Goal: Navigation & Orientation: Find specific page/section

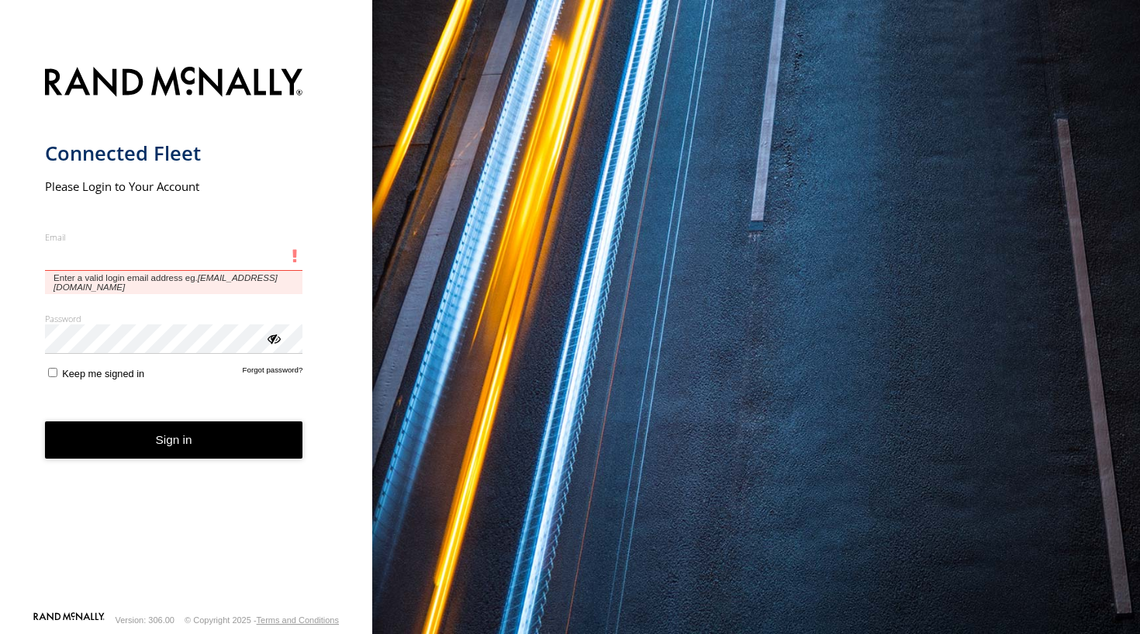
type input "**********"
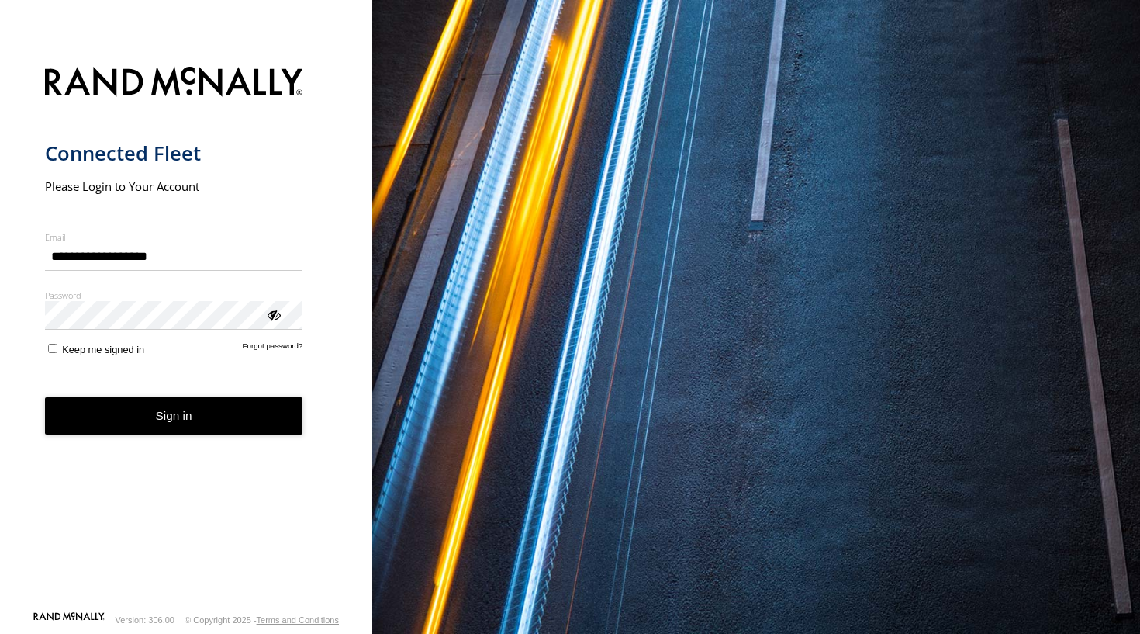
click at [188, 426] on button "Sign in" at bounding box center [174, 416] width 258 height 38
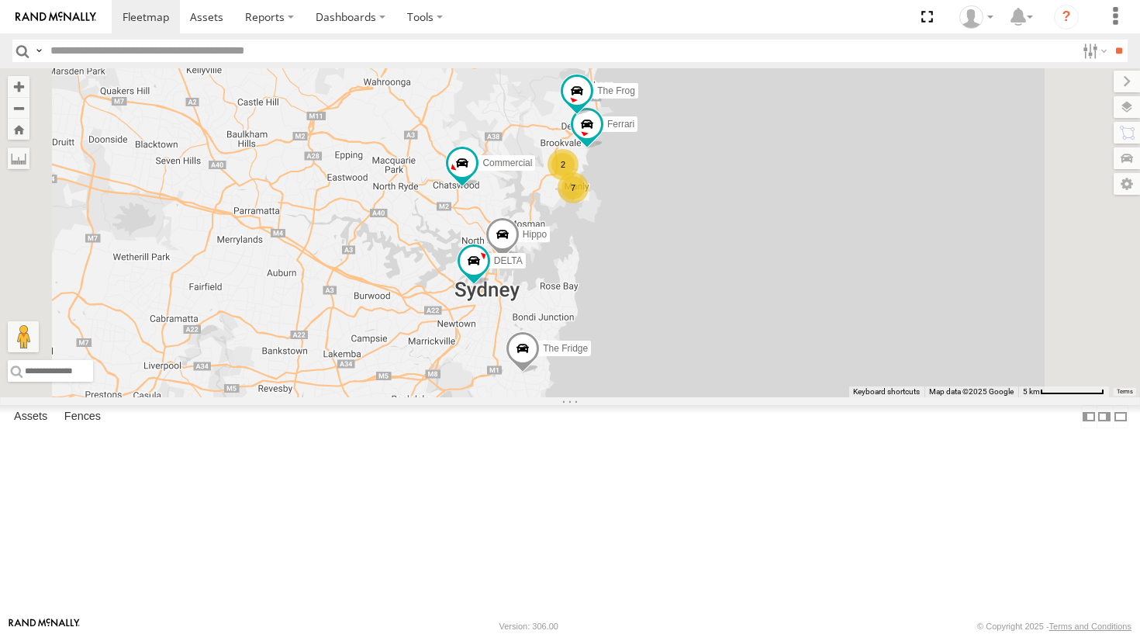
drag, startPoint x: 736, startPoint y: 383, endPoint x: 689, endPoint y: 394, distance: 47.8
click at [689, 394] on div "7 Hippo DELTA Ferrari The Fridge The Frog 2 Commercial" at bounding box center [570, 232] width 1140 height 329
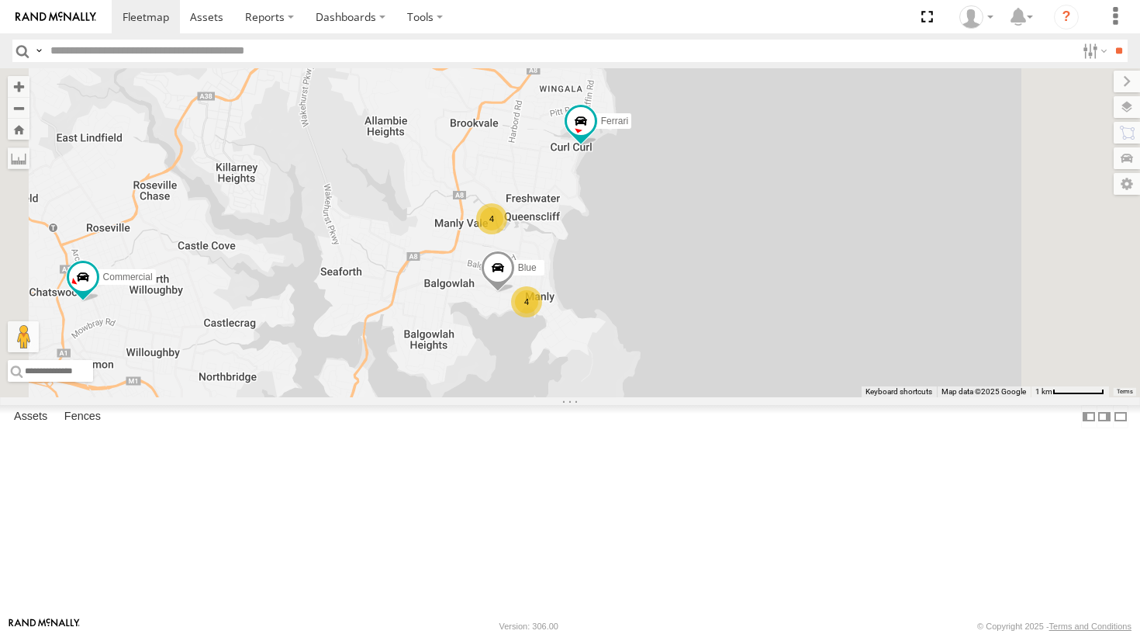
drag, startPoint x: 832, startPoint y: 297, endPoint x: 744, endPoint y: 420, distance: 151.1
click at [744, 397] on div "Hippo DELTA Ferrari The Fridge The Frog Commercial 4 Blue 4" at bounding box center [570, 232] width 1140 height 329
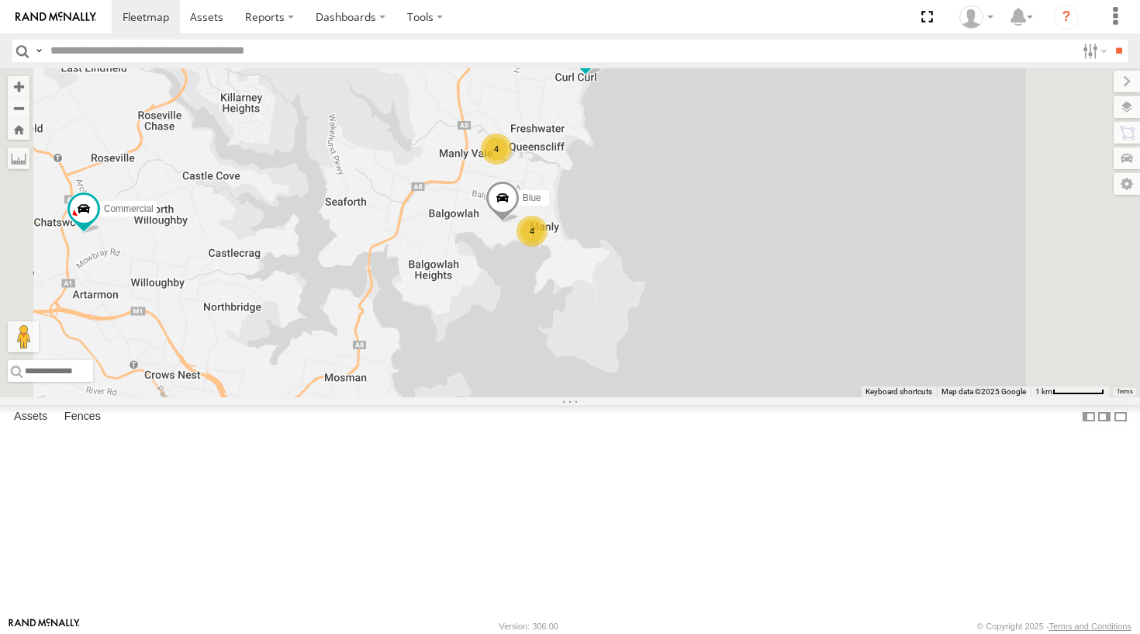
drag, startPoint x: 768, startPoint y: 330, endPoint x: 770, endPoint y: 230, distance: 100.8
click at [770, 230] on div "Hippo DELTA Ferrari The Fridge The Frog Commercial 4 Blue 4" at bounding box center [570, 232] width 1140 height 329
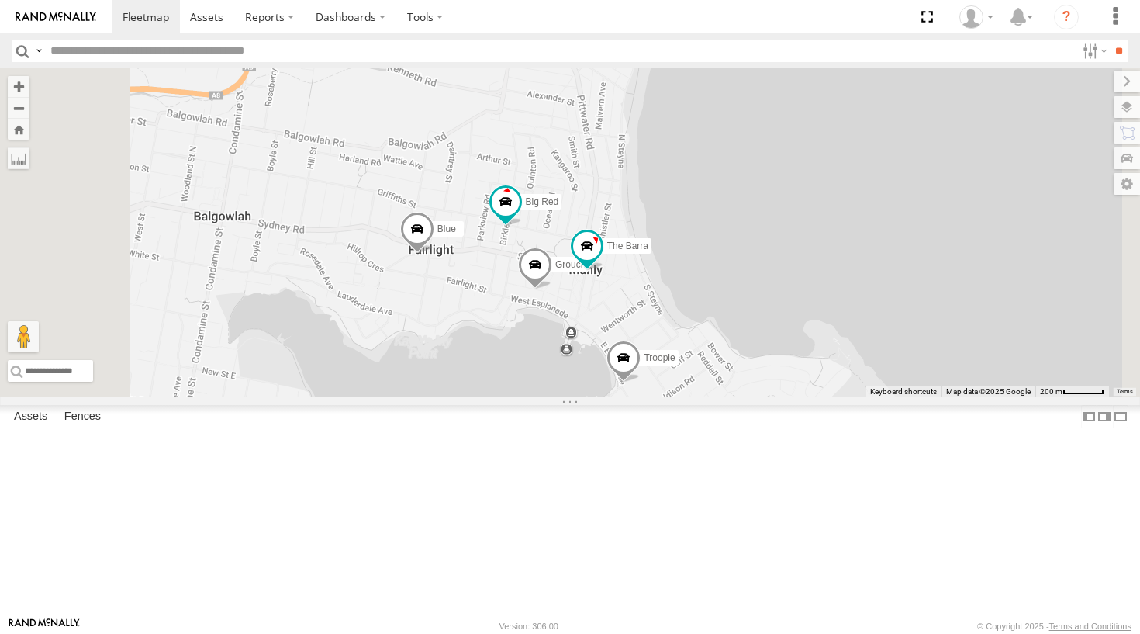
drag, startPoint x: 603, startPoint y: 323, endPoint x: 699, endPoint y: 215, distance: 145.0
click at [699, 215] on div "Hippo DELTA Ferrari The Fridge The Frog Commercial Blue Troopie Big Red Grouch …" at bounding box center [570, 232] width 1140 height 329
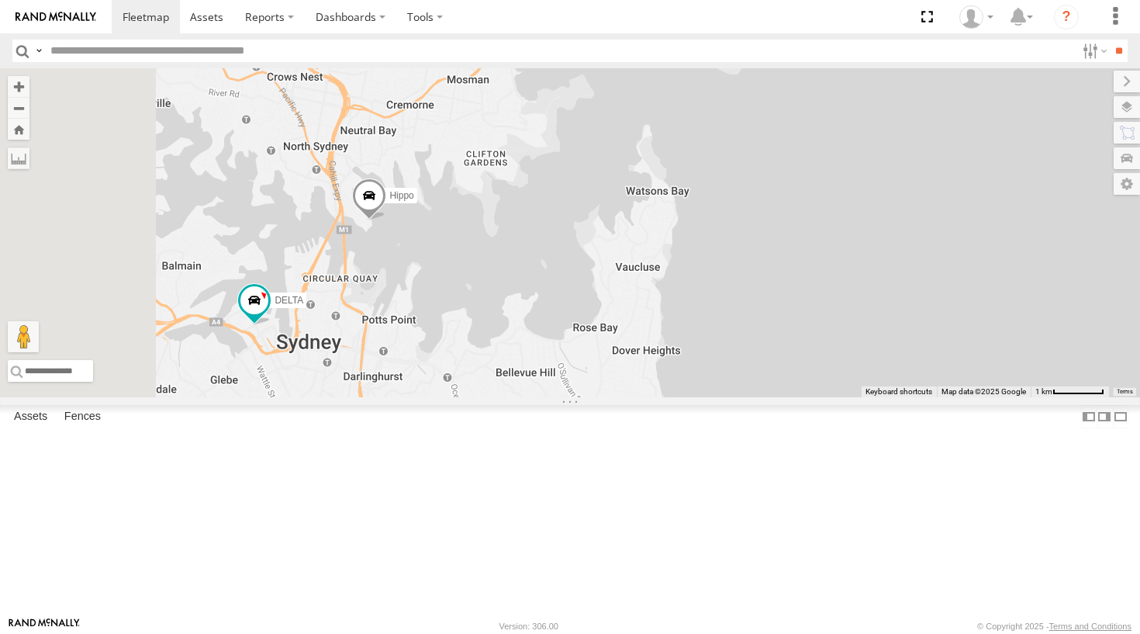
drag, startPoint x: 566, startPoint y: 373, endPoint x: 701, endPoint y: 146, distance: 264.3
click at [701, 146] on div "Hippo DELTA Ferrari The Fridge The Frog Commercial Blue 4 4" at bounding box center [570, 232] width 1140 height 329
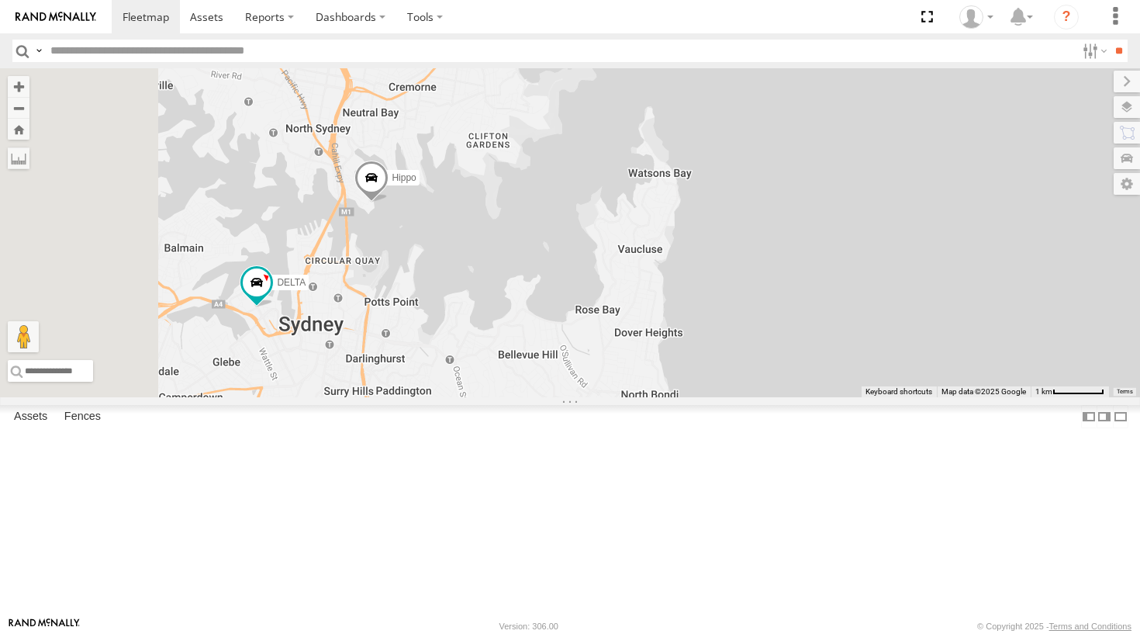
drag, startPoint x: 541, startPoint y: 410, endPoint x: 579, endPoint y: 313, distance: 104.8
click at [579, 313] on div "Hippo DELTA Ferrari The Fridge The Frog Commercial Blue 4 4" at bounding box center [570, 232] width 1140 height 329
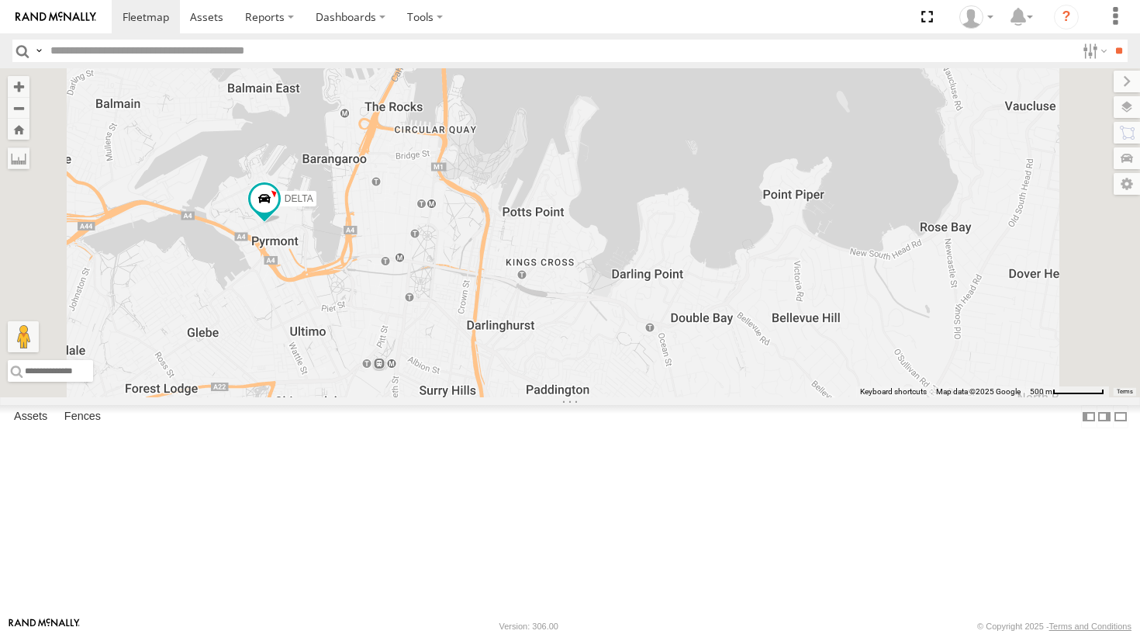
click at [524, 357] on div "Hippo DELTA Ferrari The Fridge The Frog Commercial Blue" at bounding box center [570, 232] width 1140 height 329
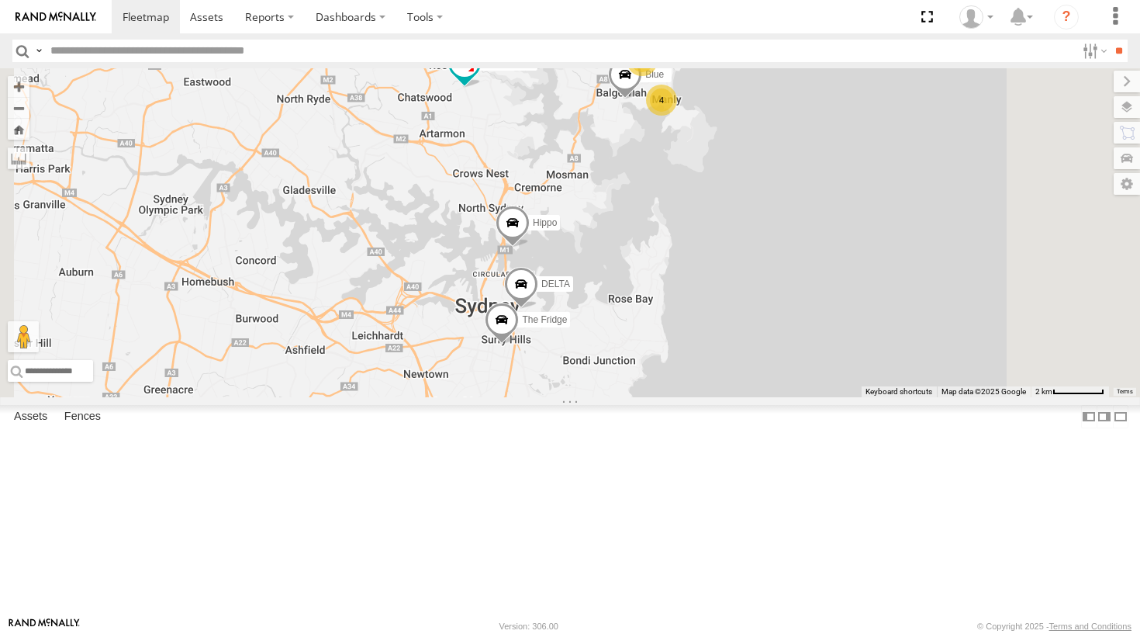
drag, startPoint x: 641, startPoint y: 389, endPoint x: 632, endPoint y: 304, distance: 85.0
click at [632, 304] on div "4 Hippo Blue DELTA Ferrari 3 The Fridge The Frog Commercial Moe" at bounding box center [570, 232] width 1140 height 329
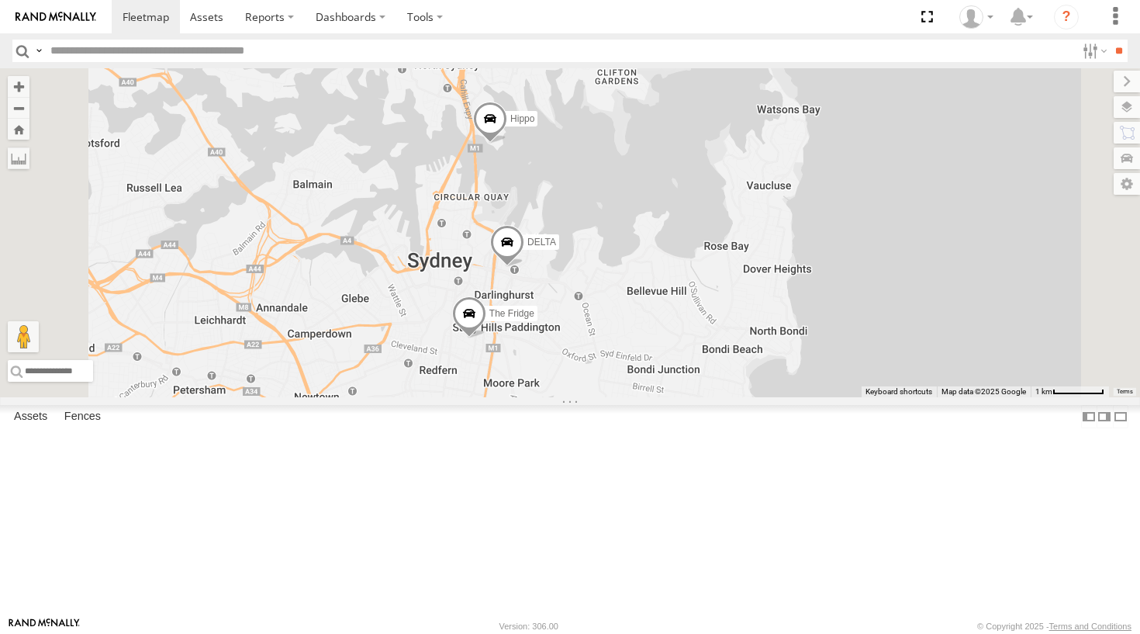
drag, startPoint x: 712, startPoint y: 408, endPoint x: 717, endPoint y: 313, distance: 95.5
click at [717, 313] on div "Hippo Blue DELTA Ferrari The Fridge The Frog Commercial Moe 2 Troopie" at bounding box center [570, 232] width 1140 height 329
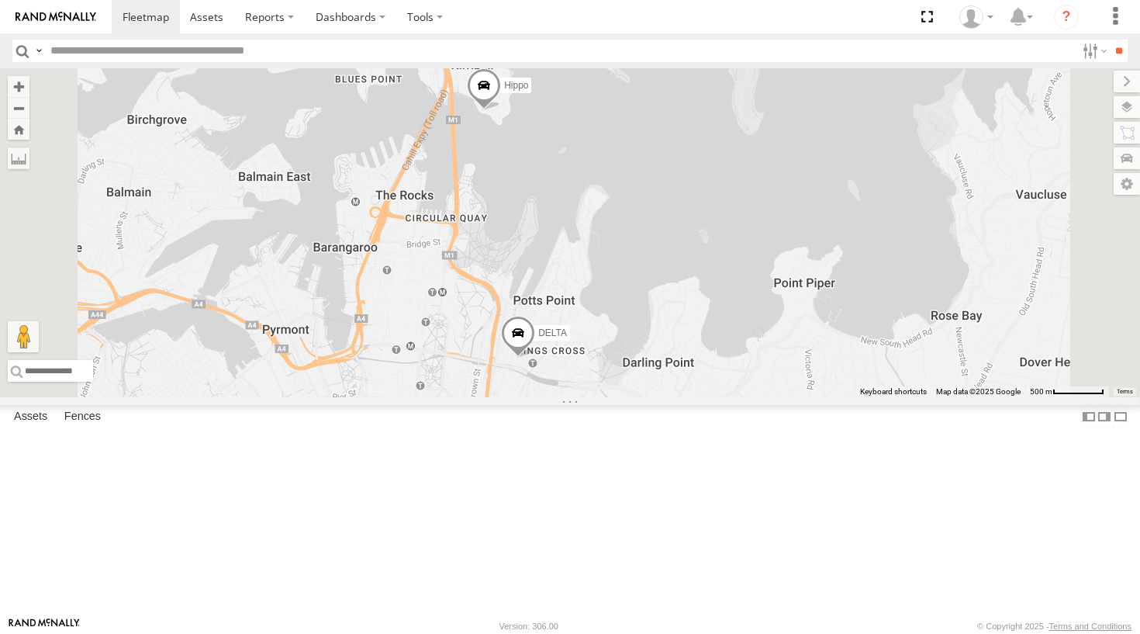
drag, startPoint x: 664, startPoint y: 409, endPoint x: 637, endPoint y: 461, distance: 59.3
click at [637, 397] on div "Hippo Blue DELTA Ferrari The Fridge The Frog Commercial Moe Troopie" at bounding box center [570, 232] width 1140 height 329
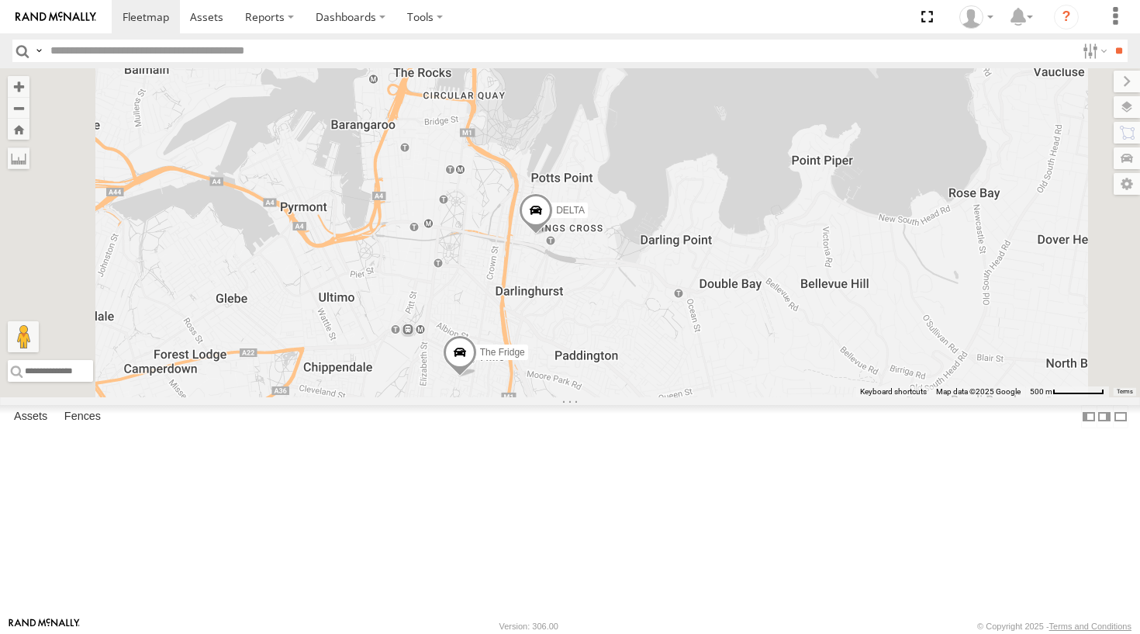
drag, startPoint x: 614, startPoint y: 425, endPoint x: 630, endPoint y: 303, distance: 122.7
click at [630, 303] on div "Hippo Blue DELTA Ferrari The Fridge The Frog Commercial Moe Troopie" at bounding box center [570, 232] width 1140 height 329
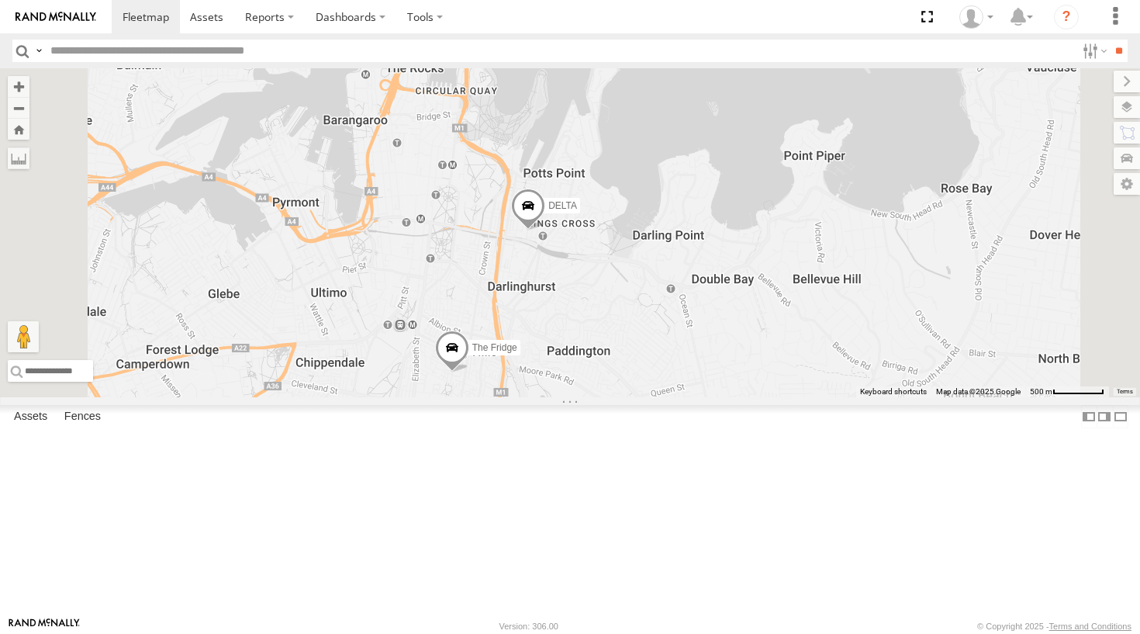
drag, startPoint x: 630, startPoint y: 406, endPoint x: 621, endPoint y: 399, distance: 11.6
click at [621, 397] on div "Hippo Blue DELTA Ferrari The Fridge The Frog Commercial Moe Troopie" at bounding box center [570, 232] width 1140 height 329
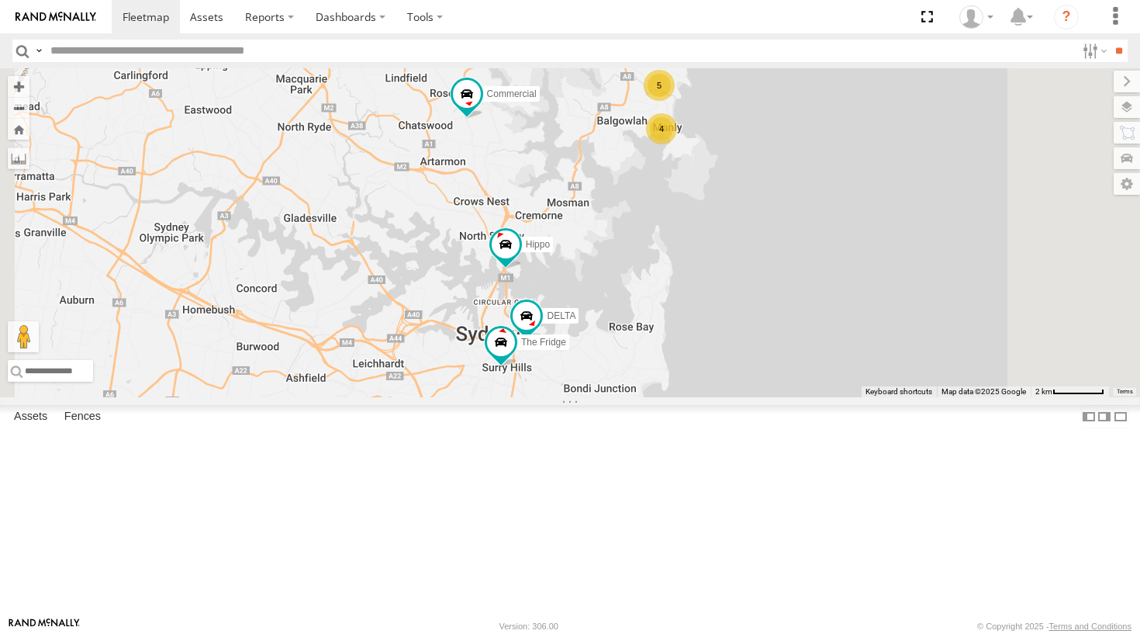
drag, startPoint x: 660, startPoint y: 348, endPoint x: 663, endPoint y: 233, distance: 114.8
click at [663, 233] on div "Hippo DELTA The Fridge 4 5 The Frog Commercial Moe" at bounding box center [570, 232] width 1140 height 329
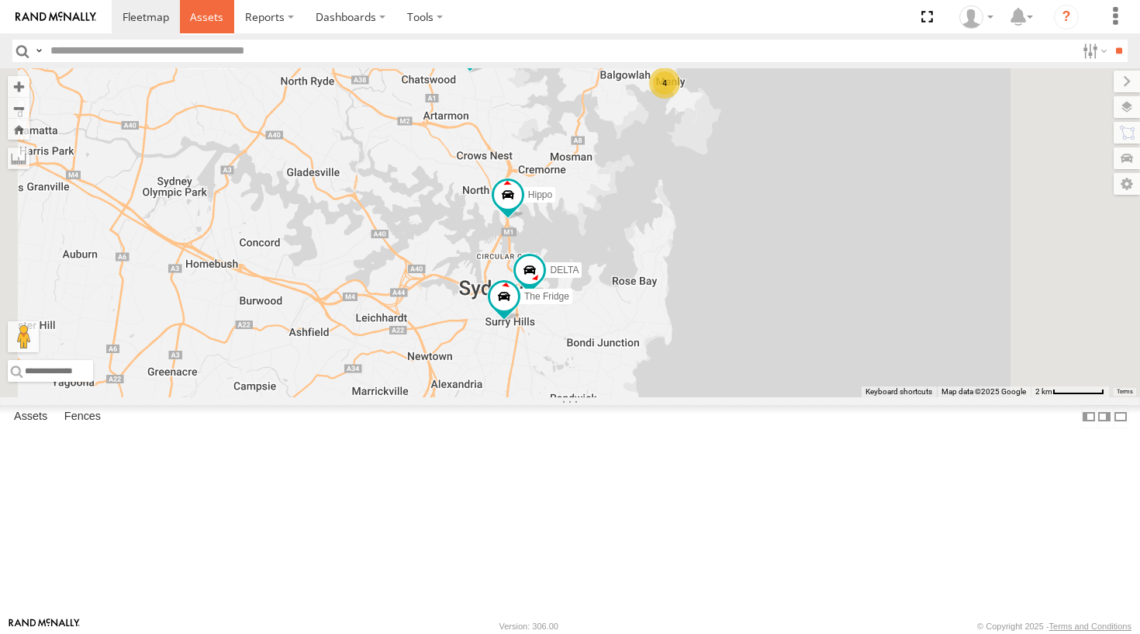
click at [195, 20] on span at bounding box center [206, 16] width 33 height 15
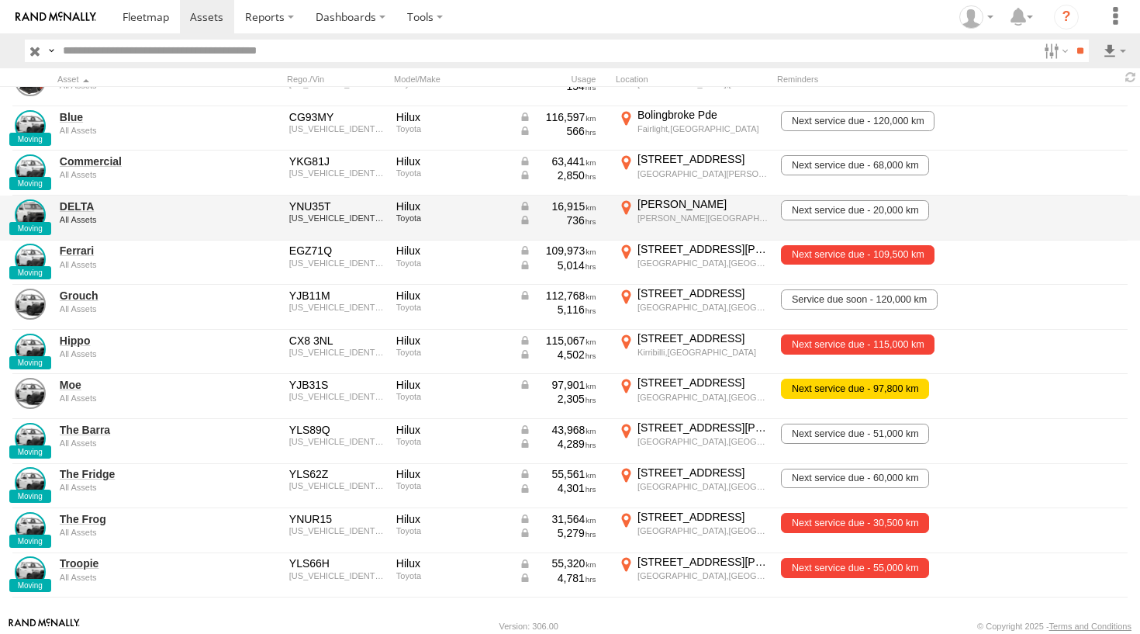
scroll to position [159, 0]
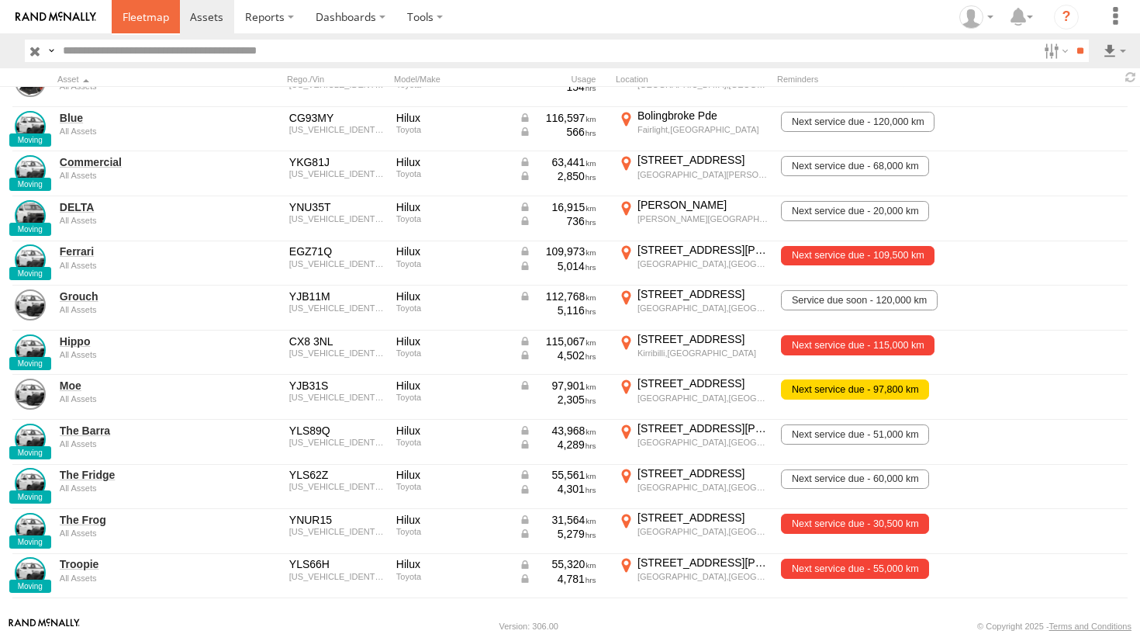
click at [154, 19] on span at bounding box center [146, 16] width 47 height 15
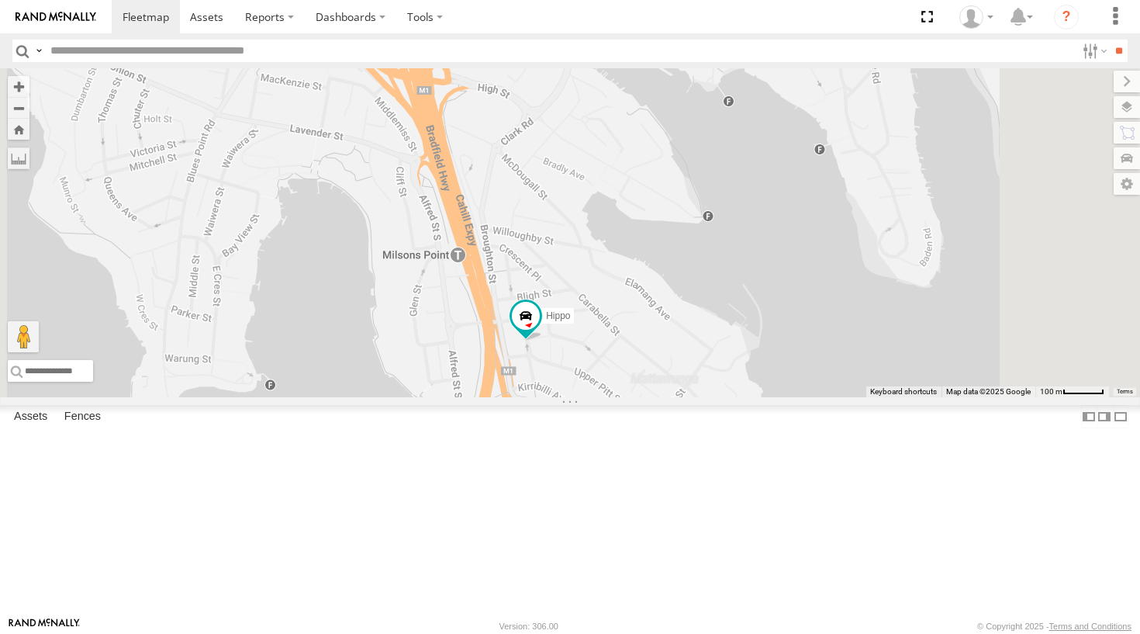
drag, startPoint x: 855, startPoint y: 452, endPoint x: 815, endPoint y: 451, distance: 39.6
click at [815, 397] on div "Hippo DELTA The Fridge The Frog Commercial Moe Blue Ferrari Troopie The Barra" at bounding box center [570, 232] width 1140 height 329
click at [215, 23] on span at bounding box center [206, 16] width 33 height 15
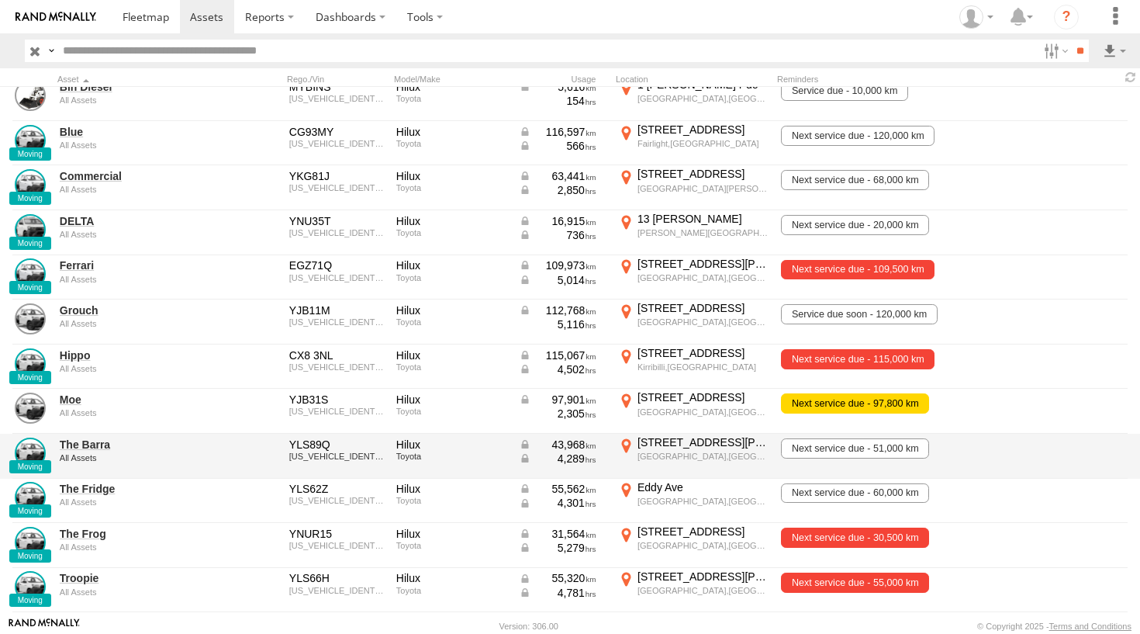
scroll to position [141, 0]
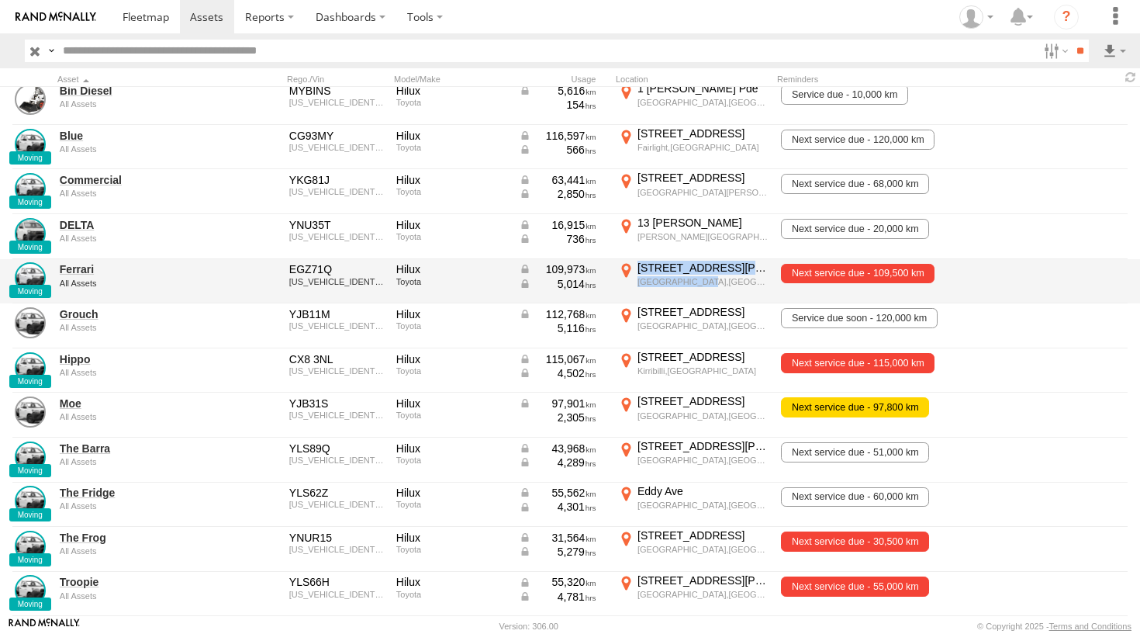
drag, startPoint x: 665, startPoint y: 292, endPoint x: 661, endPoint y: 302, distance: 9.8
click at [661, 302] on div "Ferrari All Assets EGZ71Q MR0EX3CB601130389 Hilux Toyota 109,973 5,014 18 Dalle…" at bounding box center [570, 281] width 1140 height 45
click at [987, 268] on div "Next service due - 109,500 km" at bounding box center [901, 282] width 248 height 42
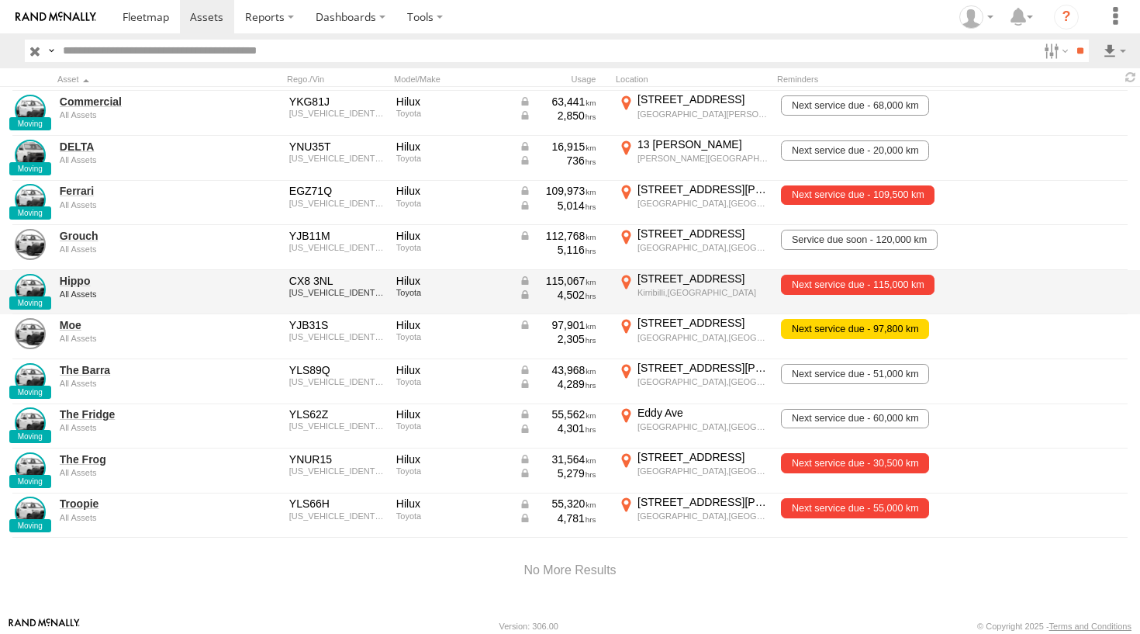
scroll to position [215, 0]
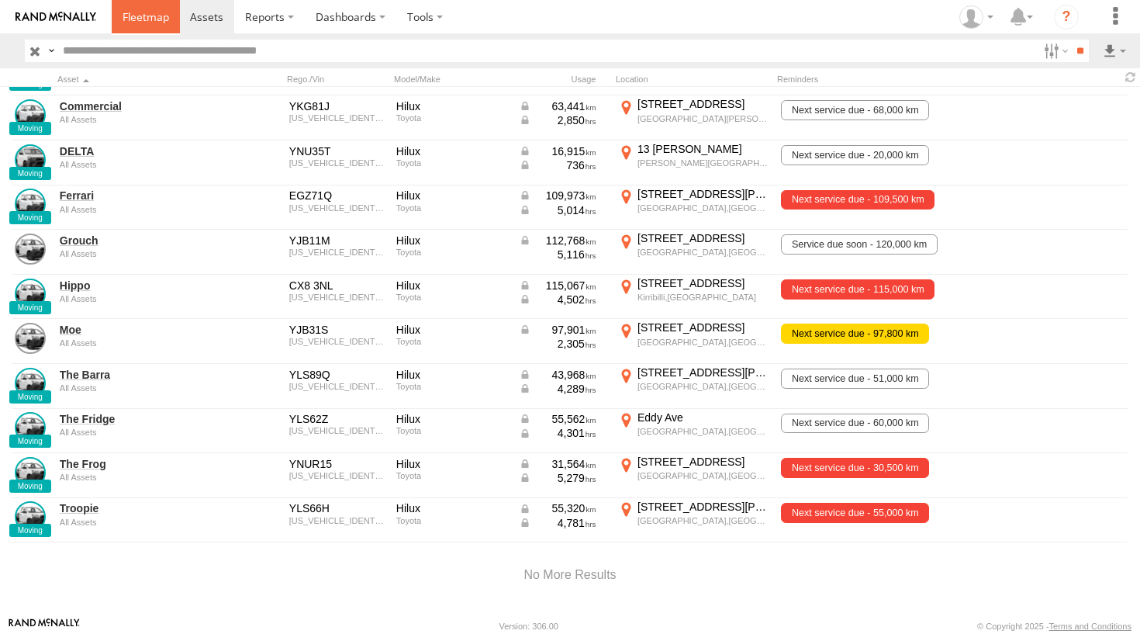
click at [146, 13] on span at bounding box center [146, 16] width 47 height 15
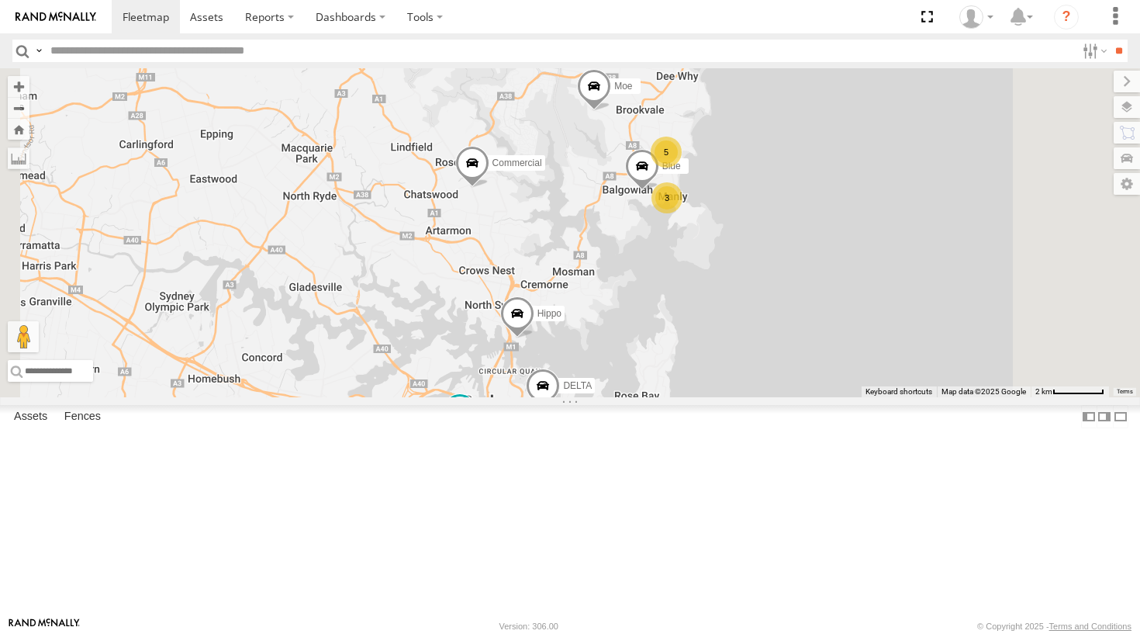
drag, startPoint x: 667, startPoint y: 389, endPoint x: 661, endPoint y: 337, distance: 51.5
click at [661, 337] on div "3 Hippo Blue DELTA 5 The Fridge The Frog Commercial Moe" at bounding box center [570, 232] width 1140 height 329
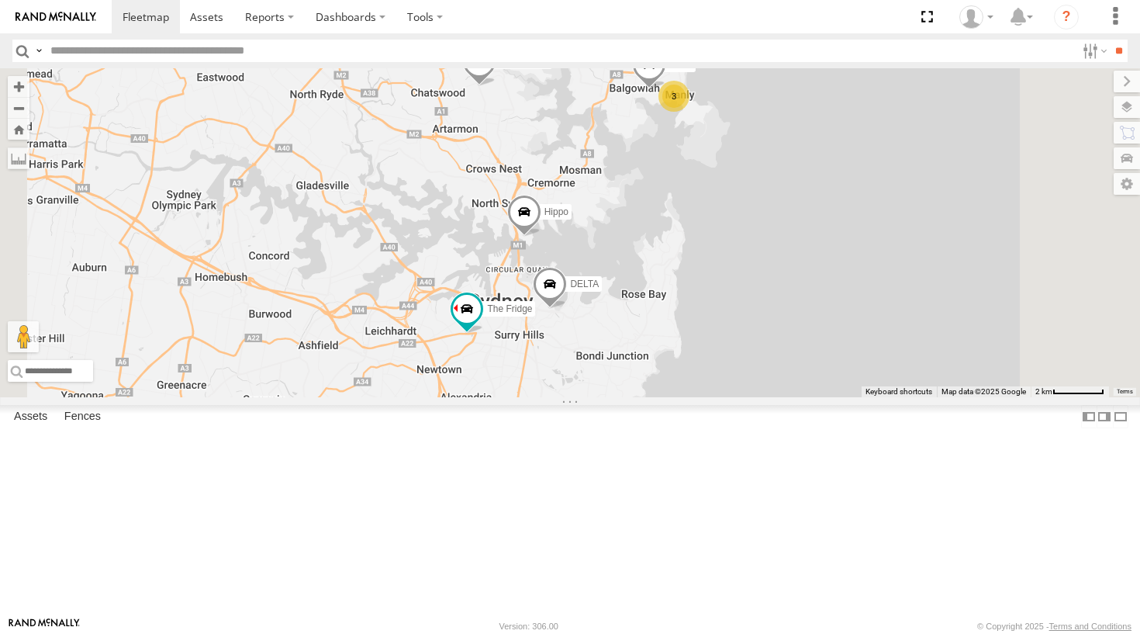
drag, startPoint x: 702, startPoint y: 314, endPoint x: 705, endPoint y: 248, distance: 66.0
click at [705, 248] on div "3 Hippo Blue DELTA 5 The Fridge The Frog Commercial Moe" at bounding box center [570, 232] width 1140 height 329
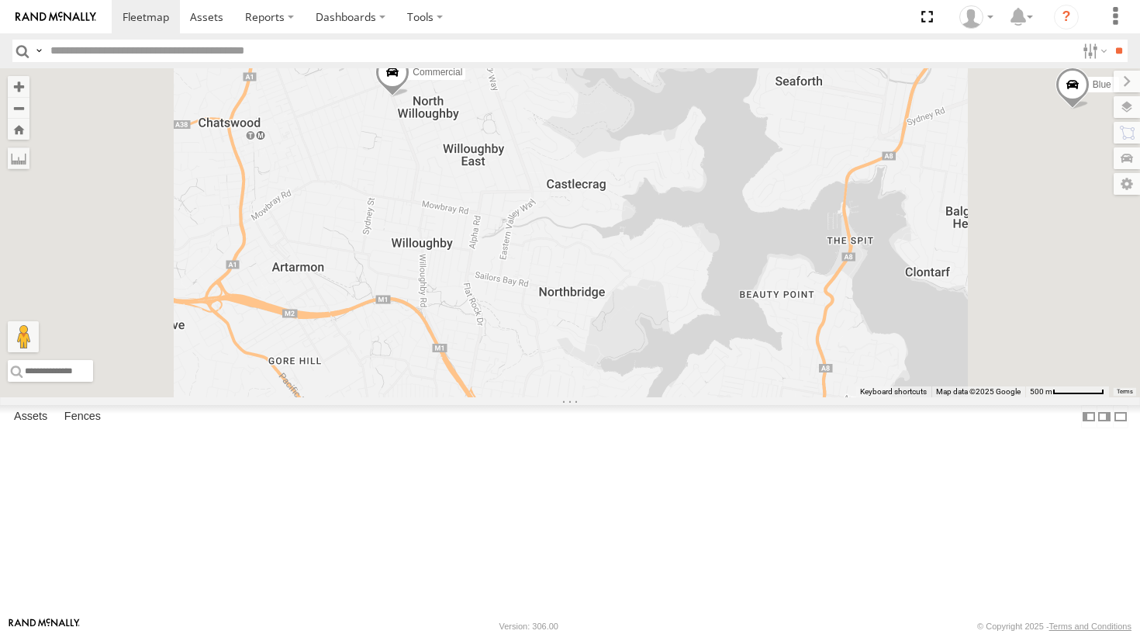
drag, startPoint x: 659, startPoint y: 185, endPoint x: 642, endPoint y: 343, distance: 159.1
click at [642, 343] on div "Hippo Blue DELTA The Fridge The Frog Commercial Moe Troopie The Barra" at bounding box center [570, 232] width 1140 height 329
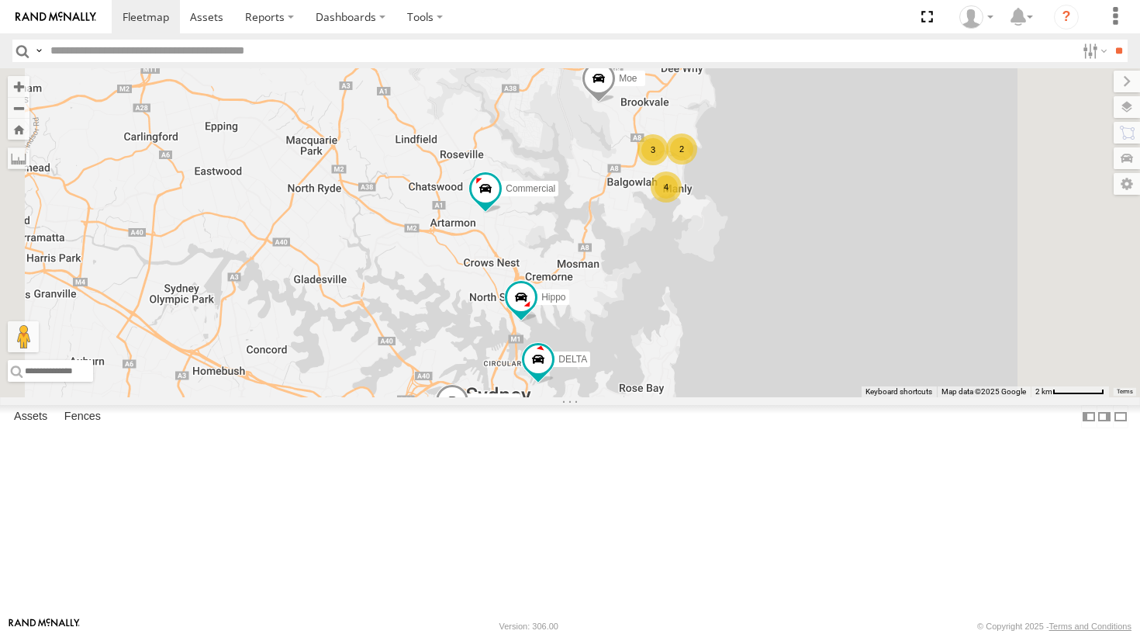
scroll to position [130, 0]
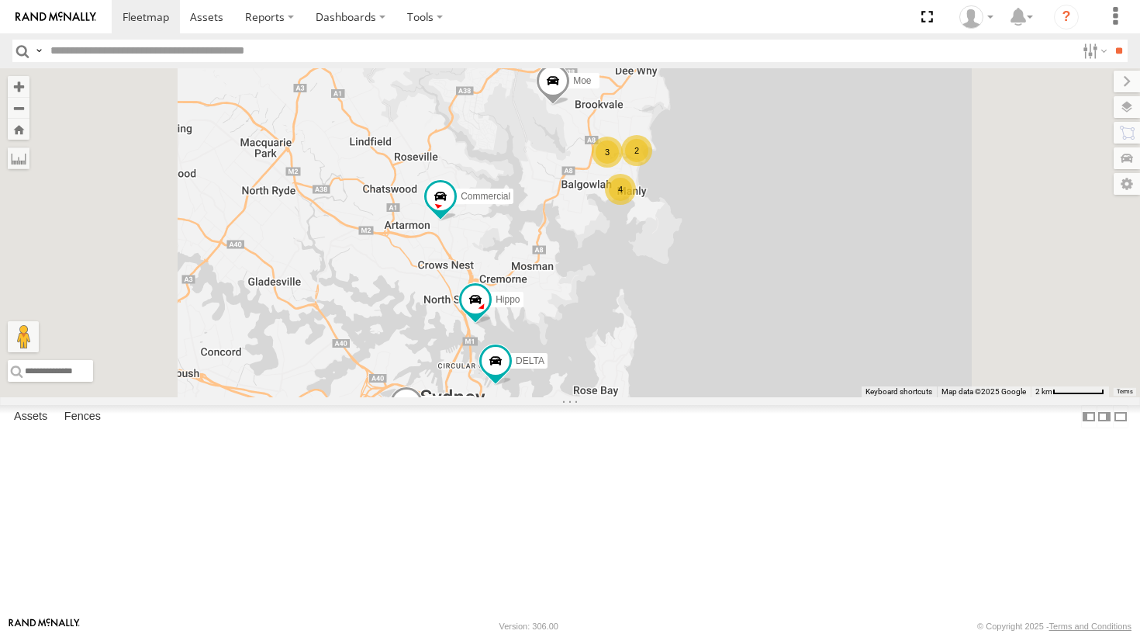
drag, startPoint x: 706, startPoint y: 335, endPoint x: 724, endPoint y: 282, distance: 55.9
click at [724, 282] on div "Commercial Hippo DELTA The Fridge The Frog Moe 4 2 3" at bounding box center [570, 232] width 1140 height 329
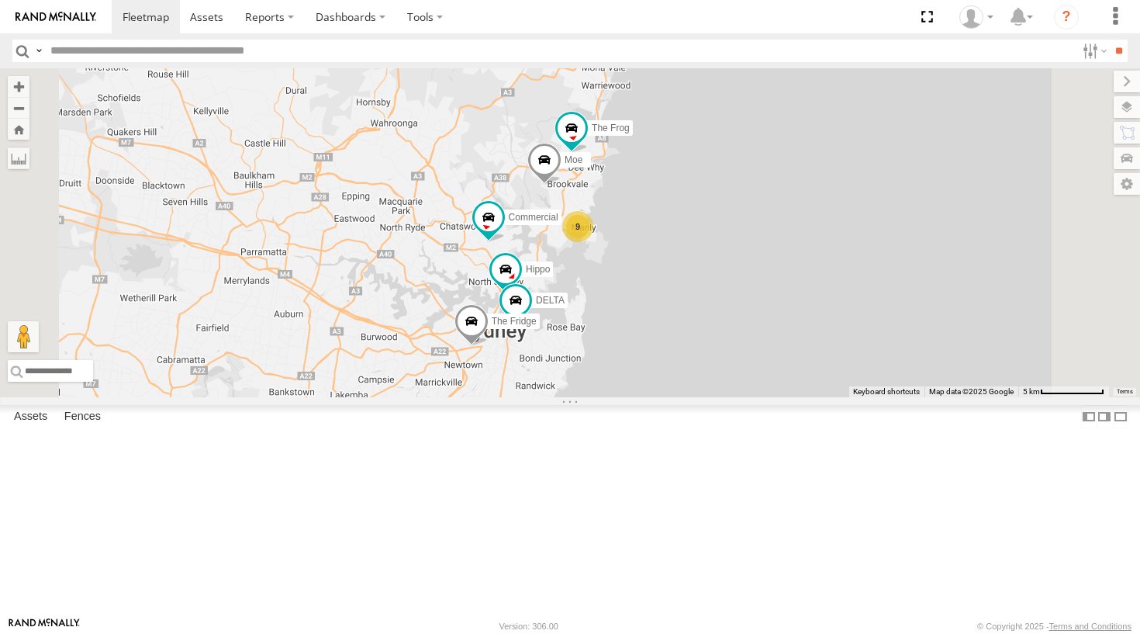
drag, startPoint x: 737, startPoint y: 326, endPoint x: 726, endPoint y: 341, distance: 18.3
click at [726, 341] on div "Commercial Hippo DELTA The Fridge The Frog Moe 9" at bounding box center [570, 232] width 1140 height 329
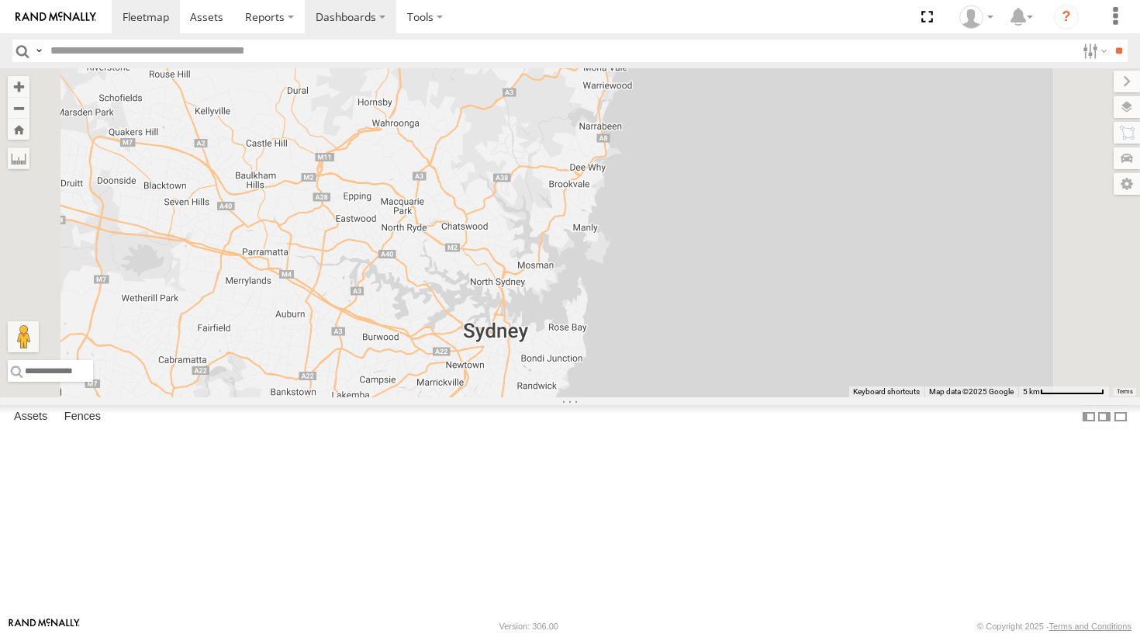
scroll to position [0, 0]
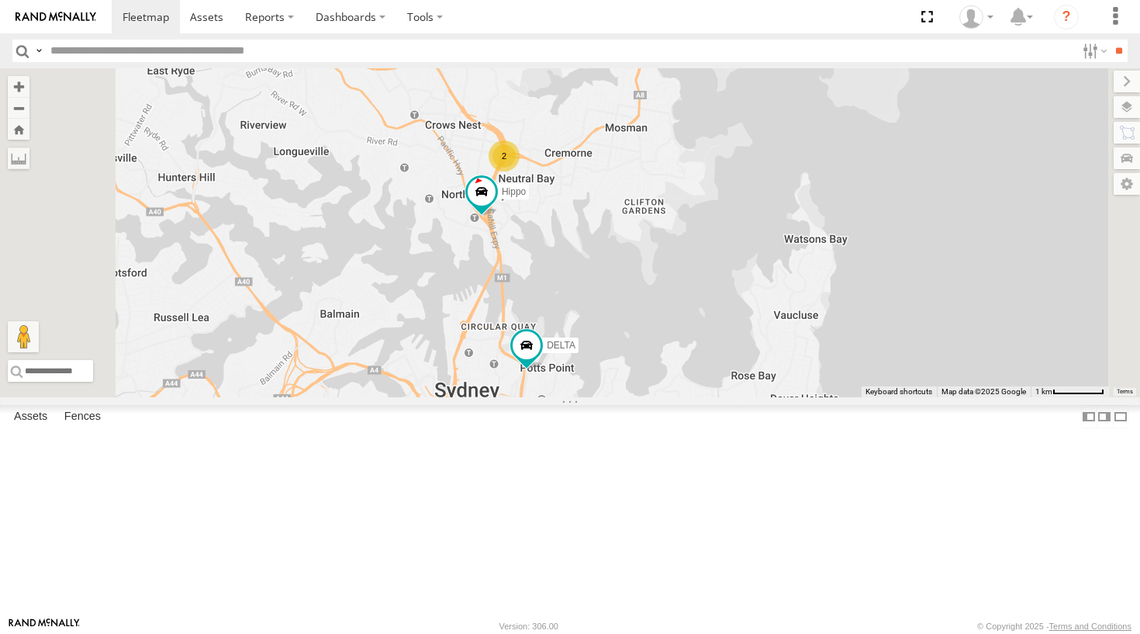
drag, startPoint x: 741, startPoint y: 309, endPoint x: 720, endPoint y: 349, distance: 45.4
click at [720, 349] on div "DELTA The Frog Moe Hippo Troopie Grouch 2 Big Red" at bounding box center [570, 232] width 1140 height 329
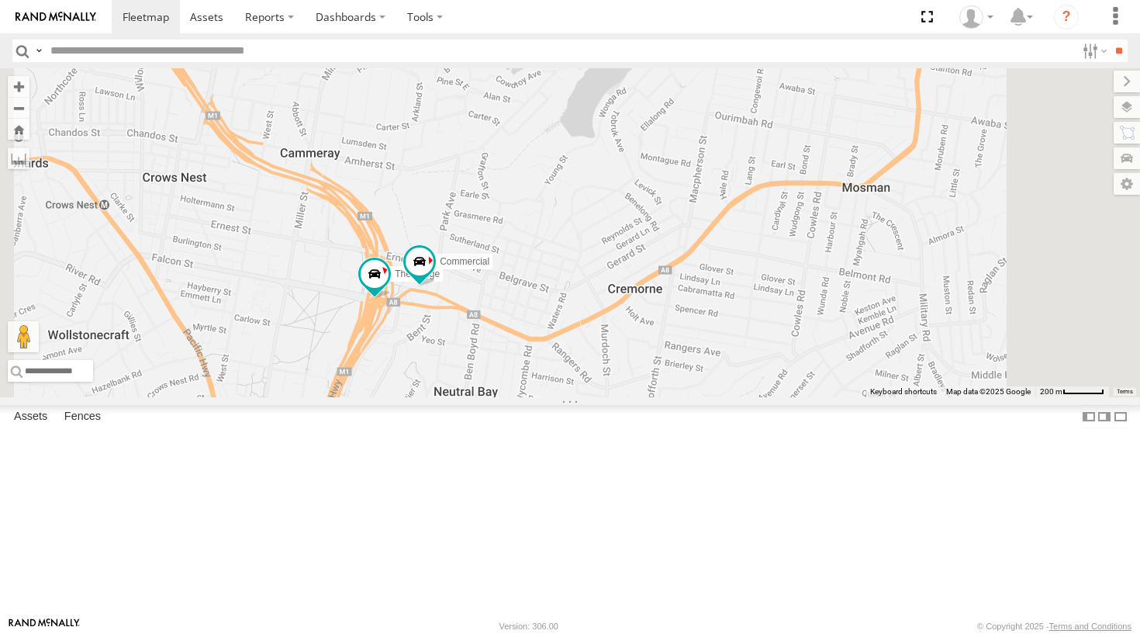
drag, startPoint x: 621, startPoint y: 396, endPoint x: 592, endPoint y: 409, distance: 32.0
click at [592, 397] on div "DELTA The Frog Moe Hippo Troopie Grouch Blue Big Red Ferrari The Barra The Frid…" at bounding box center [570, 232] width 1140 height 329
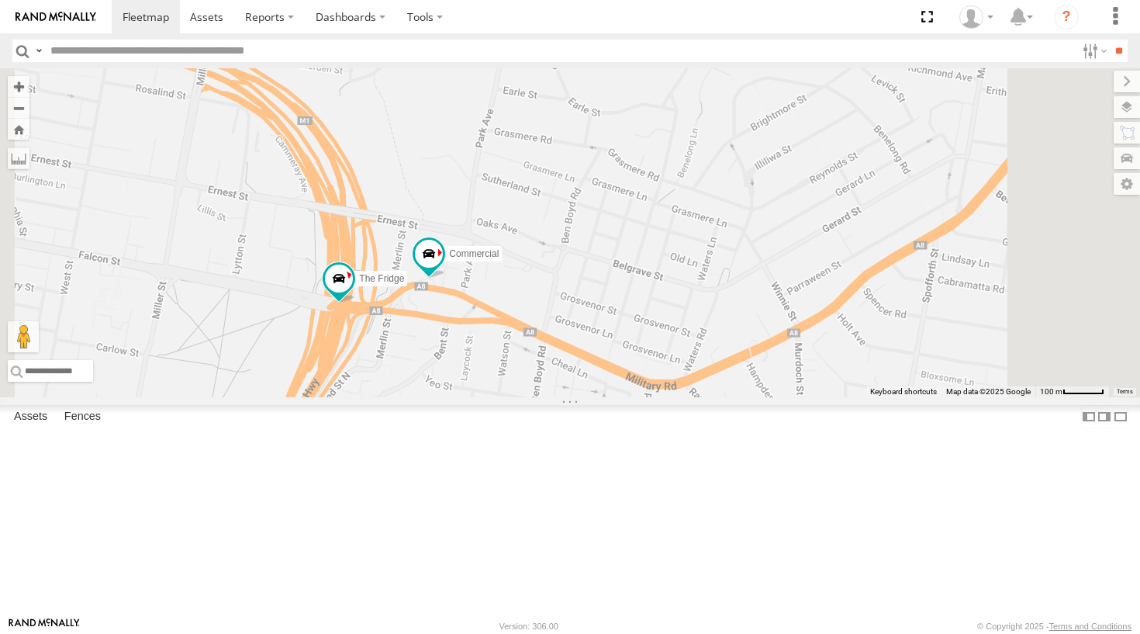
drag, startPoint x: 702, startPoint y: 400, endPoint x: 706, endPoint y: 373, distance: 27.5
click at [706, 373] on div "DELTA The Frog Moe Hippo Troopie Grouch Blue Big Red Ferrari The Barra The Frid…" at bounding box center [570, 232] width 1140 height 329
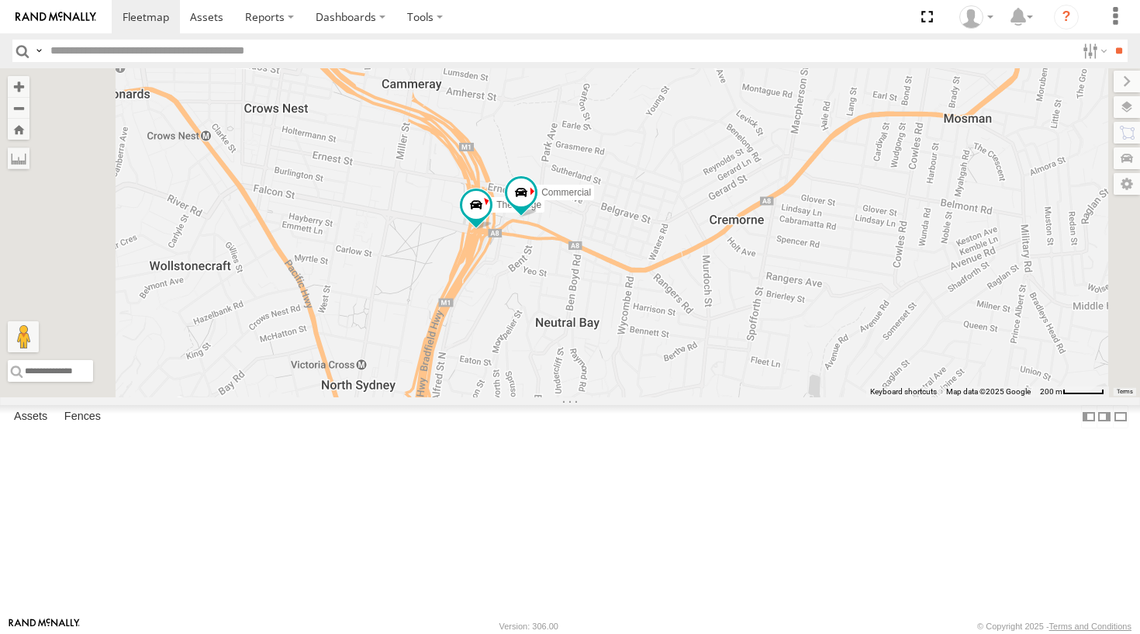
drag, startPoint x: 769, startPoint y: 321, endPoint x: 731, endPoint y: 344, distance: 44.6
click at [731, 344] on div "DELTA The Frog Moe Hippo Troopie Grouch Blue Big Red Ferrari The Barra The Frid…" at bounding box center [570, 232] width 1140 height 329
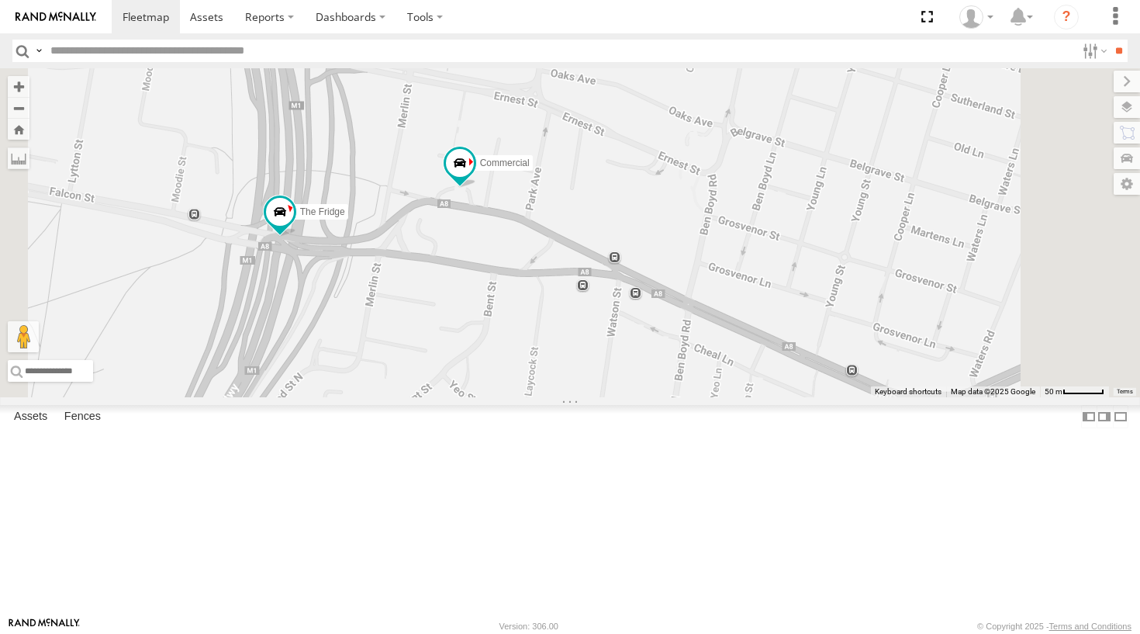
drag, startPoint x: 758, startPoint y: 286, endPoint x: 637, endPoint y: 402, distance: 167.8
click at [637, 397] on div "DELTA The Frog Moe Hippo Troopie Grouch Blue Big Red Ferrari The Barra The Frid…" at bounding box center [570, 232] width 1140 height 329
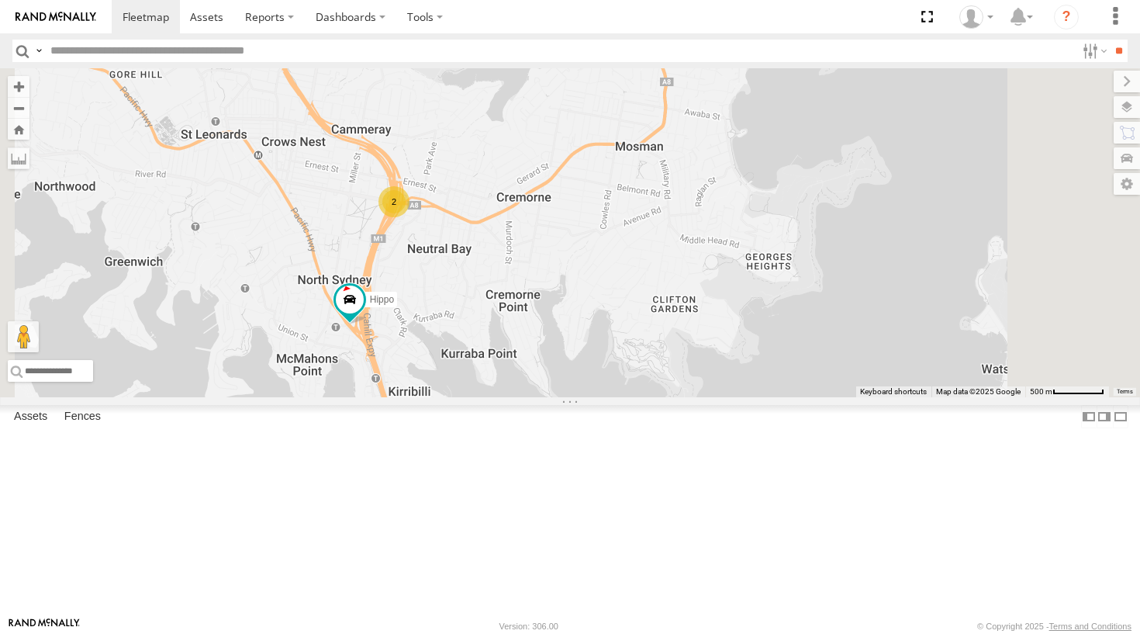
drag, startPoint x: 577, startPoint y: 409, endPoint x: 585, endPoint y: 303, distance: 106.5
click at [585, 303] on div "DELTA The Frog Moe Hippo Troopie Grouch Blue Big Red Ferrari The Barra 2" at bounding box center [570, 232] width 1140 height 329
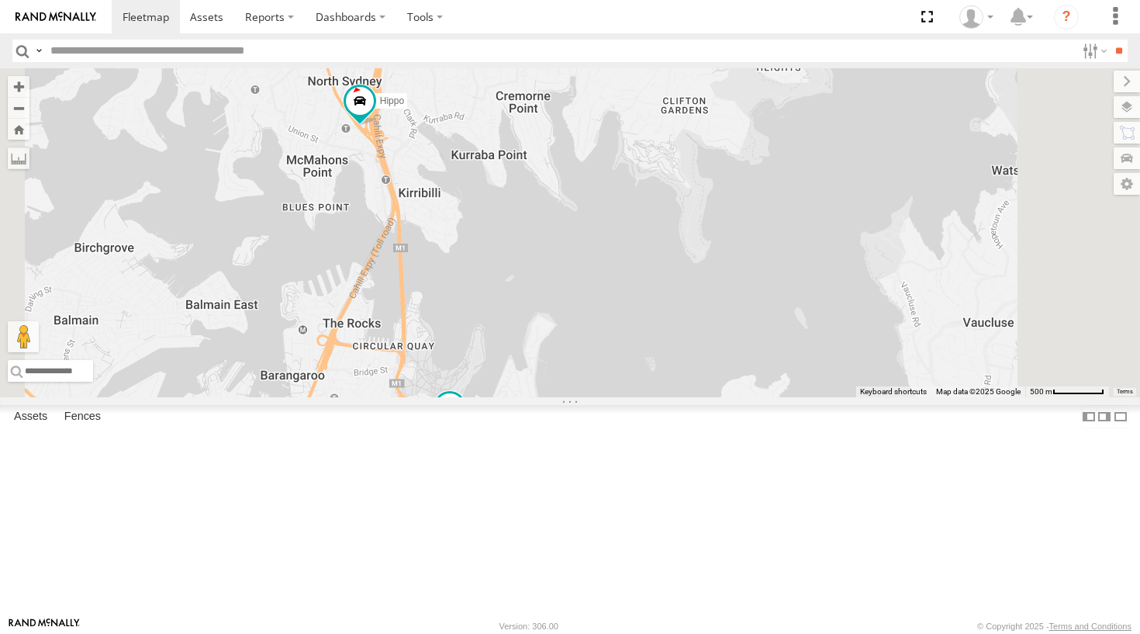
drag, startPoint x: 594, startPoint y: 428, endPoint x: 598, endPoint y: 188, distance: 240.4
click at [598, 188] on div "DELTA The Frog Moe Hippo Troopie Grouch Blue Big Red Ferrari The Barra 2" at bounding box center [570, 232] width 1140 height 329
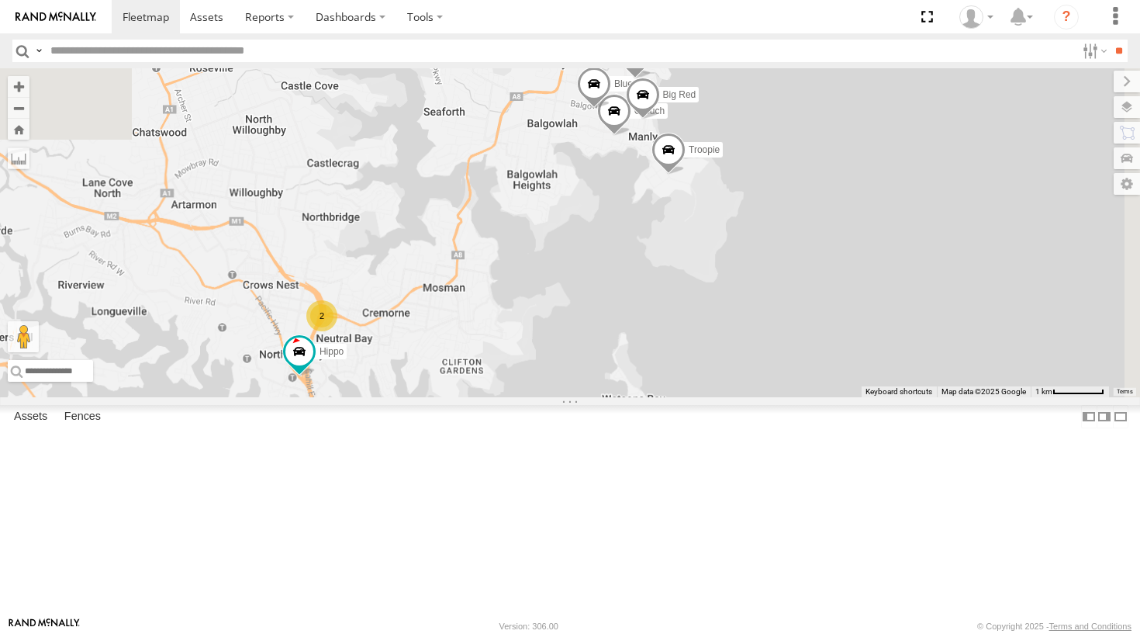
drag, startPoint x: 765, startPoint y: 143, endPoint x: 661, endPoint y: 451, distance: 325.9
click at [661, 397] on div "DELTA The Frog Moe Hippo Troopie Grouch Blue Big Red Ferrari The Barra 2" at bounding box center [570, 232] width 1140 height 329
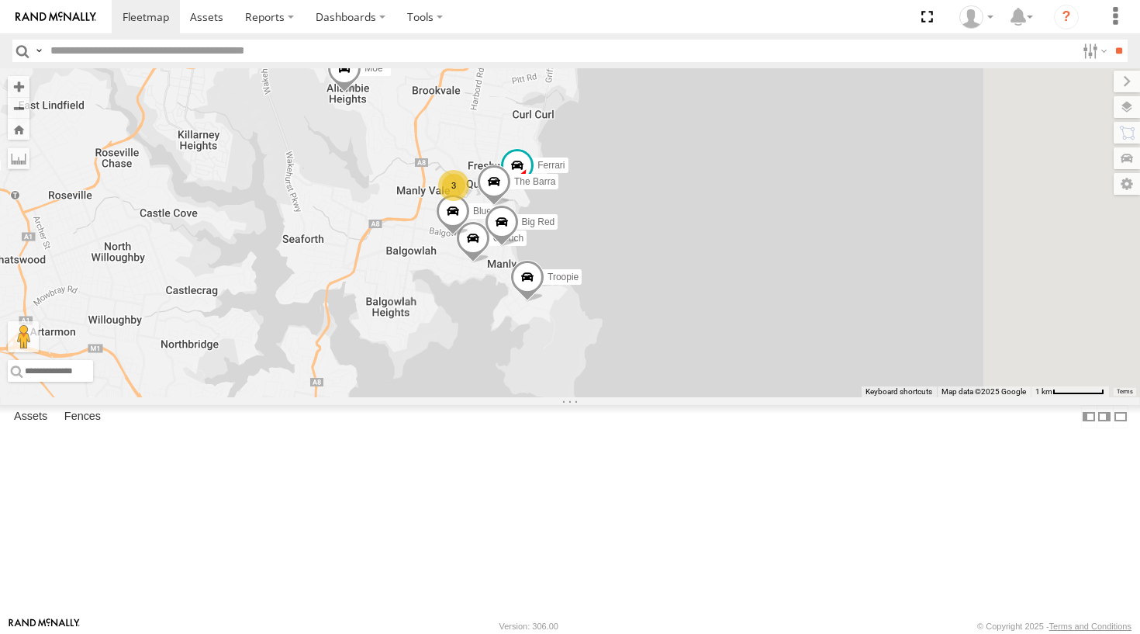
drag, startPoint x: 750, startPoint y: 326, endPoint x: 596, endPoint y: 437, distance: 190.5
click at [596, 397] on div "DELTA The Frog Moe Hippo Troopie Grouch Blue Big Red Ferrari The Barra 2 3" at bounding box center [570, 232] width 1140 height 329
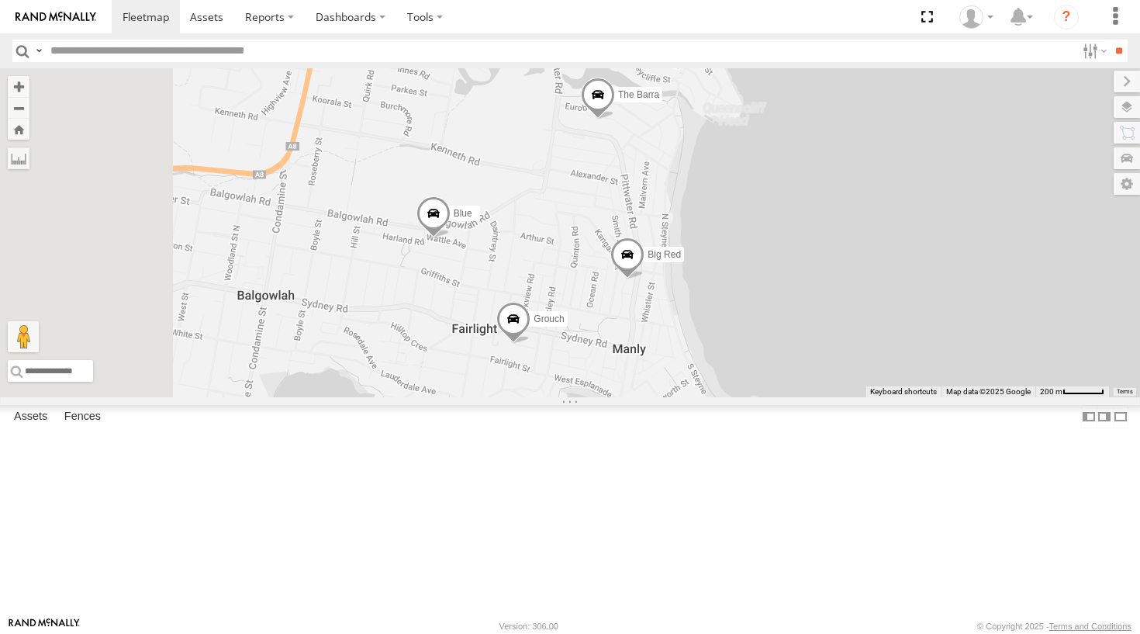
drag, startPoint x: 668, startPoint y: 347, endPoint x: 709, endPoint y: 267, distance: 90.5
click at [709, 267] on div "DELTA The Frog Moe Hippo Troopie Grouch Blue Big Red Ferrari The Barra 2 Big Be…" at bounding box center [570, 232] width 1140 height 329
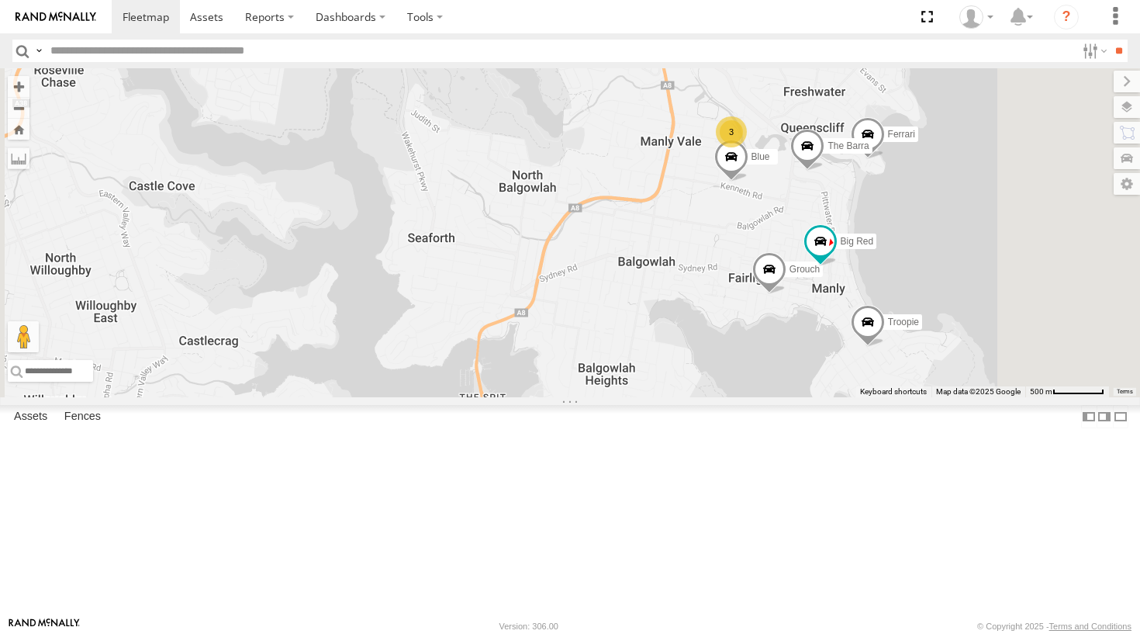
drag, startPoint x: 976, startPoint y: 307, endPoint x: 827, endPoint y: 307, distance: 148.1
click at [827, 307] on div "Troopie The Fridge The Frog Commercial Moe Grouch Hippo Blue DELTA Ferrari The …" at bounding box center [570, 232] width 1140 height 329
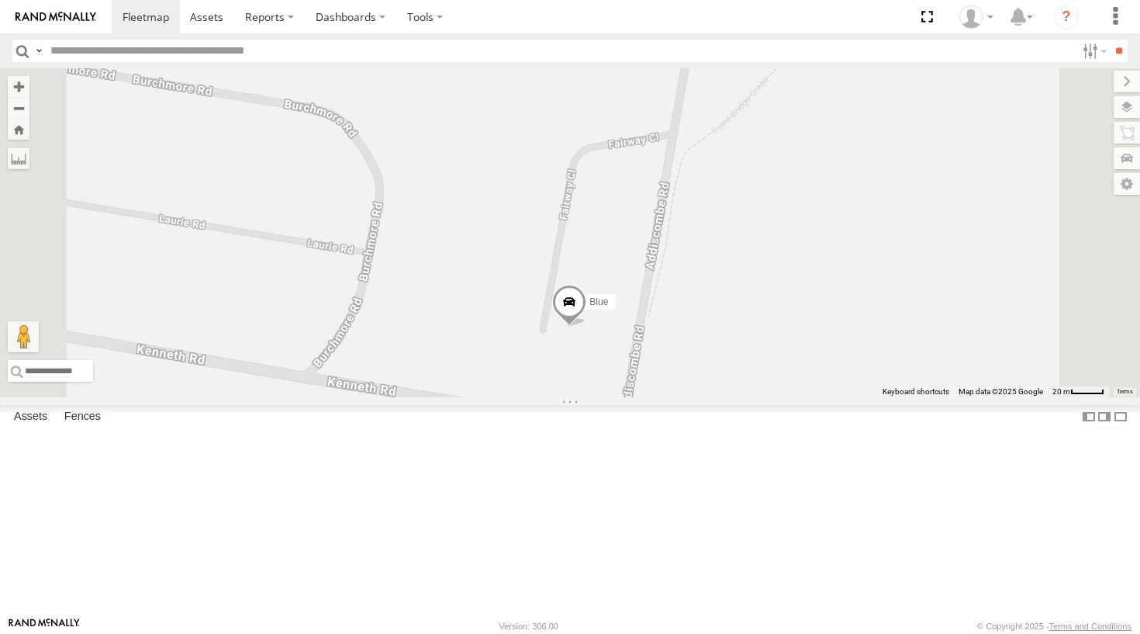
drag, startPoint x: 815, startPoint y: 353, endPoint x: 807, endPoint y: 372, distance: 21.2
click at [807, 372] on div "Troopie The Fridge The Frog Commercial Moe Grouch Hippo Blue DELTA Ferrari The …" at bounding box center [570, 232] width 1140 height 329
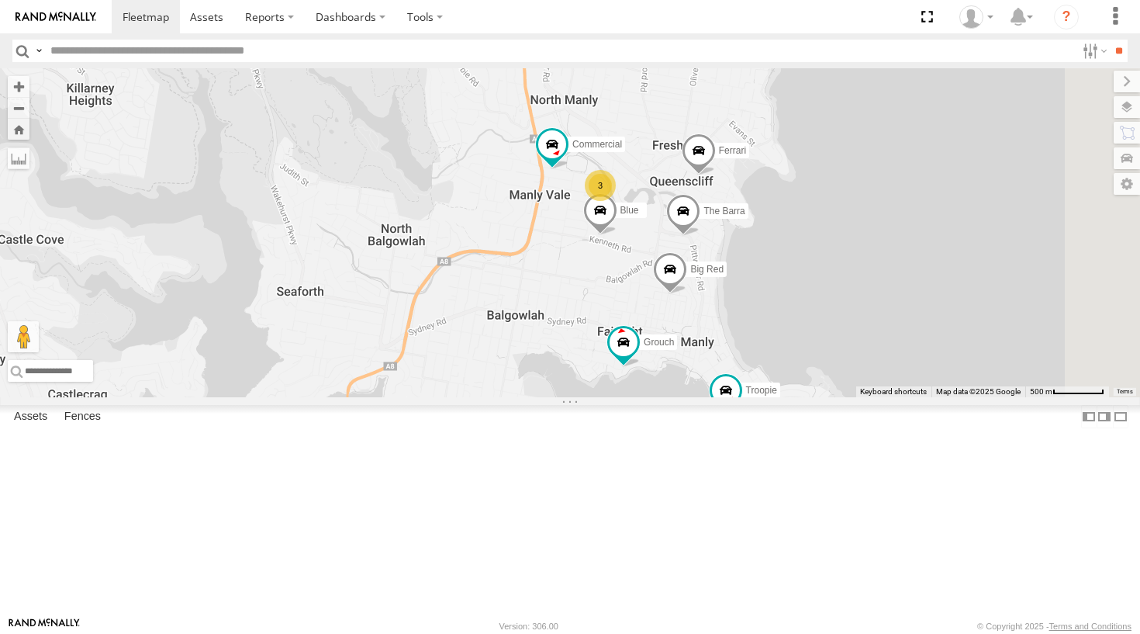
drag, startPoint x: 758, startPoint y: 437, endPoint x: 589, endPoint y: 499, distance: 180.5
click at [589, 397] on div "Grouch Hippo Blue DELTA Ferrari Troopie The Fridge The Frog The Barra Big Red C…" at bounding box center [570, 232] width 1140 height 329
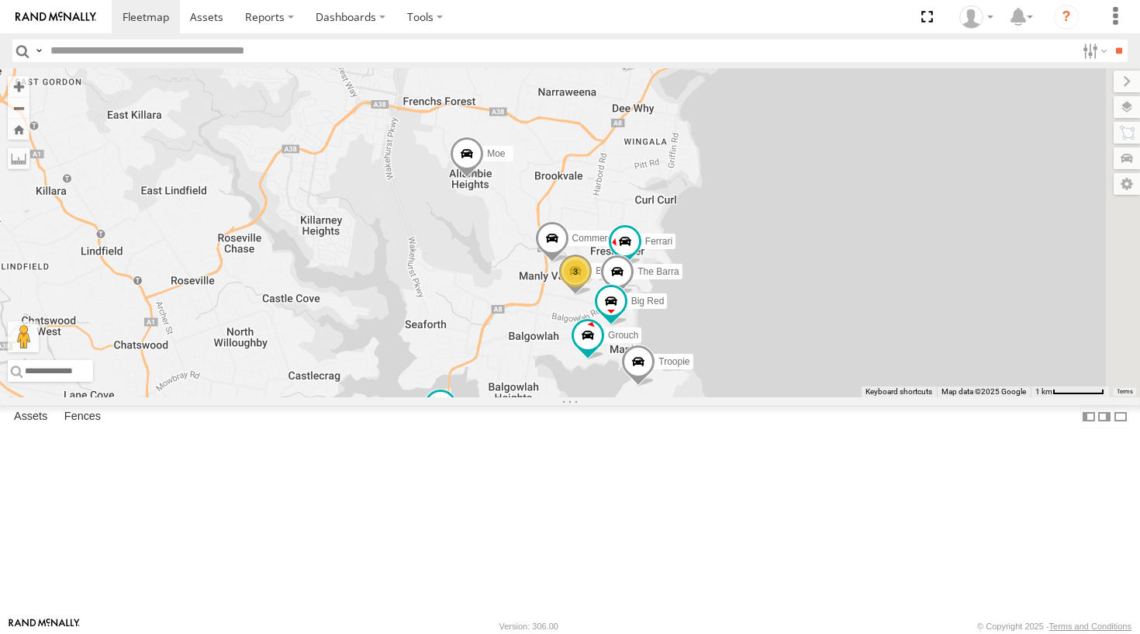
drag, startPoint x: 851, startPoint y: 382, endPoint x: 744, endPoint y: 439, distance: 122.1
click at [744, 397] on div "Blue Commercial Grouch Hippo DELTA Ferrari Troopie 3 The Fridge The Frog The Ba…" at bounding box center [570, 232] width 1140 height 329
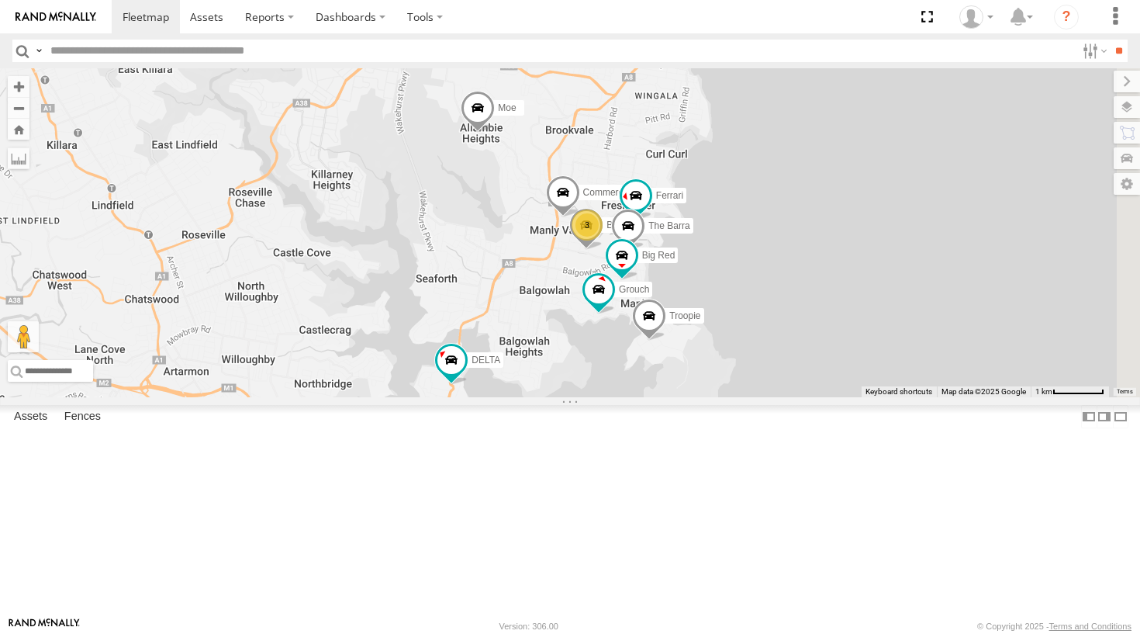
drag, startPoint x: 744, startPoint y: 439, endPoint x: 752, endPoint y: 391, distance: 48.8
click at [752, 391] on div "Blue Commercial Grouch Hippo DELTA Ferrari Troopie 3 The Fridge The Frog The Ba…" at bounding box center [570, 232] width 1140 height 329
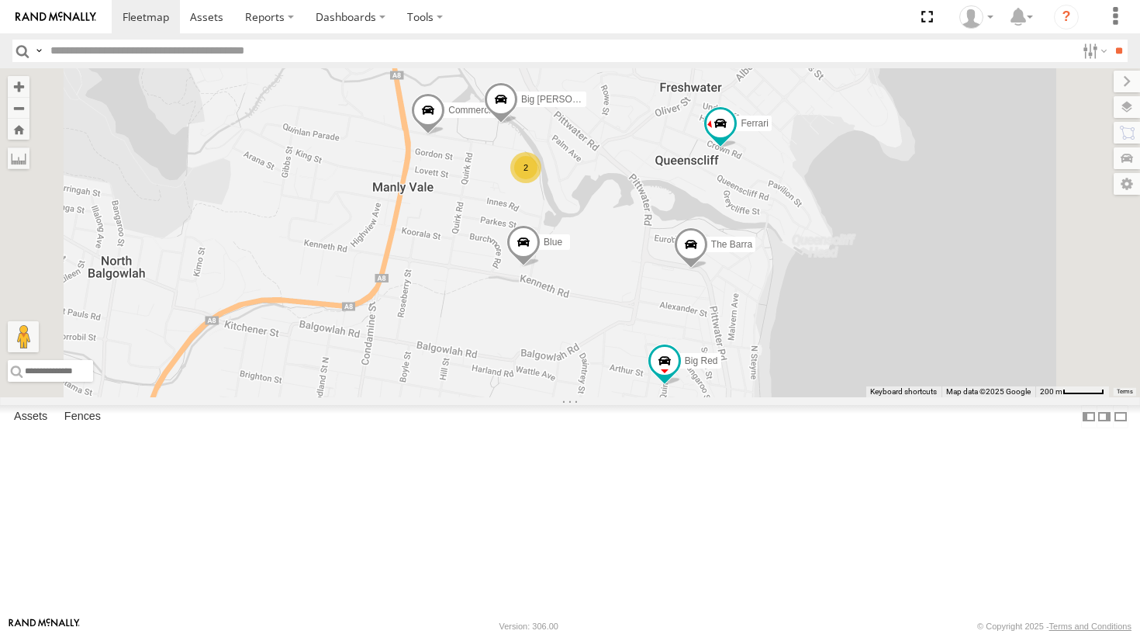
drag, startPoint x: 819, startPoint y: 419, endPoint x: 764, endPoint y: 451, distance: 63.6
click at [764, 397] on div "Blue Commercial Grouch Hippo DELTA Ferrari Troopie The Fridge The Frog The Barr…" at bounding box center [570, 232] width 1140 height 329
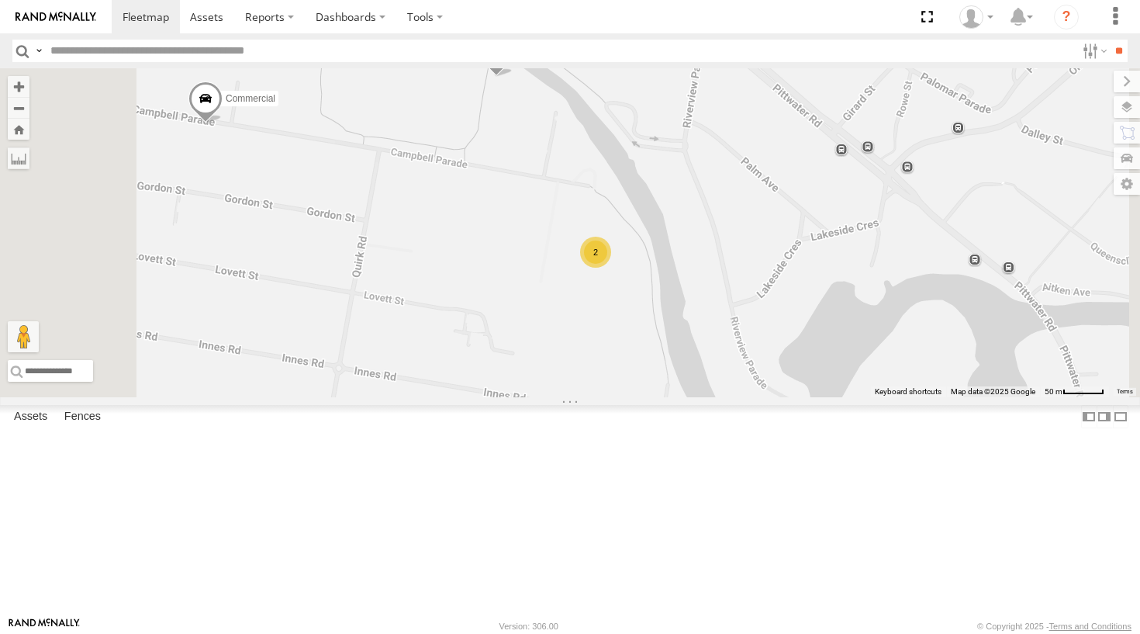
drag, startPoint x: 724, startPoint y: 223, endPoint x: 852, endPoint y: 445, distance: 256.7
click at [852, 397] on div "Blue Commercial Grouch Hippo DELTA Ferrari Troopie The Fridge The Frog The Barr…" at bounding box center [570, 232] width 1140 height 329
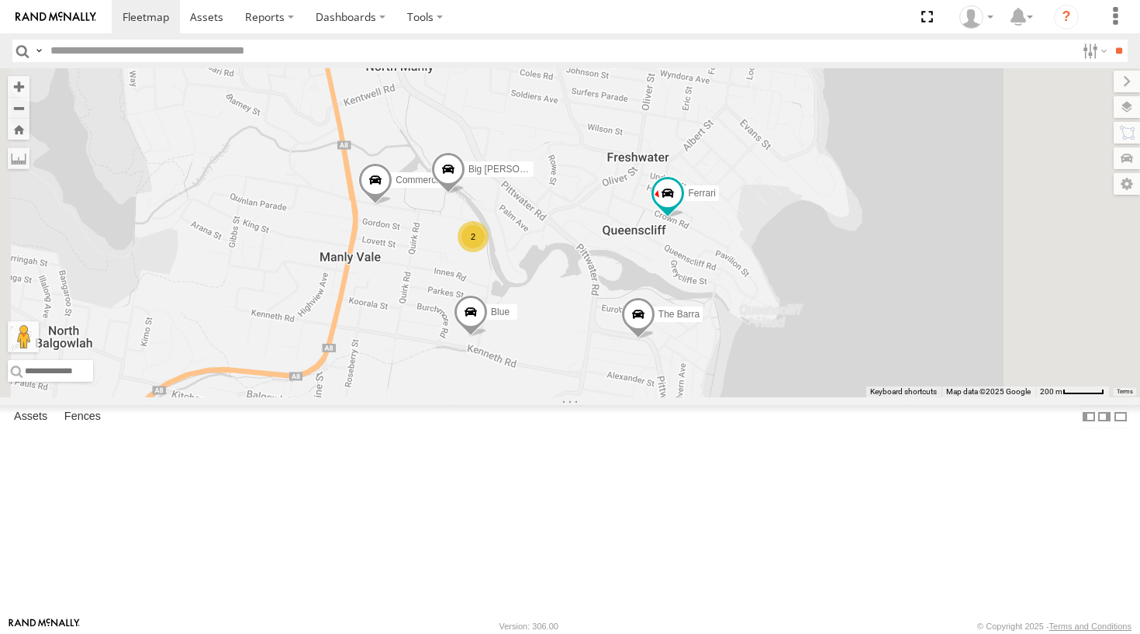
drag, startPoint x: 593, startPoint y: 281, endPoint x: 600, endPoint y: 250, distance: 31.8
click at [600, 250] on div "Blue Commercial Grouch Hippo DELTA Ferrari Troopie The Fridge The Frog The Barr…" at bounding box center [570, 232] width 1140 height 329
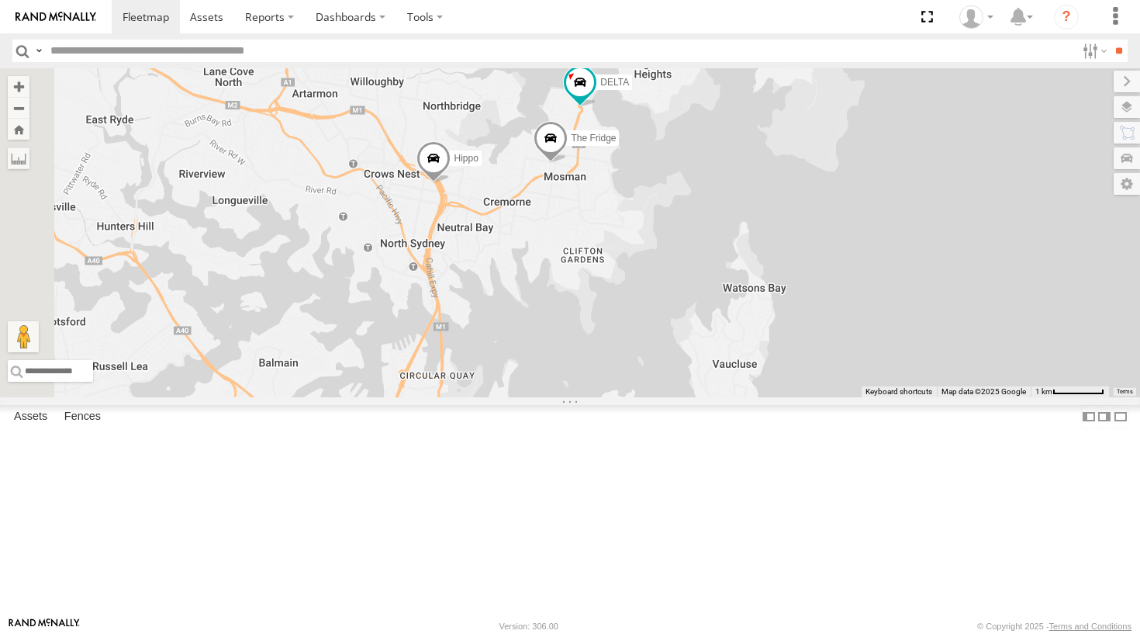
drag, startPoint x: 630, startPoint y: 299, endPoint x: 926, endPoint y: 81, distance: 367.6
click at [926, 81] on div "Blue Commercial Grouch Hippo DELTA Ferrari Troopie The Fridge The Frog The Barr…" at bounding box center [570, 232] width 1140 height 329
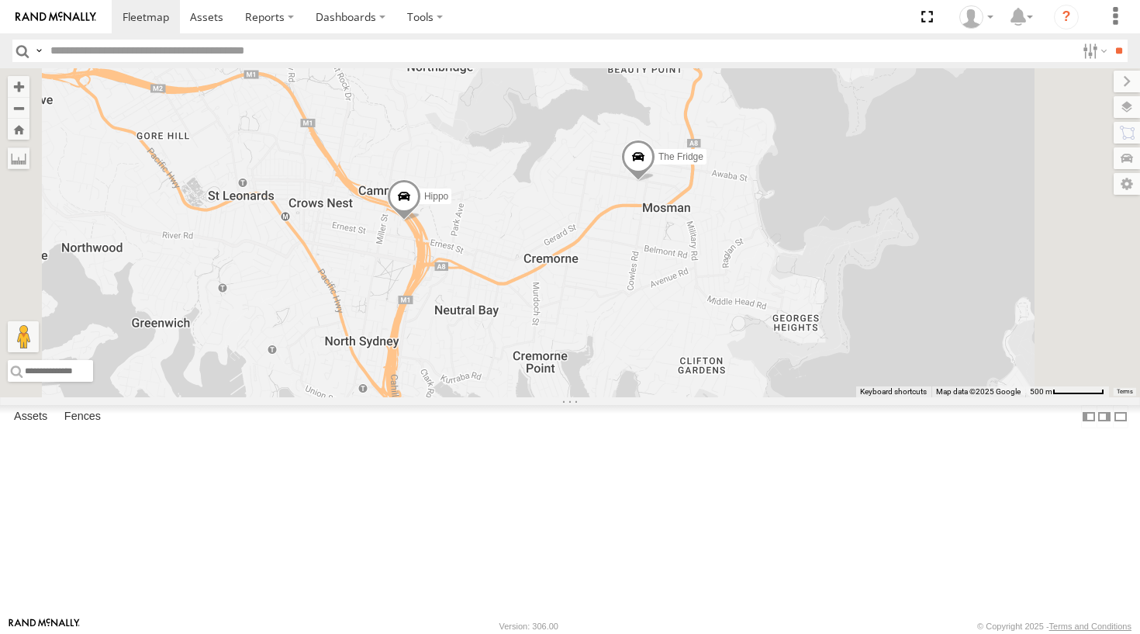
drag, startPoint x: 799, startPoint y: 282, endPoint x: 787, endPoint y: 244, distance: 39.7
click at [787, 244] on div "Blue Commercial Grouch Hippo DELTA Ferrari Troopie The Fridge The Frog The Barr…" at bounding box center [570, 232] width 1140 height 329
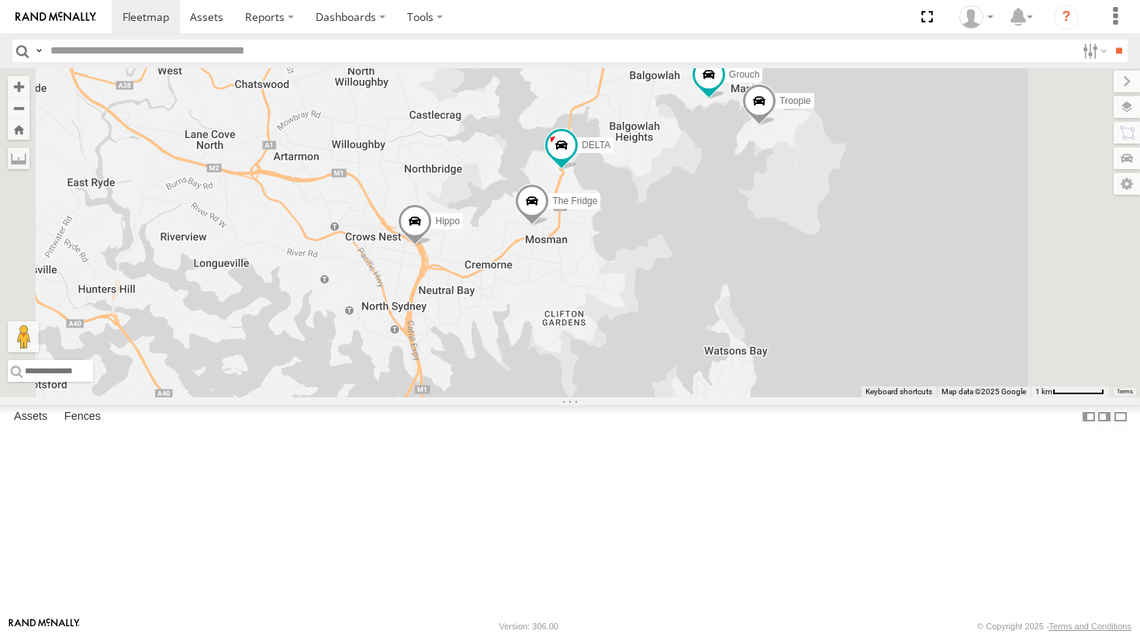
drag, startPoint x: 695, startPoint y: 333, endPoint x: 613, endPoint y: 404, distance: 107.8
click at [613, 397] on div "Blue Commercial Grouch Hippo DELTA Ferrari Troopie The Fridge The Frog The Barr…" at bounding box center [570, 232] width 1140 height 329
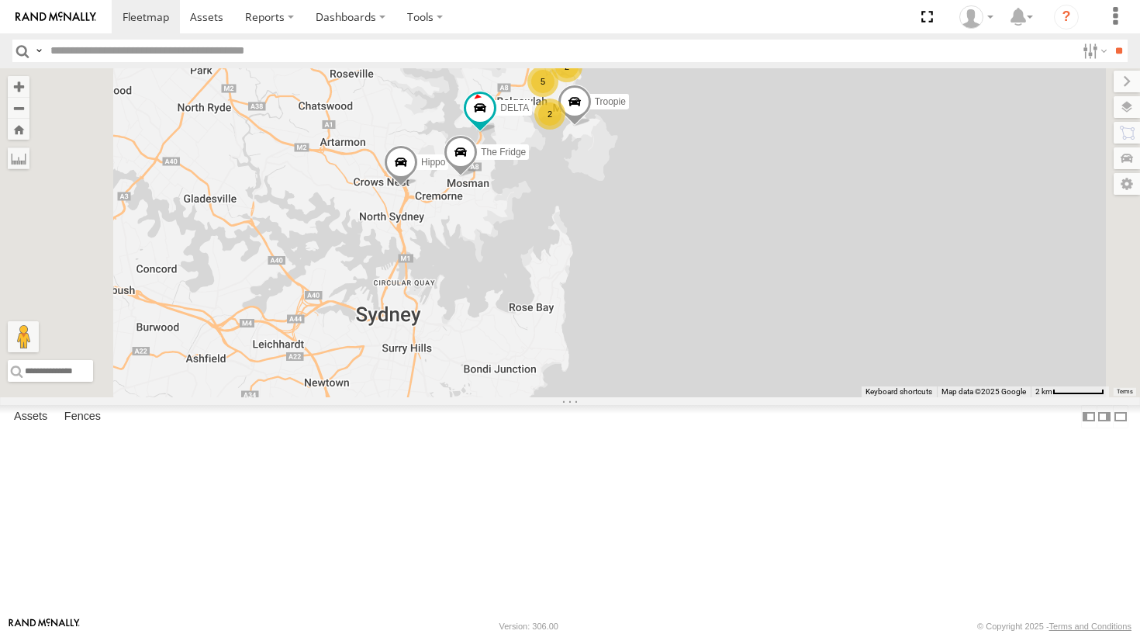
drag, startPoint x: 635, startPoint y: 461, endPoint x: 606, endPoint y: 467, distance: 30.1
click at [606, 397] on div "Hippo DELTA Troopie The Fridge The Frog Moe 2 5 2" at bounding box center [570, 232] width 1140 height 329
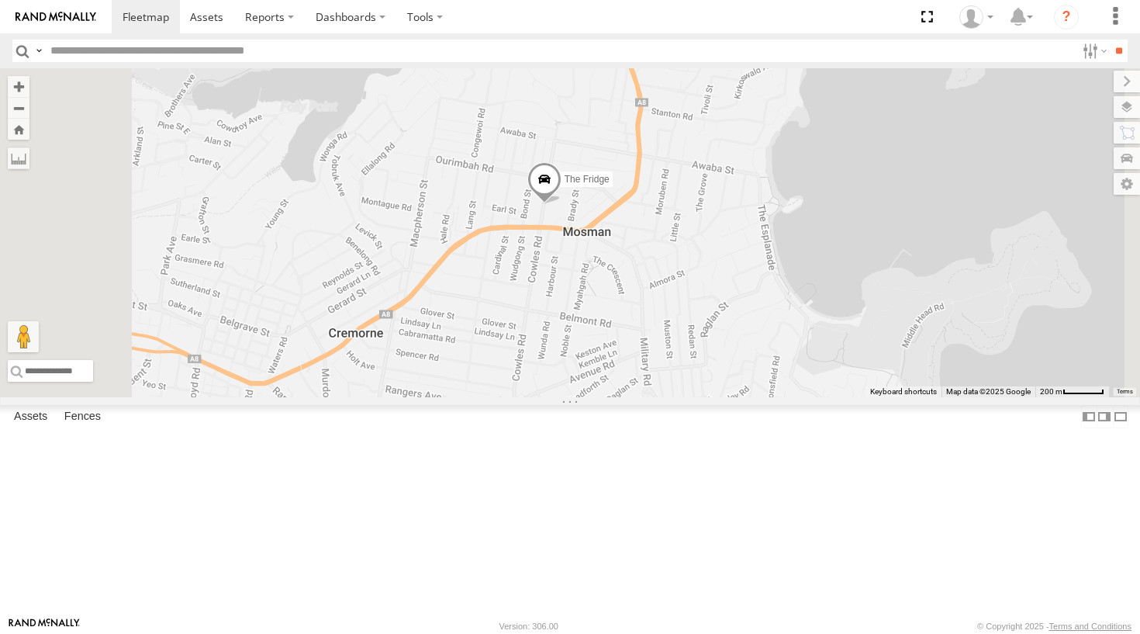
drag, startPoint x: 680, startPoint y: 520, endPoint x: 642, endPoint y: 204, distance: 318.7
click at [642, 204] on div "DELTA Ferrari The Frog Grouch Troopie The Barra Big Red Big Bertha Moe The Frid…" at bounding box center [570, 232] width 1140 height 329
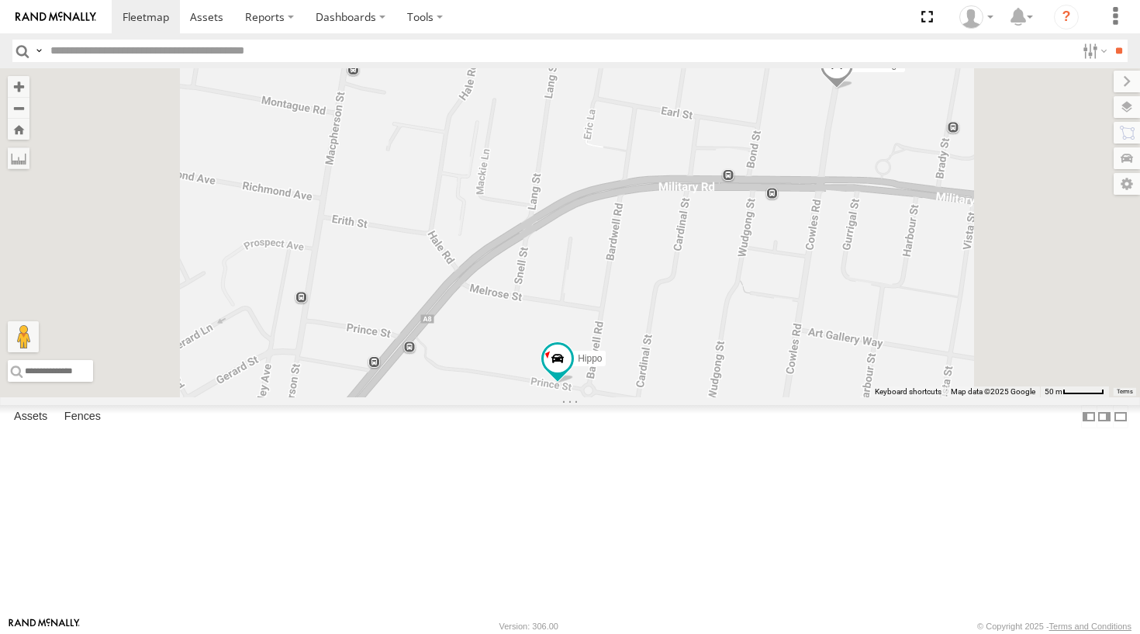
drag, startPoint x: 659, startPoint y: 424, endPoint x: 672, endPoint y: 377, distance: 49.1
click at [672, 377] on div "DELTA Ferrari The Frog Grouch Troopie The Barra Big Red Big Bertha Moe The Frid…" at bounding box center [570, 232] width 1140 height 329
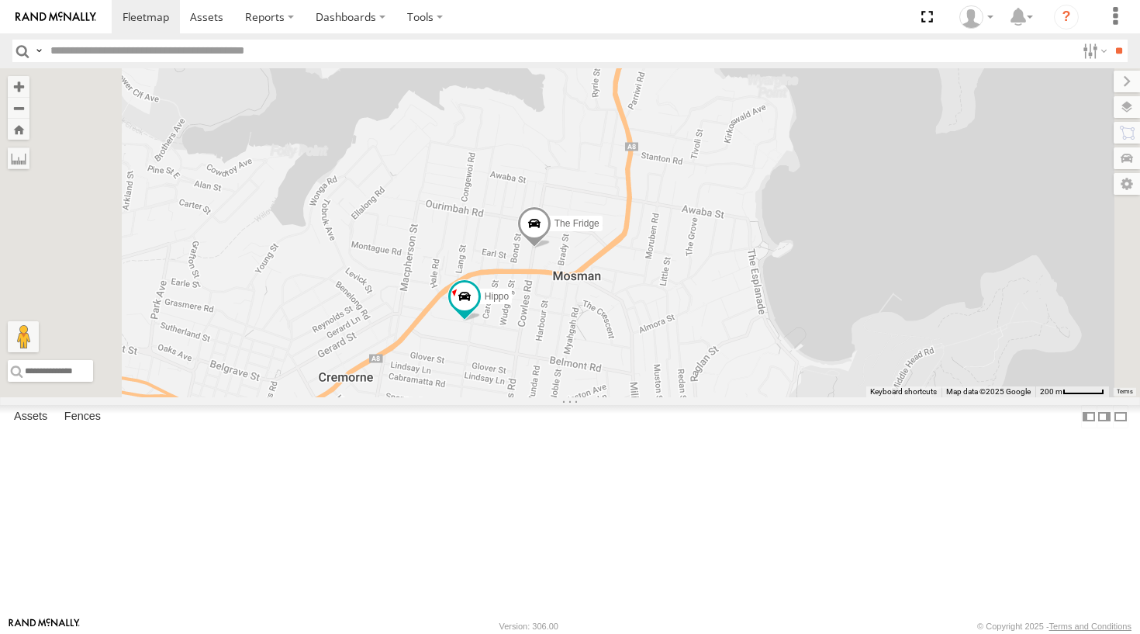
drag, startPoint x: 743, startPoint y: 416, endPoint x: 719, endPoint y: 364, distance: 57.2
click at [719, 364] on div "DELTA Ferrari The Frog Grouch Troopie The Barra Big Red Big Bertha Moe The Frid…" at bounding box center [570, 232] width 1140 height 329
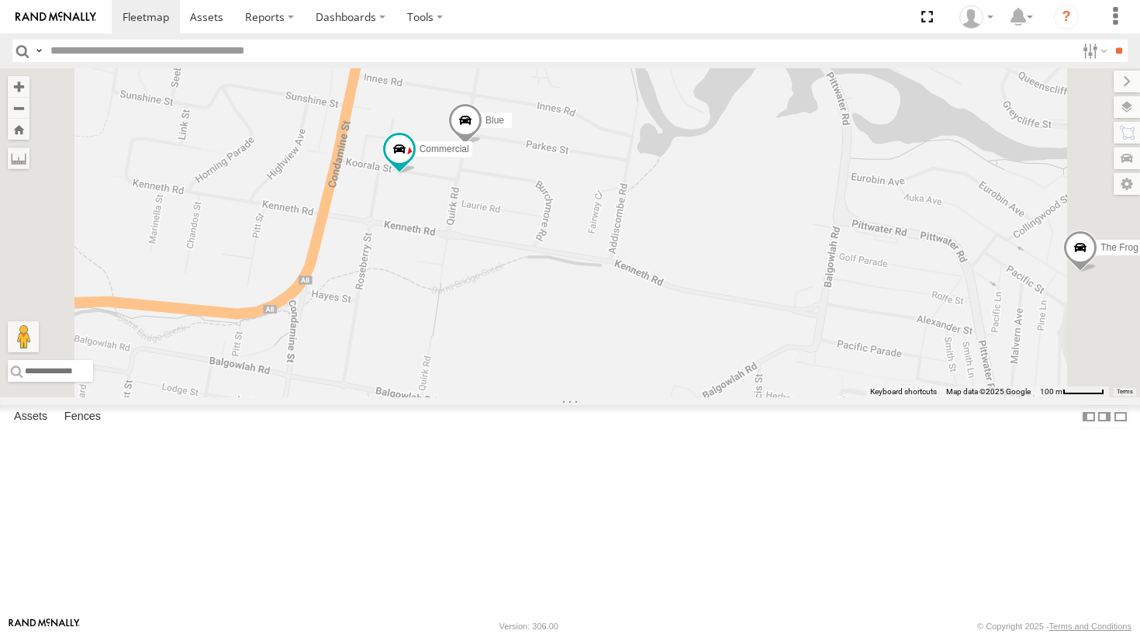
drag, startPoint x: 752, startPoint y: 249, endPoint x: 710, endPoint y: 351, distance: 110.6
click at [710, 351] on div "DELTA Troopie The Frog Moe Ferrari The Barra Blue Big Bertha Commercial Bin Die…" at bounding box center [570, 232] width 1140 height 329
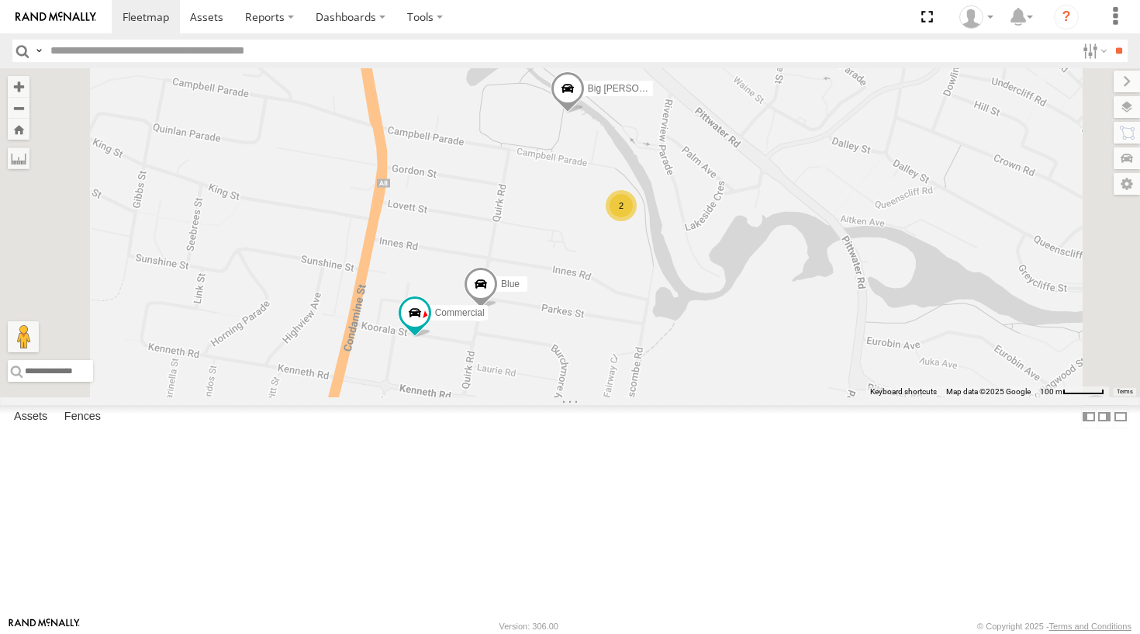
drag, startPoint x: 743, startPoint y: 254, endPoint x: 758, endPoint y: 420, distance: 166.7
click at [758, 397] on div "DELTA Troopie The Frog Moe Ferrari The Barra Blue Big Bertha Commercial 2" at bounding box center [570, 232] width 1140 height 329
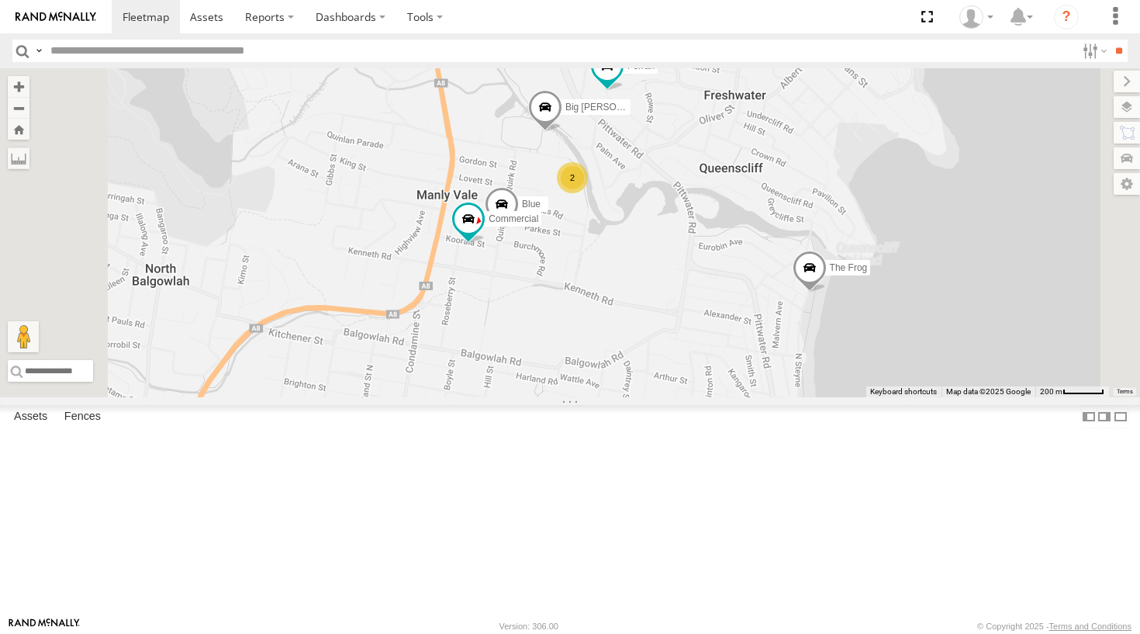
drag, startPoint x: 707, startPoint y: 428, endPoint x: 718, endPoint y: 368, distance: 60.7
click at [718, 368] on div "DELTA Troopie The Frog Moe Ferrari The Barra Blue Big Bertha Commercial 2" at bounding box center [570, 232] width 1140 height 329
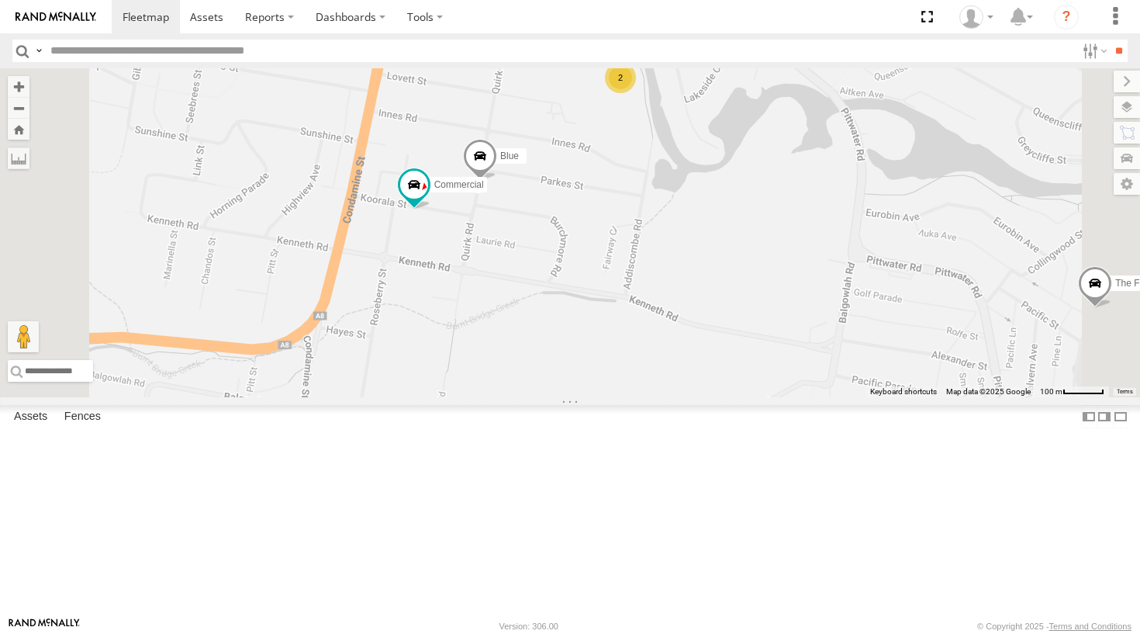
drag, startPoint x: 645, startPoint y: 364, endPoint x: 639, endPoint y: 337, distance: 27.8
click at [639, 337] on div "DELTA Troopie The Frog Moe Ferrari The Barra Blue Big Bertha Commercial 2" at bounding box center [570, 232] width 1140 height 329
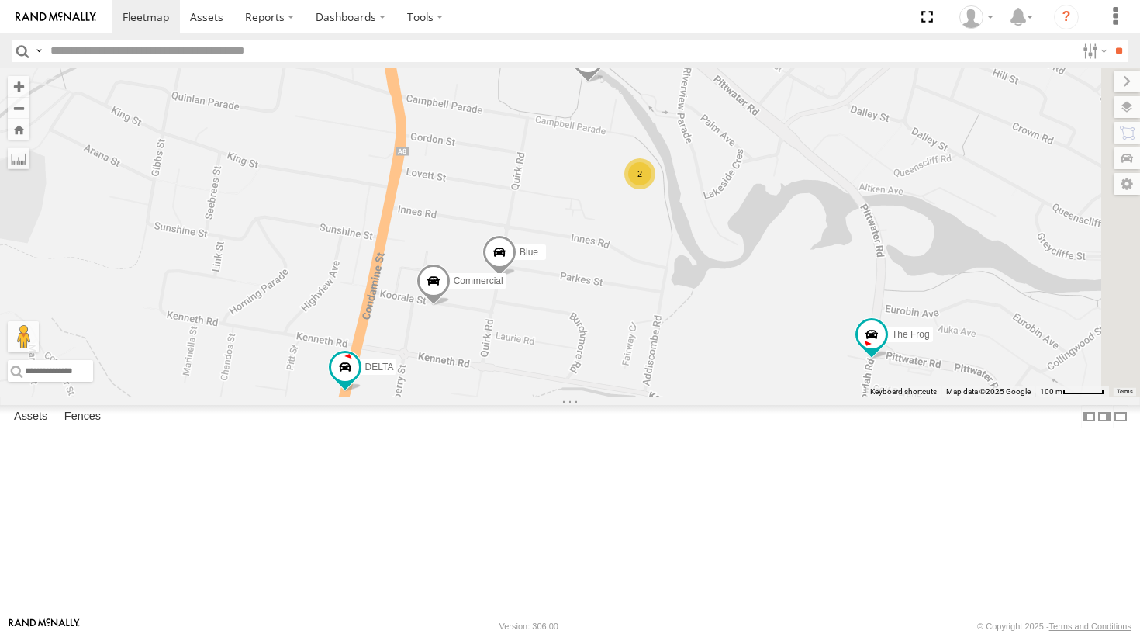
drag, startPoint x: 841, startPoint y: 297, endPoint x: 688, endPoint y: 426, distance: 200.4
click at [688, 397] on div "Troopie The Frog The Barra Moe Grouch Blue DELTA Ferrari Big Red Big [PERSON_NA…" at bounding box center [570, 232] width 1140 height 329
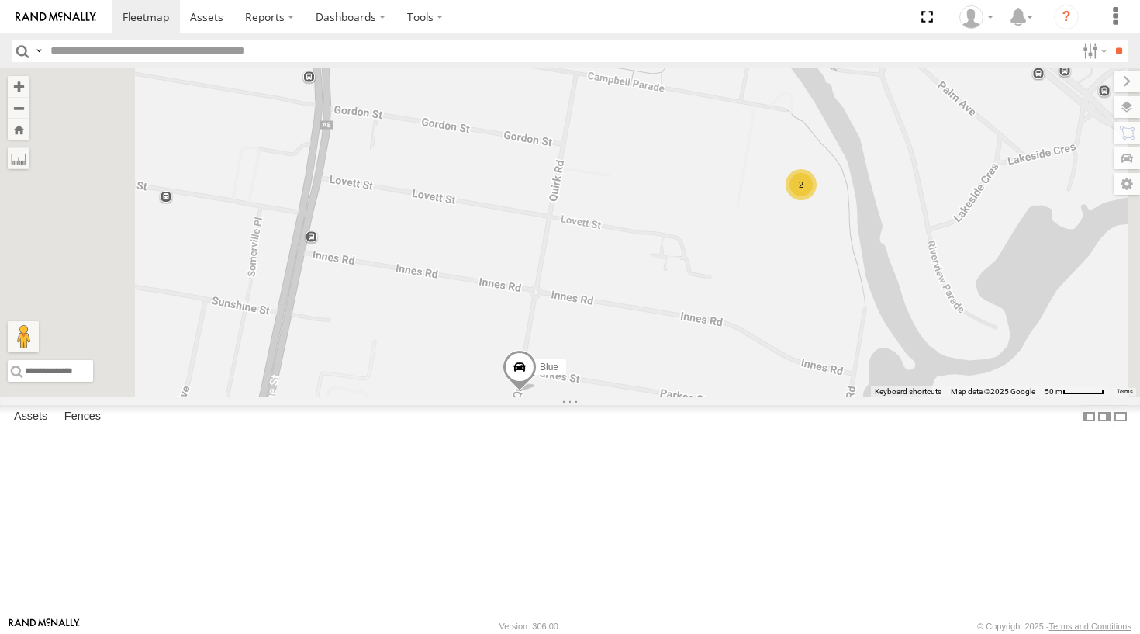
drag, startPoint x: 759, startPoint y: 258, endPoint x: 736, endPoint y: 206, distance: 57.6
click at [736, 206] on div "Troopie The Frog The Barra Moe Grouch Blue DELTA Ferrari Big Red Big Bertha Com…" at bounding box center [570, 232] width 1140 height 329
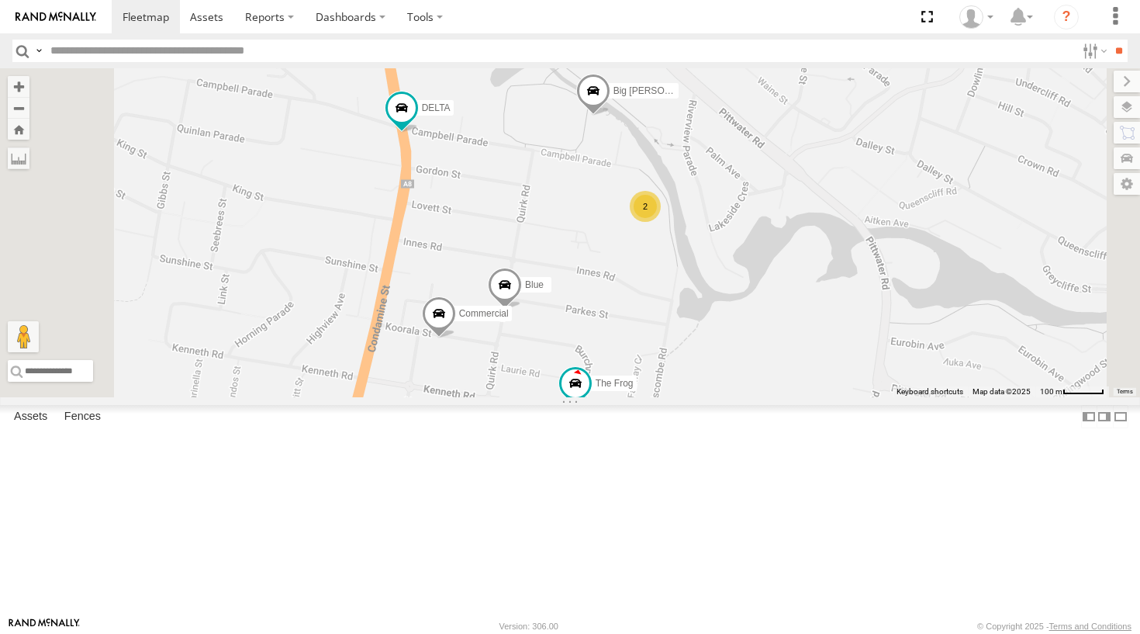
drag, startPoint x: 755, startPoint y: 389, endPoint x: 744, endPoint y: 413, distance: 26.7
click at [744, 397] on div "Troopie The Frog The Barra Moe Grouch Blue DELTA Ferrari Big Red Big Bertha Com…" at bounding box center [570, 232] width 1140 height 329
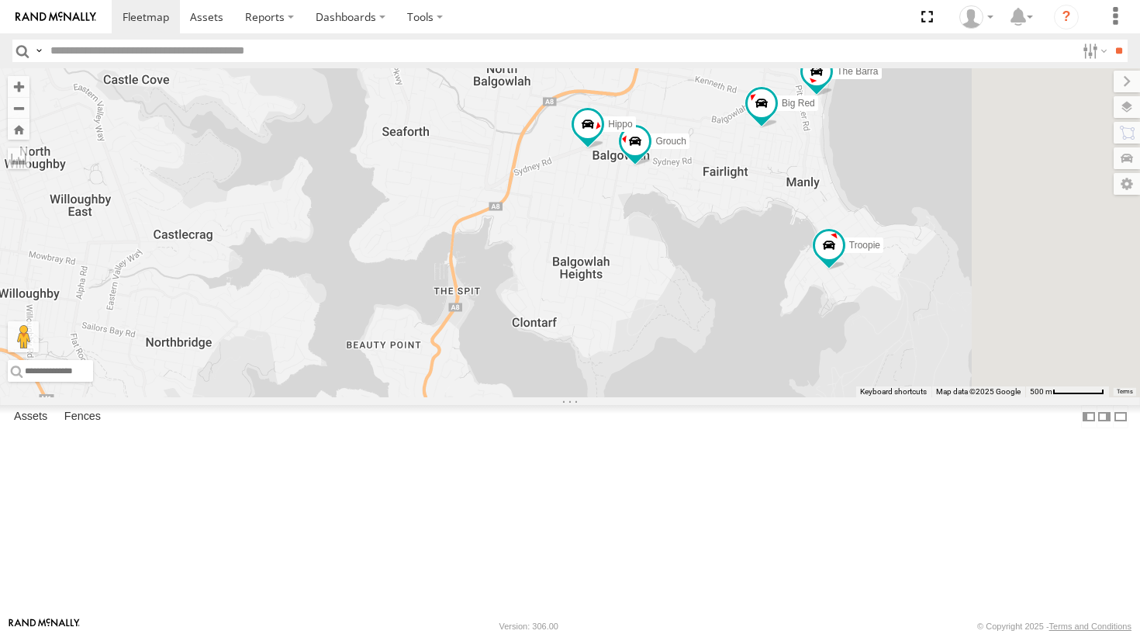
drag, startPoint x: 671, startPoint y: 425, endPoint x: 593, endPoint y: 340, distance: 115.3
click at [593, 340] on div "Grouch Hippo Ferrari Troopie The Fridge The Barra Big Red Moe 2 DELTA 2 2" at bounding box center [570, 232] width 1140 height 329
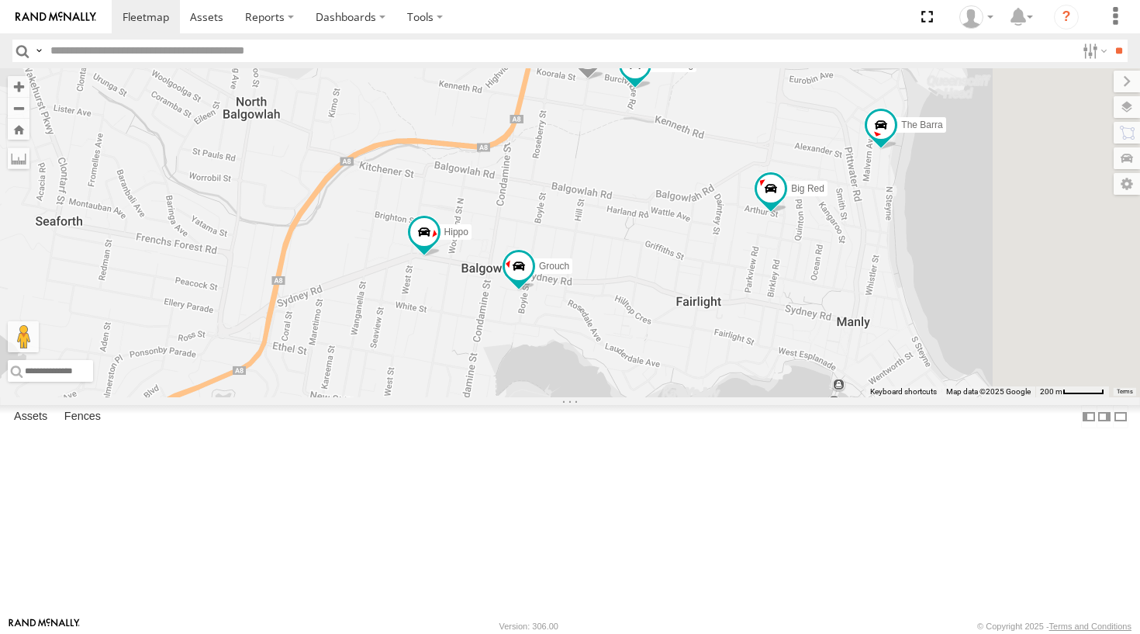
drag, startPoint x: 856, startPoint y: 122, endPoint x: 762, endPoint y: 158, distance: 100.7
click at [762, 158] on div "Grouch Hippo Ferrari Troopie The Fridge The Barra Big Red Moe DELTA Blue 2 The …" at bounding box center [570, 232] width 1140 height 329
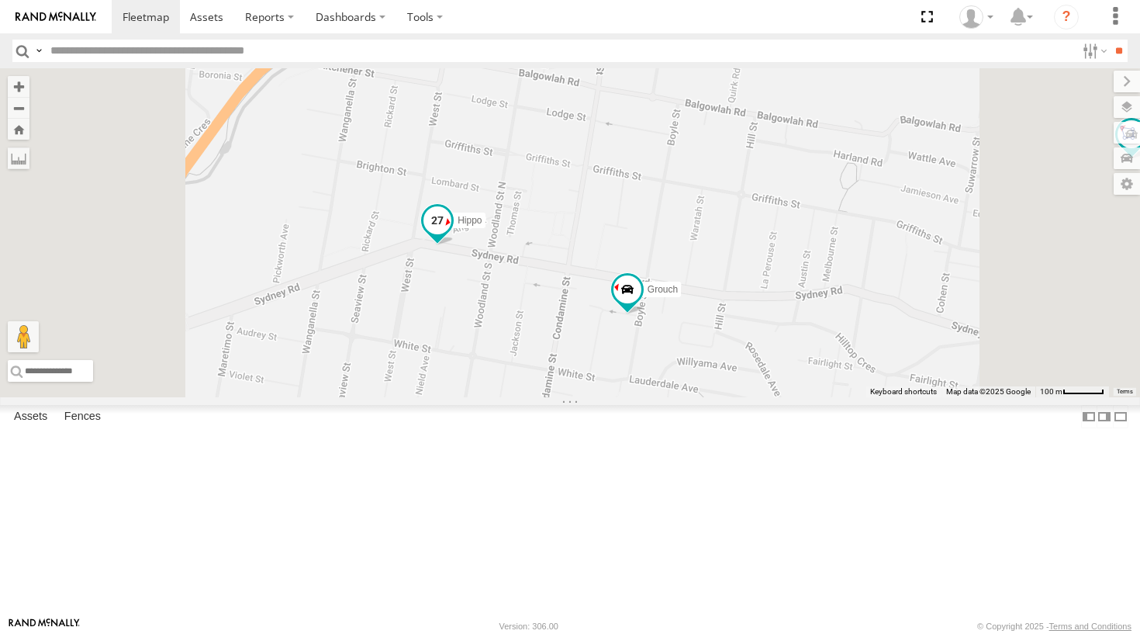
drag, startPoint x: 625, startPoint y: 360, endPoint x: 623, endPoint y: 313, distance: 47.3
click at [454, 245] on span at bounding box center [437, 224] width 34 height 42
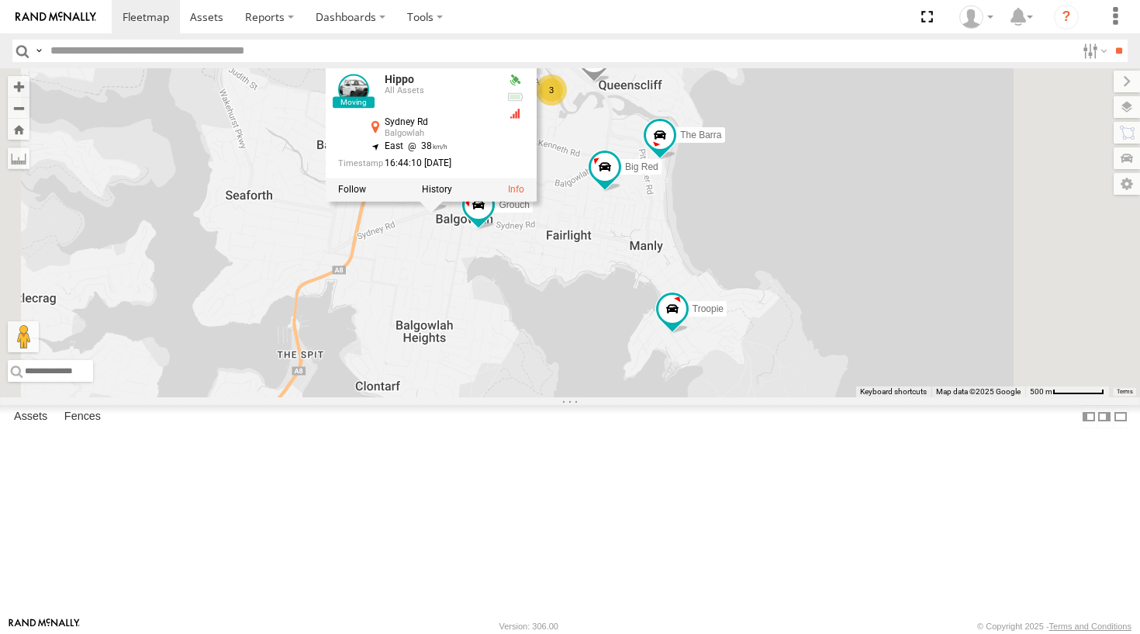
click at [745, 356] on div "Grouch Hippo Ferrari Troopie The Fridge The Barra Big Red Moe DELTA Hippo All A…" at bounding box center [570, 232] width 1140 height 329
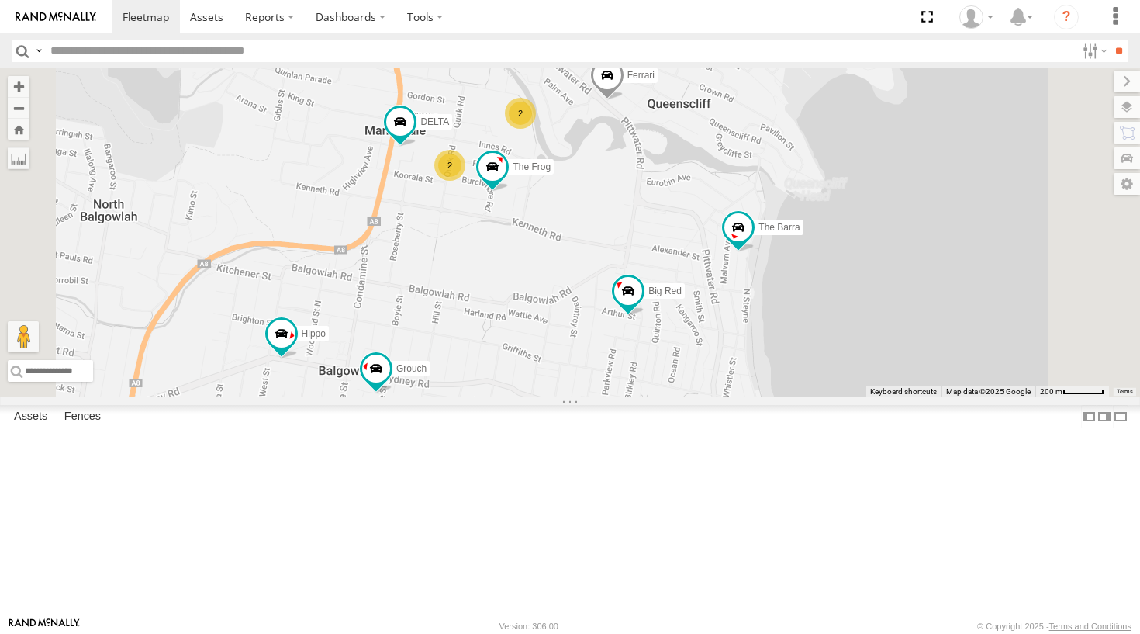
drag, startPoint x: 737, startPoint y: 273, endPoint x: 697, endPoint y: 378, distance: 112.2
click at [697, 378] on div "Grouch Hippo Ferrari Troopie The Fridge The Barra Big Red Moe DELTA 2 2 The Fro…" at bounding box center [570, 232] width 1140 height 329
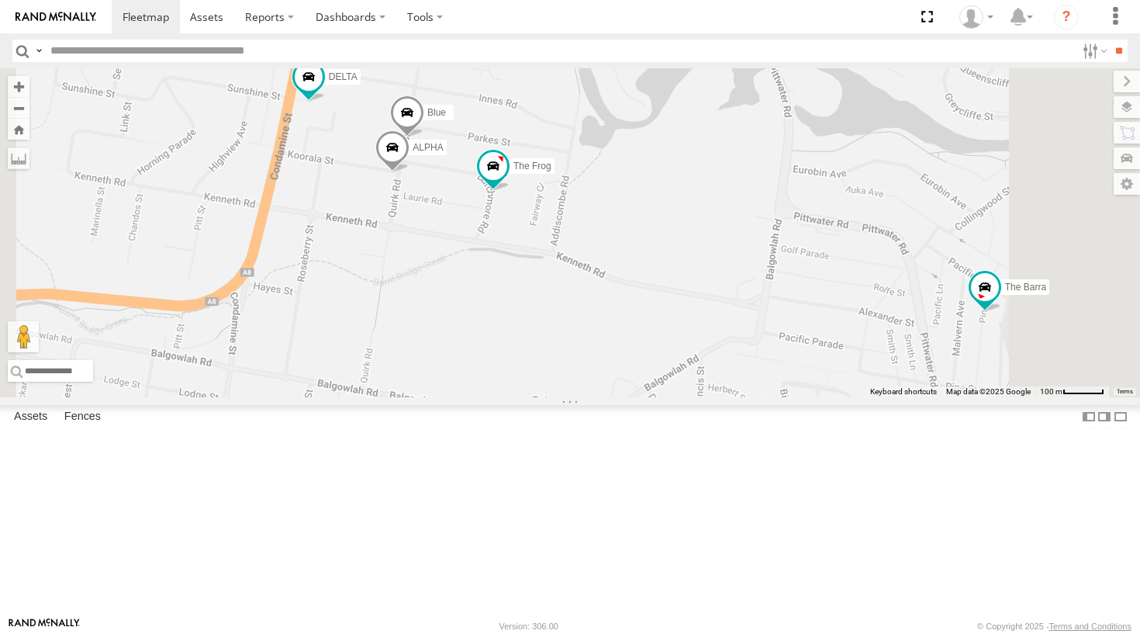
drag, startPoint x: 577, startPoint y: 265, endPoint x: 672, endPoint y: 261, distance: 94.7
click at [446, 155] on label "ALPHA" at bounding box center [423, 148] width 46 height 16
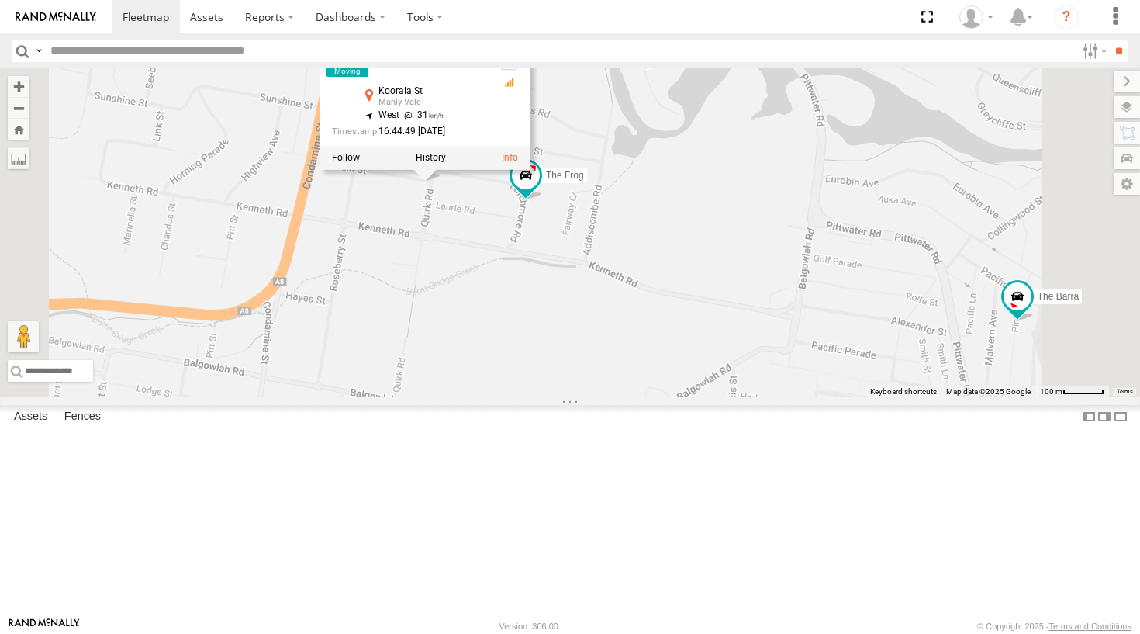
click at [783, 344] on div "Grouch Hippo Ferrari Troopie The Fridge The Barra Big Red Moe DELTA The Frog Bi…" at bounding box center [570, 232] width 1140 height 329
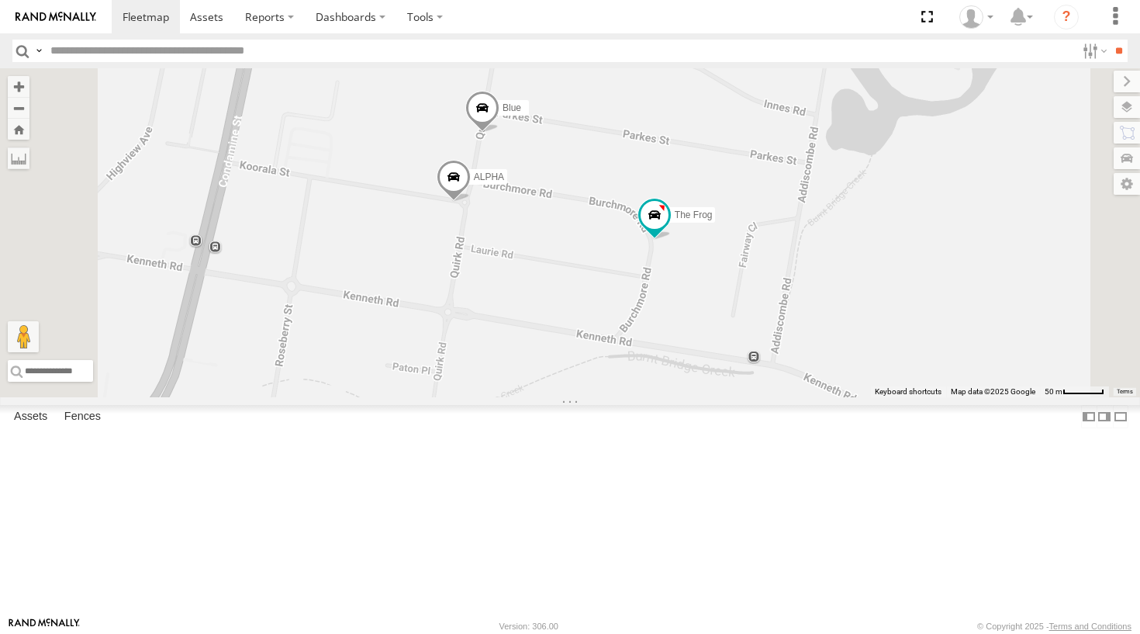
drag, startPoint x: 609, startPoint y: 288, endPoint x: 665, endPoint y: 325, distance: 67.3
click at [665, 325] on div "Grouch Hippo Ferrari Troopie The Fridge The Barra Big Red Moe DELTA The Frog Bi…" at bounding box center [570, 232] width 1140 height 329
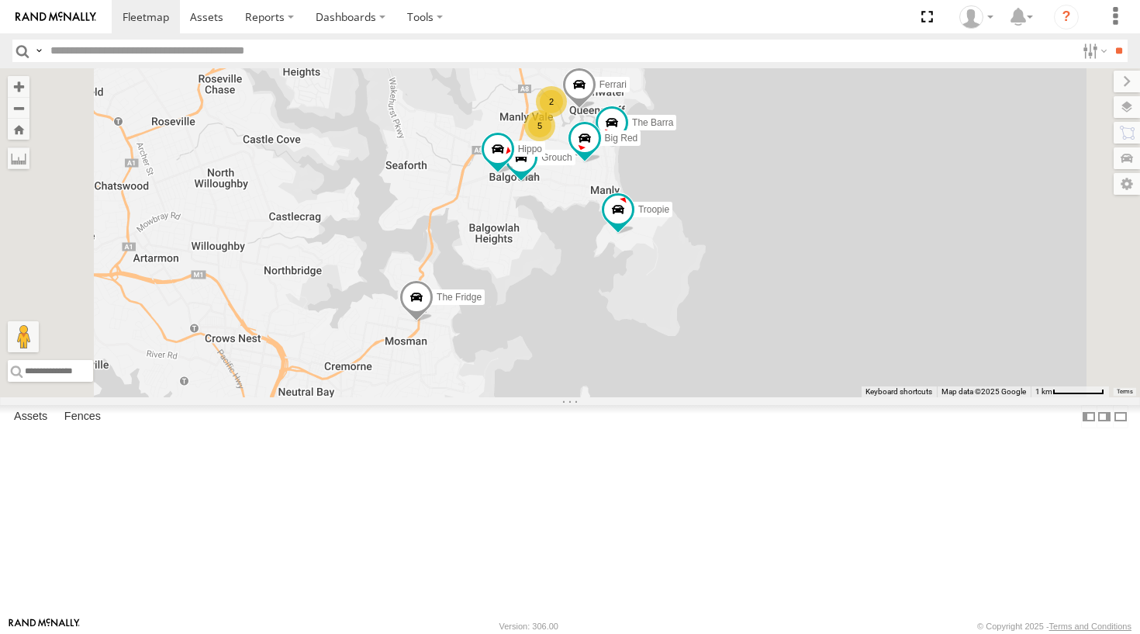
drag, startPoint x: 744, startPoint y: 368, endPoint x: 744, endPoint y: 309, distance: 58.9
click at [744, 309] on div "Grouch Hippo Ferrari Troopie The Fridge The Barra Big Red Moe 5 2" at bounding box center [570, 232] width 1140 height 329
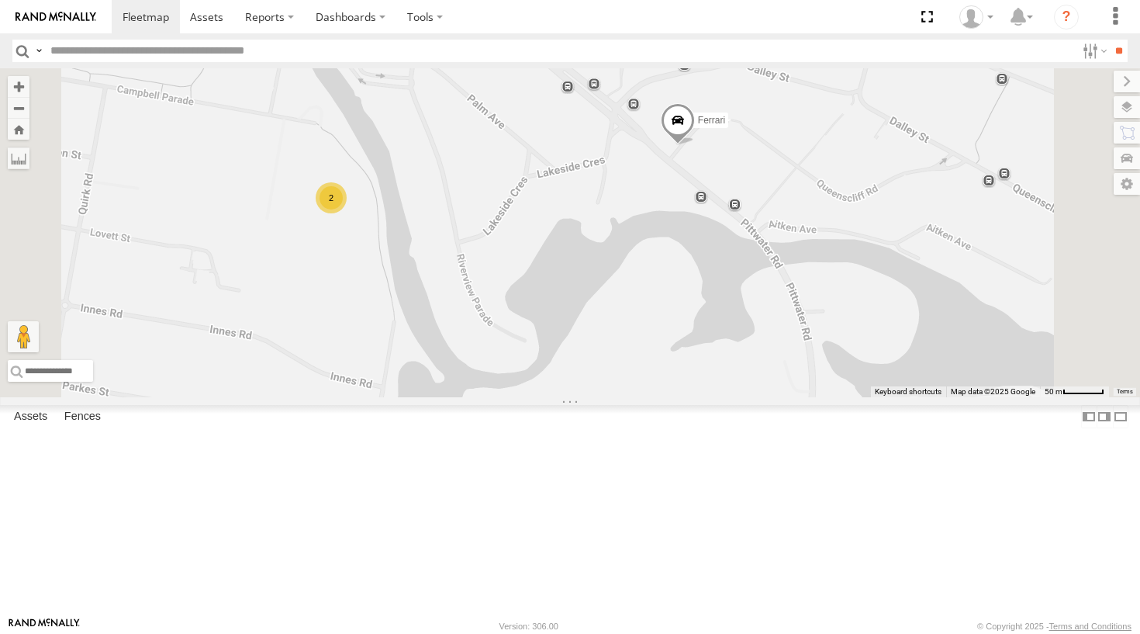
drag, startPoint x: 936, startPoint y: 208, endPoint x: 849, endPoint y: 197, distance: 87.5
click at [849, 197] on div "Grouch Hippo Ferrari Troopie The Fridge The Barra Big Red Moe 2 Big Bertha" at bounding box center [570, 232] width 1140 height 329
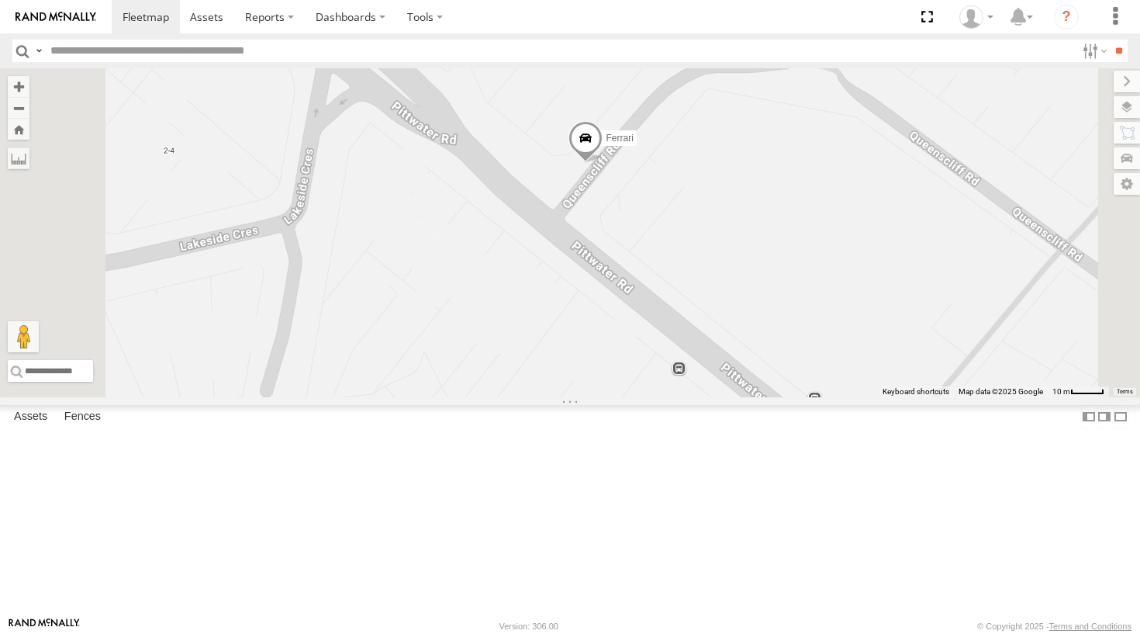
drag, startPoint x: 814, startPoint y: 280, endPoint x: 783, endPoint y: 269, distance: 32.9
click at [783, 269] on div "Grouch Hippo Ferrari Troopie The Fridge The Barra Big Red Moe Big Bertha" at bounding box center [570, 232] width 1140 height 329
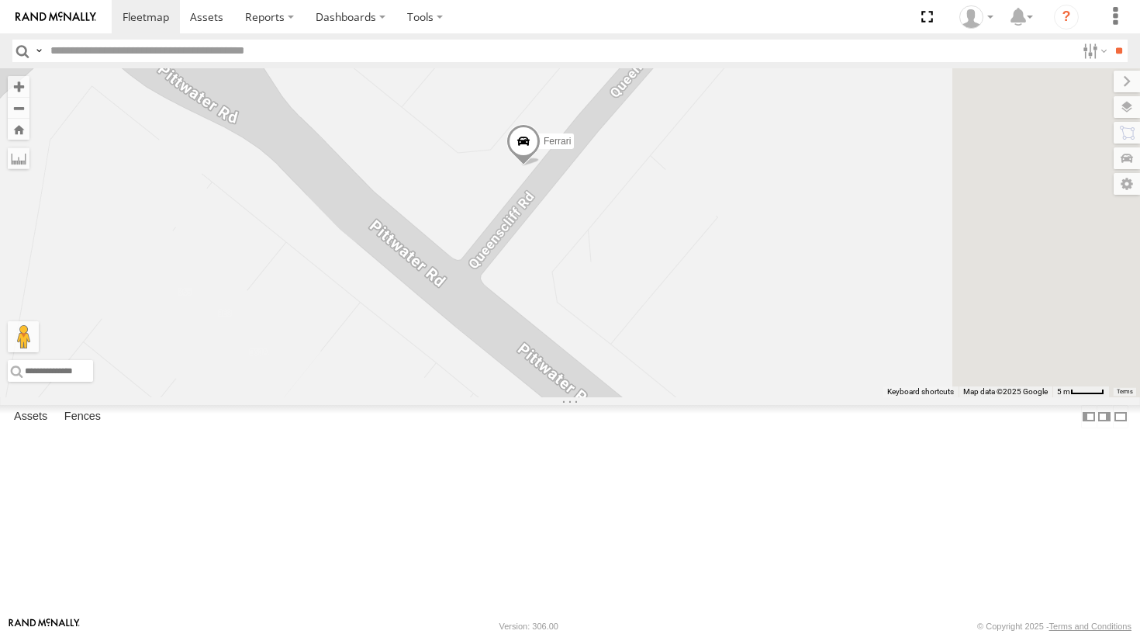
drag, startPoint x: 800, startPoint y: 230, endPoint x: 743, endPoint y: 257, distance: 63.2
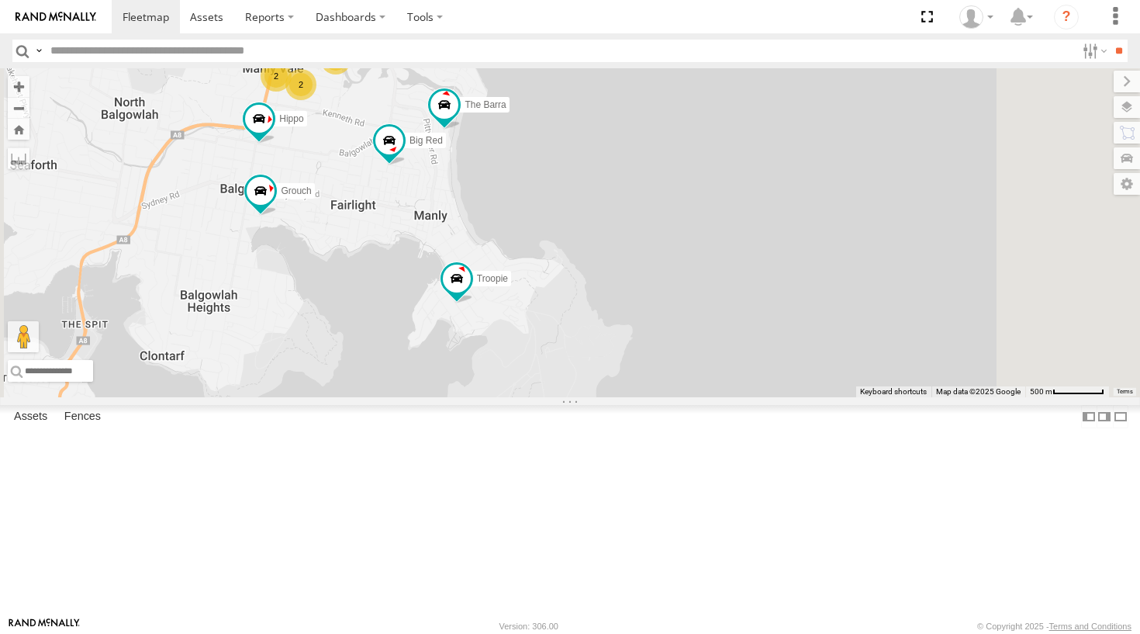
drag, startPoint x: 585, startPoint y: 482, endPoint x: 592, endPoint y: 281, distance: 201.0
click at [592, 281] on div "Grouch Hippo Ferrari Troopie The Fridge The Barra Big Red Moe 2 2 3" at bounding box center [570, 232] width 1140 height 329
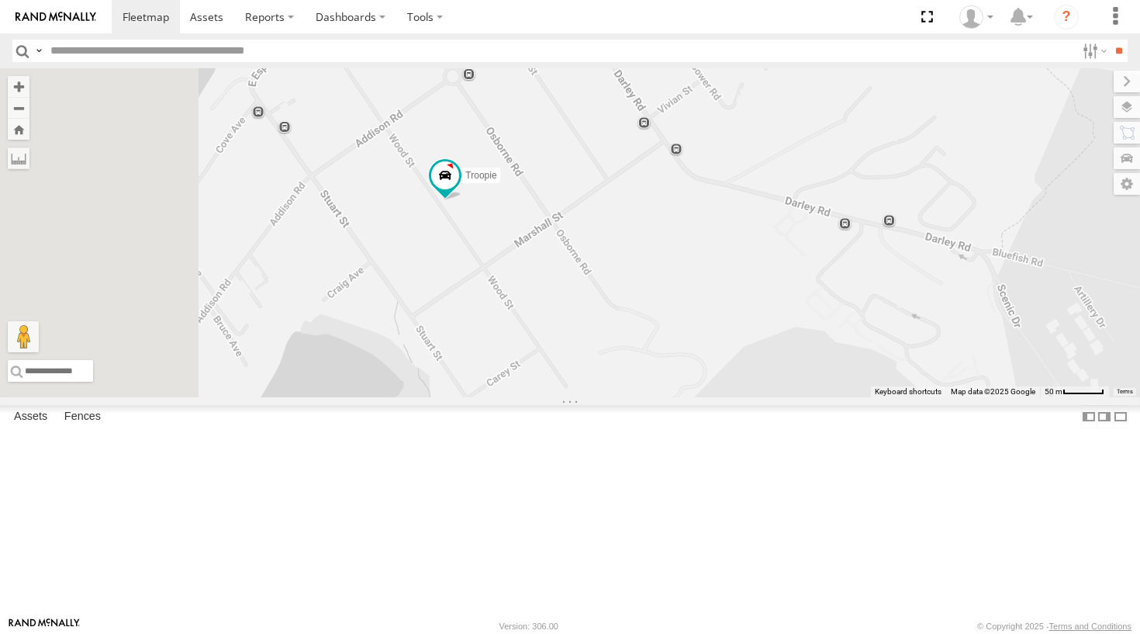
drag, startPoint x: 550, startPoint y: 186, endPoint x: 660, endPoint y: 324, distance: 176.6
click at [660, 324] on div "Grouch Hippo Ferrari Troopie The Barra Big Red" at bounding box center [570, 232] width 1140 height 329
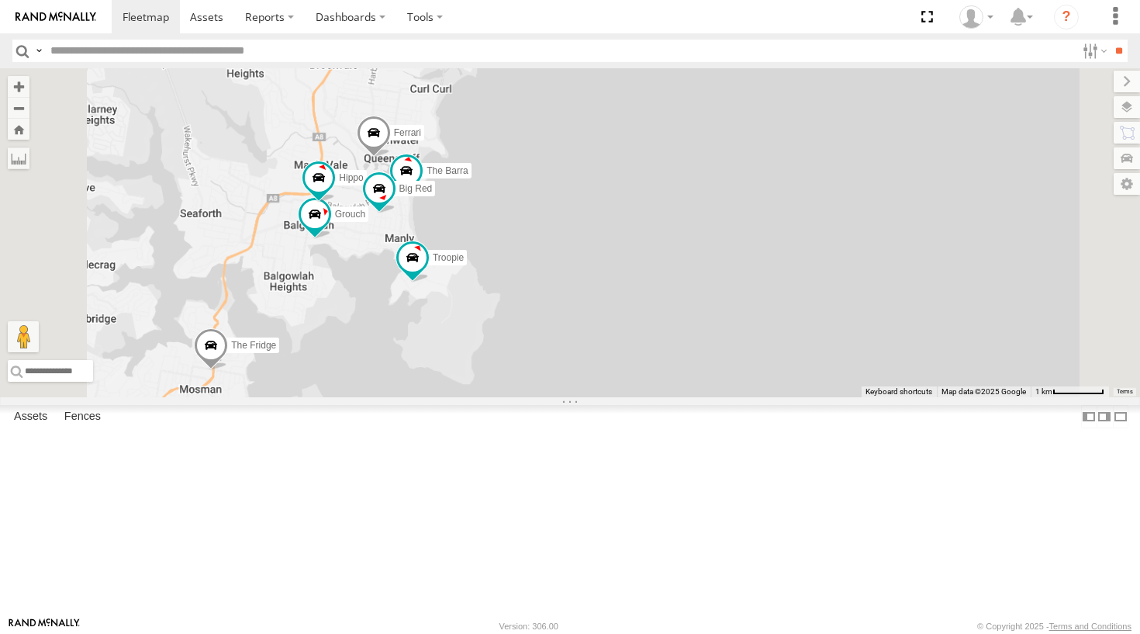
drag, startPoint x: 568, startPoint y: 154, endPoint x: 585, endPoint y: 421, distance: 268.0
click at [585, 397] on div "Grouch Hippo Ferrari Troopie The Barra Big Red The Fridge" at bounding box center [570, 232] width 1140 height 329
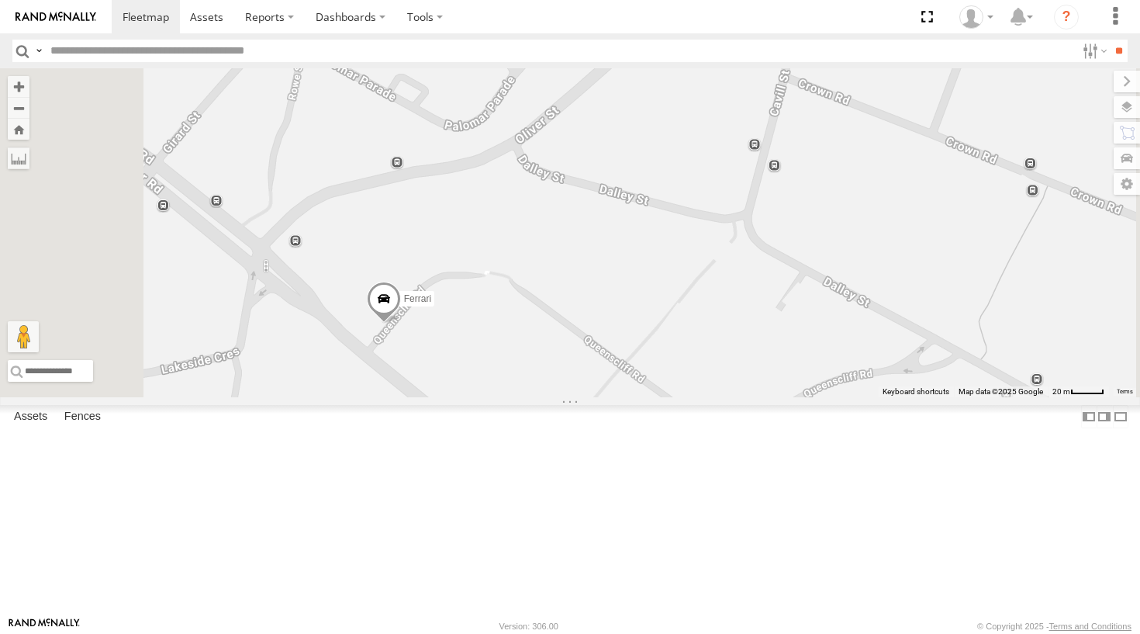
drag, startPoint x: 559, startPoint y: 561, endPoint x: 571, endPoint y: 399, distance: 161.7
click at [401, 323] on span at bounding box center [384, 303] width 34 height 42
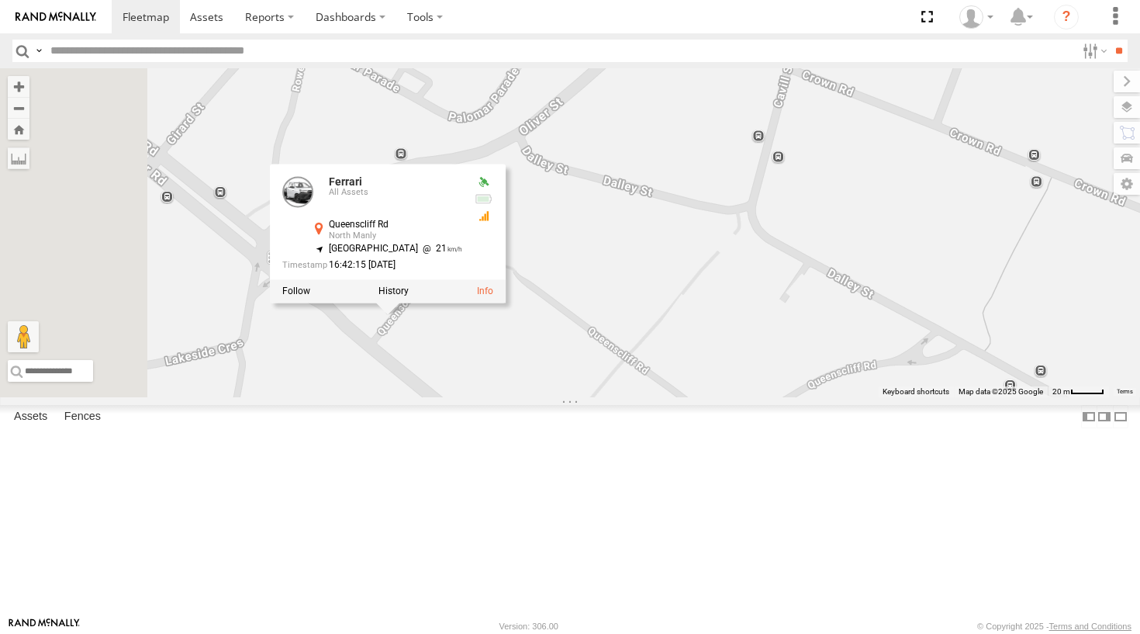
click at [630, 397] on div "Grouch Hippo Troopie The Barra Big Red The Fridge Moe Blue Ferrari Big Bertha F…" at bounding box center [570, 232] width 1140 height 329
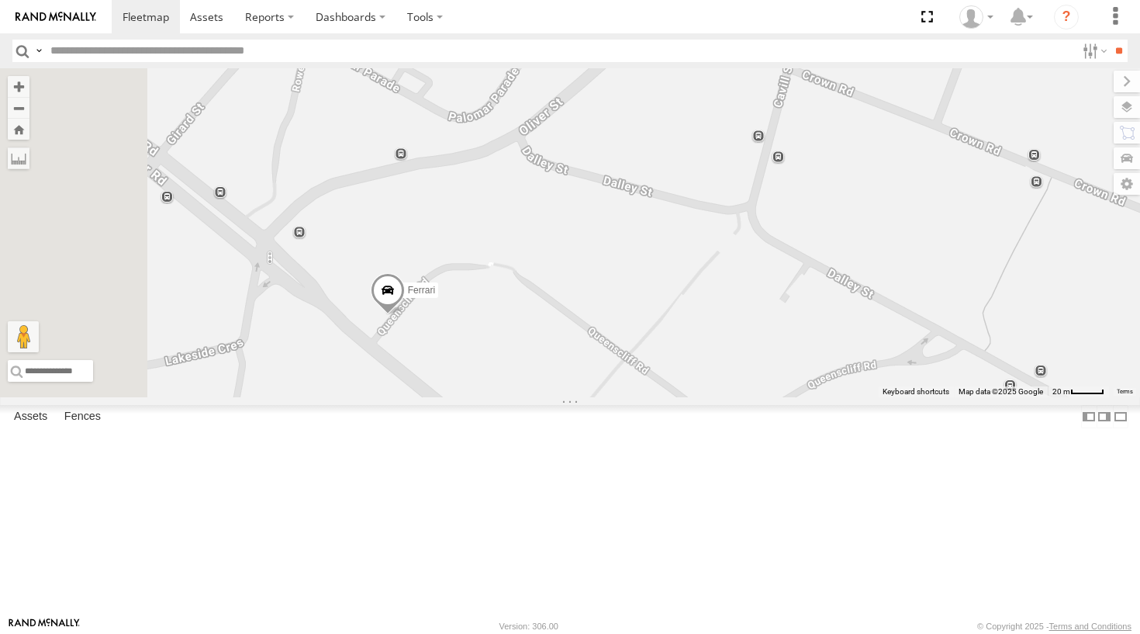
click at [405, 315] on span at bounding box center [388, 294] width 34 height 42
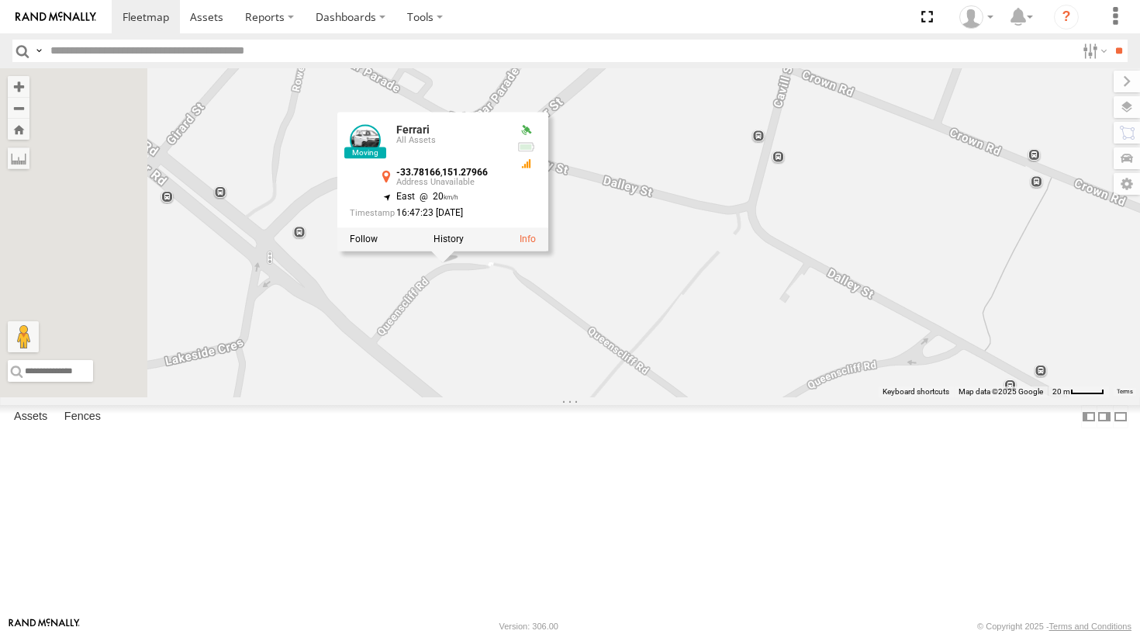
click at [689, 397] on div "Grouch Hippo Troopie The Barra Big Red The Fridge Moe Blue Ferrari Big Bertha F…" at bounding box center [570, 232] width 1140 height 329
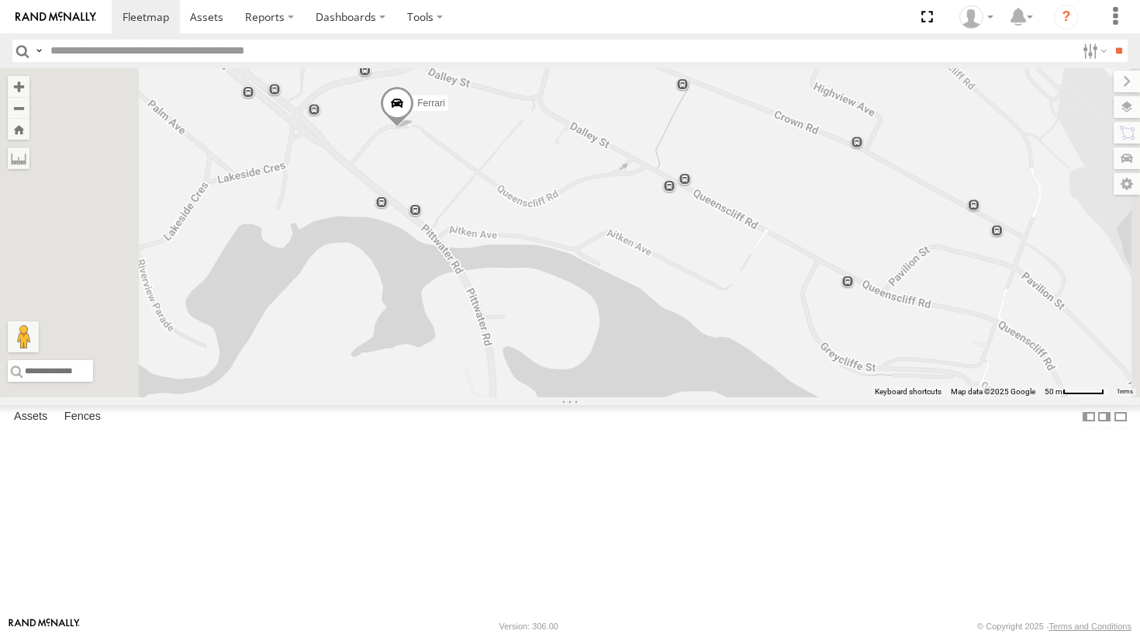
drag, startPoint x: 654, startPoint y: 485, endPoint x: 623, endPoint y: 275, distance: 211.7
click at [623, 275] on div "Grouch Hippo Troopie The Barra Big Red The Fridge Moe Blue Ferrari Big Bertha" at bounding box center [570, 232] width 1140 height 329
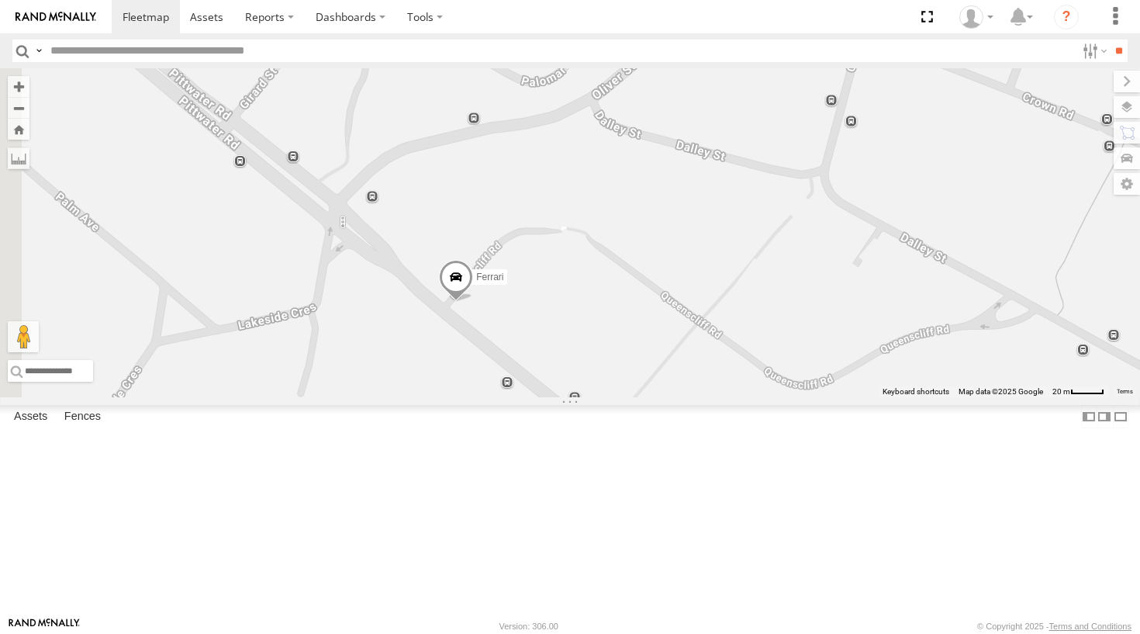
drag, startPoint x: 433, startPoint y: 228, endPoint x: 630, endPoint y: 401, distance: 262.1
click at [630, 397] on div "Grouch Hippo Troopie The Barra Big Red The Fridge Moe Blue Ferrari Big Bertha" at bounding box center [570, 232] width 1140 height 329
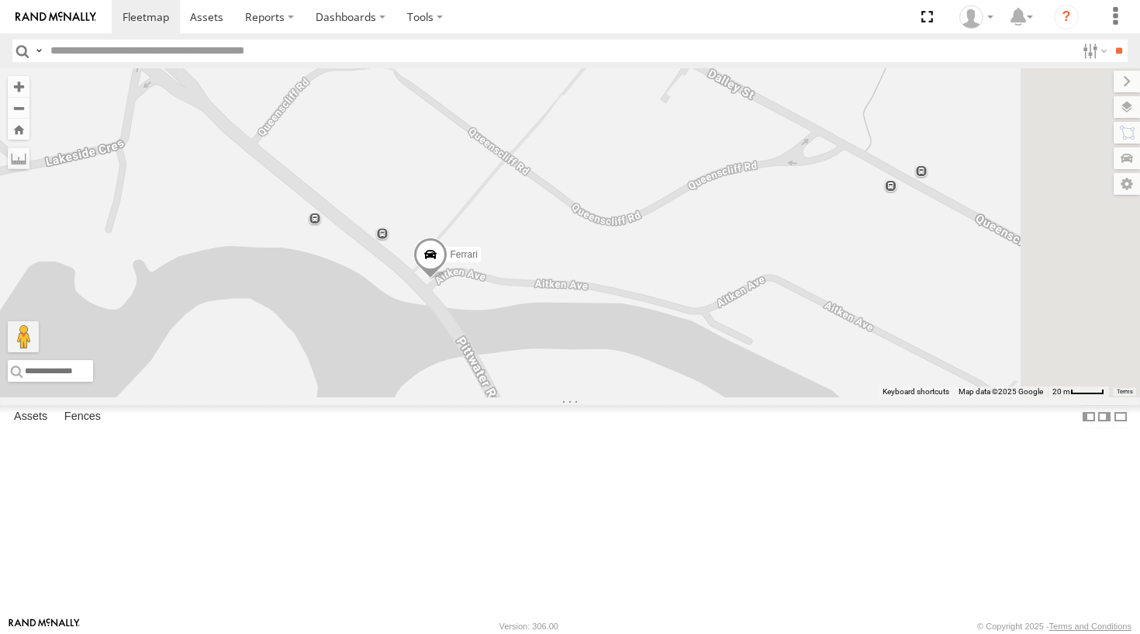
drag, startPoint x: 720, startPoint y: 478, endPoint x: 523, endPoint y: 152, distance: 381.7
click at [523, 152] on div "Grouch Hippo Troopie The Barra Big Red The Fridge Moe Blue Ferrari Big Bertha" at bounding box center [570, 232] width 1140 height 329
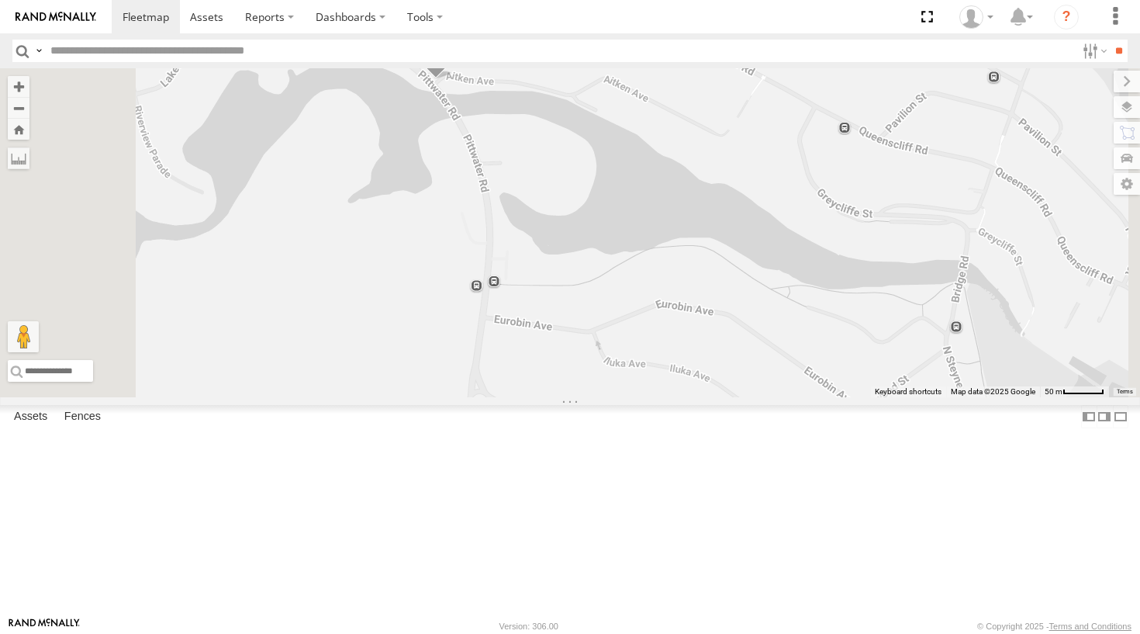
drag, startPoint x: 695, startPoint y: 295, endPoint x: 684, endPoint y: 228, distance: 68.3
click at [684, 228] on div "Grouch Hippo Troopie The Barra Big Red The Fridge Moe Blue Ferrari Big Bertha" at bounding box center [570, 232] width 1140 height 329
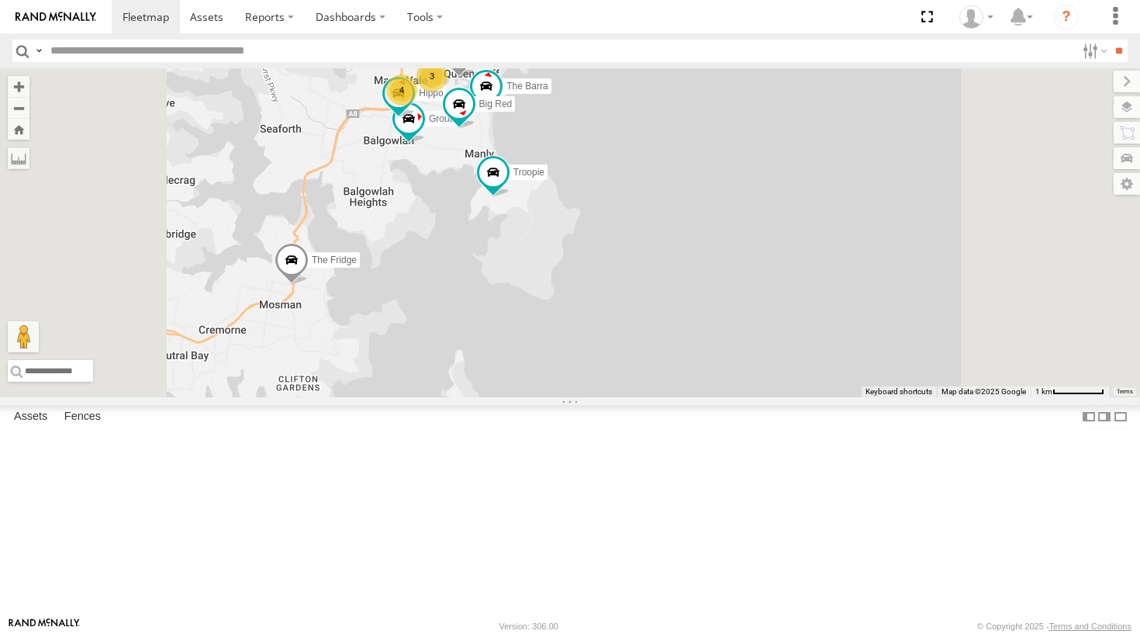
drag, startPoint x: 595, startPoint y: 483, endPoint x: 609, endPoint y: 375, distance: 109.5
click at [609, 375] on div "Grouch Hippo Troopie The Barra Big Red The Fridge Moe Ferrari 4 3" at bounding box center [570, 232] width 1140 height 329
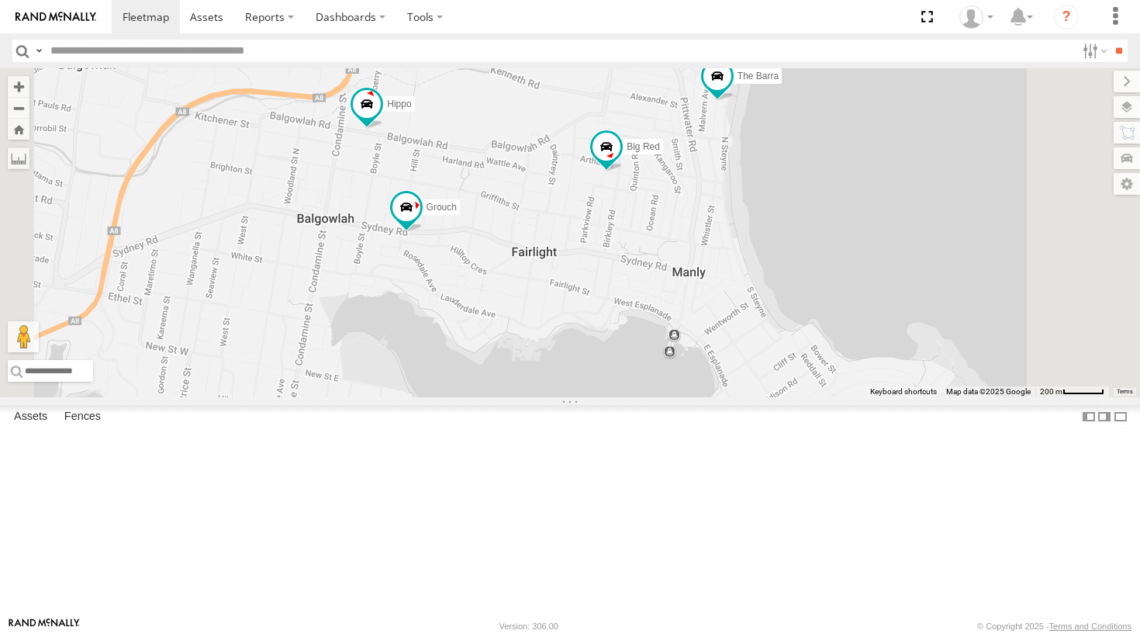
drag, startPoint x: 666, startPoint y: 242, endPoint x: 697, endPoint y: 261, distance: 36.2
click at [697, 261] on div "The Fridge Moe Troopie Big Red Grouch Hippo Ferrari The Barra 4 2" at bounding box center [570, 232] width 1140 height 329
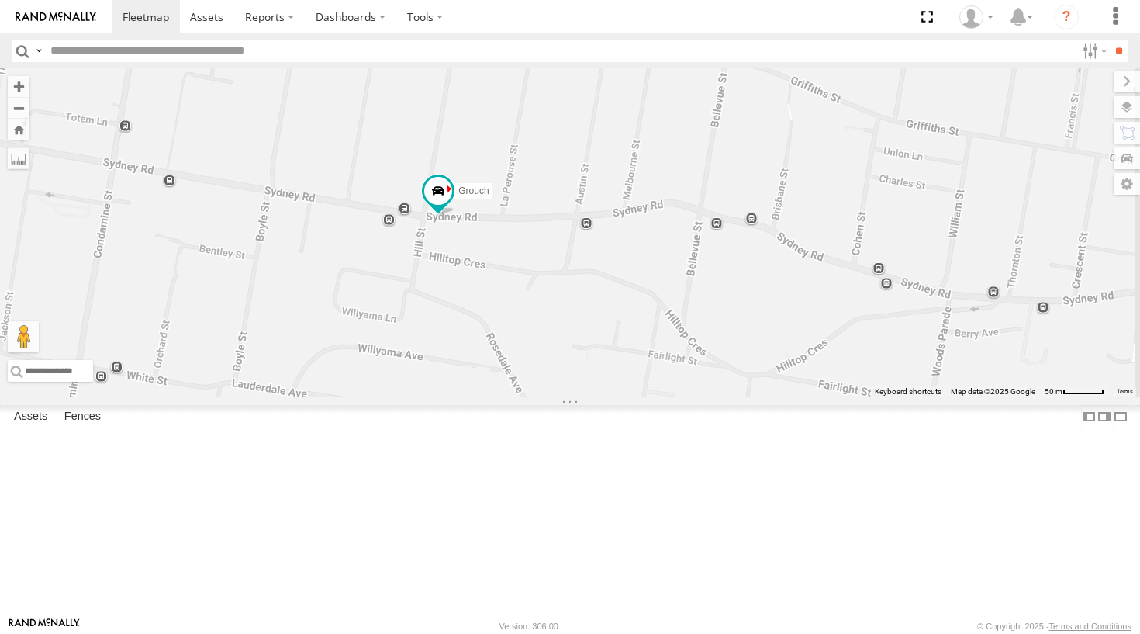
drag, startPoint x: 720, startPoint y: 370, endPoint x: 645, endPoint y: 351, distance: 77.5
click at [645, 351] on div "The Fridge Moe Troopie Big Red Grouch Hippo Ferrari The Barra" at bounding box center [570, 232] width 1140 height 329
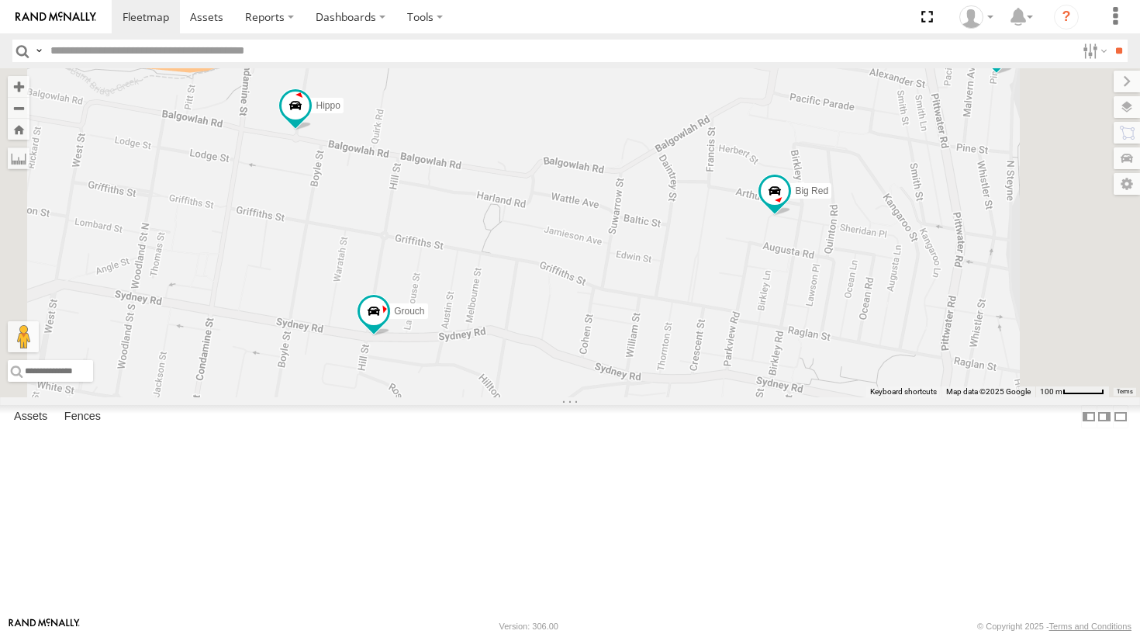
drag, startPoint x: 818, startPoint y: 231, endPoint x: 685, endPoint y: 344, distance: 174.5
click at [685, 344] on div "The Fridge Moe Troopie Big Red Grouch Hippo Ferrari The Barra" at bounding box center [570, 232] width 1140 height 329
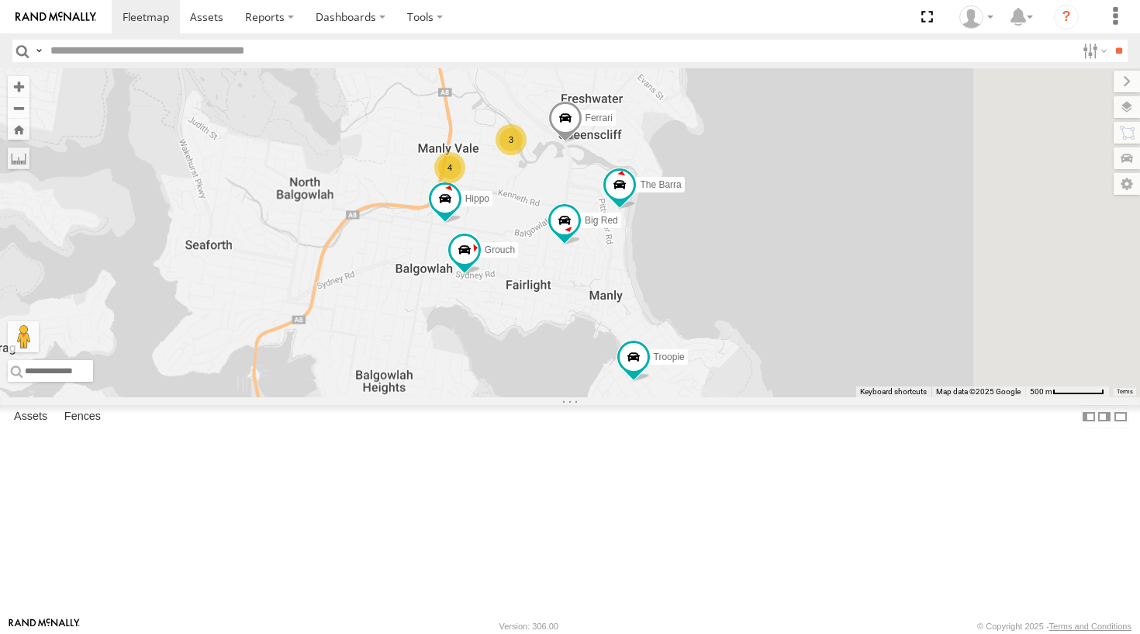
drag, startPoint x: 744, startPoint y: 254, endPoint x: 724, endPoint y: 312, distance: 61.1
click at [724, 312] on div "The Fridge Moe Troopie Big Red Grouch Hippo Ferrari The Barra 4 3" at bounding box center [570, 232] width 1140 height 329
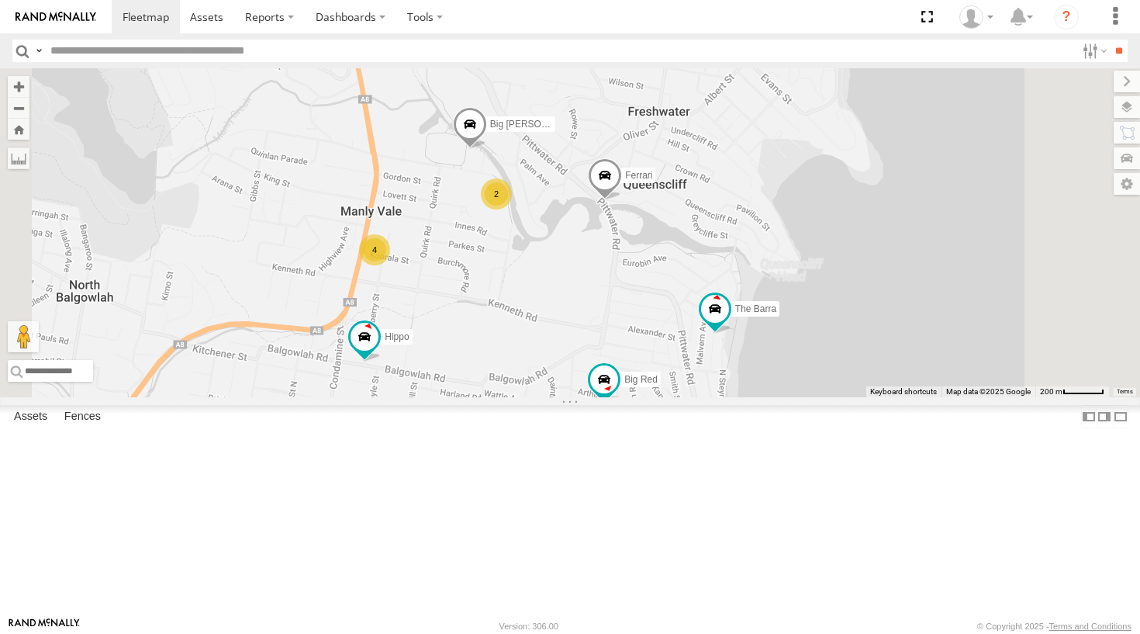
drag, startPoint x: 696, startPoint y: 266, endPoint x: 721, endPoint y: 310, distance: 50.7
click at [721, 310] on div "The Fridge Moe Troopie Big Red Grouch Hippo Ferrari The Barra 4 2 Big Bertha" at bounding box center [570, 232] width 1140 height 329
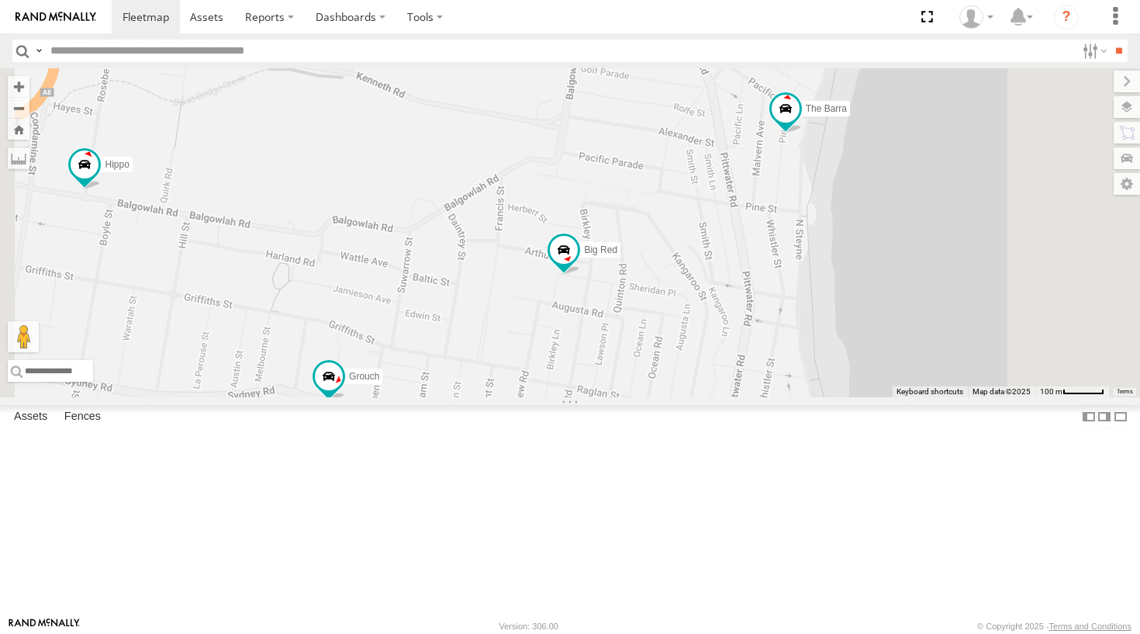
drag, startPoint x: 762, startPoint y: 496, endPoint x: 561, endPoint y: 137, distance: 411.0
click at [561, 137] on div "The Fridge Moe Troopie Big Red Grouch Hippo Ferrari The Barra Big Bertha 2 2 2" at bounding box center [570, 232] width 1140 height 329
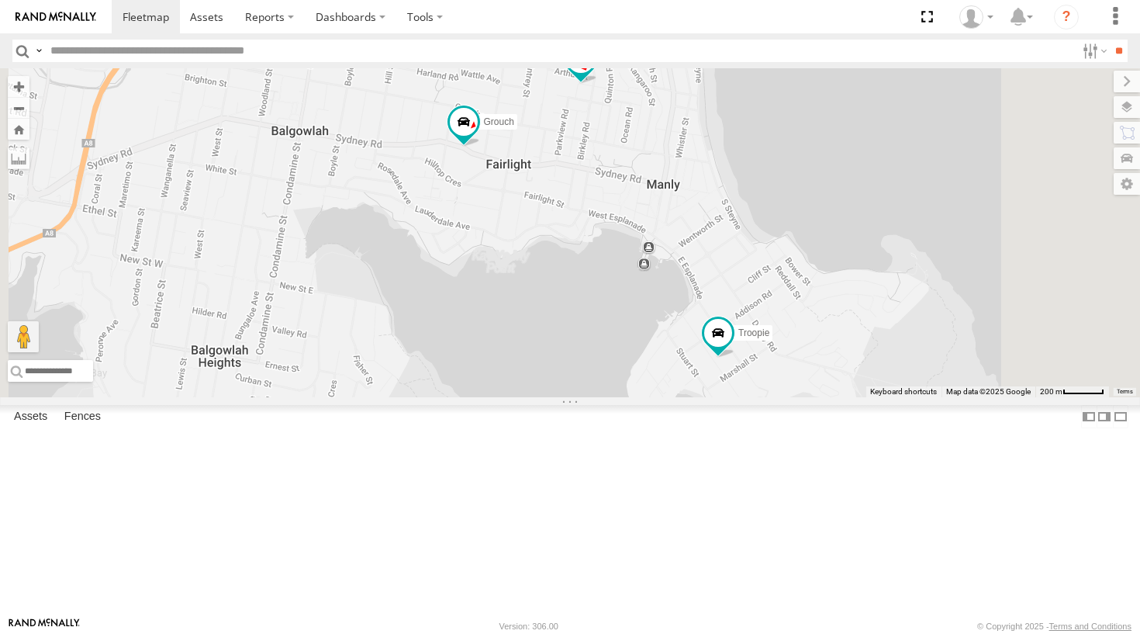
drag, startPoint x: 828, startPoint y: 319, endPoint x: 820, endPoint y: 200, distance: 119.7
click at [820, 200] on div "The Fridge Moe Troopie Big Red Grouch Hippo Ferrari The Barra Big Bertha 4 2" at bounding box center [570, 232] width 1140 height 329
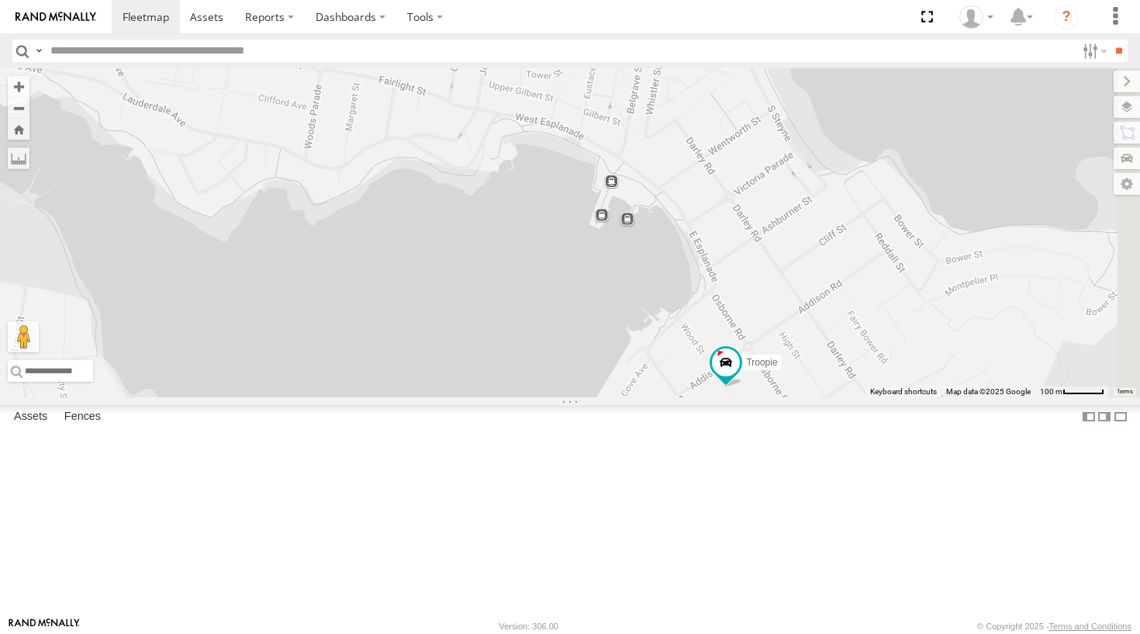
drag, startPoint x: 889, startPoint y: 410, endPoint x: 671, endPoint y: 275, distance: 256.3
click at [671, 275] on div "Grouch Troopie The Barra Big Red" at bounding box center [570, 232] width 1140 height 329
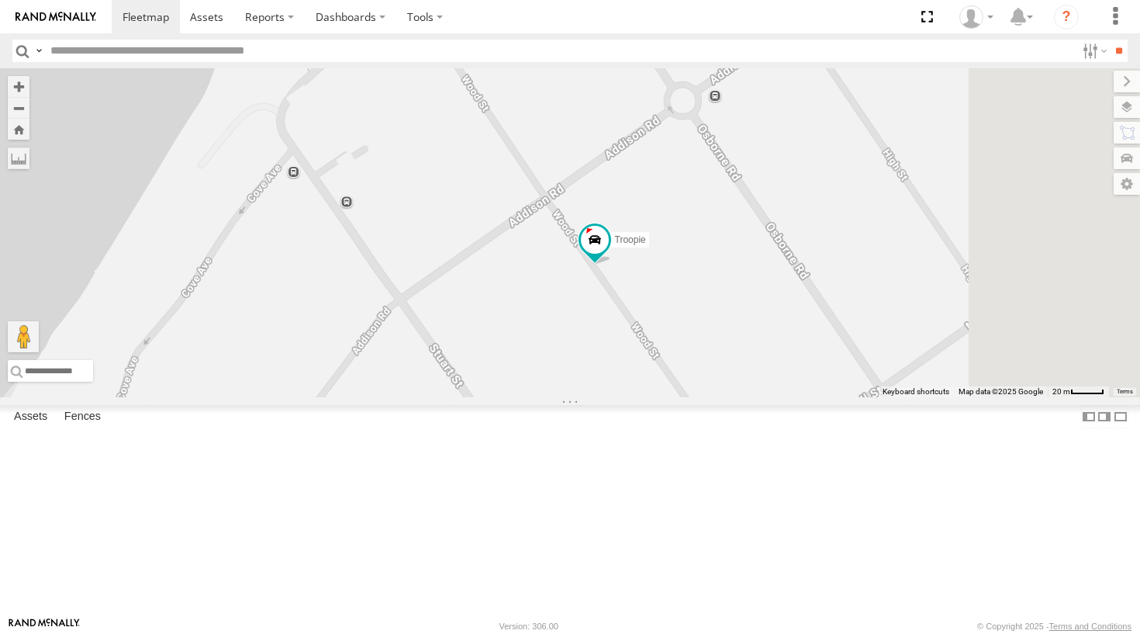
drag, startPoint x: 924, startPoint y: 442, endPoint x: 877, endPoint y: 399, distance: 64.2
click at [877, 397] on div "Grouch Troopie The Barra Big Red" at bounding box center [570, 232] width 1140 height 329
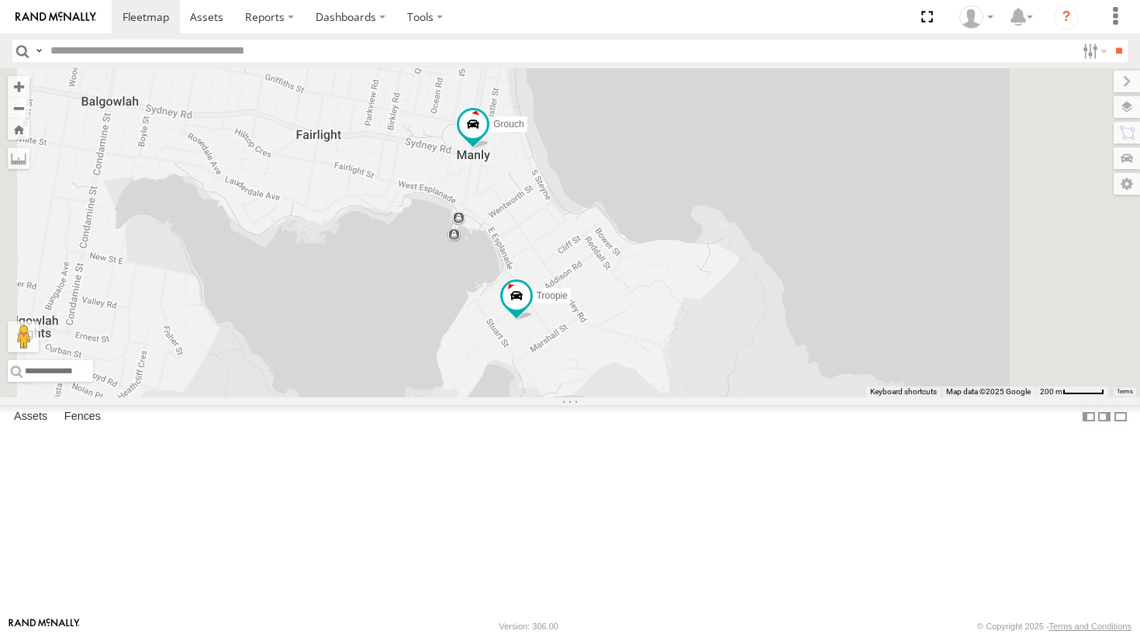
drag, startPoint x: 654, startPoint y: 210, endPoint x: 716, endPoint y: 323, distance: 129.1
click at [716, 323] on div "Grouch Troopie The Barra Big Red" at bounding box center [570, 232] width 1140 height 329
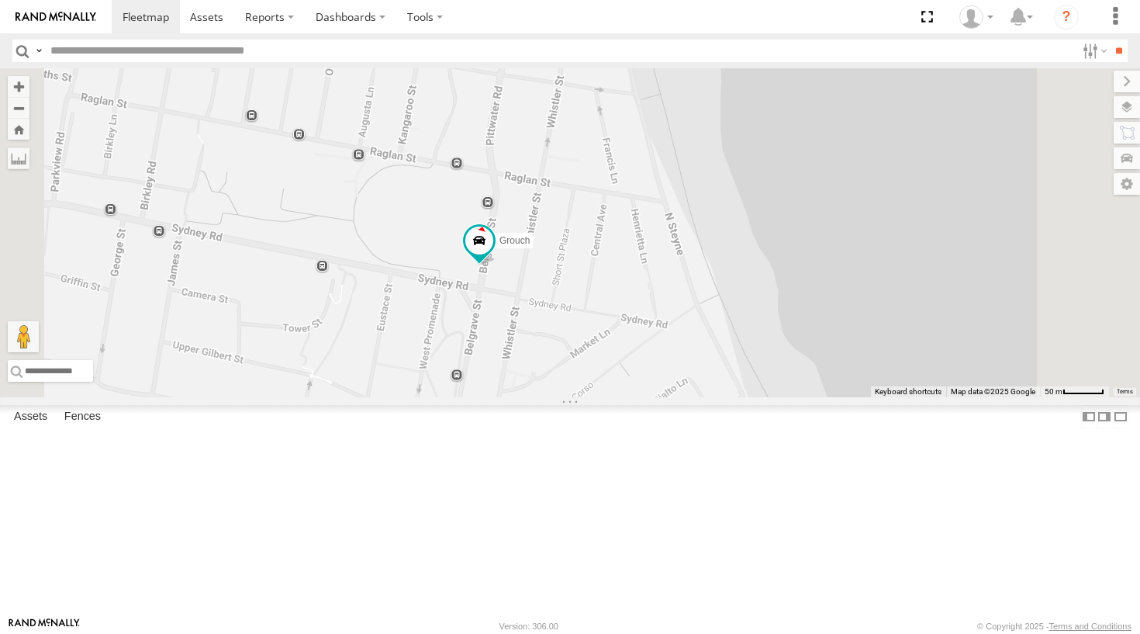
drag, startPoint x: 725, startPoint y: 268, endPoint x: 718, endPoint y: 295, distance: 28.8
click at [718, 295] on div "Grouch Troopie The Barra Big Red" at bounding box center [570, 232] width 1140 height 329
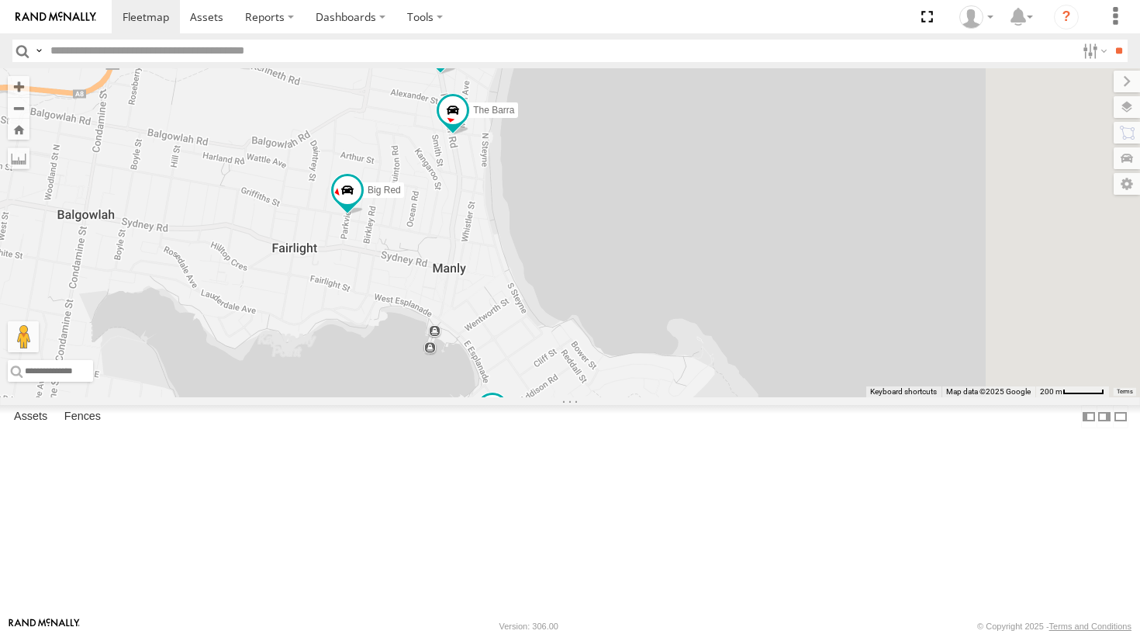
drag, startPoint x: 550, startPoint y: 290, endPoint x: 542, endPoint y: 365, distance: 75.6
click at [542, 365] on div "Grouch Troopie The Barra Big Red" at bounding box center [570, 232] width 1140 height 329
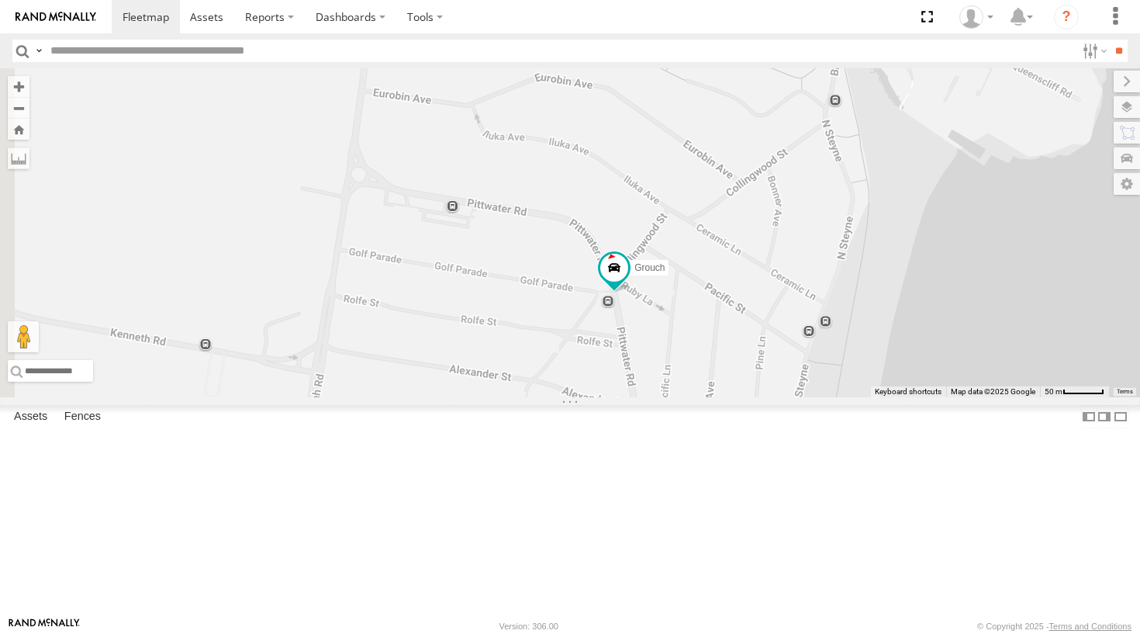
drag, startPoint x: 520, startPoint y: 323, endPoint x: 720, endPoint y: 355, distance: 202.6
click at [720, 355] on div "Grouch Troopie The Barra Big Red Ferrari" at bounding box center [570, 232] width 1140 height 329
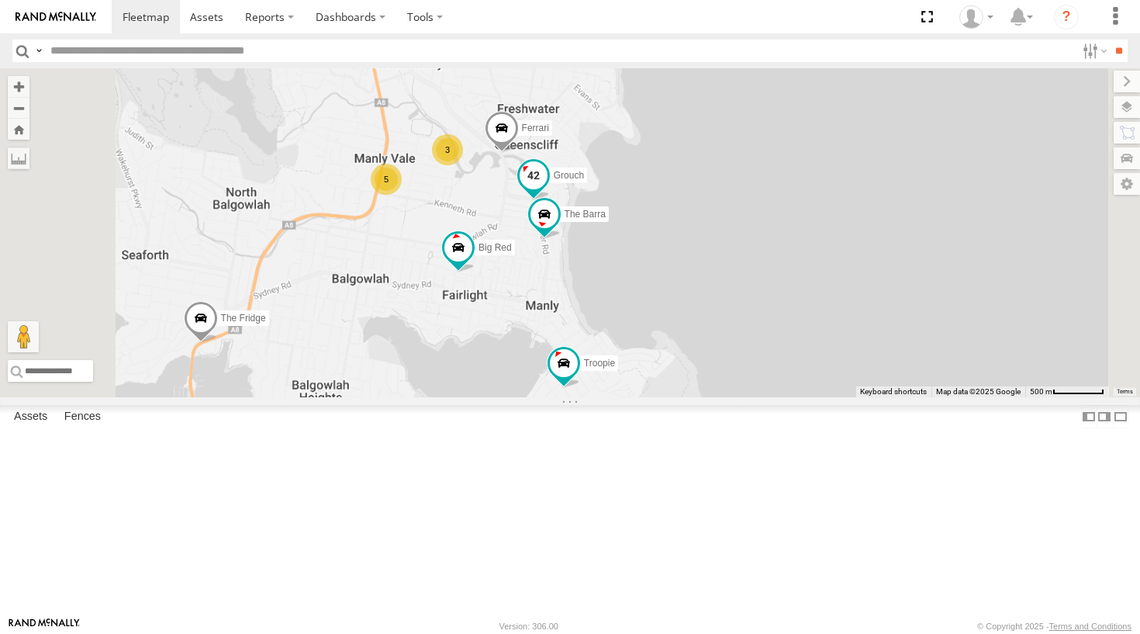
drag, startPoint x: 708, startPoint y: 344, endPoint x: 706, endPoint y: 296, distance: 47.4
click at [706, 296] on div "Grouch Troopie The Barra Big Red Ferrari 5 3 The Fridge Moe" at bounding box center [570, 232] width 1140 height 329
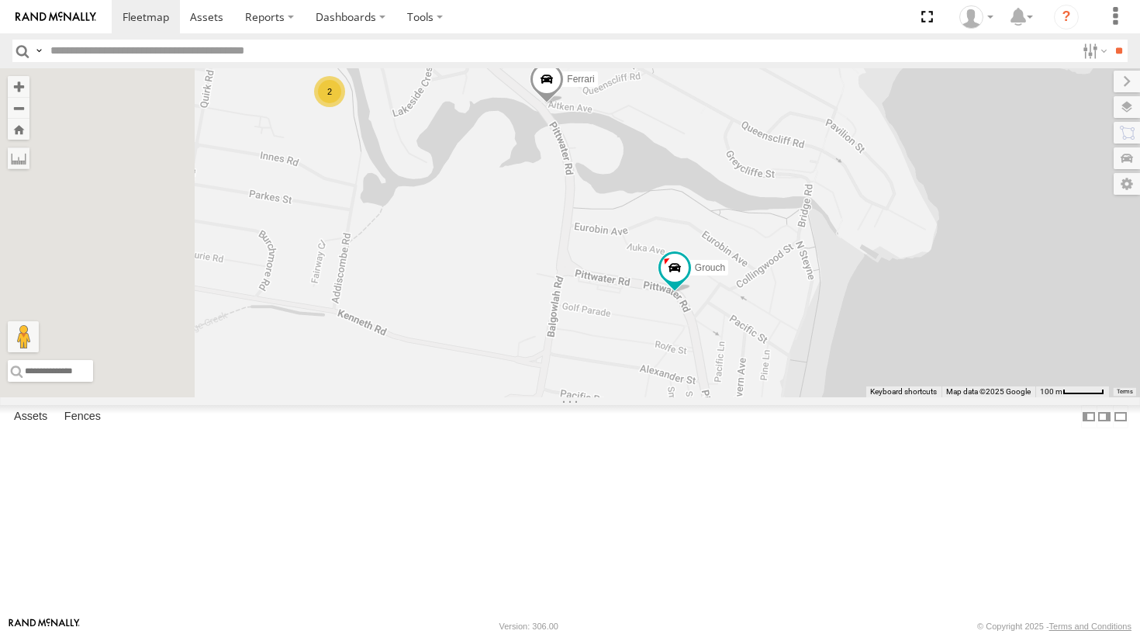
drag, startPoint x: 600, startPoint y: 310, endPoint x: 695, endPoint y: 299, distance: 95.3
click at [695, 299] on div "Grouch Troopie The Barra Big Red Ferrari The Fridge Moe Big Bertha 2" at bounding box center [570, 232] width 1140 height 329
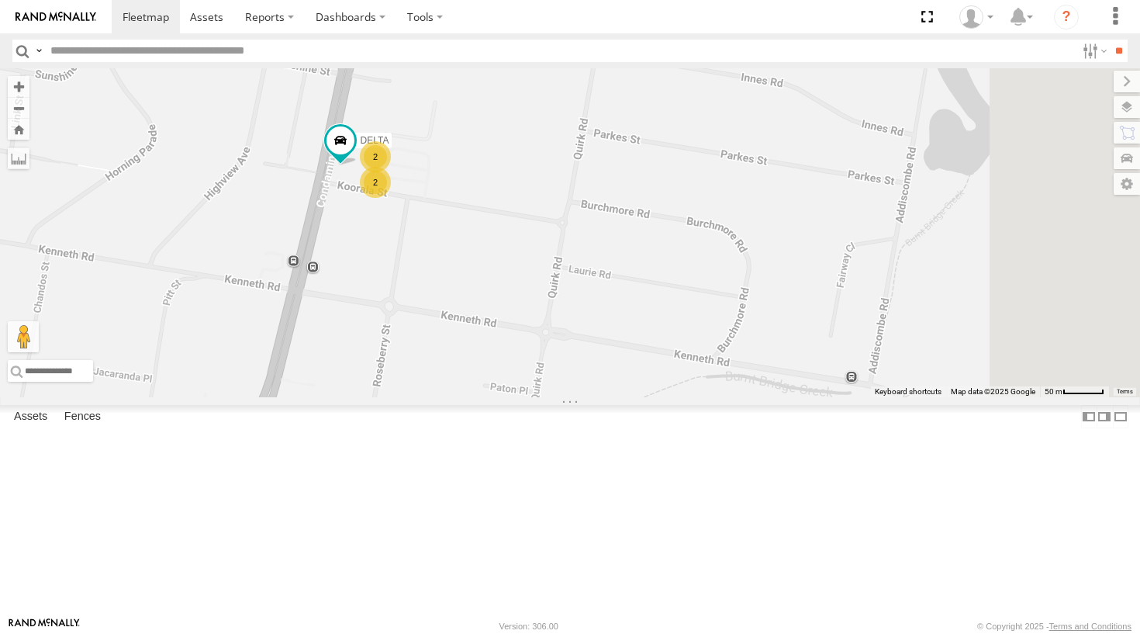
drag, startPoint x: 734, startPoint y: 323, endPoint x: 627, endPoint y: 348, distance: 110.8
click at [627, 348] on div "Grouch Troopie The Barra Big Red Ferrari The Fridge Moe Big Bertha 2 DELTA 2" at bounding box center [570, 232] width 1140 height 329
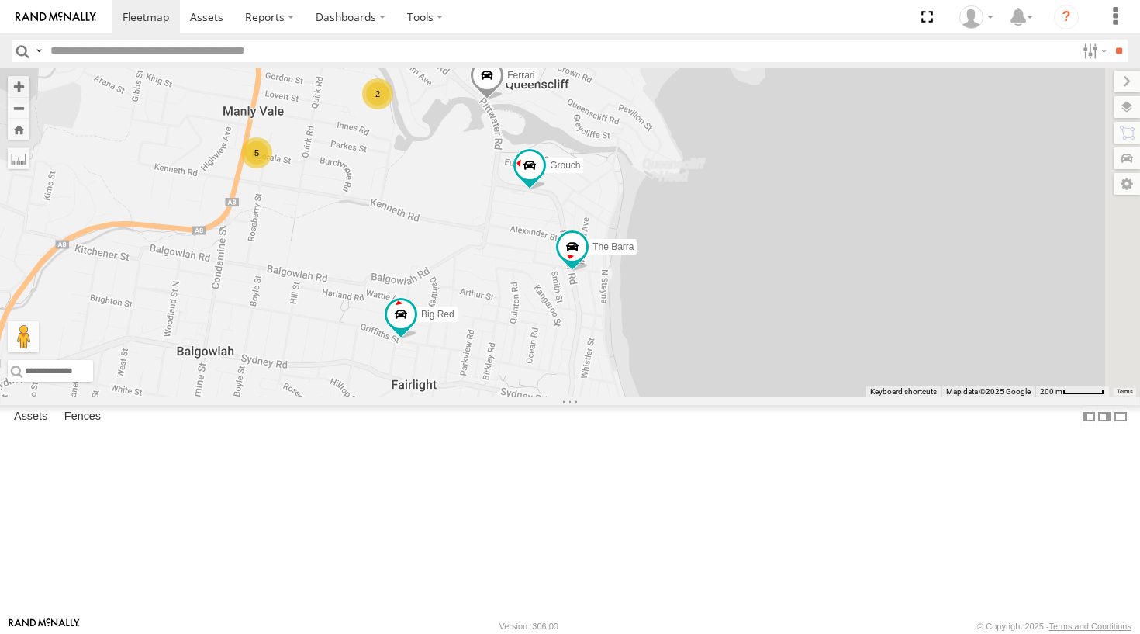
drag, startPoint x: 954, startPoint y: 371, endPoint x: 665, endPoint y: 299, distance: 298.1
click at [665, 299] on div "Grouch Troopie The Barra Big Red Ferrari The Fridge Moe Big Bertha 5 2" at bounding box center [570, 232] width 1140 height 329
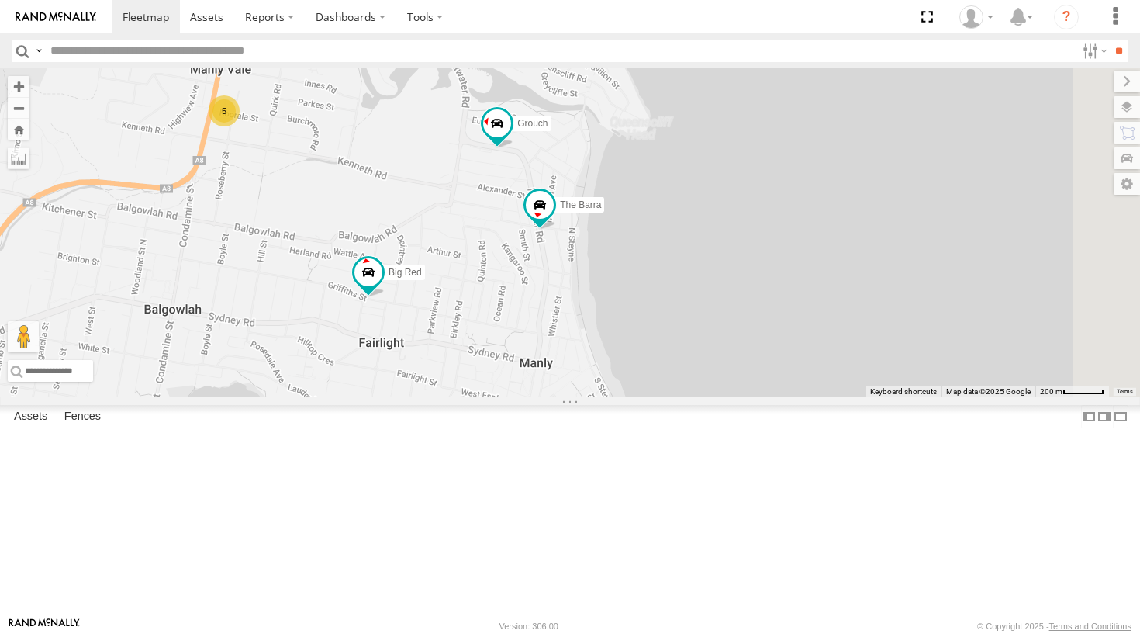
drag, startPoint x: 688, startPoint y: 324, endPoint x: 655, endPoint y: 275, distance: 58.7
click at [655, 275] on div "Grouch Troopie The Barra Big Red Ferrari The Fridge Moe Big Bertha 5 2" at bounding box center [570, 232] width 1140 height 329
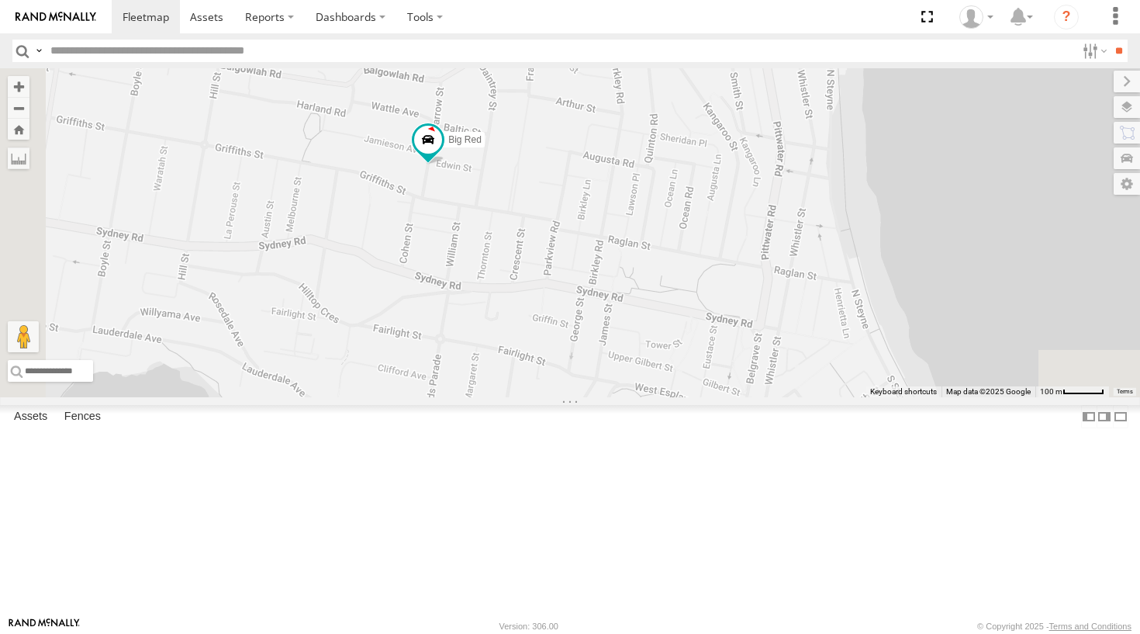
drag, startPoint x: 634, startPoint y: 320, endPoint x: 758, endPoint y: 157, distance: 204.7
click at [758, 157] on div "Grouch Troopie The Barra Big Red Ferrari The Fridge Moe Big Bertha" at bounding box center [570, 232] width 1140 height 329
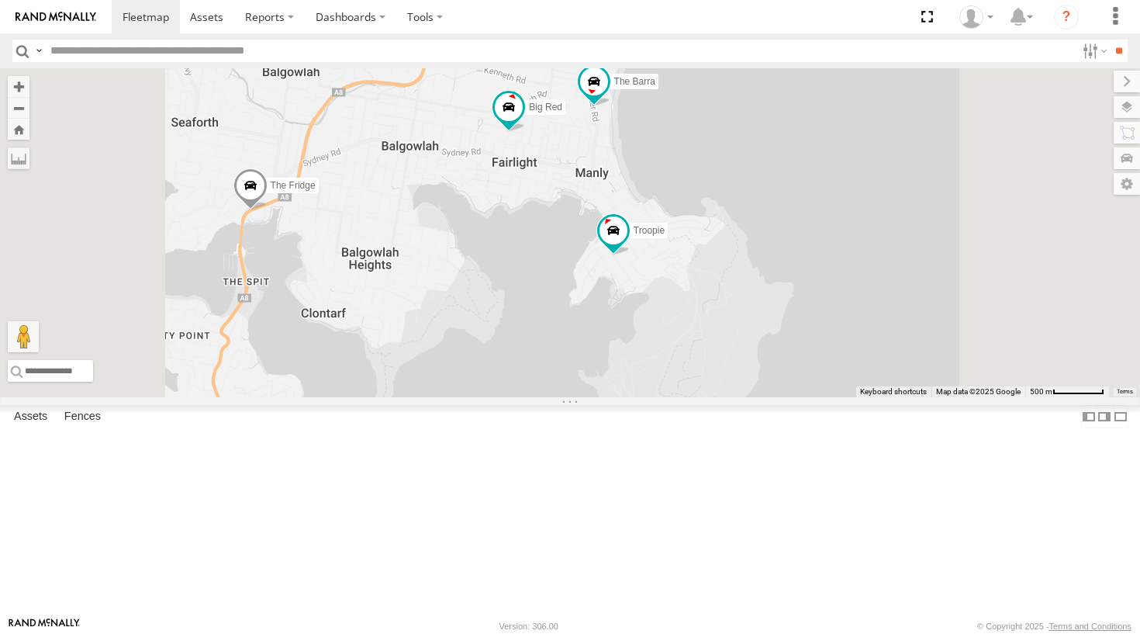
drag, startPoint x: 736, startPoint y: 288, endPoint x: 733, endPoint y: 269, distance: 18.9
click at [733, 269] on div "Grouch Troopie The Barra Big Red Ferrari The Fridge Moe 5 3" at bounding box center [570, 232] width 1140 height 329
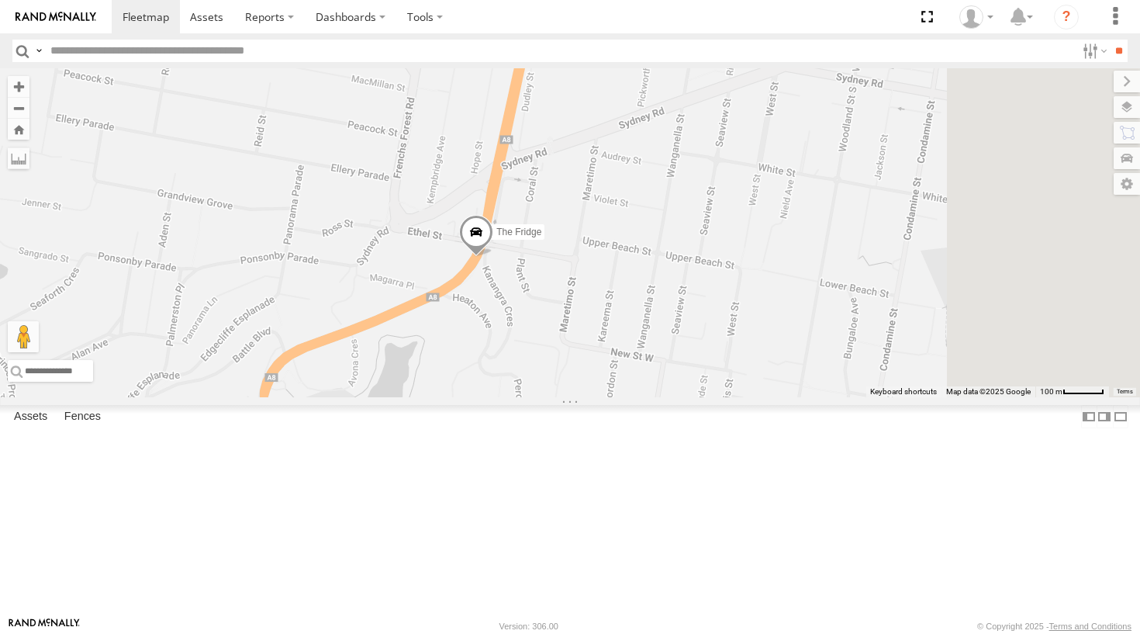
drag, startPoint x: 542, startPoint y: 288, endPoint x: 495, endPoint y: 318, distance: 55.7
click at [495, 318] on div "Grouch Troopie The Barra Big Red Ferrari The Fridge Moe" at bounding box center [570, 232] width 1140 height 329
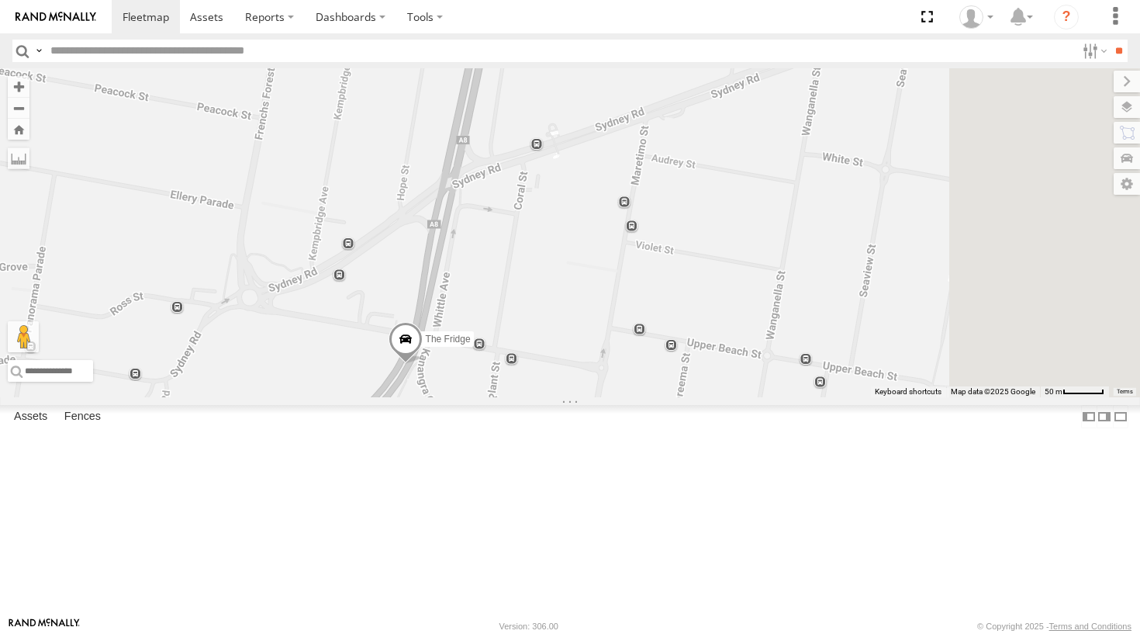
drag, startPoint x: 773, startPoint y: 282, endPoint x: 644, endPoint y: 308, distance: 131.4
click at [644, 308] on div "Grouch Troopie The Barra Big Red Ferrari The Fridge Moe" at bounding box center [570, 232] width 1140 height 329
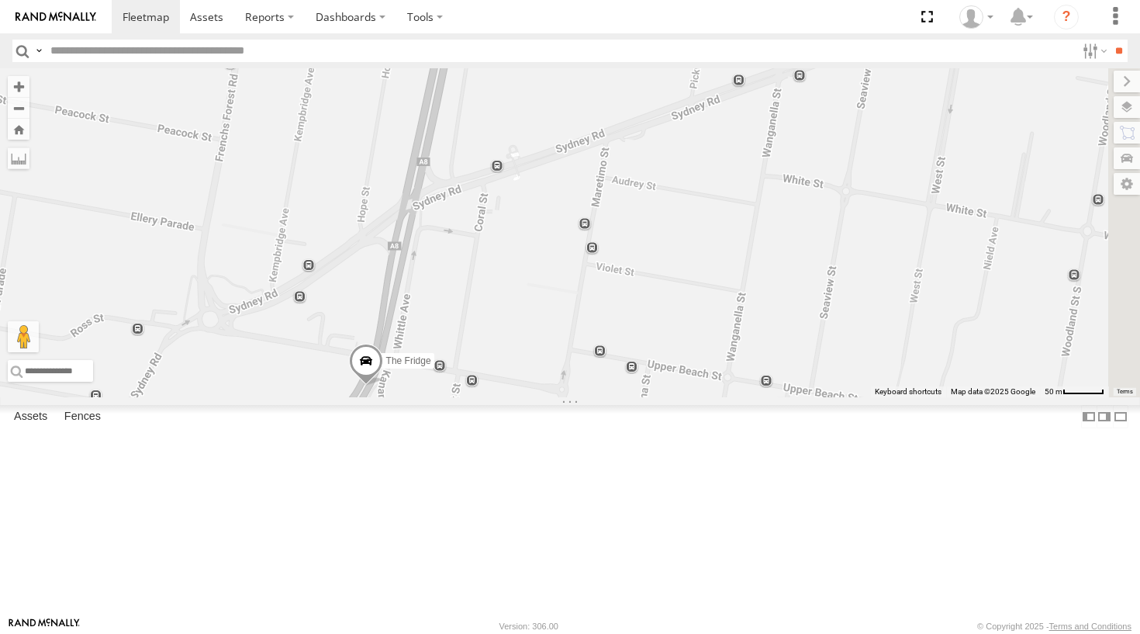
drag, startPoint x: 807, startPoint y: 288, endPoint x: 766, endPoint y: 310, distance: 46.2
click at [766, 310] on div "Grouch Troopie The Barra Big Red Ferrari The Fridge Moe" at bounding box center [570, 232] width 1140 height 329
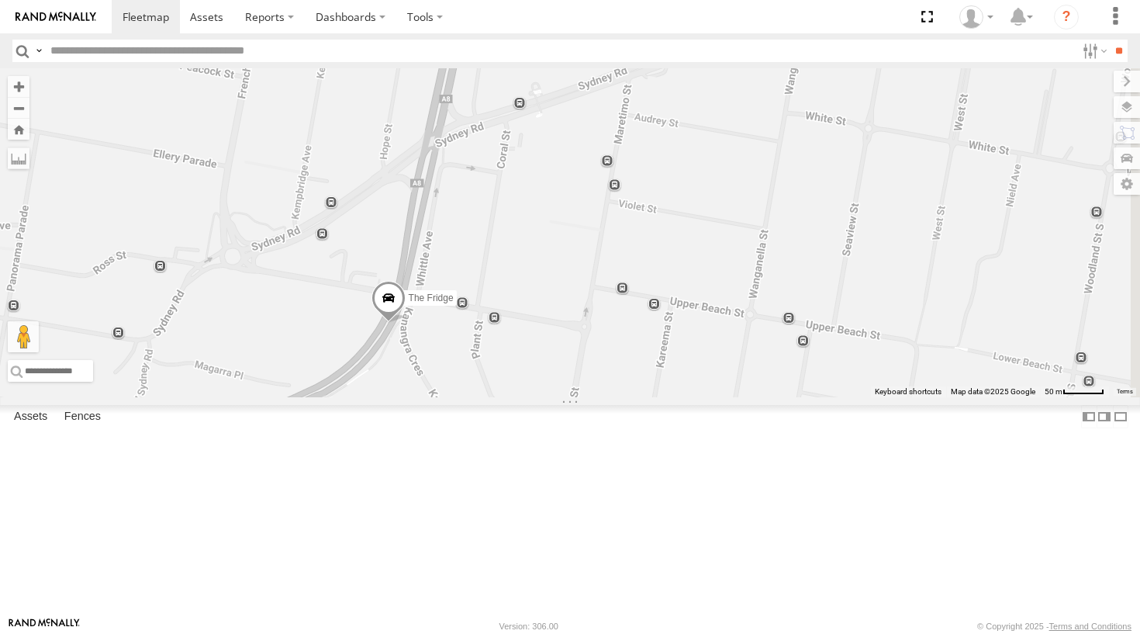
drag, startPoint x: 683, startPoint y: 371, endPoint x: 723, endPoint y: 296, distance: 84.3
click at [723, 296] on div "Grouch Troopie The Barra Big Red Ferrari The Fridge Moe" at bounding box center [570, 232] width 1140 height 329
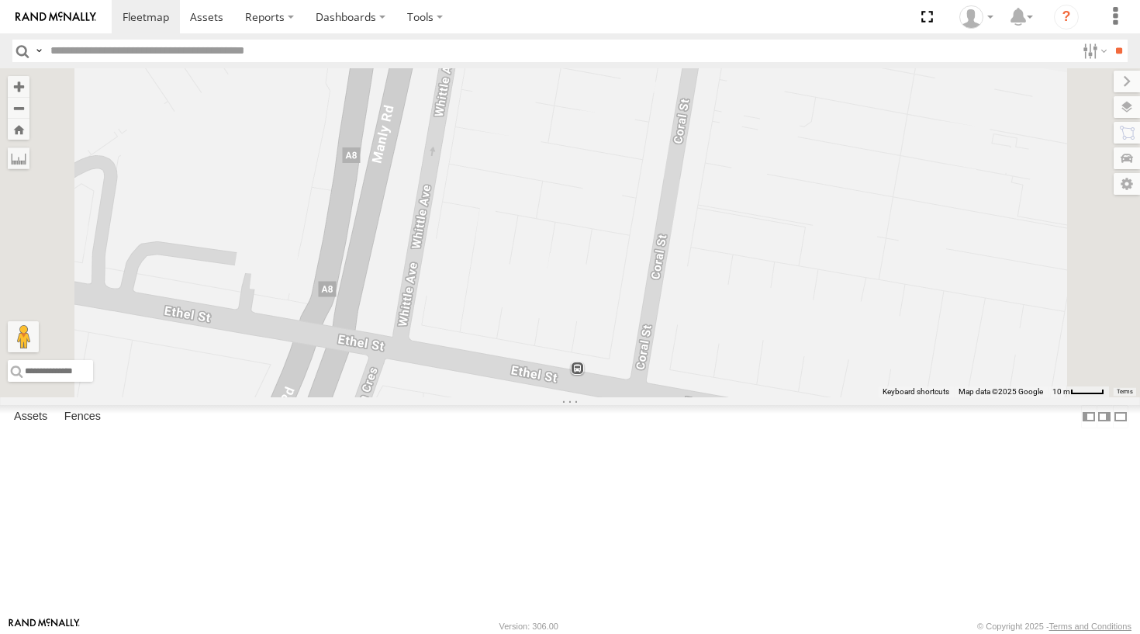
drag, startPoint x: 551, startPoint y: 344, endPoint x: 588, endPoint y: 131, distance: 216.5
click at [588, 131] on div "Grouch Troopie The Barra Big Red Ferrari The Fridge Moe" at bounding box center [570, 232] width 1140 height 329
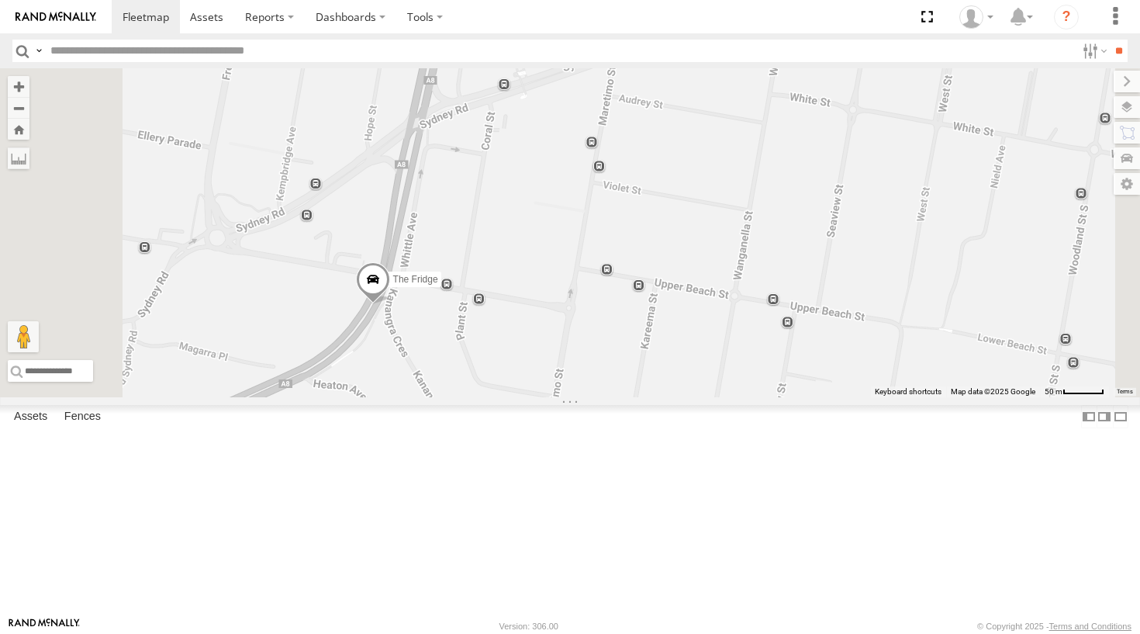
drag, startPoint x: 630, startPoint y: 299, endPoint x: 596, endPoint y: 367, distance: 76.3
click at [596, 367] on div "Grouch Troopie The Barra Big Red Ferrari The Fridge Moe" at bounding box center [570, 232] width 1140 height 329
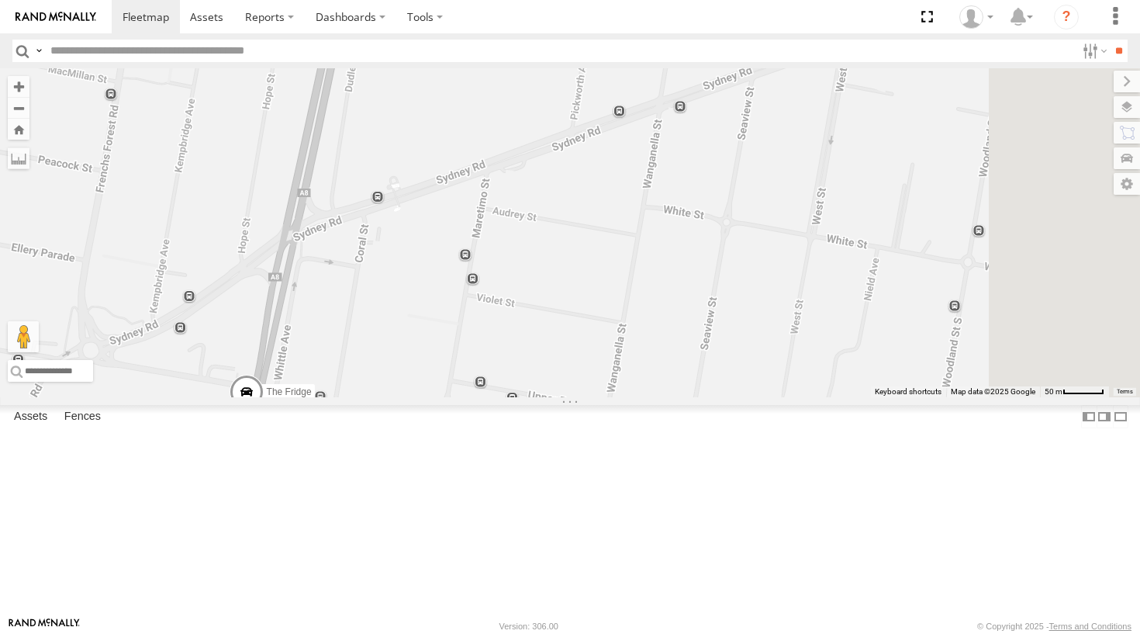
drag, startPoint x: 804, startPoint y: 261, endPoint x: 687, endPoint y: 364, distance: 156.0
click at [687, 364] on div "Grouch Troopie The Barra Big Red Ferrari The Fridge Moe" at bounding box center [570, 232] width 1140 height 329
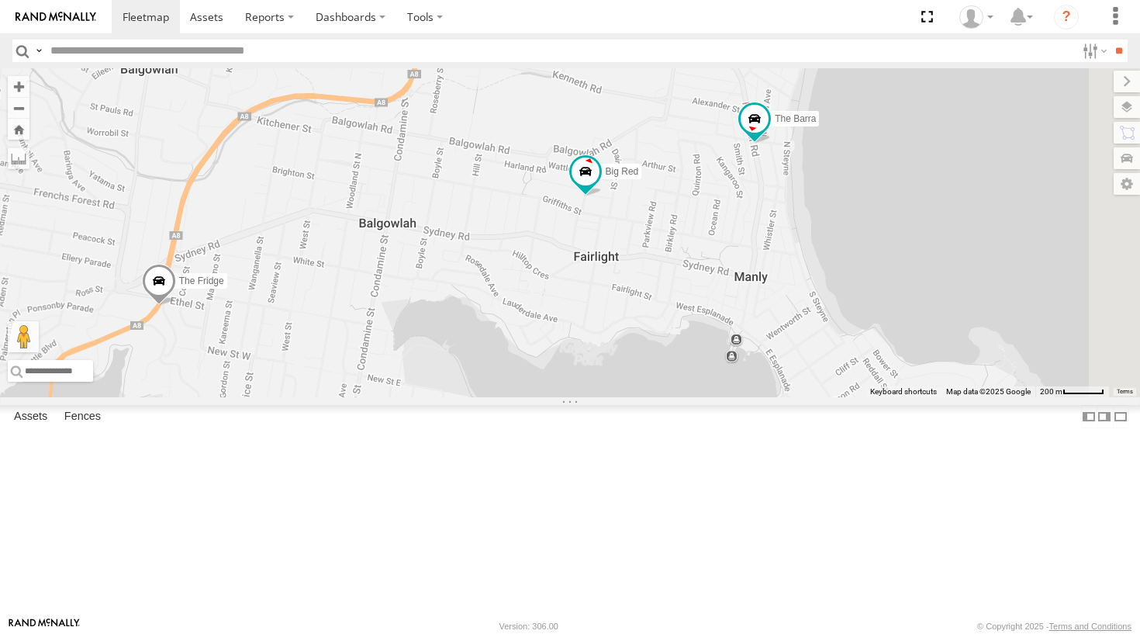
drag, startPoint x: 924, startPoint y: 303, endPoint x: 446, endPoint y: 350, distance: 480.0
click at [446, 350] on div "Grouch Troopie The Barra Big Red Ferrari The Fridge Moe 5" at bounding box center [570, 232] width 1140 height 329
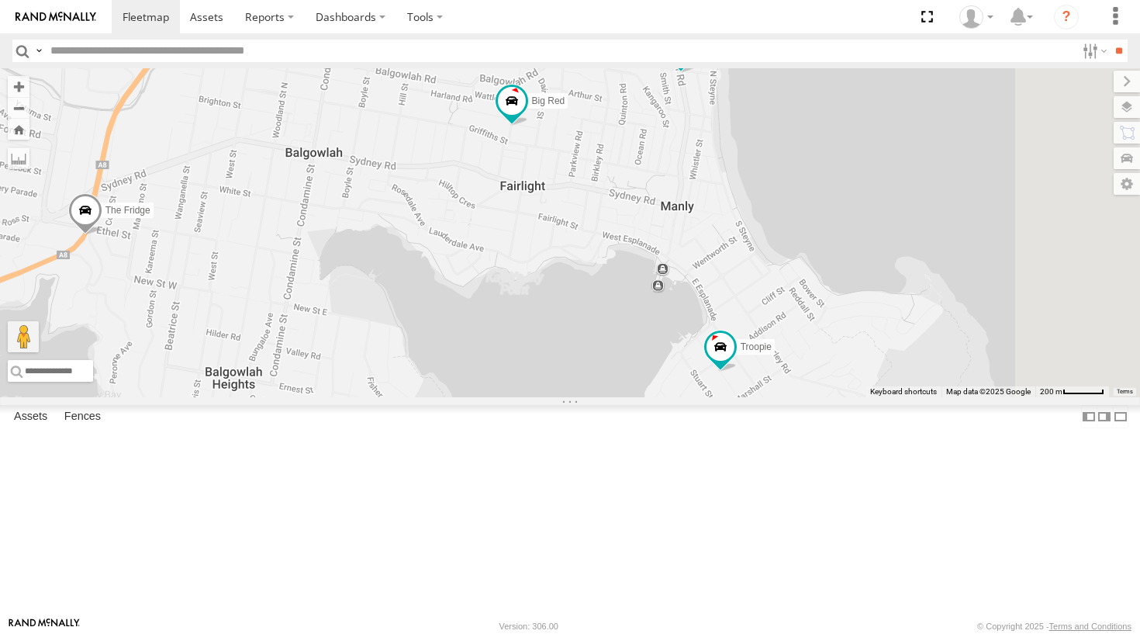
drag, startPoint x: 788, startPoint y: 360, endPoint x: 685, endPoint y: 297, distance: 120.8
click at [685, 297] on div "Grouch Troopie The Barra Big Red Ferrari The Fridge Moe 5 2" at bounding box center [570, 232] width 1140 height 329
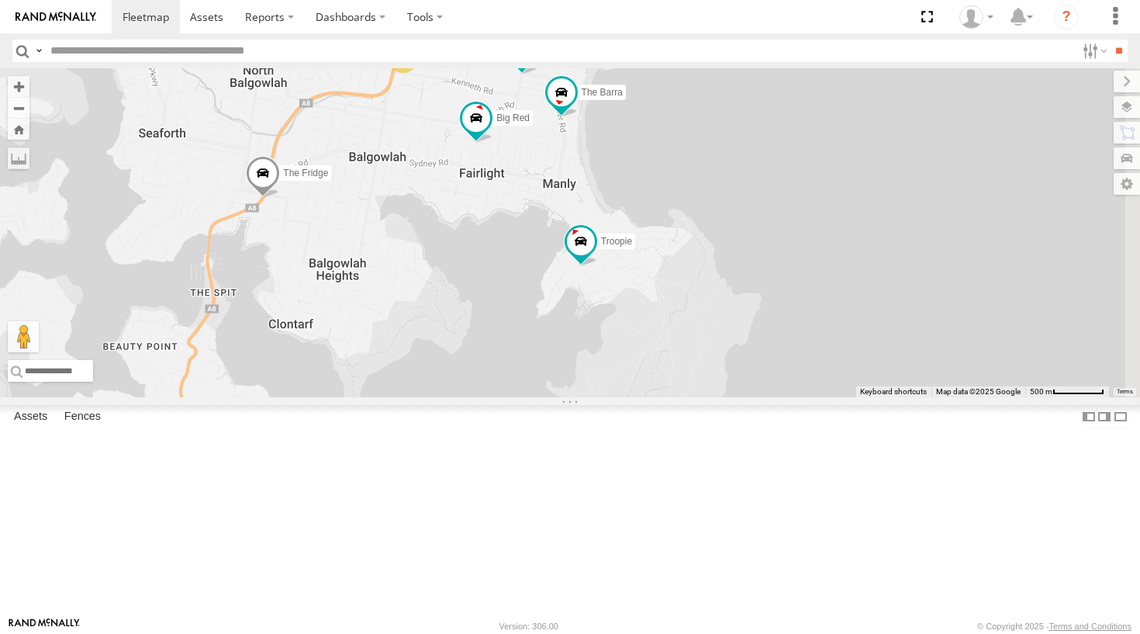
drag, startPoint x: 831, startPoint y: 336, endPoint x: 741, endPoint y: 316, distance: 92.8
click at [741, 316] on div "Grouch Troopie The Barra Big Red Ferrari The Fridge Moe 5 3" at bounding box center [570, 232] width 1140 height 329
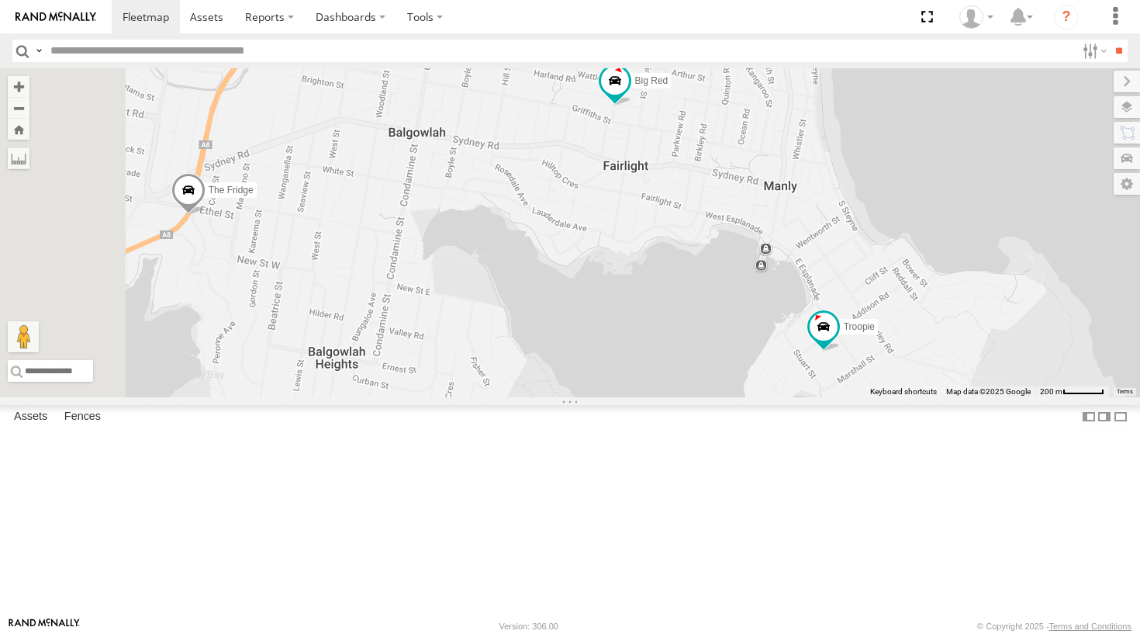
drag, startPoint x: 778, startPoint y: 337, endPoint x: 993, endPoint y: 354, distance: 215.5
click at [993, 354] on div "Grouch Troopie The Barra Big Red Ferrari The Fridge Moe" at bounding box center [570, 232] width 1140 height 329
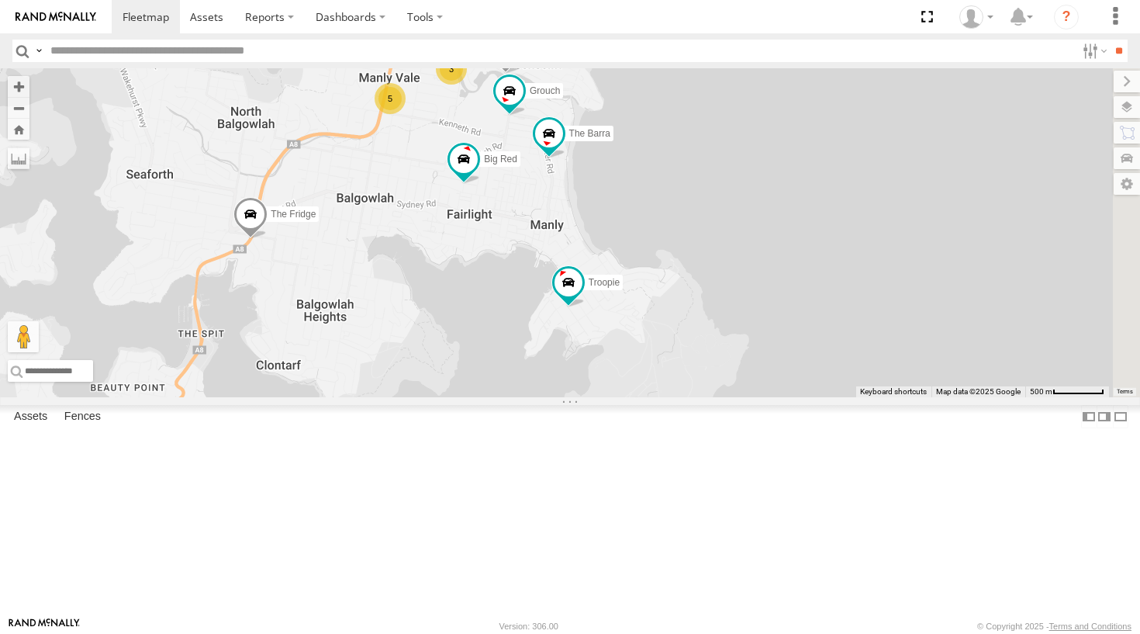
drag, startPoint x: 838, startPoint y: 303, endPoint x: 633, endPoint y: 290, distance: 205.9
click at [633, 290] on div "Grouch Troopie The Barra Big Red Ferrari The Fridge Moe 5 3" at bounding box center [570, 232] width 1140 height 329
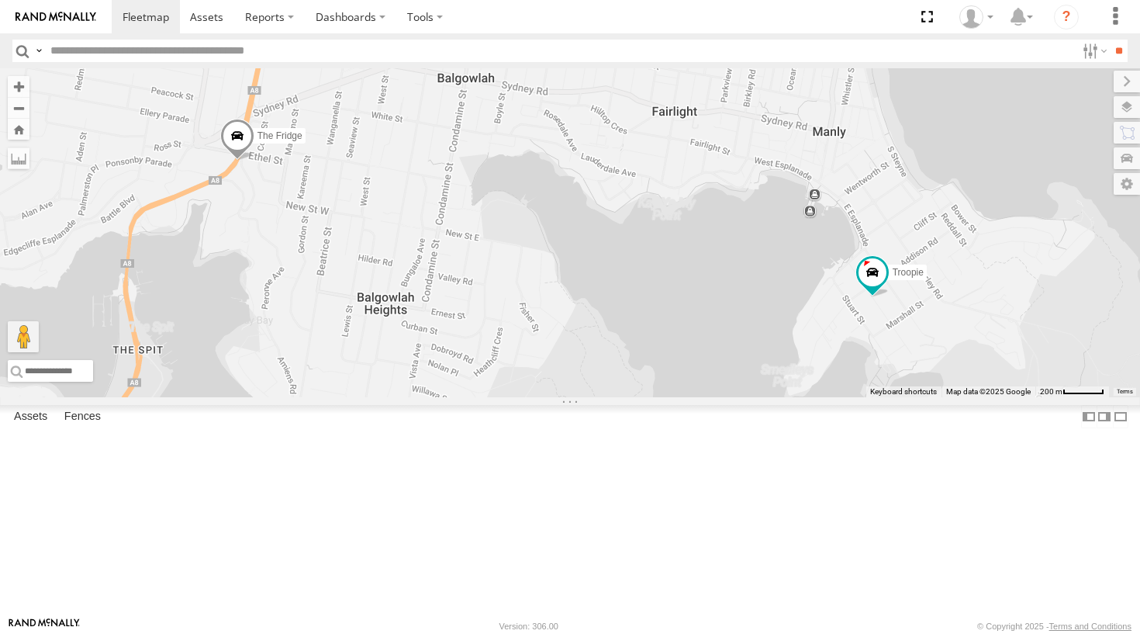
drag, startPoint x: 744, startPoint y: 361, endPoint x: 886, endPoint y: 288, distance: 159.2
click at [886, 288] on div "Grouch Troopie The Barra Big Red Ferrari The Fridge Moe 5" at bounding box center [570, 232] width 1140 height 329
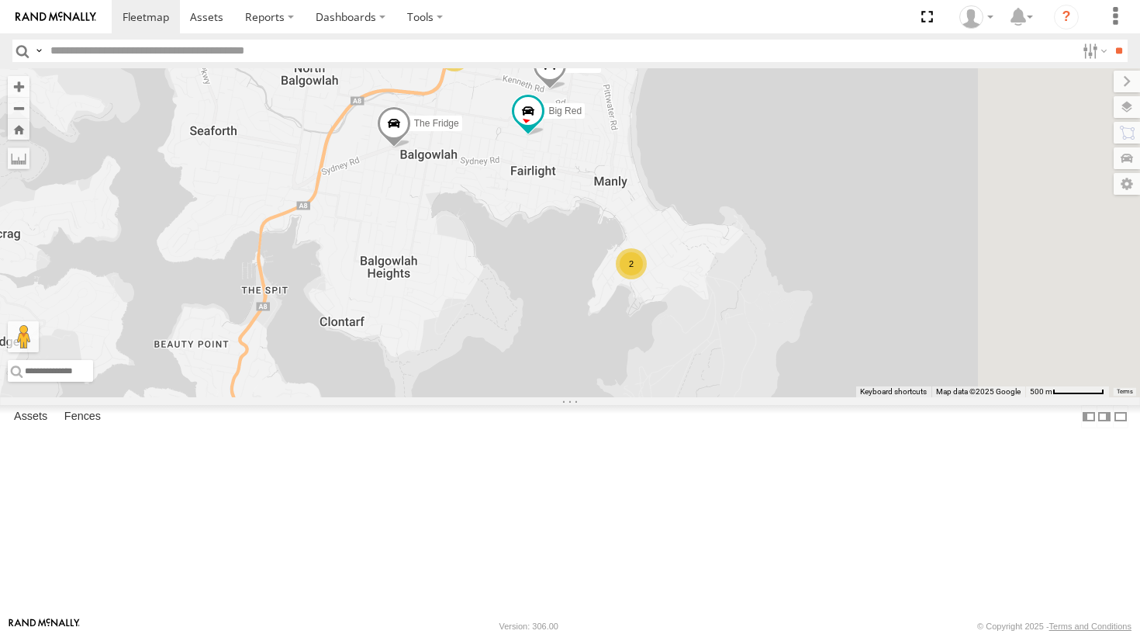
drag, startPoint x: 926, startPoint y: 304, endPoint x: 792, endPoint y: 307, distance: 134.2
click at [792, 307] on div "The Fridge Big Red Ferrari 6 2 3" at bounding box center [570, 232] width 1140 height 329
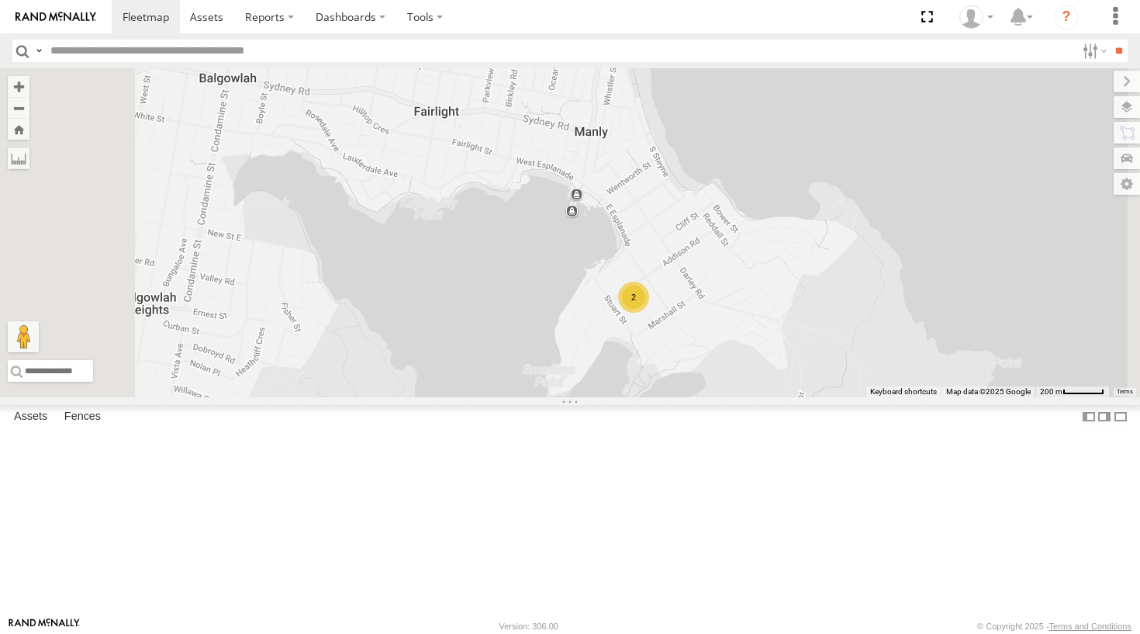
drag, startPoint x: 872, startPoint y: 347, endPoint x: 855, endPoint y: 299, distance: 51.7
click at [855, 299] on div "The Fridge Big Red Ferrari 2" at bounding box center [570, 232] width 1140 height 329
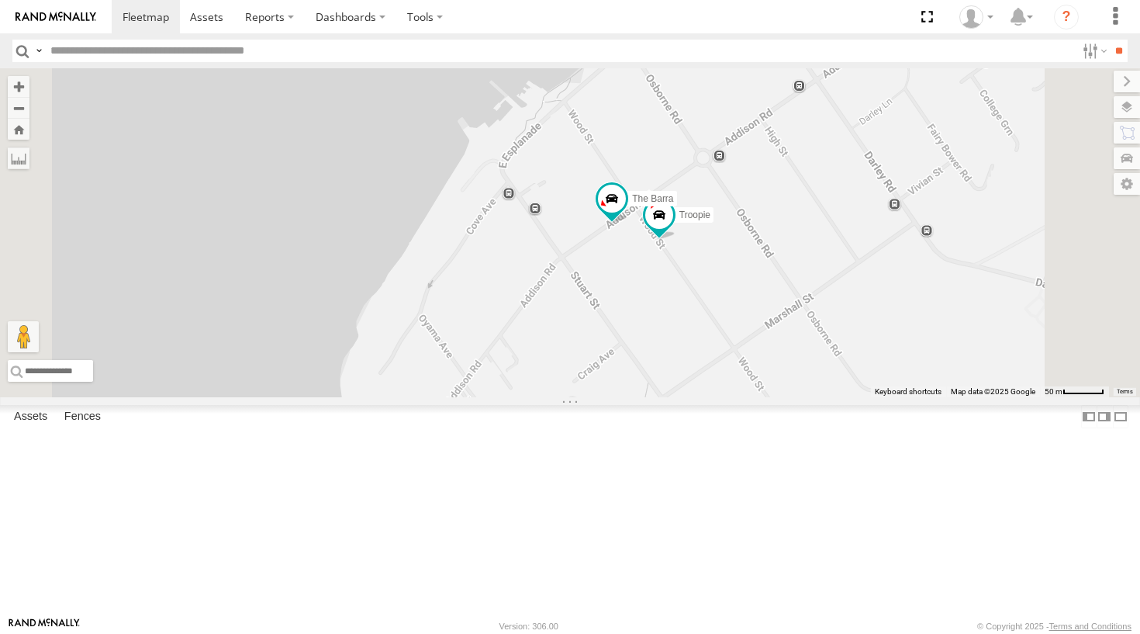
drag, startPoint x: 853, startPoint y: 377, endPoint x: 769, endPoint y: 410, distance: 90.1
click at [769, 397] on div "The Fridge Big Red Ferrari Troopie The Barra" at bounding box center [570, 232] width 1140 height 329
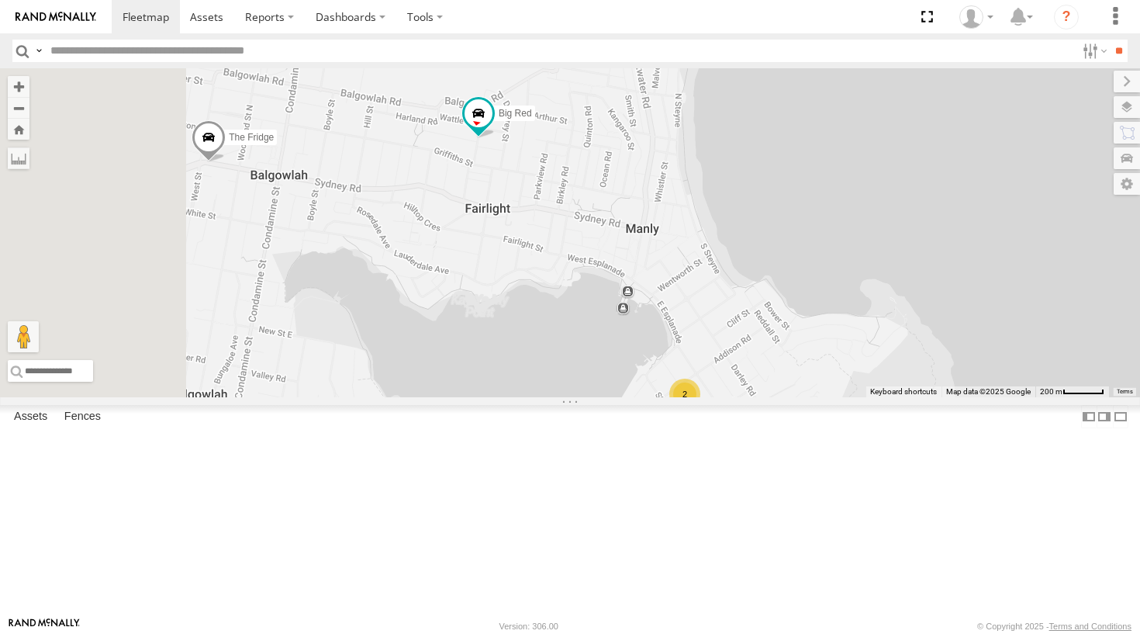
drag, startPoint x: 657, startPoint y: 368, endPoint x: 744, endPoint y: 478, distance: 140.7
click at [744, 397] on div "The Fridge Big Red Ferrari 2" at bounding box center [570, 232] width 1140 height 329
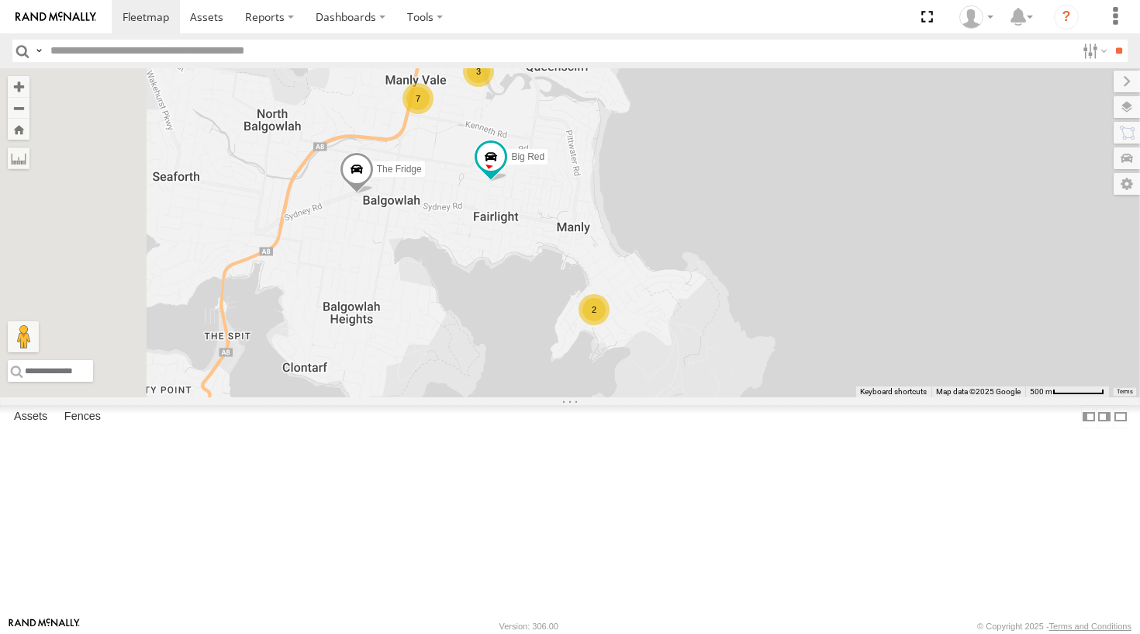
drag, startPoint x: 721, startPoint y: 427, endPoint x: 706, endPoint y: 368, distance: 60.9
click at [706, 368] on div "The Fridge Big Red 7 2 3 Moe" at bounding box center [570, 232] width 1140 height 329
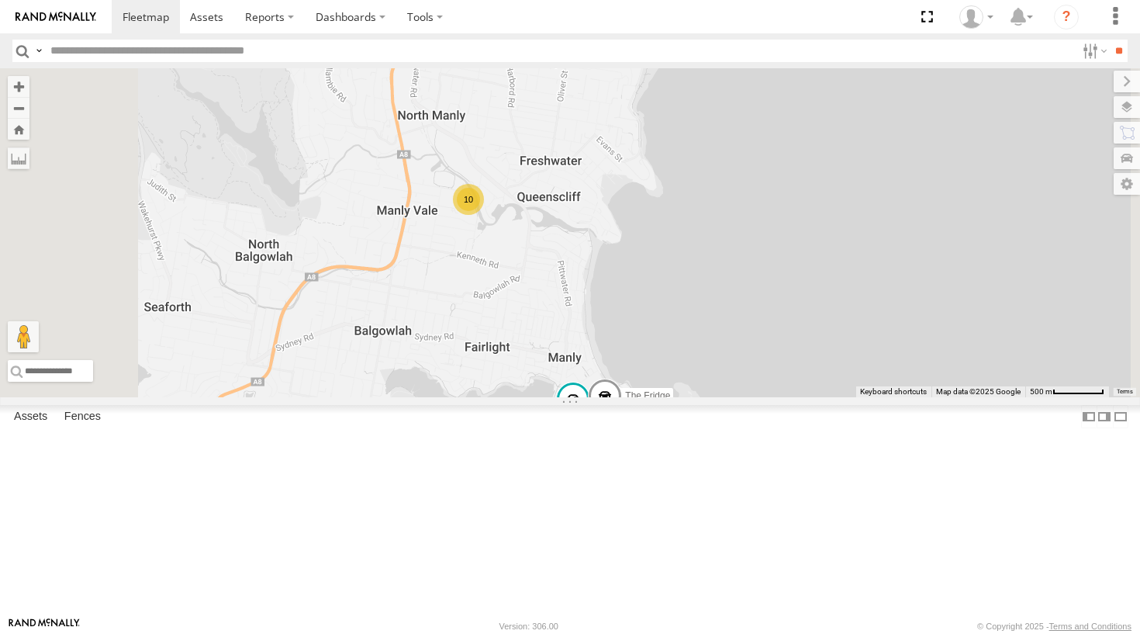
click at [484, 215] on div "10" at bounding box center [468, 199] width 31 height 31
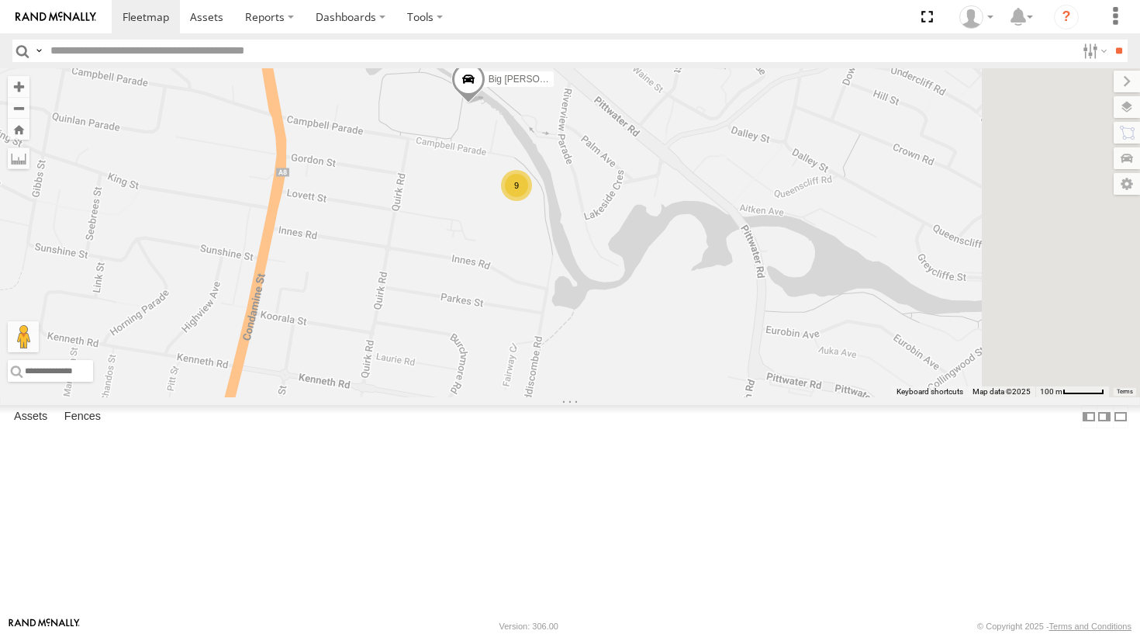
drag, startPoint x: 677, startPoint y: 331, endPoint x: 644, endPoint y: 297, distance: 47.7
click at [644, 297] on div "Moe Troopie The Fridge Big Bertha 9" at bounding box center [570, 232] width 1140 height 329
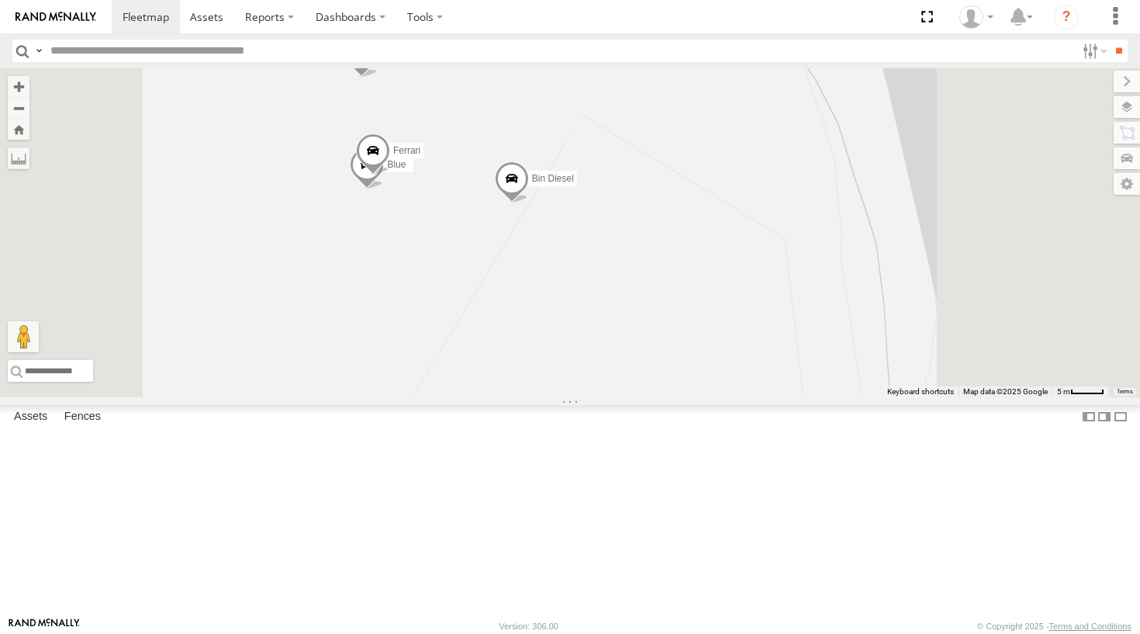
drag, startPoint x: 680, startPoint y: 150, endPoint x: 654, endPoint y: 351, distance: 201.8
click at [654, 351] on div "Moe Troopie The Fridge Big Bertha Bin Diesel Commercial Hippo Blue Ferrari" at bounding box center [570, 232] width 1140 height 329
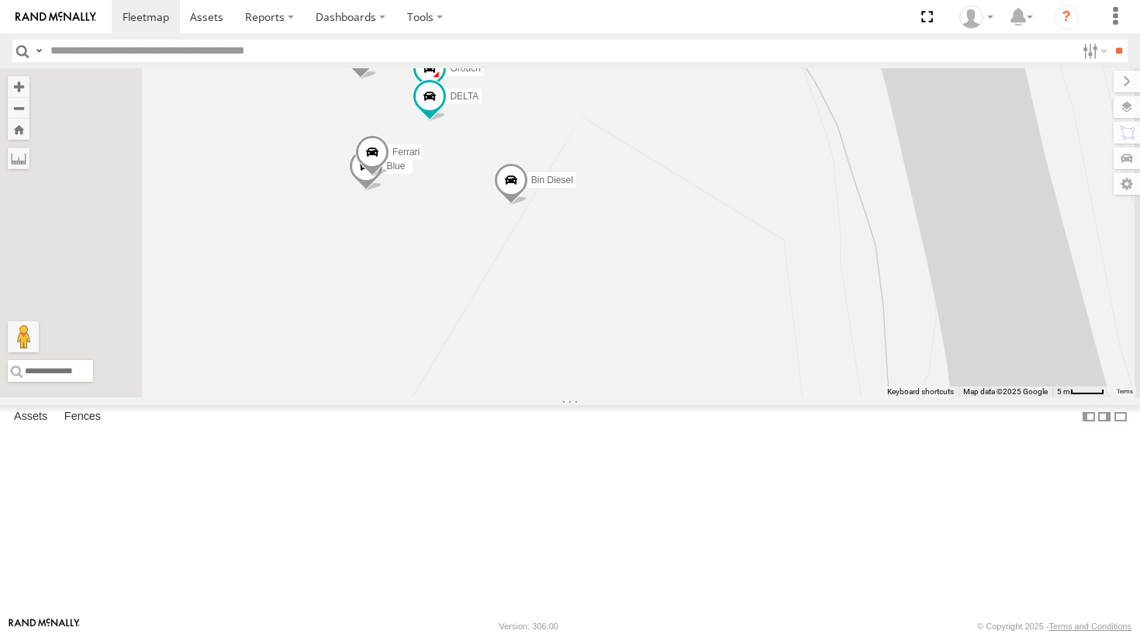
drag, startPoint x: 706, startPoint y: 204, endPoint x: 706, endPoint y: 170, distance: 34.1
click at [706, 170] on div "Moe Troopie The Fridge Big Bertha Bin Diesel Commercial Hippo Blue Ferrari Grou…" at bounding box center [570, 232] width 1140 height 329
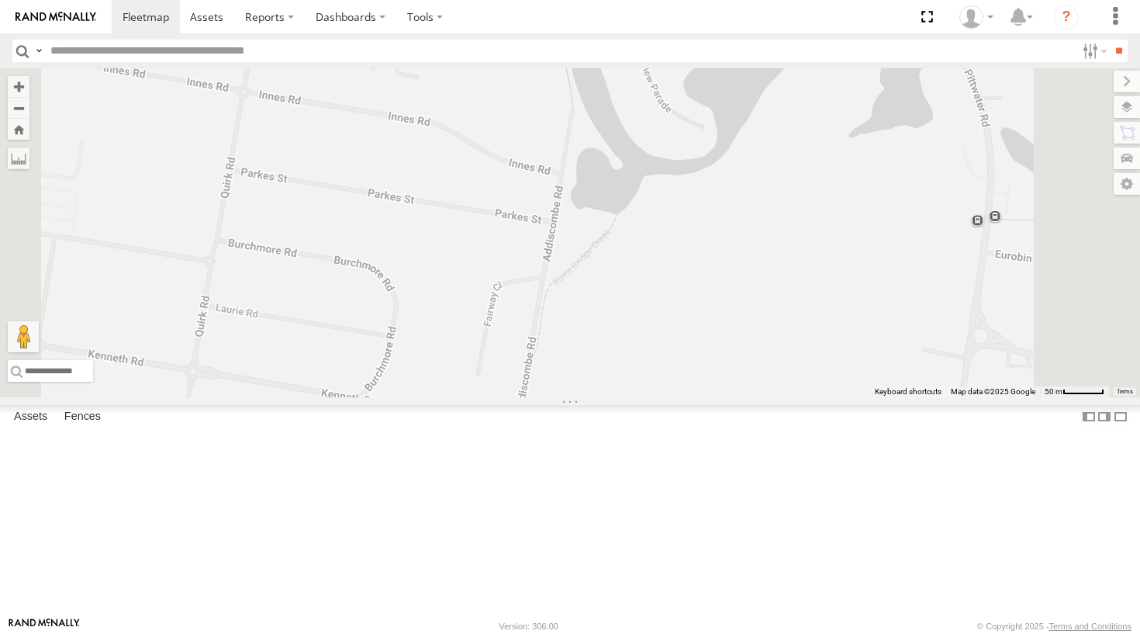
drag, startPoint x: 729, startPoint y: 311, endPoint x: 726, endPoint y: 166, distance: 145.0
click at [726, 166] on div "Moe Troopie The Fridge Big Bertha 9" at bounding box center [570, 232] width 1140 height 329
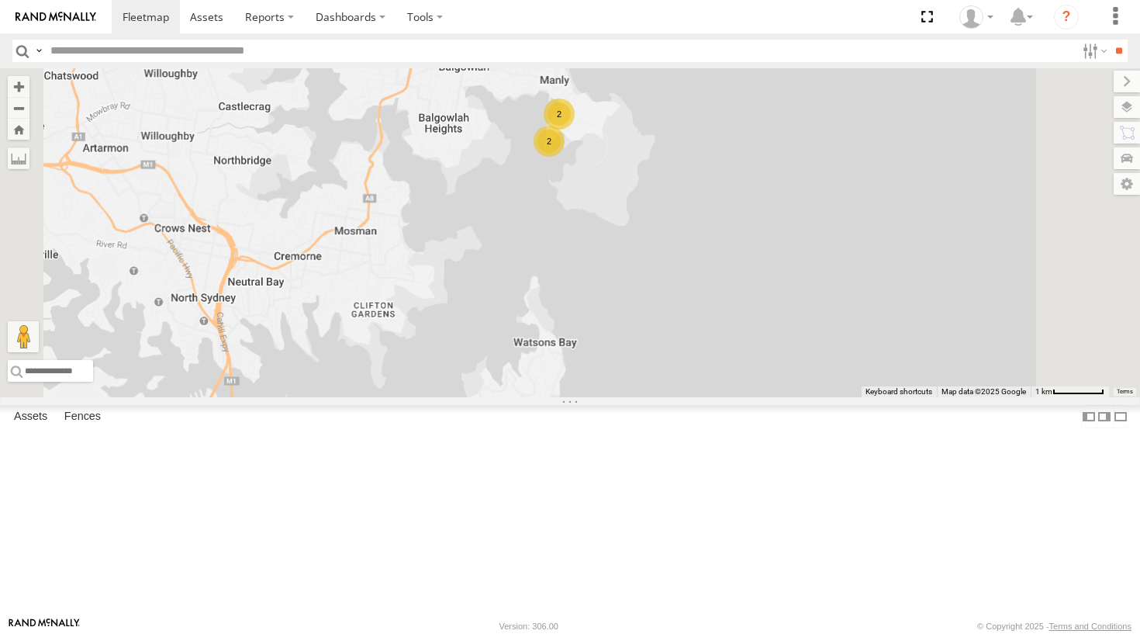
drag, startPoint x: 713, startPoint y: 247, endPoint x: 689, endPoint y: 206, distance: 47.9
click at [689, 206] on div "Moe 10 2 2" at bounding box center [570, 232] width 1140 height 329
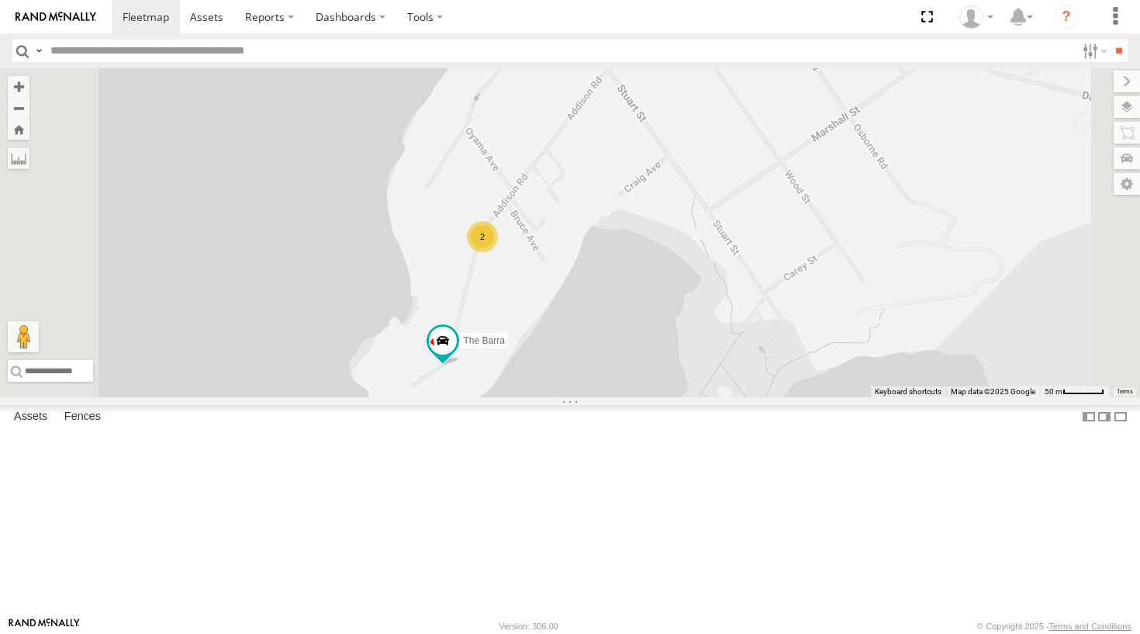
drag, startPoint x: 658, startPoint y: 340, endPoint x: 668, endPoint y: 268, distance: 72.8
click at [668, 268] on div "Moe Troopie The Barra 2" at bounding box center [570, 232] width 1140 height 329
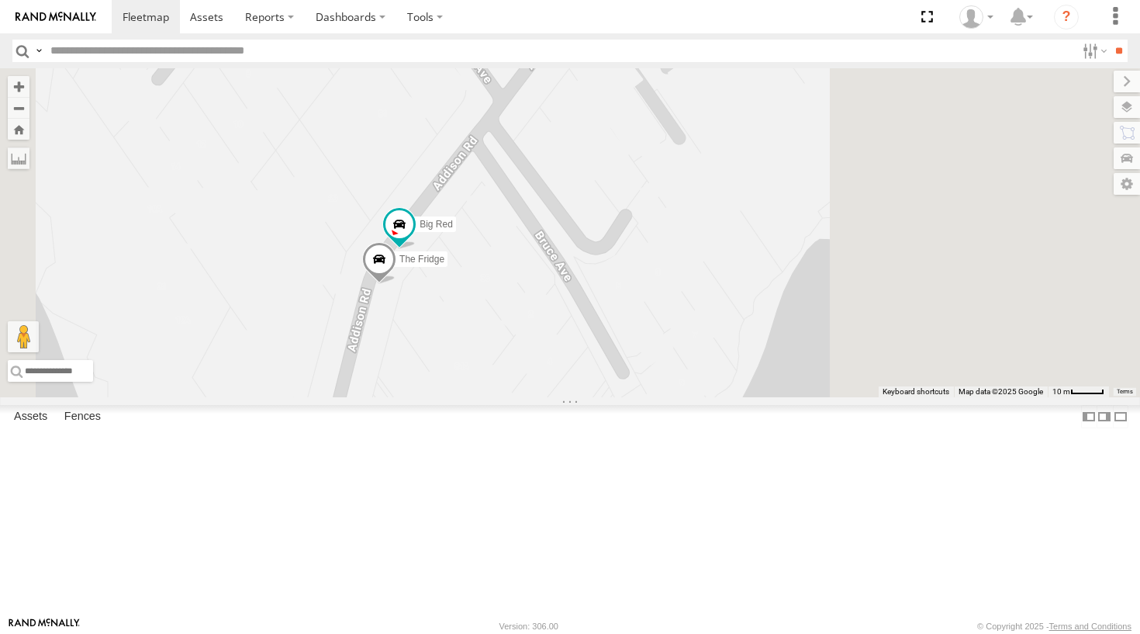
drag, startPoint x: 668, startPoint y: 320, endPoint x: 539, endPoint y: 320, distance: 129.5
click at [539, 320] on div "Moe Troopie The Barra The Fridge Big Red" at bounding box center [570, 232] width 1140 height 329
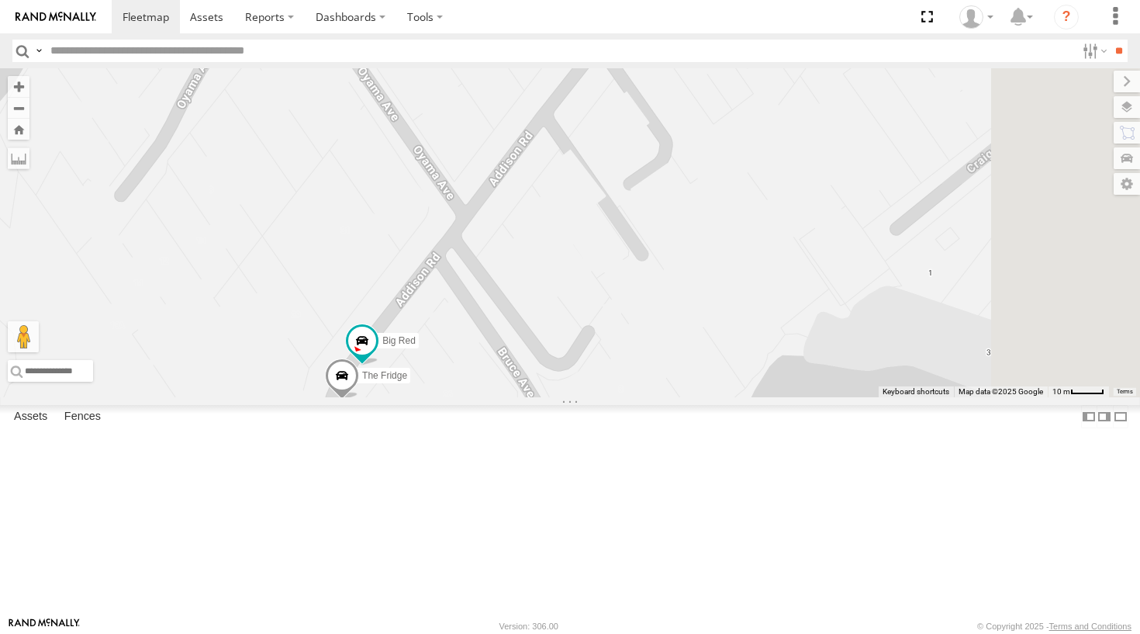
drag, startPoint x: 689, startPoint y: 244, endPoint x: 645, endPoint y: 364, distance: 128.1
click at [645, 364] on div "Moe Troopie The Barra The Fridge Big Red" at bounding box center [570, 232] width 1140 height 329
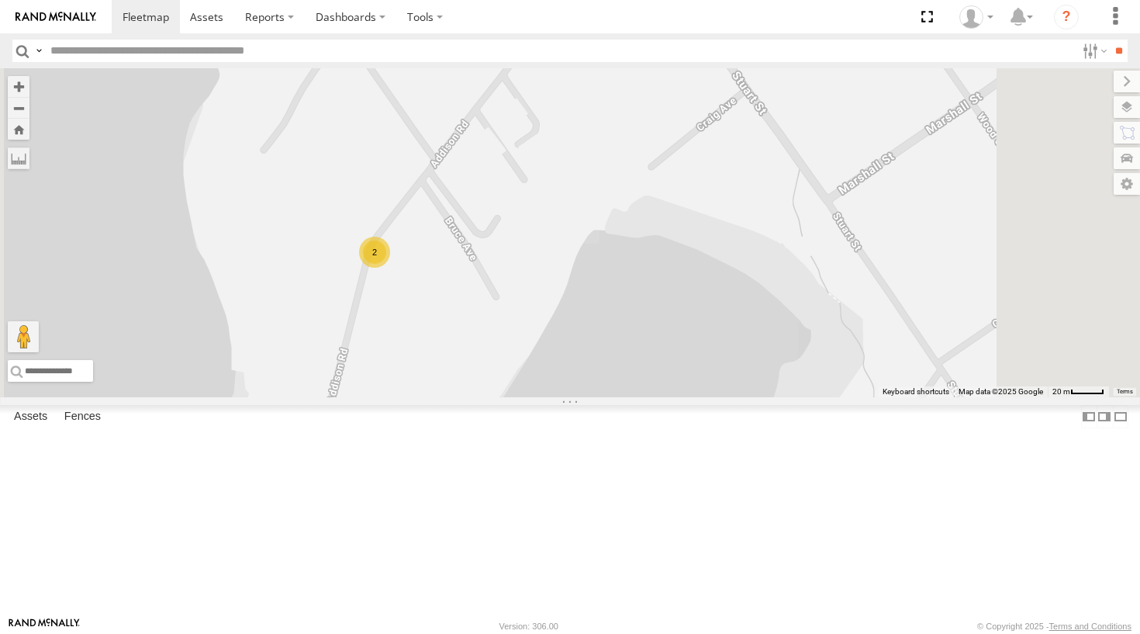
drag, startPoint x: 564, startPoint y: 395, endPoint x: 610, endPoint y: 174, distance: 225.7
click at [610, 174] on div "Moe Troopie The Barra 2" at bounding box center [570, 232] width 1140 height 329
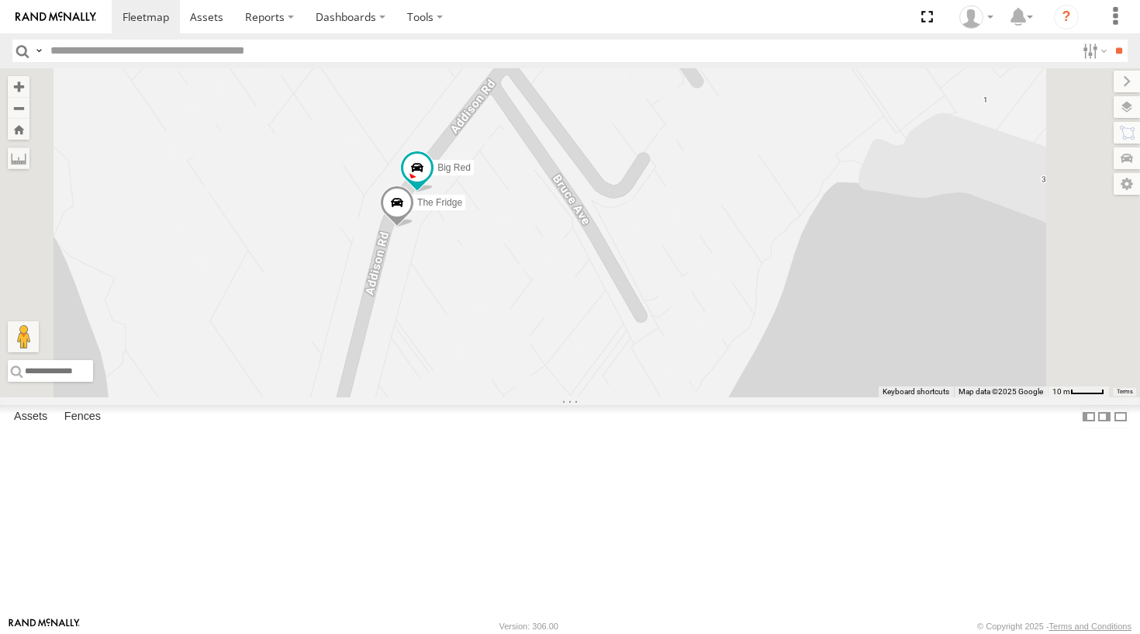
drag, startPoint x: 536, startPoint y: 454, endPoint x: 561, endPoint y: 316, distance: 139.6
click at [561, 316] on div "Moe Troopie The Barra The Fridge Big Red" at bounding box center [570, 232] width 1140 height 329
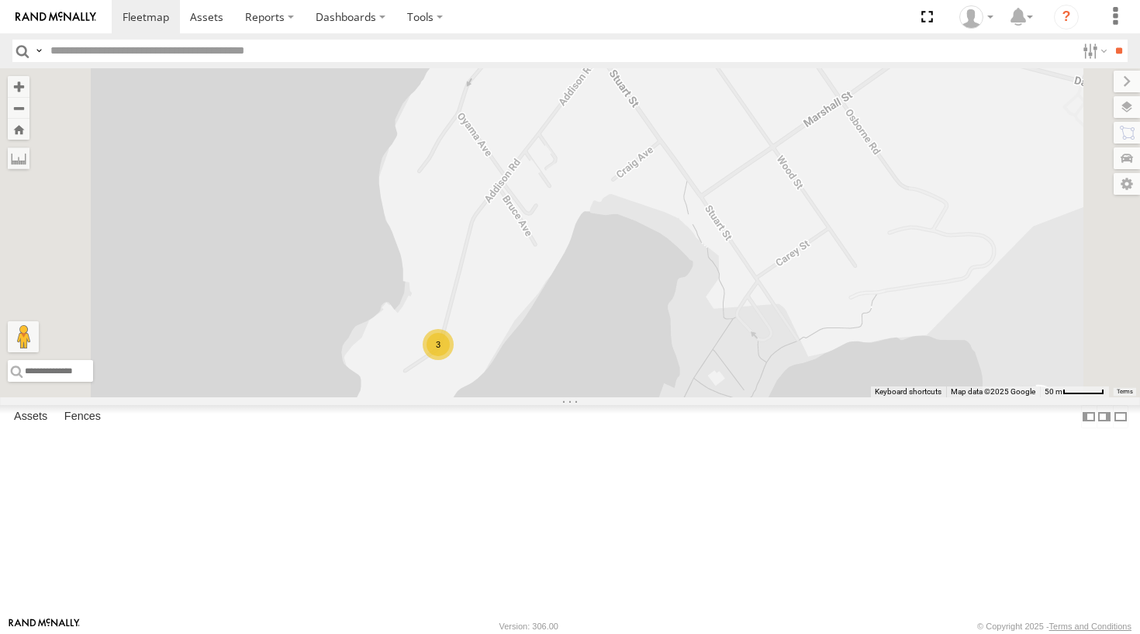
drag, startPoint x: 544, startPoint y: 514, endPoint x: 598, endPoint y: 394, distance: 131.6
click at [598, 394] on div "Troopie 3" at bounding box center [570, 232] width 1140 height 329
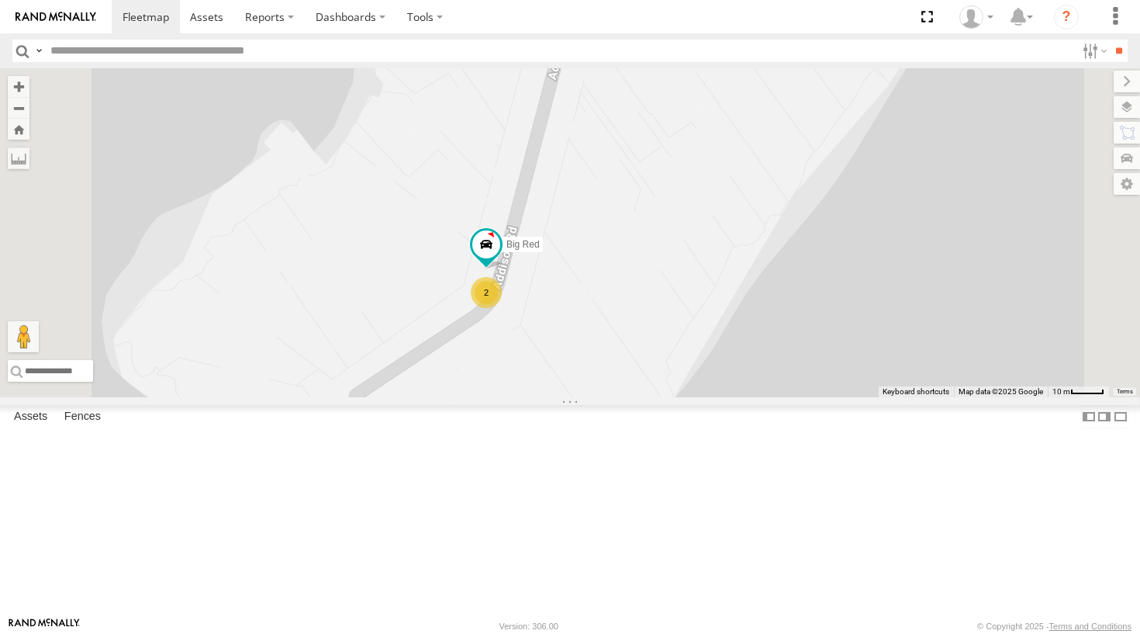
drag, startPoint x: 694, startPoint y: 434, endPoint x: 666, endPoint y: 330, distance: 107.6
click at [666, 330] on div "Troopie 2 Big Red" at bounding box center [570, 232] width 1140 height 329
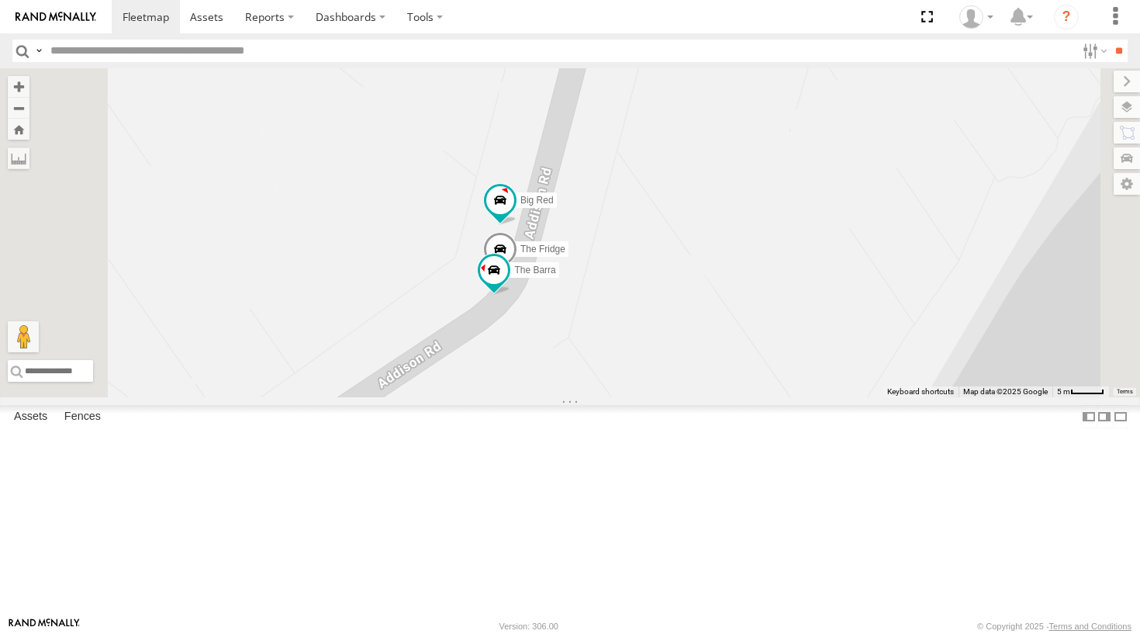
drag, startPoint x: 692, startPoint y: 444, endPoint x: 670, endPoint y: 401, distance: 48.6
click at [670, 397] on div "Troopie Big Red The Fridge The Barra" at bounding box center [570, 232] width 1140 height 329
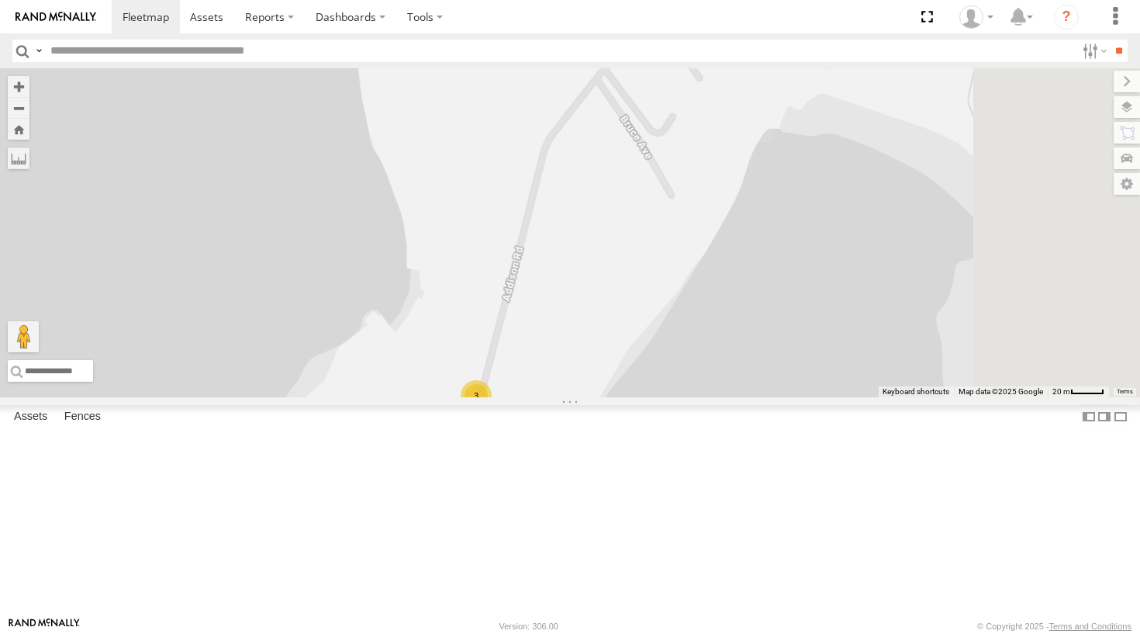
drag, startPoint x: 845, startPoint y: 315, endPoint x: 756, endPoint y: 445, distance: 157.4
click at [756, 397] on div "Troopie 3" at bounding box center [570, 232] width 1140 height 329
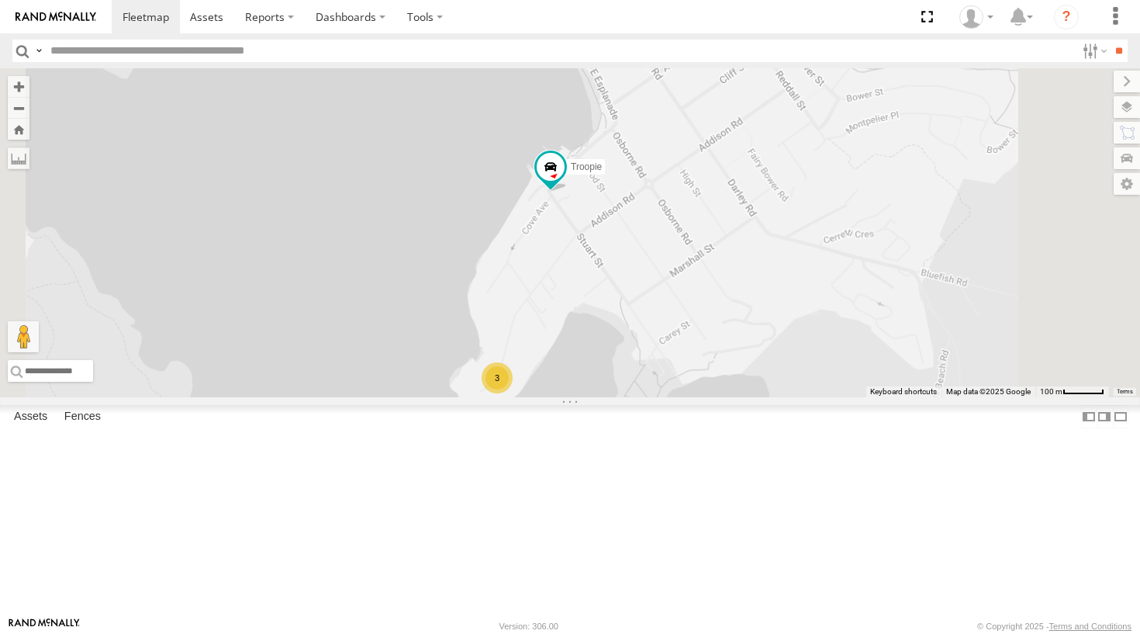
drag, startPoint x: 838, startPoint y: 352, endPoint x: 794, endPoint y: 368, distance: 46.4
click at [794, 368] on div "Troopie 3" at bounding box center [570, 232] width 1140 height 329
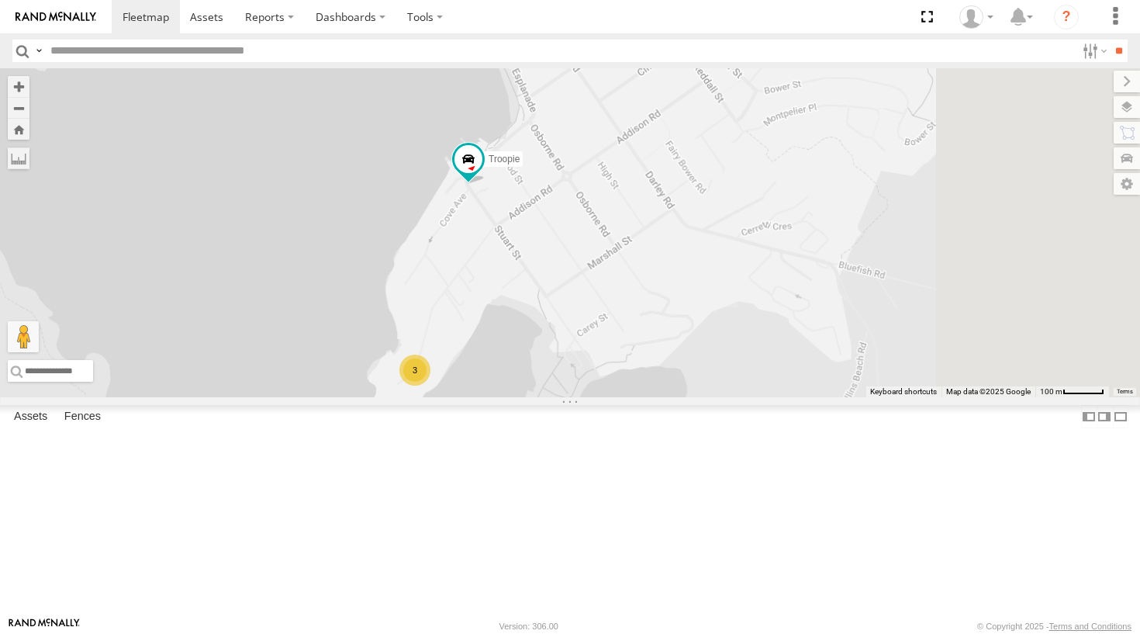
drag, startPoint x: 829, startPoint y: 303, endPoint x: 717, endPoint y: 292, distance: 113.0
click at [717, 292] on div "Troopie 3" at bounding box center [570, 232] width 1140 height 329
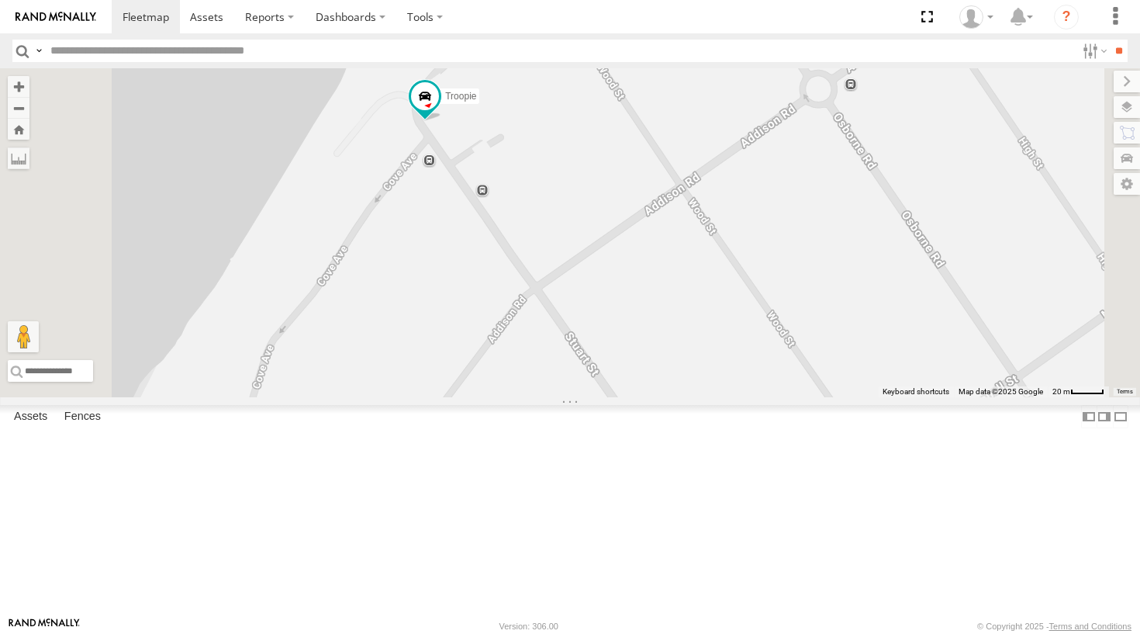
drag, startPoint x: 685, startPoint y: 326, endPoint x: 662, endPoint y: 271, distance: 59.5
click at [662, 271] on div "Troopie" at bounding box center [570, 232] width 1140 height 329
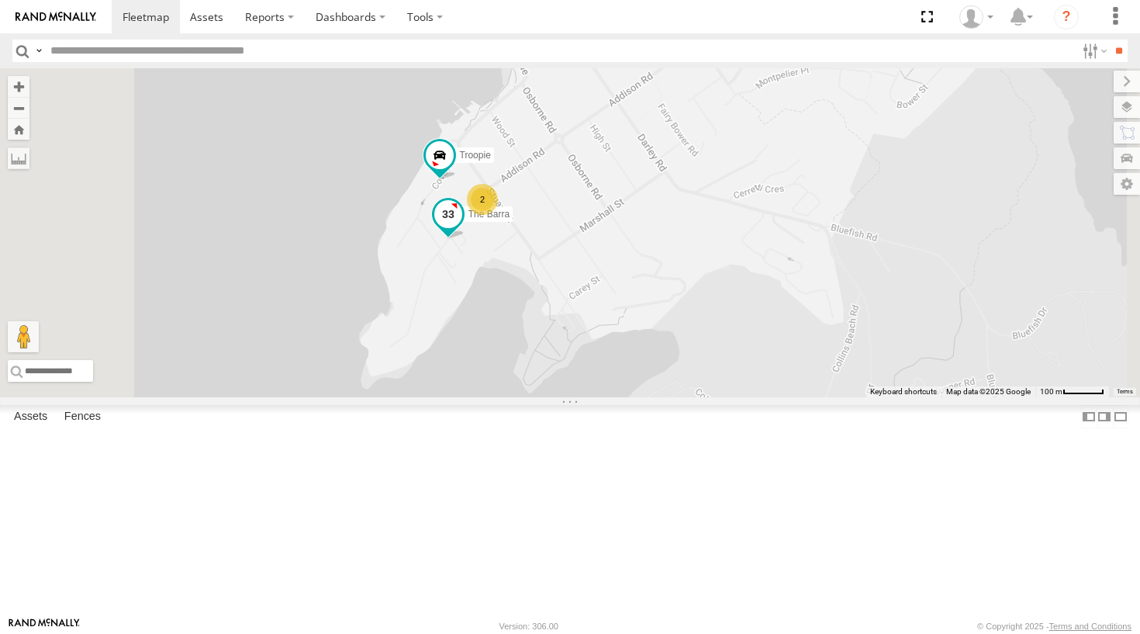
drag, startPoint x: 693, startPoint y: 339, endPoint x: 714, endPoint y: 274, distance: 68.7
click at [513, 222] on label "The Barra" at bounding box center [484, 214] width 57 height 16
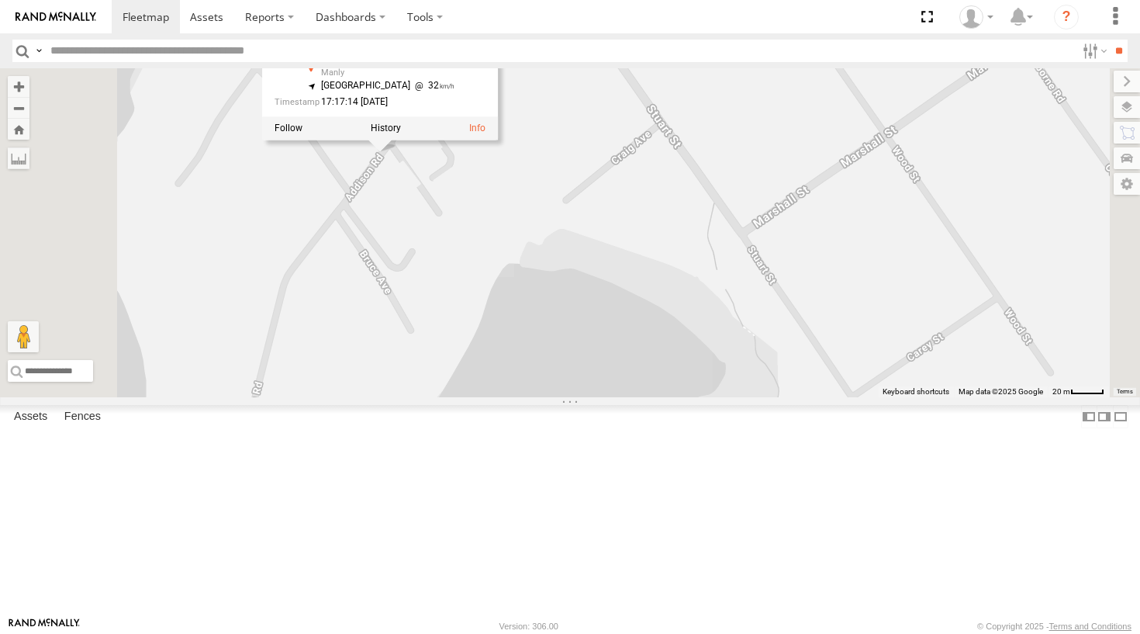
click at [814, 205] on div "Troopie The Barra The Barra All Assets Addison Rd Manly -33.80582 , 151.28493 N…" at bounding box center [570, 232] width 1140 height 329
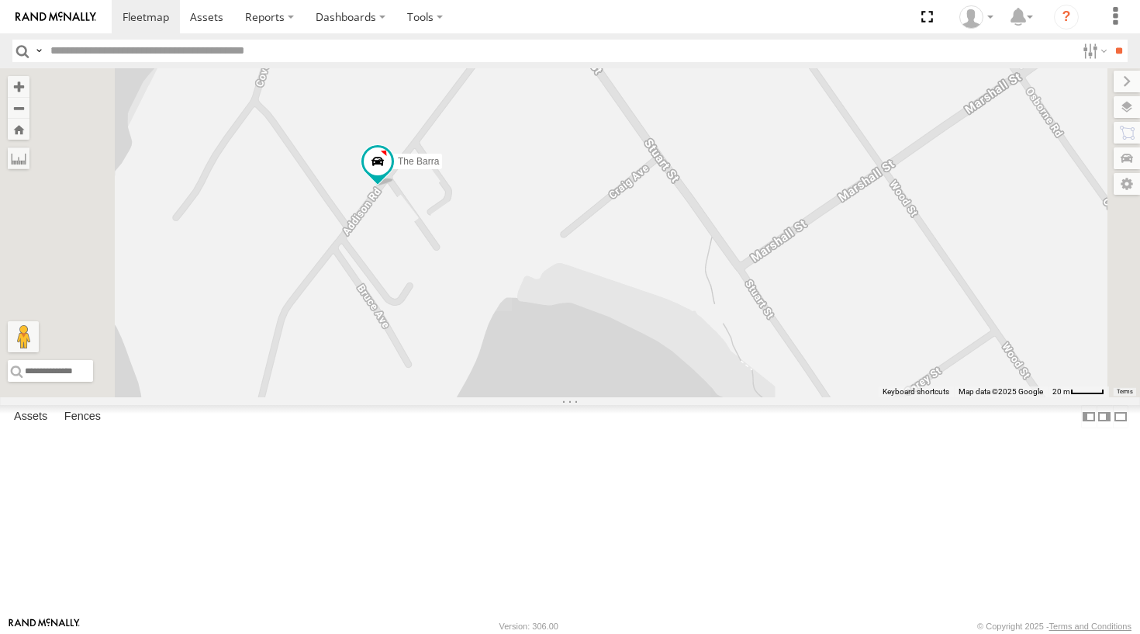
drag, startPoint x: 731, startPoint y: 216, endPoint x: 713, endPoint y: 360, distance: 144.5
click at [713, 360] on div "Troopie The Barra The Fridge Big Red" at bounding box center [570, 232] width 1140 height 329
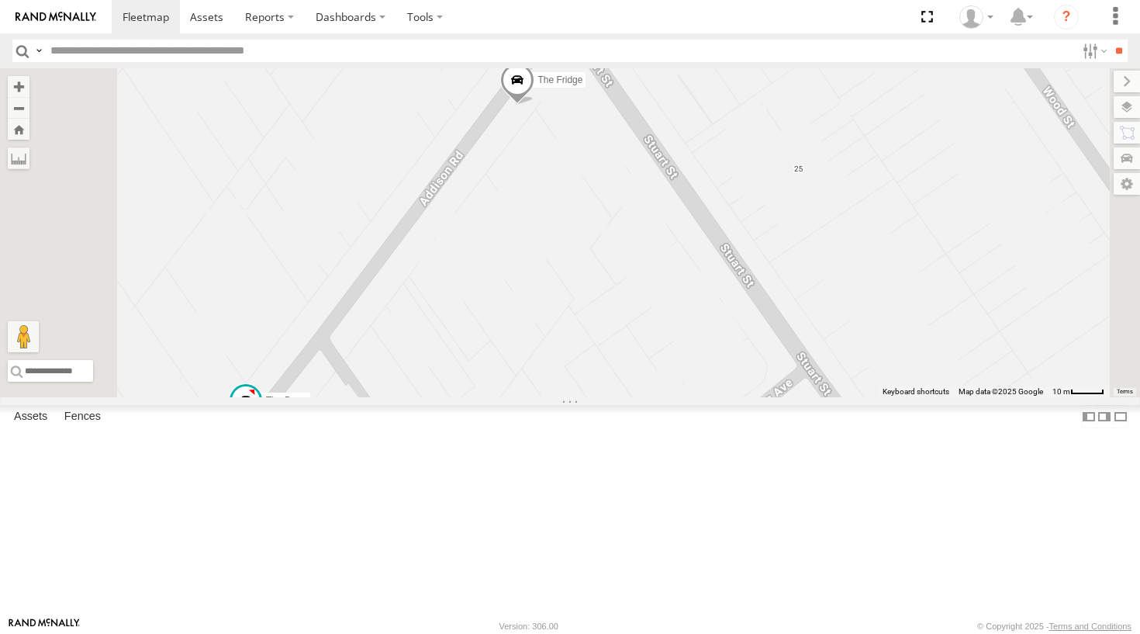
drag, startPoint x: 644, startPoint y: 286, endPoint x: 688, endPoint y: 251, distance: 55.7
click at [688, 251] on div "Troopie The Barra The Fridge Big Red" at bounding box center [570, 232] width 1140 height 329
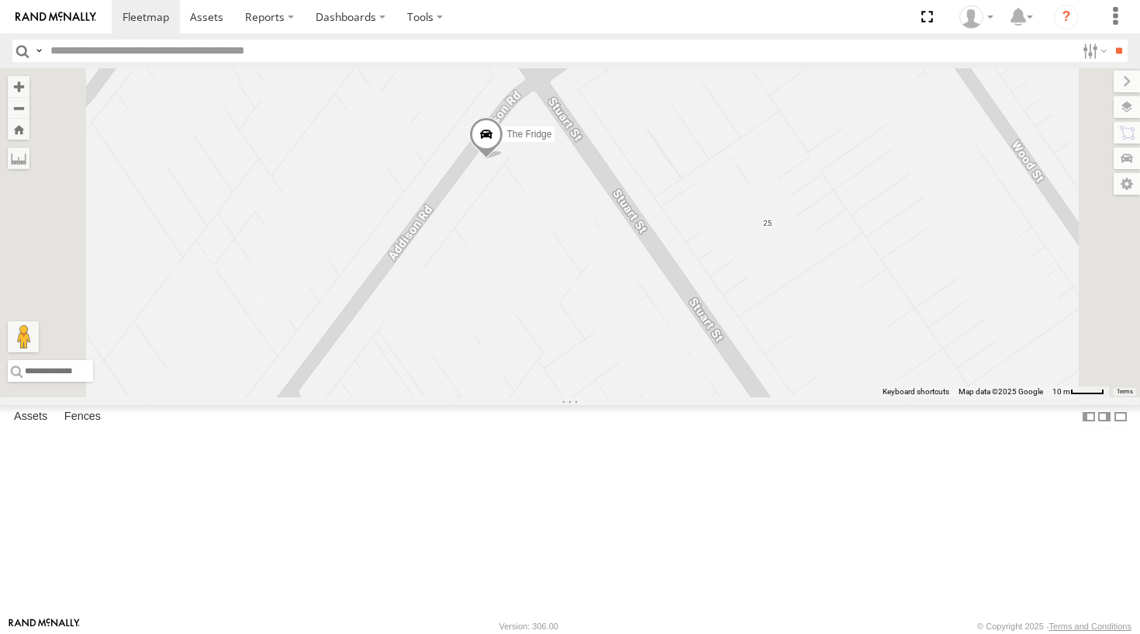
drag, startPoint x: 582, startPoint y: 363, endPoint x: 546, endPoint y: 415, distance: 63.0
click at [546, 397] on div "Troopie The Barra The Fridge Big Red" at bounding box center [570, 232] width 1140 height 329
click at [0, 0] on div "ALPHA" at bounding box center [0, 0] width 0 height 0
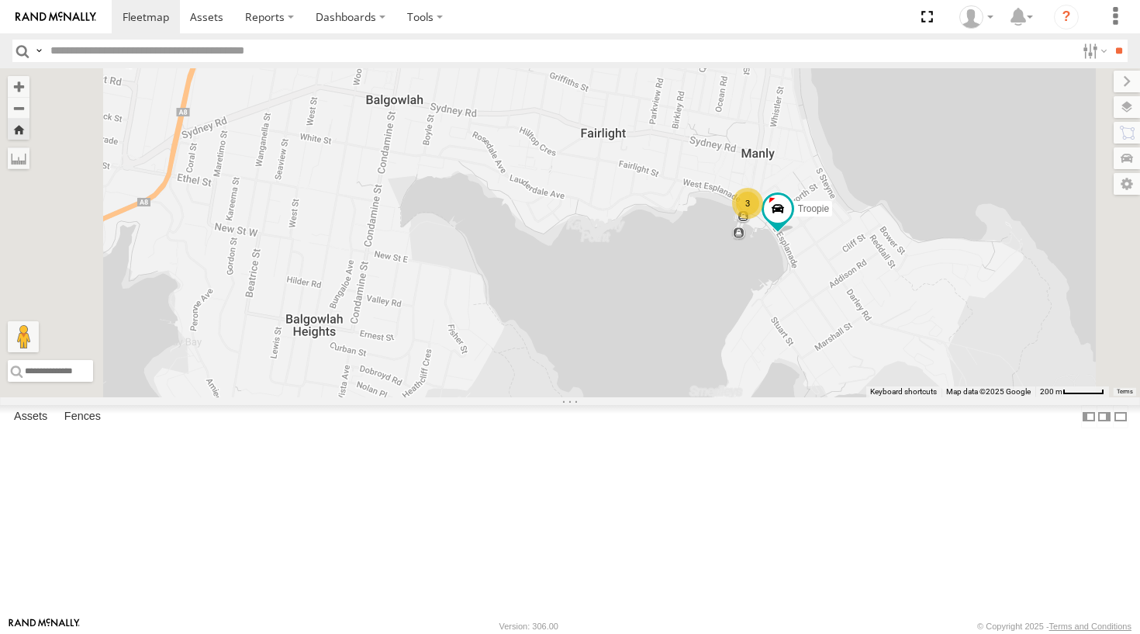
drag, startPoint x: 824, startPoint y: 451, endPoint x: 796, endPoint y: 148, distance: 304.5
click at [796, 148] on div "Troopie Moe 4 6 3" at bounding box center [570, 232] width 1140 height 329
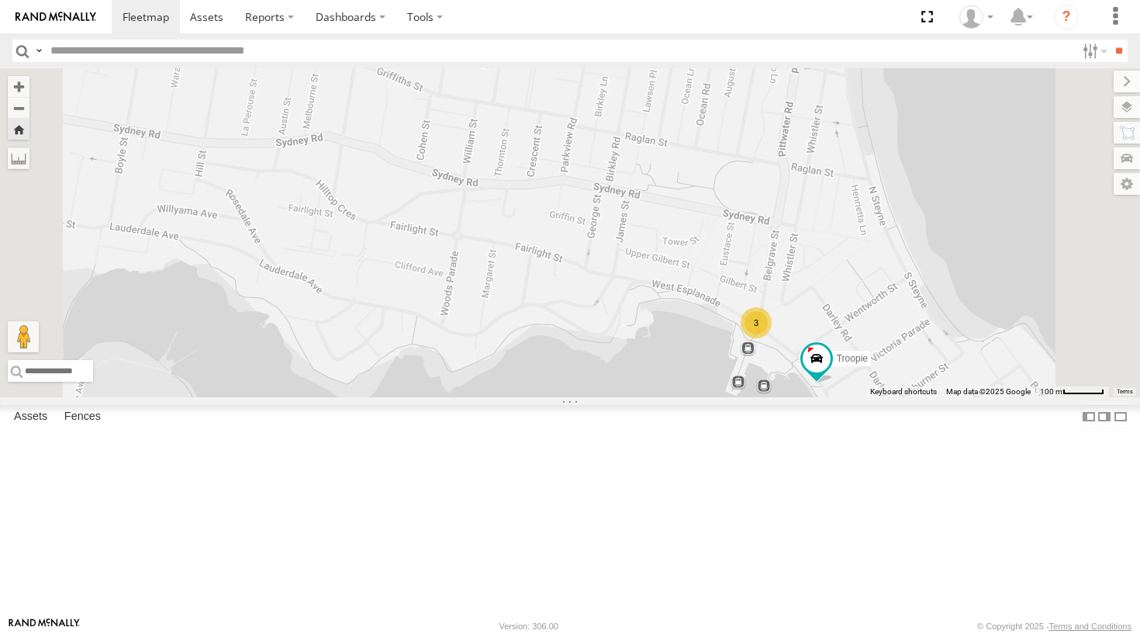
drag, startPoint x: 927, startPoint y: 362, endPoint x: 874, endPoint y: 304, distance: 78.5
click at [874, 304] on div "Troopie Moe 3" at bounding box center [570, 232] width 1140 height 329
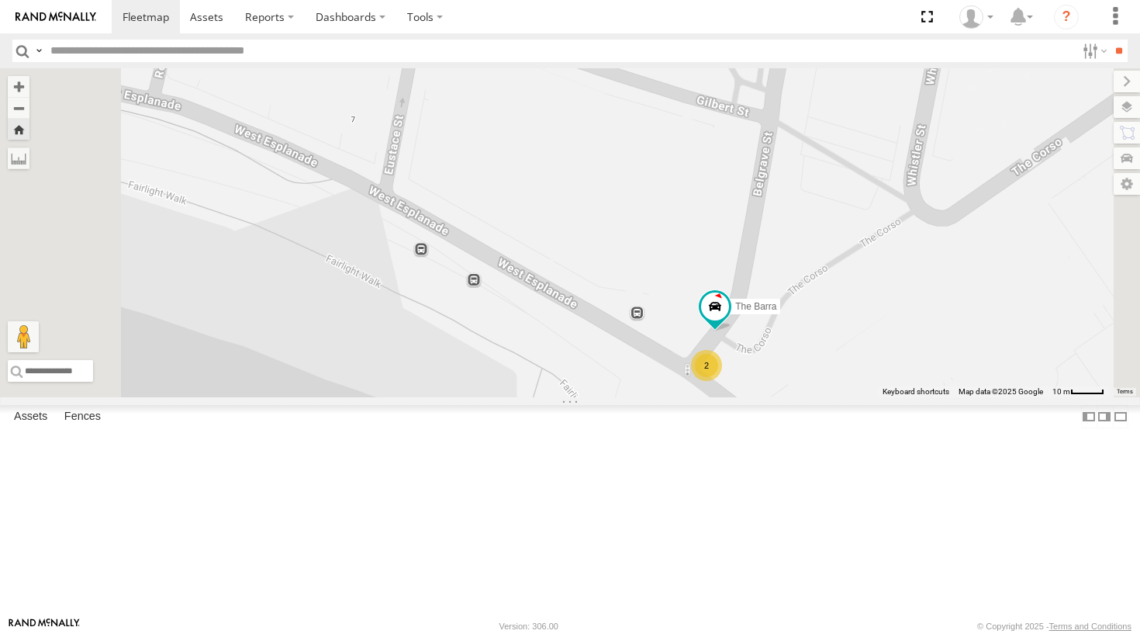
drag, startPoint x: 907, startPoint y: 373, endPoint x: 876, endPoint y: 371, distance: 31.1
click at [876, 371] on div "Troopie Moe 2 The Barra" at bounding box center [570, 232] width 1140 height 329
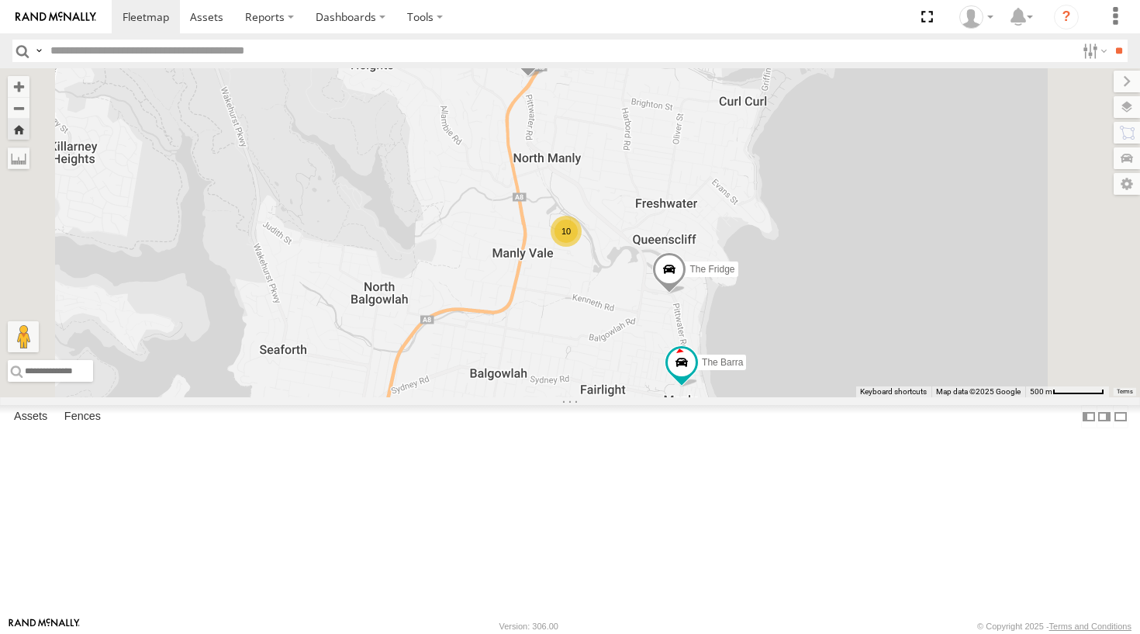
drag, startPoint x: 767, startPoint y: 270, endPoint x: 776, endPoint y: 416, distance: 146.9
click at [776, 397] on div "Moe The Fridge The Barra 10 2" at bounding box center [570, 232] width 1140 height 329
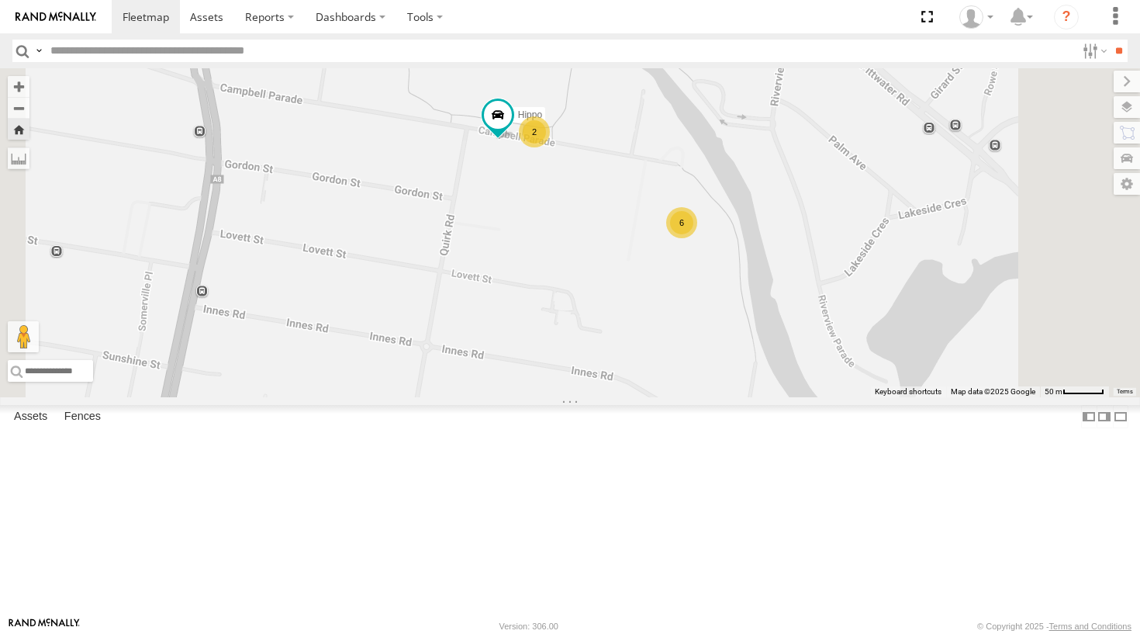
drag, startPoint x: 793, startPoint y: 287, endPoint x: 716, endPoint y: 286, distance: 77.6
click at [716, 286] on div "Moe The Fridge The Barra Big Bertha 2 Hippo 6" at bounding box center [570, 232] width 1140 height 329
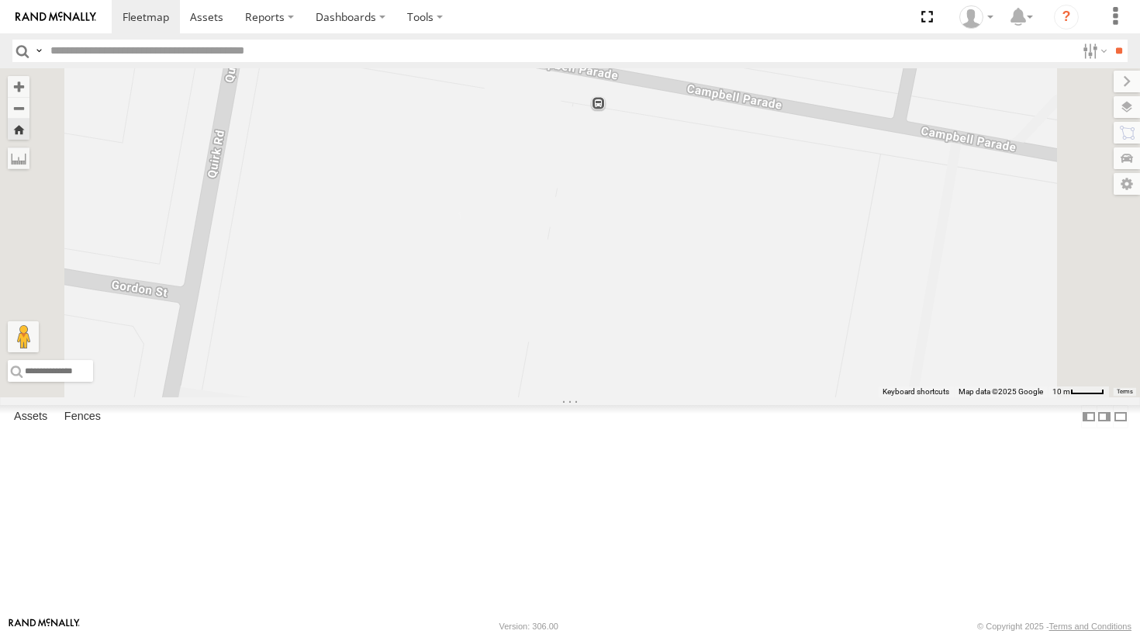
drag, startPoint x: 765, startPoint y: 113, endPoint x: 729, endPoint y: 202, distance: 95.3
click at [729, 202] on div "Moe The Fridge The Barra Big Bertha Hippo Ferrari 2" at bounding box center [570, 232] width 1140 height 329
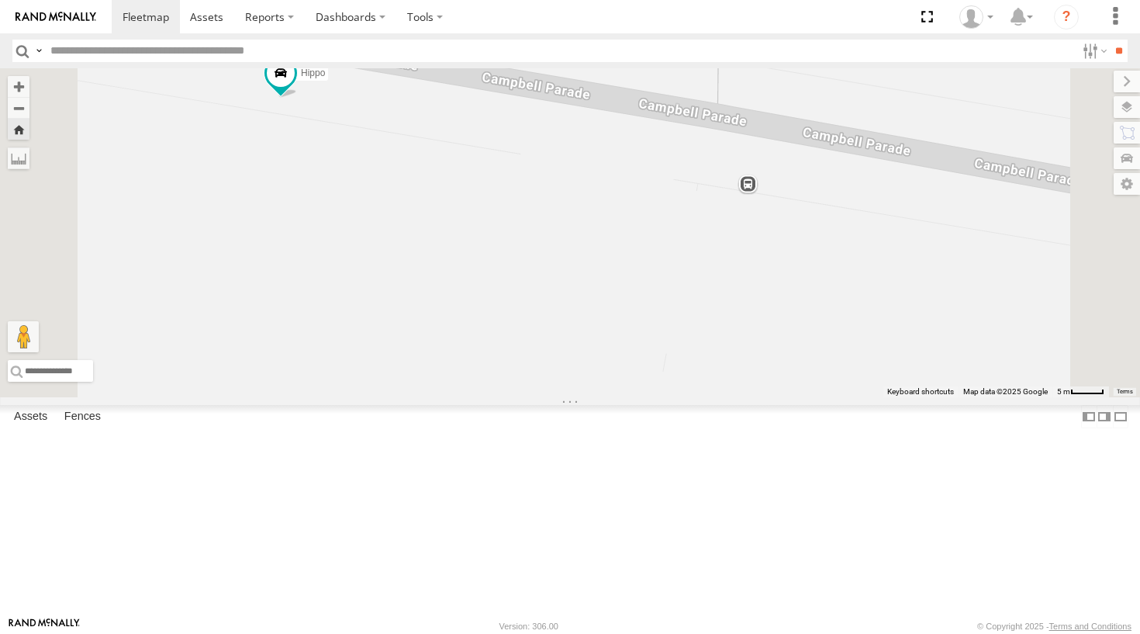
drag, startPoint x: 682, startPoint y: 202, endPoint x: 749, endPoint y: 176, distance: 71.7
click at [749, 176] on div "Moe The Fridge The Barra Big Bertha Hippo Ferrari Grouch Blue" at bounding box center [570, 232] width 1140 height 329
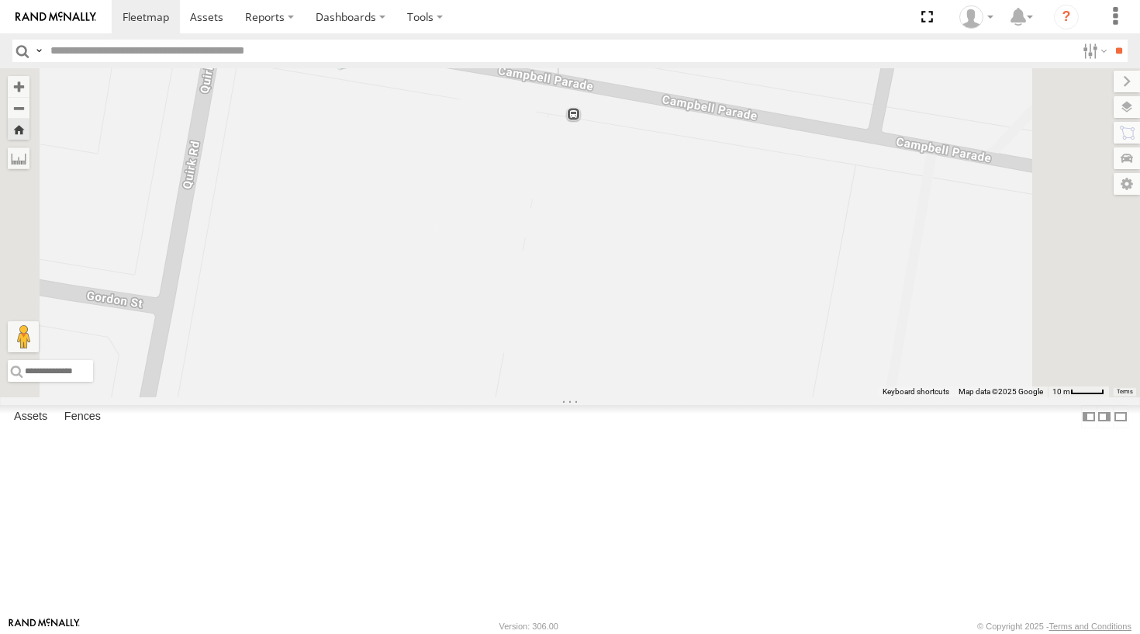
drag, startPoint x: 572, startPoint y: 211, endPoint x: 579, endPoint y: 188, distance: 24.5
click at [579, 188] on div "Moe The Fridge The Barra Big Bertha Hippo Ferrari 2" at bounding box center [570, 232] width 1140 height 329
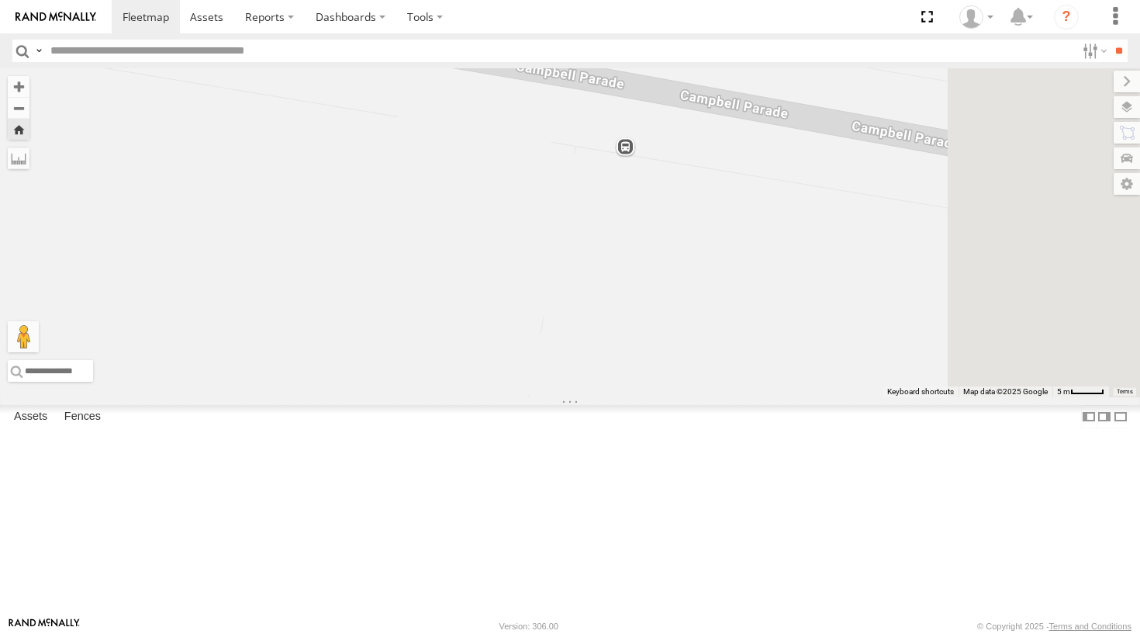
drag, startPoint x: 629, startPoint y: 252, endPoint x: 448, endPoint y: 213, distance: 184.8
click at [448, 213] on div "Moe The Fridge The Barra Big Bertha Hippo Ferrari Grouch Blue" at bounding box center [570, 232] width 1140 height 329
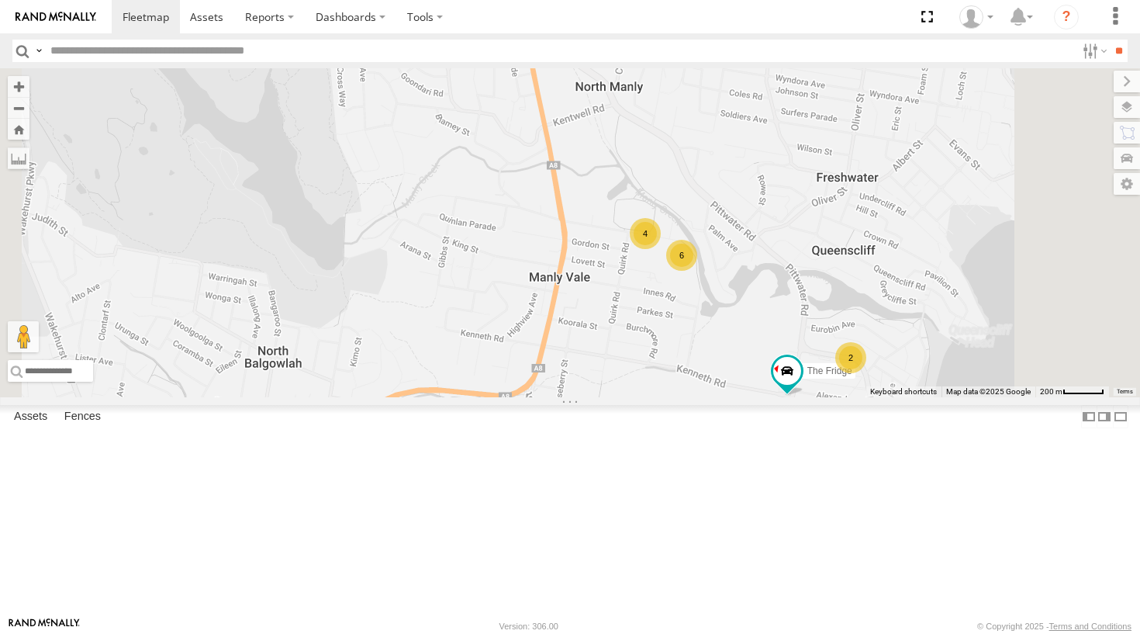
drag, startPoint x: 872, startPoint y: 364, endPoint x: 755, endPoint y: 348, distance: 118.1
click at [755, 348] on div "Troopie The Fridge Moe 4 6 2" at bounding box center [570, 232] width 1140 height 329
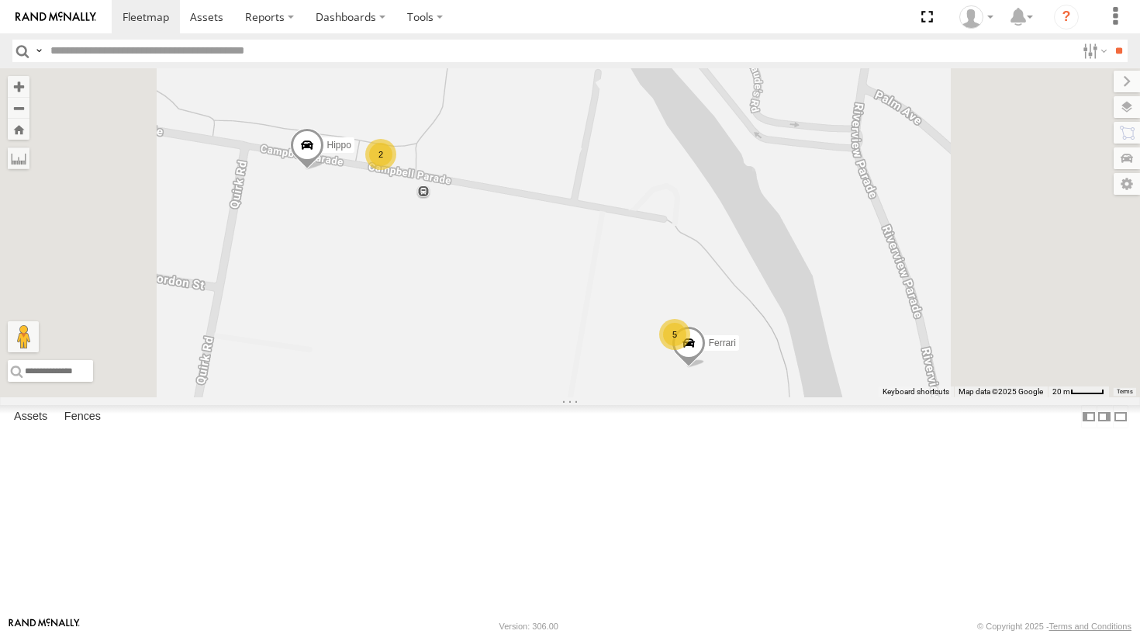
drag, startPoint x: 640, startPoint y: 322, endPoint x: 627, endPoint y: 374, distance: 53.6
click at [627, 374] on div "Troopie The Fridge Moe Big [PERSON_NAME] Hippo 2 5 Ferrari" at bounding box center [570, 232] width 1140 height 329
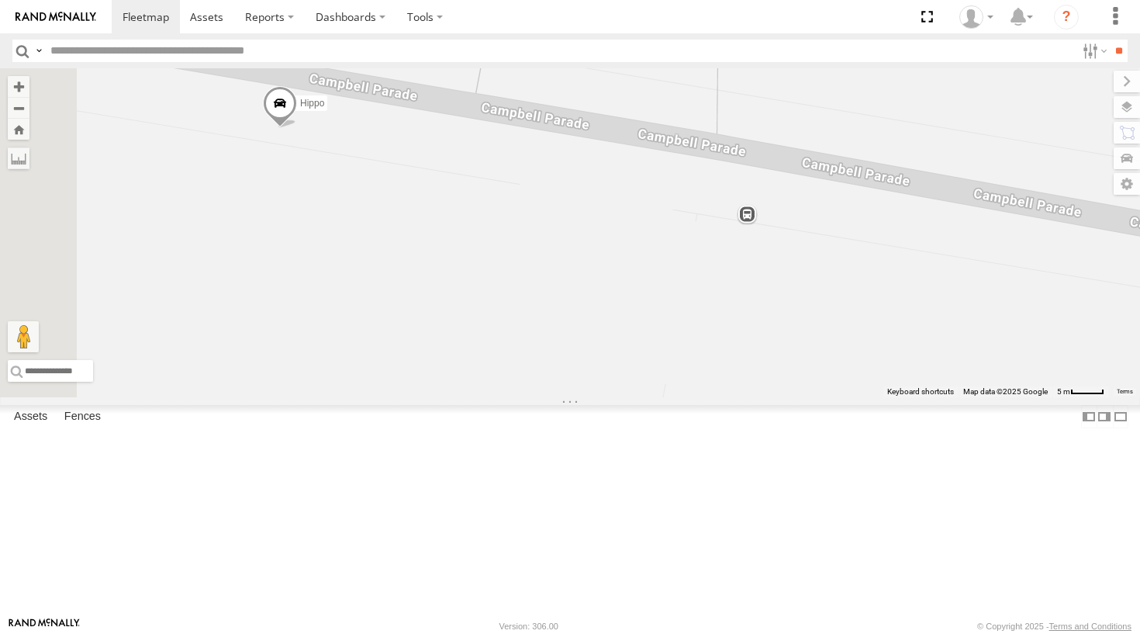
drag, startPoint x: 509, startPoint y: 310, endPoint x: 801, endPoint y: 185, distance: 317.9
click at [801, 185] on div "Troopie The Fridge Moe Big [PERSON_NAME] Hippo Ferrari Grouch Blue" at bounding box center [570, 232] width 1140 height 329
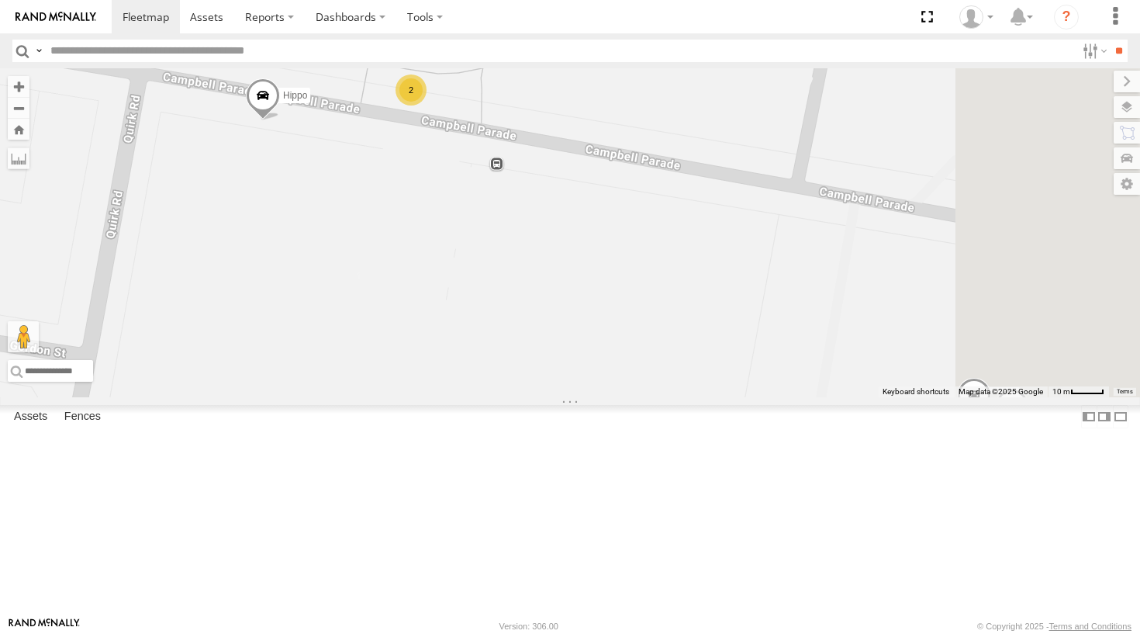
drag, startPoint x: 765, startPoint y: 261, endPoint x: 623, endPoint y: 285, distance: 143.2
click at [623, 285] on div "Troopie The Fridge Moe Big [PERSON_NAME] Hippo Ferrari 2" at bounding box center [570, 232] width 1140 height 329
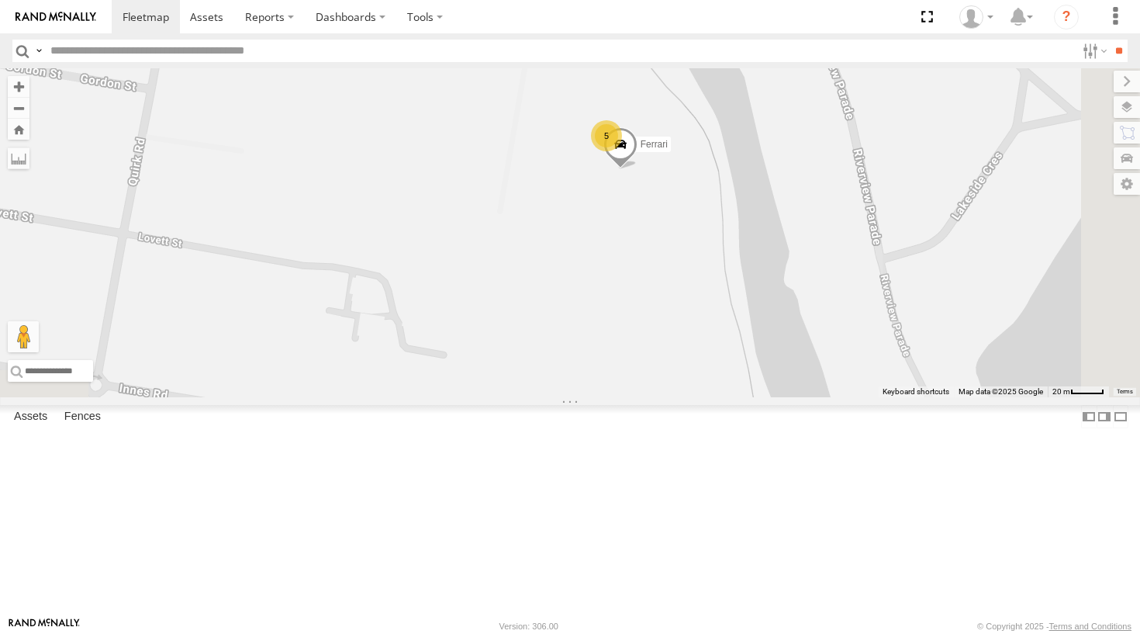
drag, startPoint x: 803, startPoint y: 346, endPoint x: 595, endPoint y: 110, distance: 314.8
click at [595, 110] on div "Troopie The Fridge Moe Big [PERSON_NAME] Hippo Ferrari 2 5" at bounding box center [570, 232] width 1140 height 329
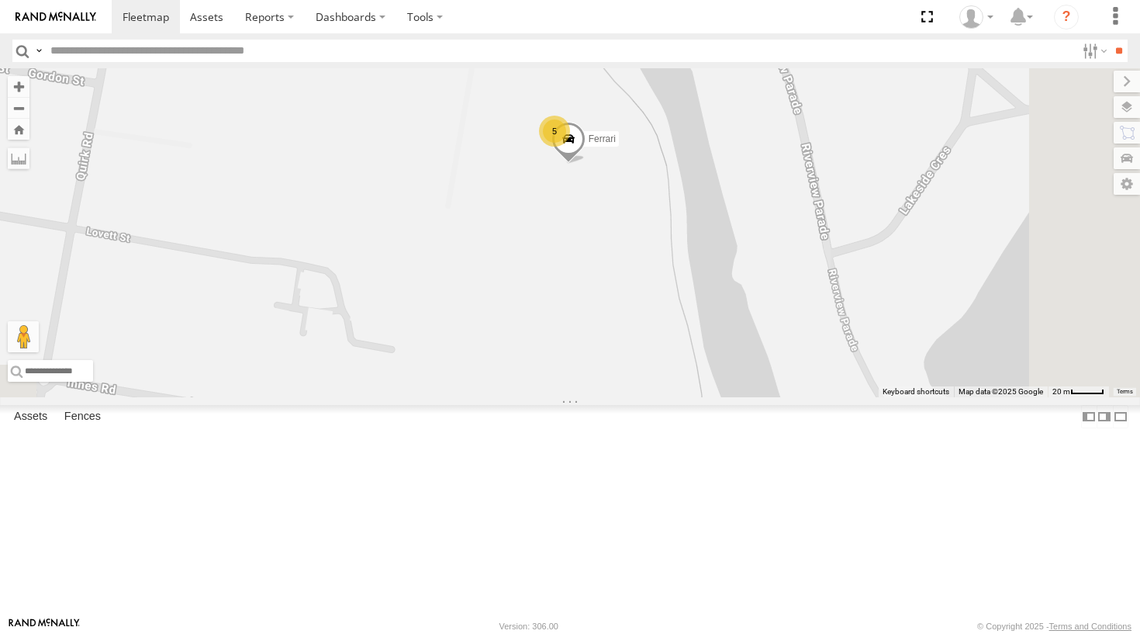
drag, startPoint x: 795, startPoint y: 283, endPoint x: 733, endPoint y: 299, distance: 64.1
click at [733, 299] on div "Troopie The Fridge Moe Big [PERSON_NAME] Hippo Ferrari 2 5" at bounding box center [570, 232] width 1140 height 329
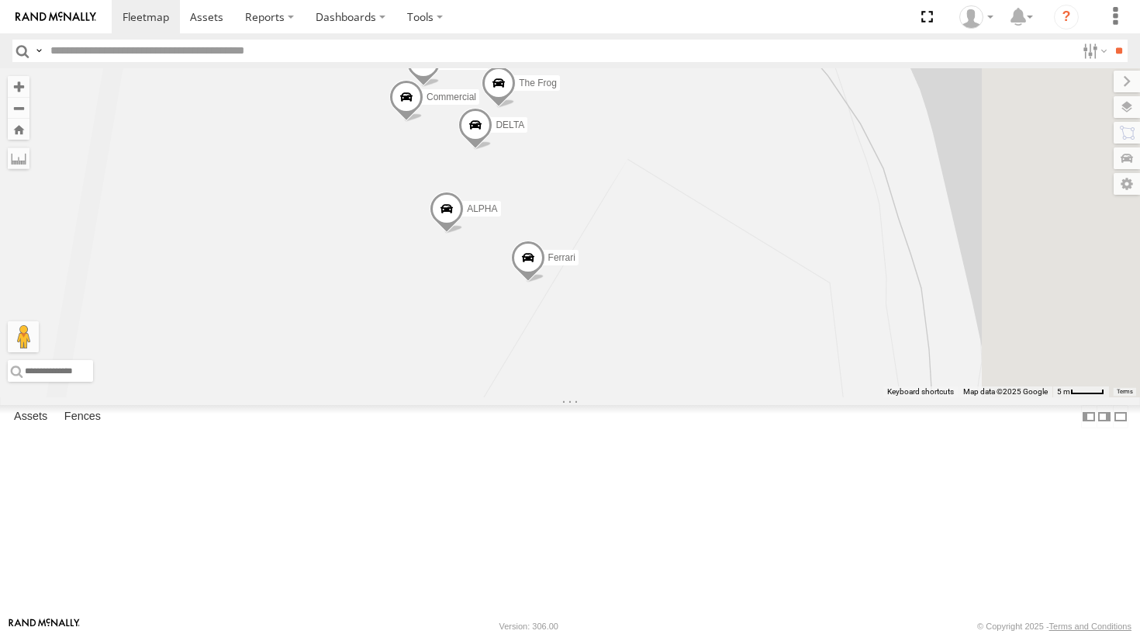
drag, startPoint x: 786, startPoint y: 313, endPoint x: 711, endPoint y: 340, distance: 80.0
click at [711, 340] on div "Troopie The Fridge Moe Big [PERSON_NAME] Hippo Ferrari ALPHA DELTA Bin Diesel T…" at bounding box center [570, 232] width 1140 height 329
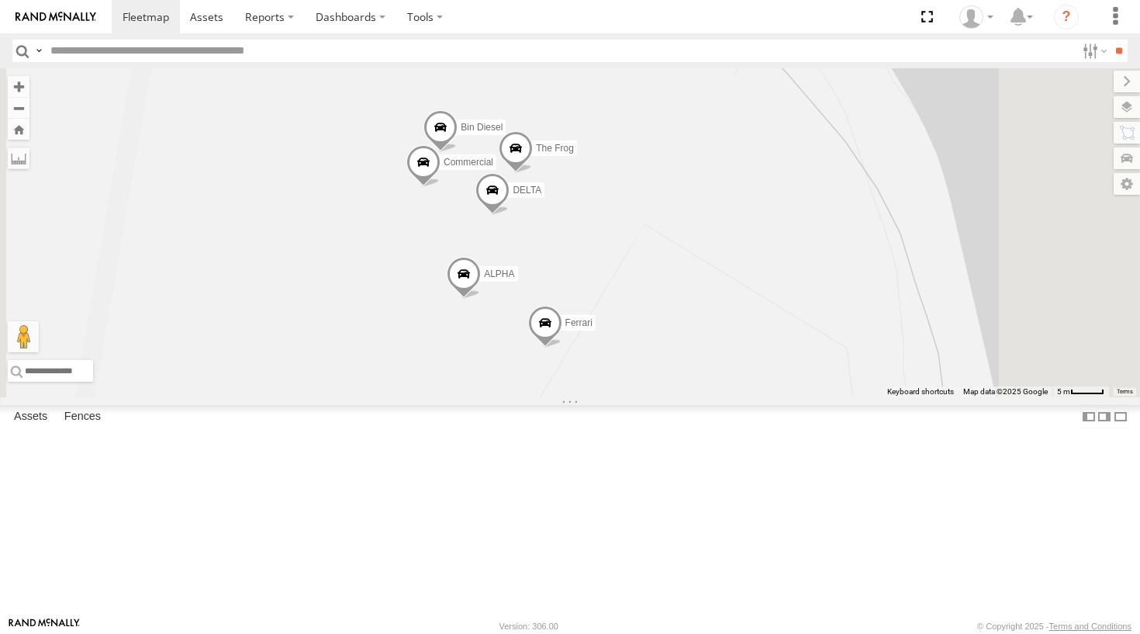
drag, startPoint x: 734, startPoint y: 288, endPoint x: 744, endPoint y: 342, distance: 55.2
click at [744, 342] on div "Troopie The Fridge Moe Big [PERSON_NAME] Hippo Ferrari ALPHA DELTA Bin Diesel T…" at bounding box center [570, 232] width 1140 height 329
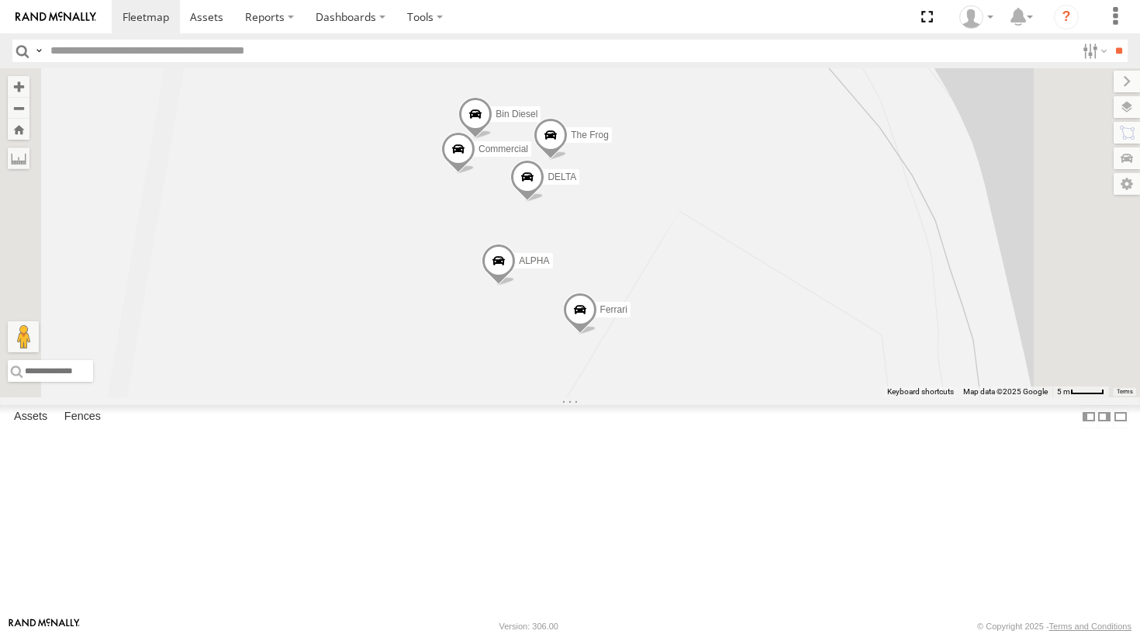
drag, startPoint x: 769, startPoint y: 395, endPoint x: 803, endPoint y: 379, distance: 37.8
click at [803, 379] on div "Troopie The Fridge Moe Big [PERSON_NAME] Hippo Ferrari ALPHA DELTA Bin Diesel T…" at bounding box center [570, 232] width 1140 height 329
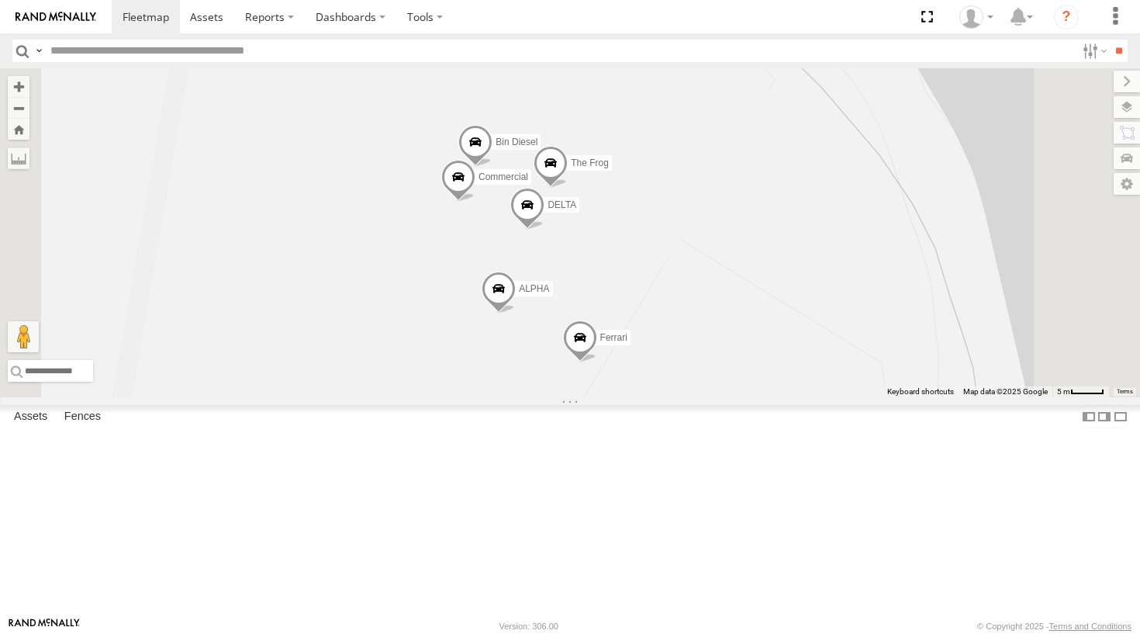
drag, startPoint x: 805, startPoint y: 375, endPoint x: 806, endPoint y: 403, distance: 27.9
click at [806, 397] on div "Troopie The Fridge Moe Big [PERSON_NAME] Hippo Ferrari ALPHA DELTA Bin Diesel T…" at bounding box center [570, 232] width 1140 height 329
click at [568, 187] on span at bounding box center [551, 166] width 34 height 42
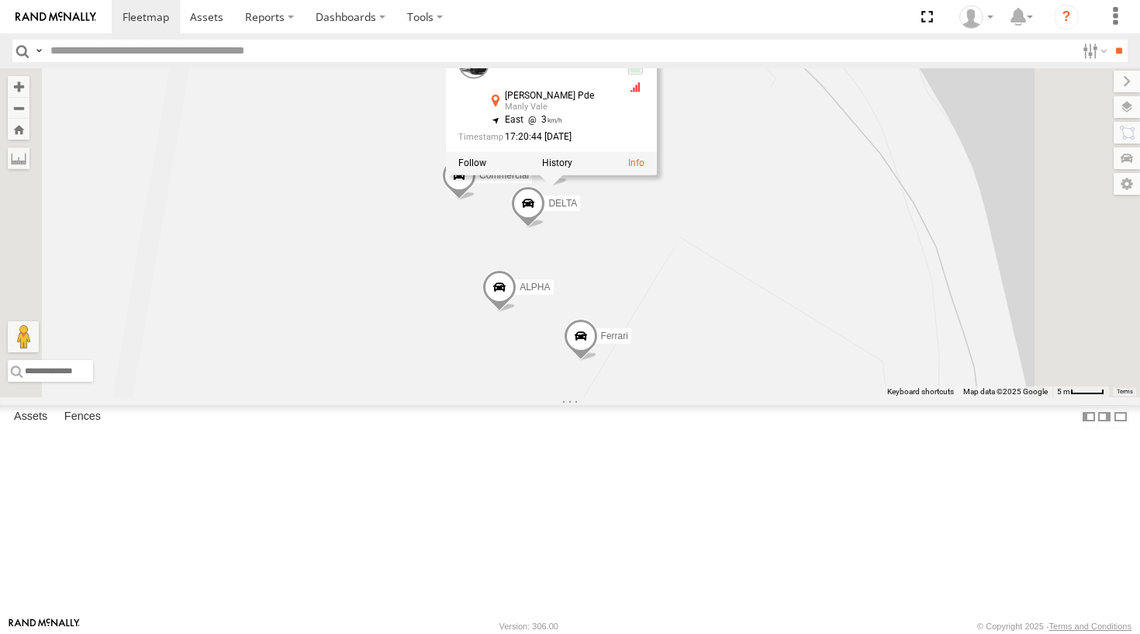
click at [814, 359] on div "Troopie The Fridge Moe Big [PERSON_NAME] Hippo Ferrari ALPHA DELTA Bin Diesel T…" at bounding box center [570, 232] width 1140 height 329
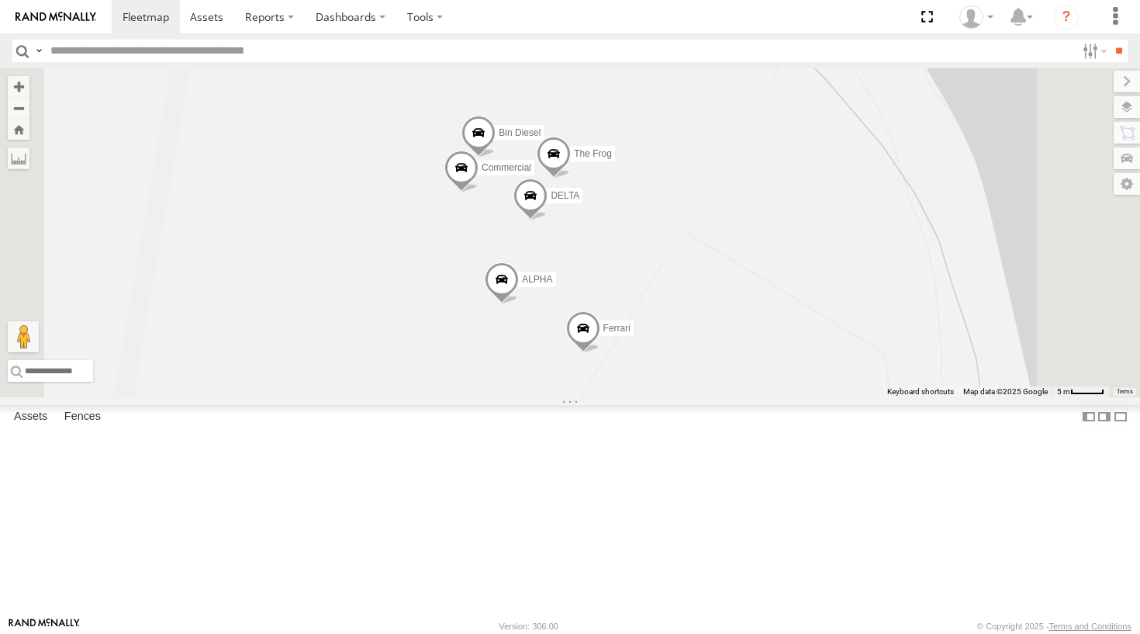
drag, startPoint x: 799, startPoint y: 335, endPoint x: 801, endPoint y: 326, distance: 9.6
click at [801, 326] on div "Troopie The Fridge Moe Big [PERSON_NAME] Hippo Ferrari ALPHA DELTA Bin Diesel T…" at bounding box center [570, 232] width 1140 height 329
click at [600, 353] on span at bounding box center [583, 332] width 34 height 42
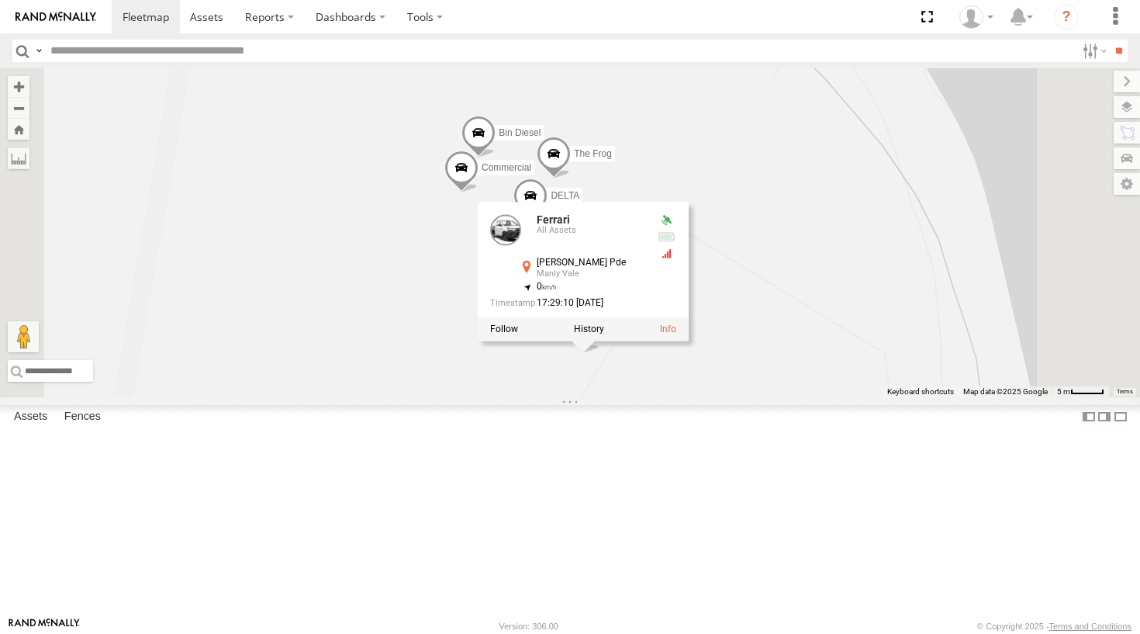
click at [697, 397] on div "Troopie The Fridge Moe Big [PERSON_NAME] Hippo Ferrari ALPHA DELTA Bin Diesel T…" at bounding box center [570, 232] width 1140 height 329
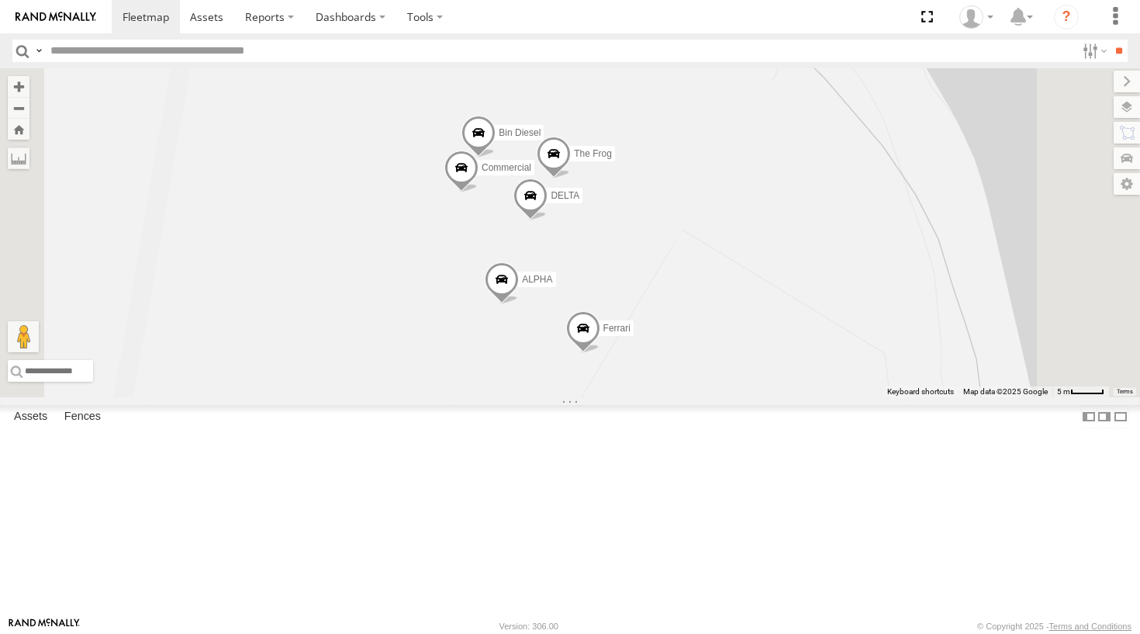
click at [519, 304] on span at bounding box center [502, 283] width 34 height 42
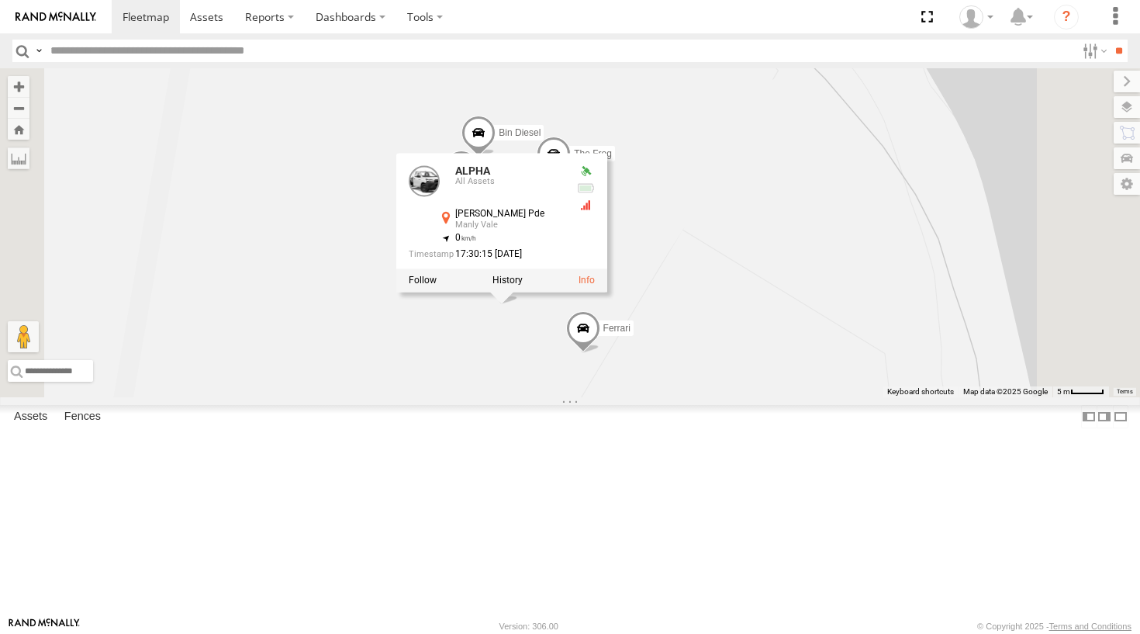
click at [870, 367] on div "Troopie The Fridge Moe Big [PERSON_NAME] Hippo Ferrari ALPHA DELTA Bin Diesel T…" at bounding box center [570, 232] width 1140 height 329
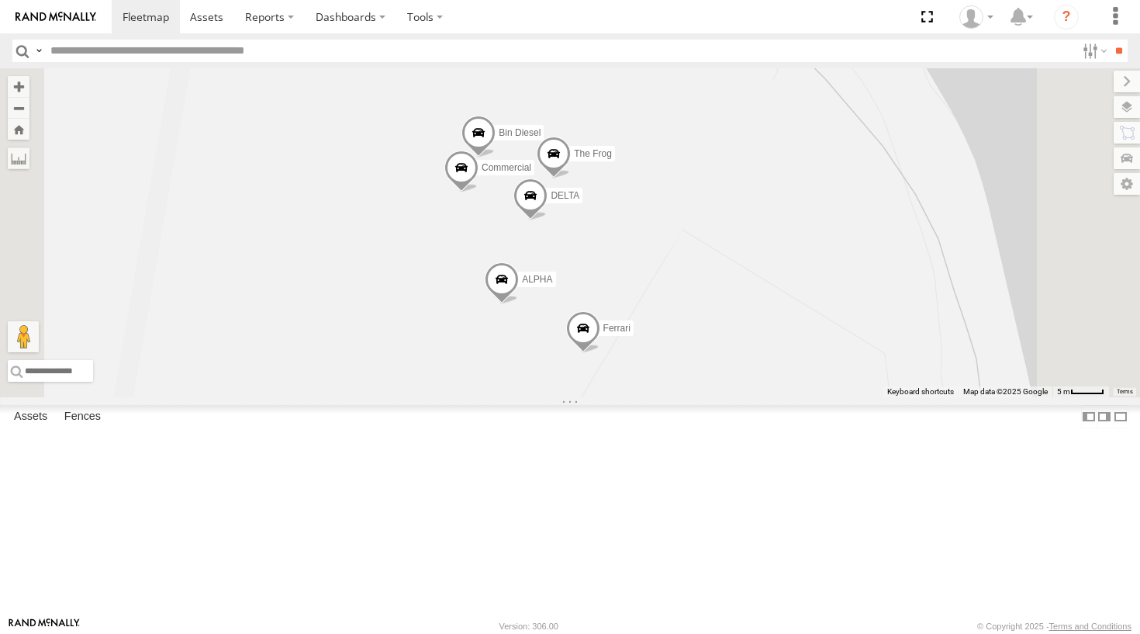
click at [547, 220] on span at bounding box center [530, 199] width 34 height 42
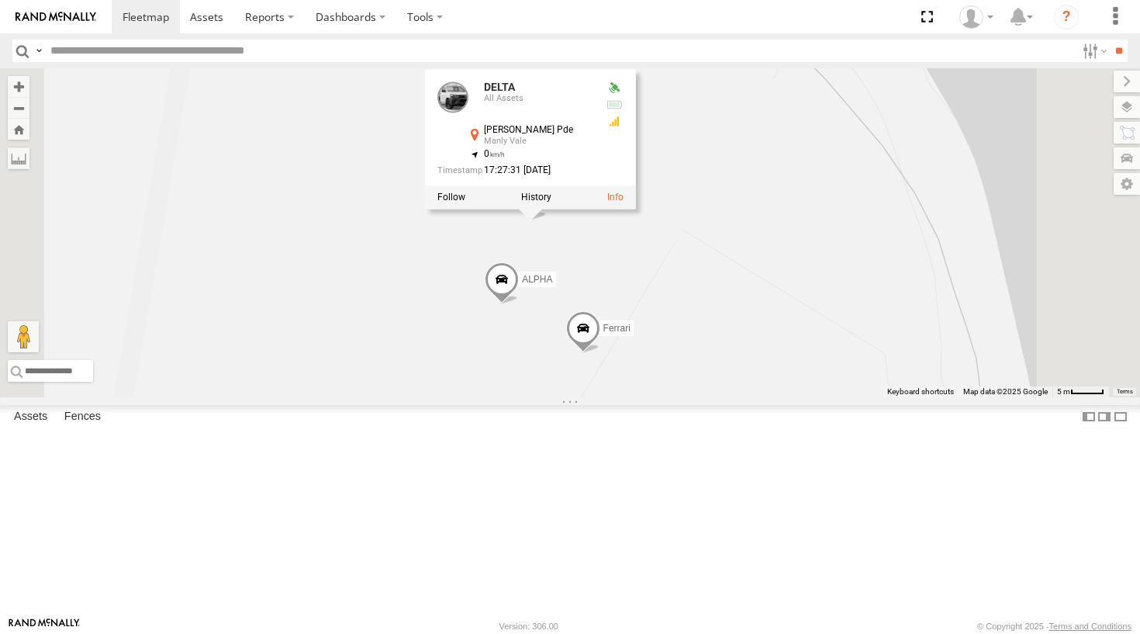
click at [935, 391] on div "Troopie The Fridge Moe Big [PERSON_NAME] Hippo Ferrari ALPHA DELTA Bin Diesel T…" at bounding box center [570, 232] width 1140 height 329
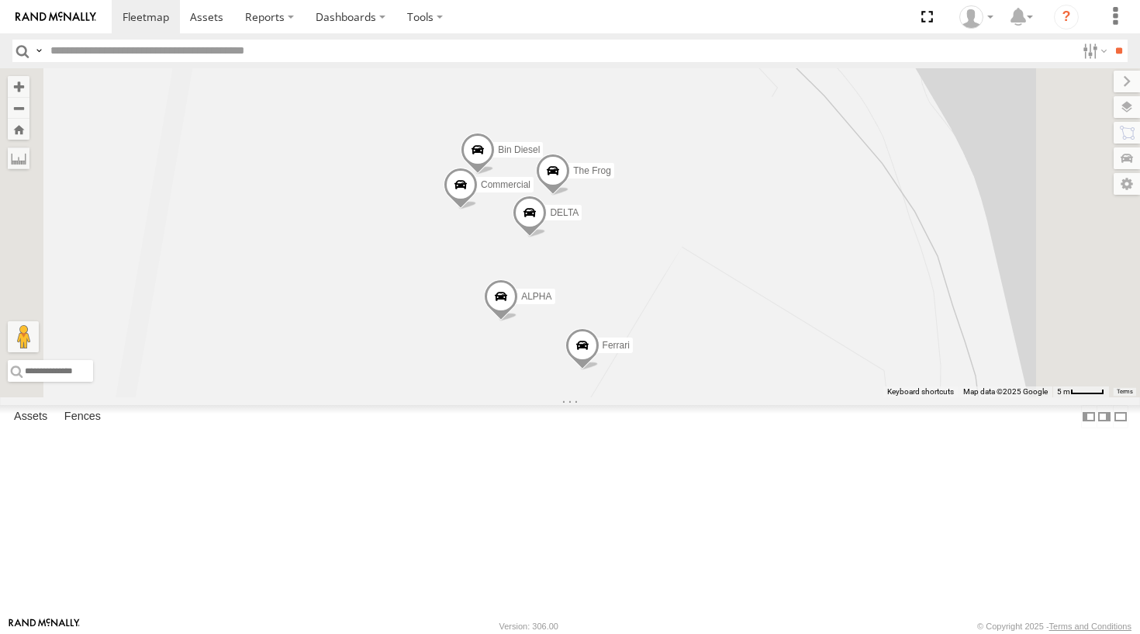
drag, startPoint x: 886, startPoint y: 360, endPoint x: 885, endPoint y: 380, distance: 20.2
click at [885, 380] on div "Troopie The Fridge Moe Big [PERSON_NAME] Hippo Ferrari ALPHA DELTA Bin Diesel T…" at bounding box center [570, 232] width 1140 height 329
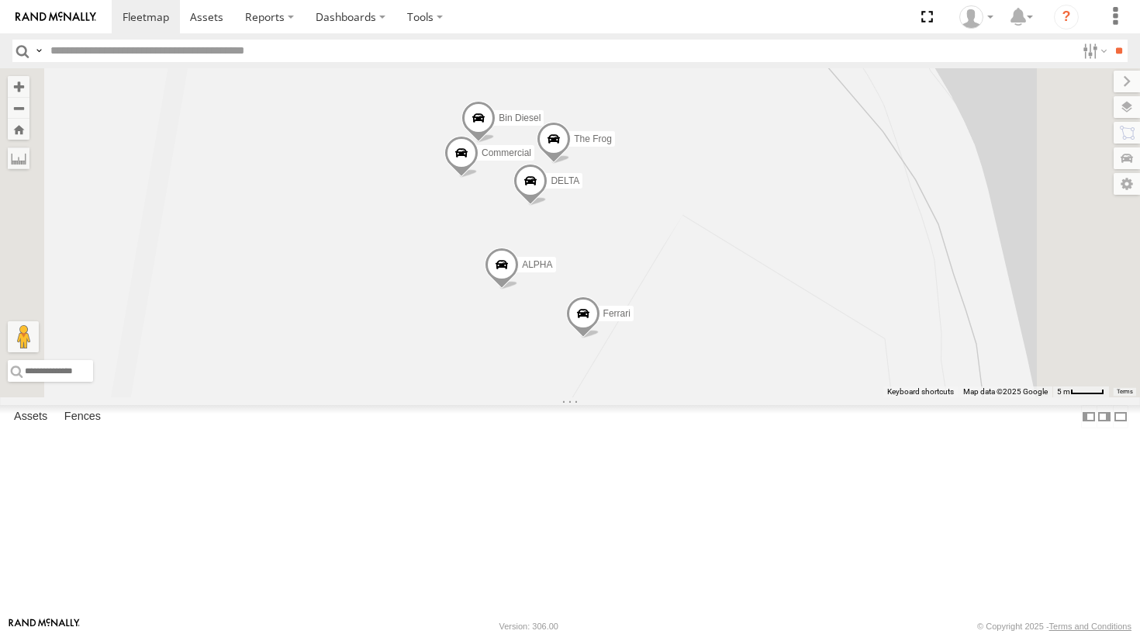
drag, startPoint x: 805, startPoint y: 354, endPoint x: 810, endPoint y: 311, distance: 42.9
click at [810, 312] on div "Troopie The Fridge Moe Big [PERSON_NAME] Hippo Ferrari ALPHA DELTA Bin Diesel T…" at bounding box center [570, 232] width 1140 height 329
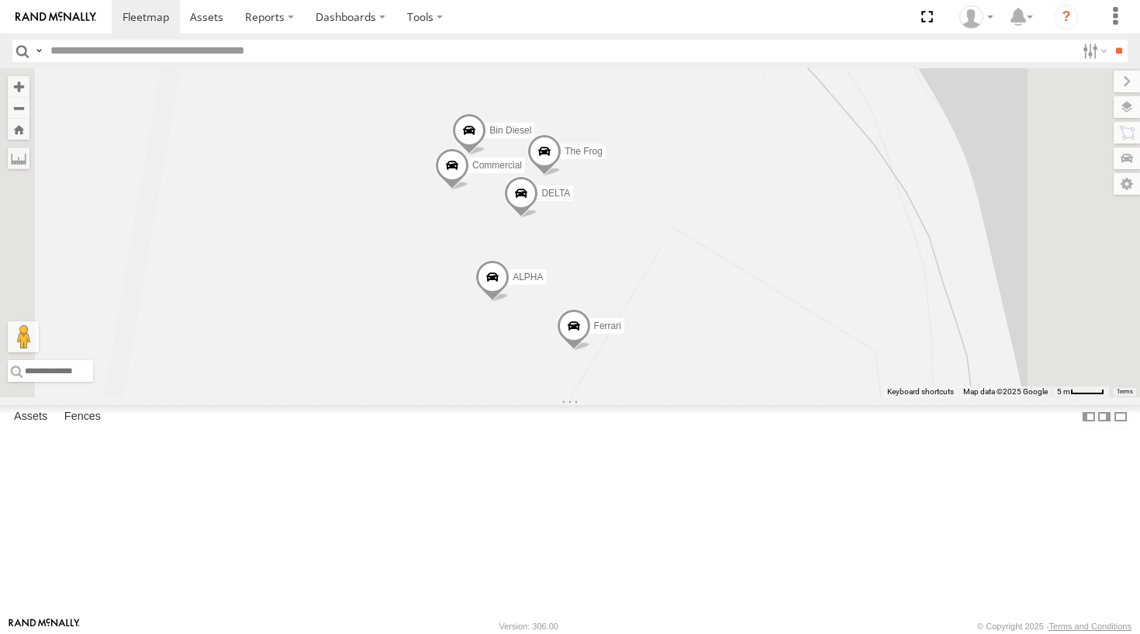
drag, startPoint x: 681, startPoint y: 233, endPoint x: 711, endPoint y: 277, distance: 53.6
click at [711, 277] on div "Troopie The Fridge Moe Big [PERSON_NAME] Hippo Ferrari ALPHA DELTA Bin Diesel T…" at bounding box center [570, 232] width 1140 height 329
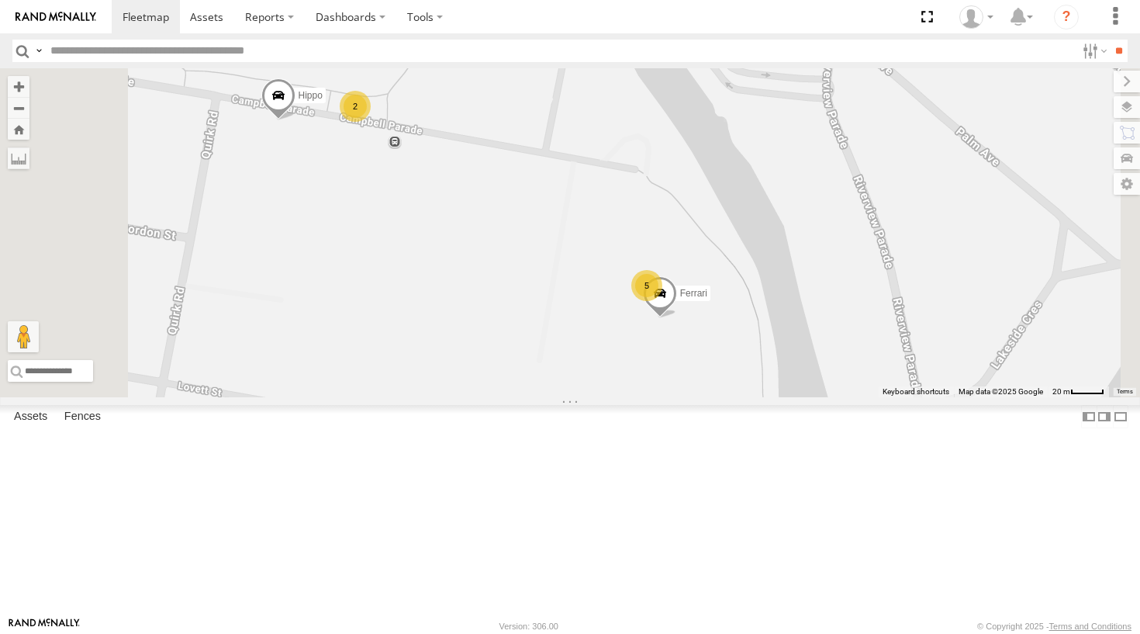
drag, startPoint x: 588, startPoint y: 245, endPoint x: 706, endPoint y: 351, distance: 158.7
click at [706, 351] on div "Troopie The Fridge Moe Big [PERSON_NAME] Hippo Ferrari 2 5" at bounding box center [570, 232] width 1140 height 329
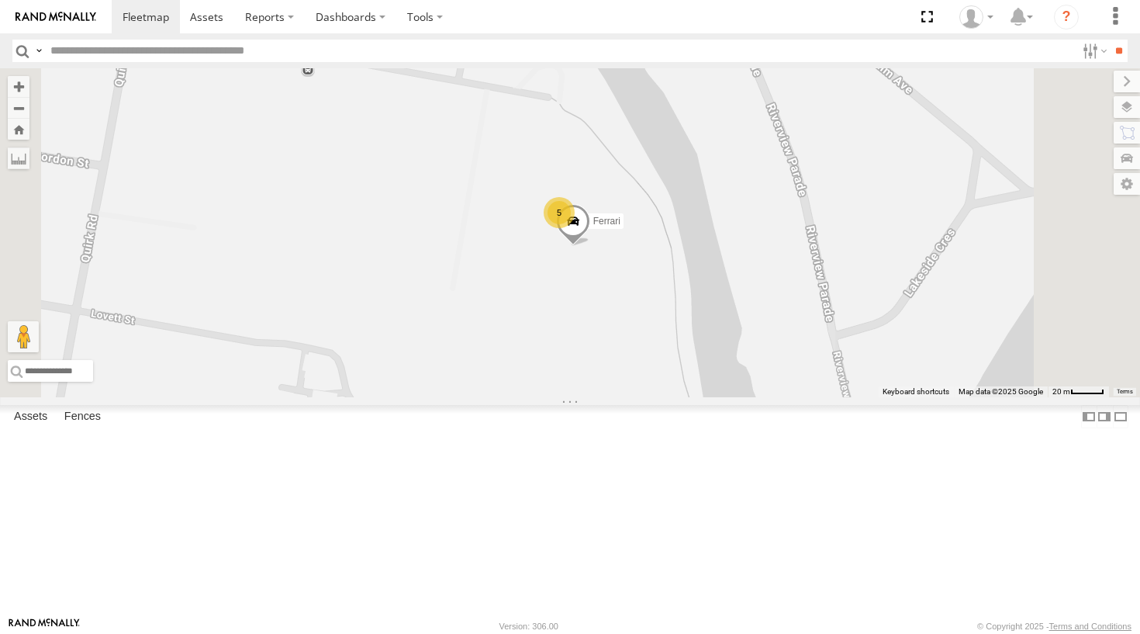
drag, startPoint x: 760, startPoint y: 357, endPoint x: 670, endPoint y: 278, distance: 119.3
click at [670, 278] on div "Troopie The Fridge Moe Big [PERSON_NAME] Hippo Ferrari 2 5" at bounding box center [570, 232] width 1140 height 329
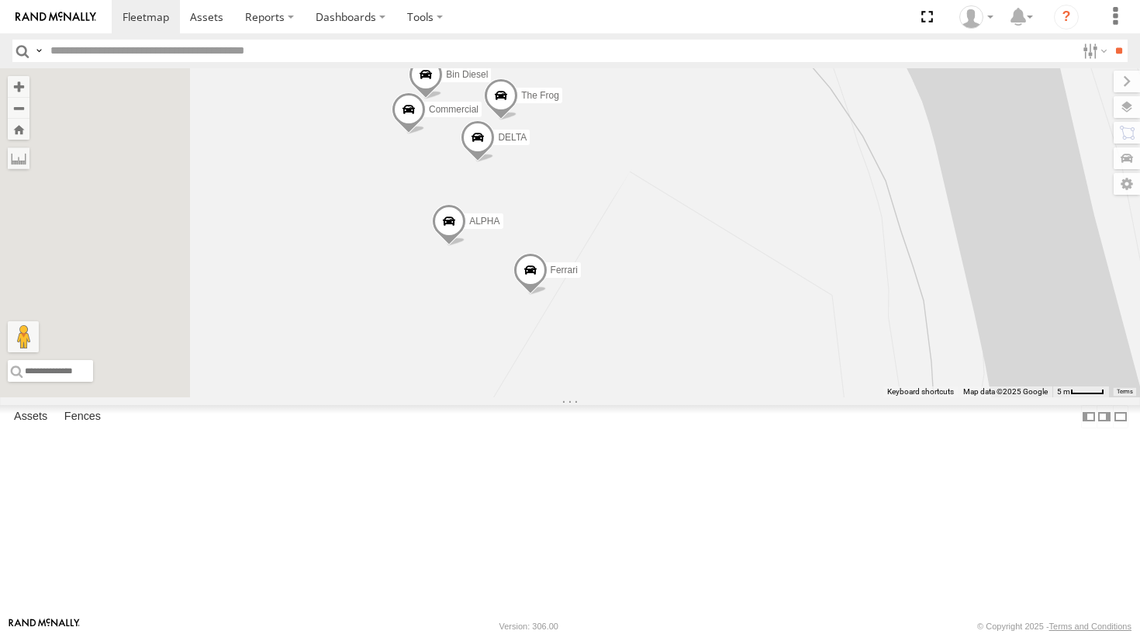
drag, startPoint x: 653, startPoint y: 291, endPoint x: 755, endPoint y: 398, distance: 148.1
click at [755, 397] on div "Troopie The Fridge Moe Big [PERSON_NAME] Hippo Ferrari ALPHA DELTA Bin Diesel T…" at bounding box center [570, 232] width 1140 height 329
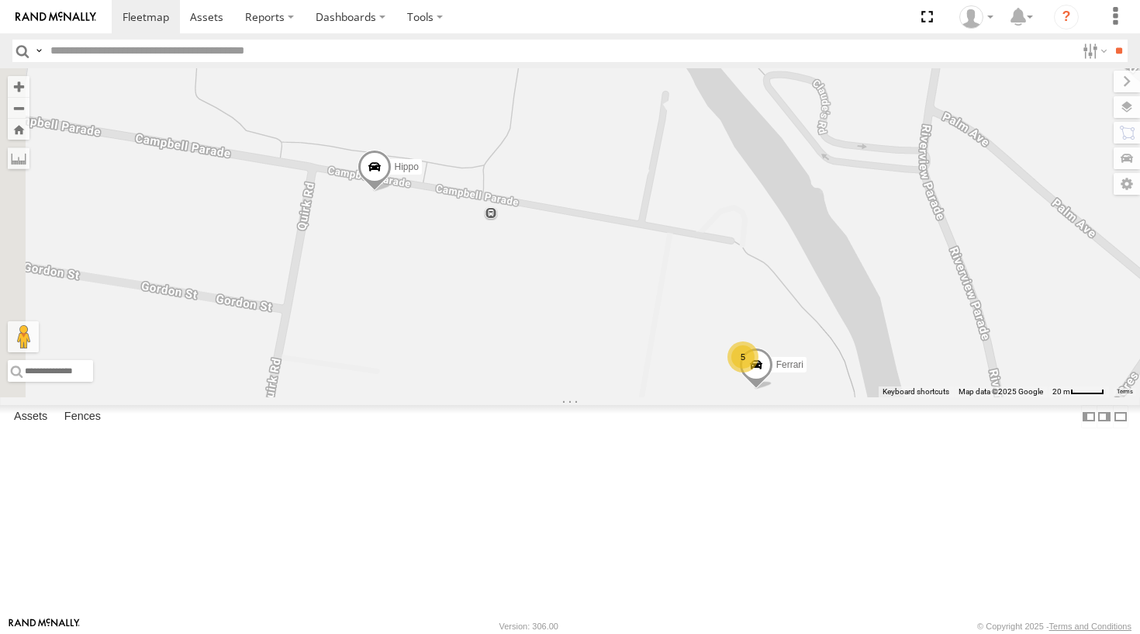
drag, startPoint x: 524, startPoint y: 232, endPoint x: 820, endPoint y: 430, distance: 356.2
click at [820, 397] on div "Troopie The Fridge Moe Big [PERSON_NAME] 5" at bounding box center [570, 232] width 1140 height 329
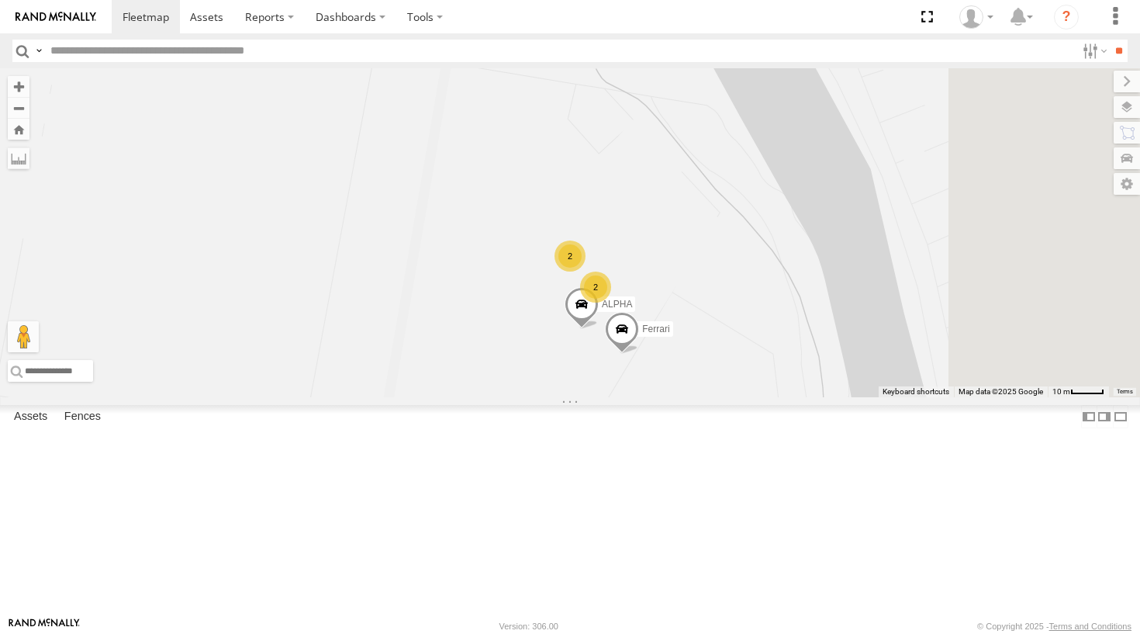
drag, startPoint x: 948, startPoint y: 448, endPoint x: 629, endPoint y: 257, distance: 371.9
click at [629, 257] on div "Troopie The Fridge Moe Big [PERSON_NAME] Hippo Ferrari 2 2 2 ALPHA" at bounding box center [570, 232] width 1140 height 329
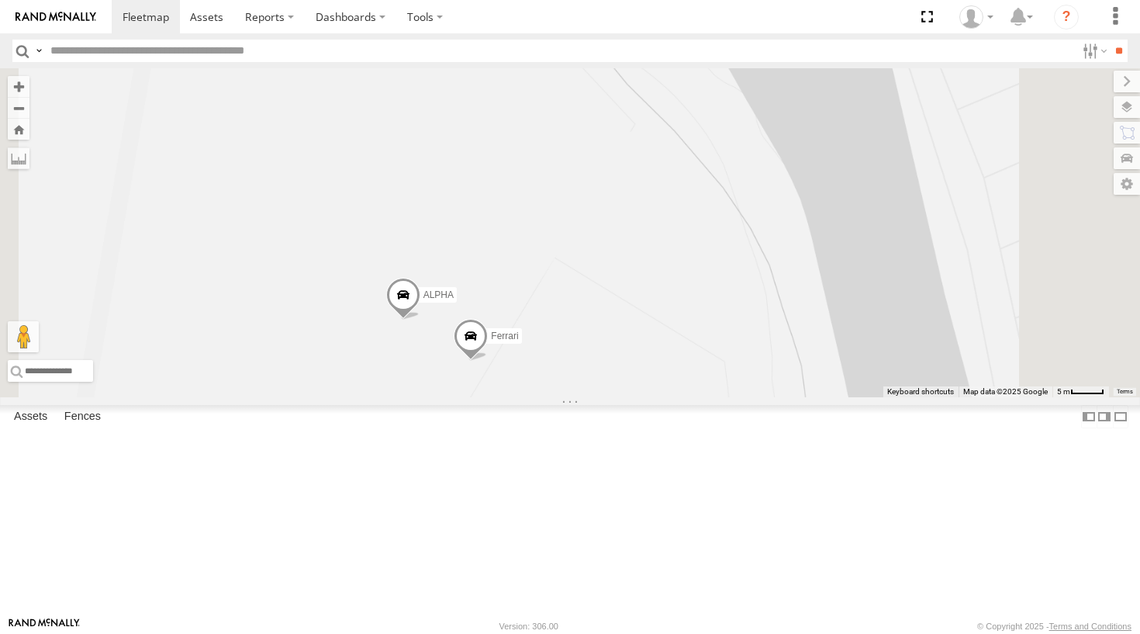
click at [517, 345] on div "Troopie The Fridge Moe Big [PERSON_NAME] ALPHA" at bounding box center [570, 232] width 1140 height 329
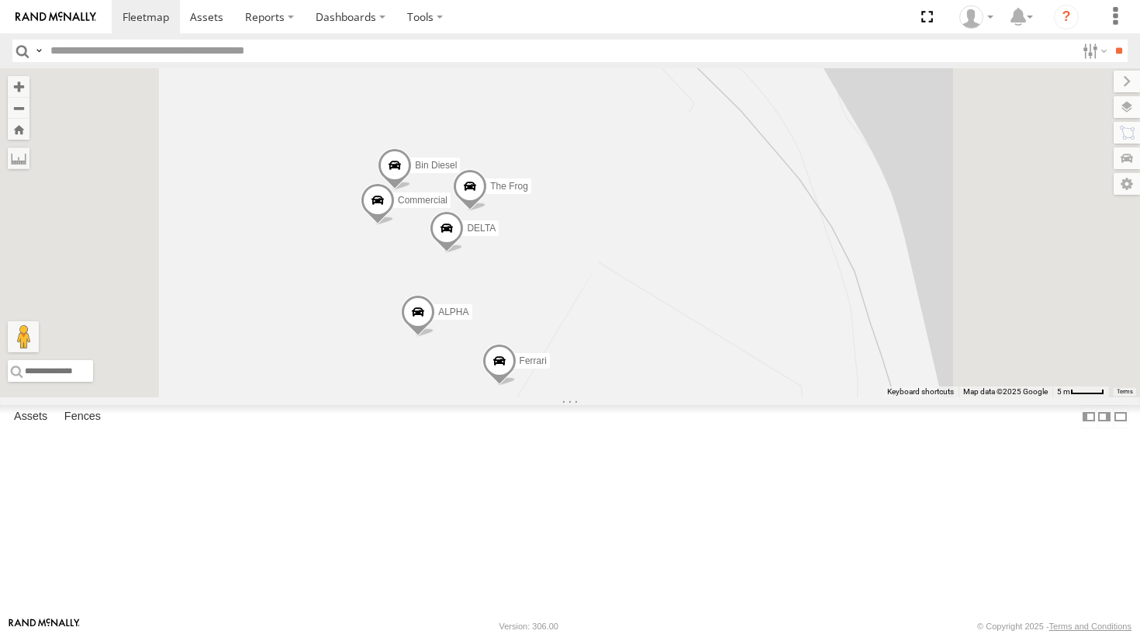
click at [780, 292] on div "Troopie The Fridge Moe Big [PERSON_NAME] Hippo Ferrari ALPHA DELTA Bin Diesel T…" at bounding box center [570, 232] width 1140 height 329
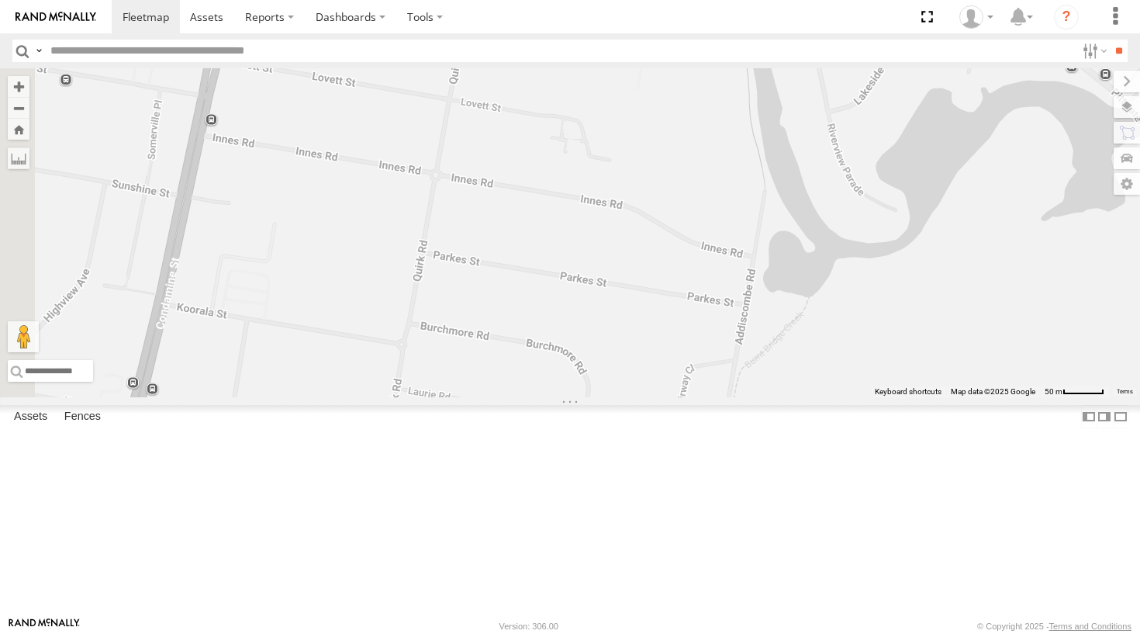
drag, startPoint x: 602, startPoint y: 332, endPoint x: 765, endPoint y: 213, distance: 202.1
click at [765, 213] on div "Troopie The Fridge Moe Big [PERSON_NAME] Hippo 2 6" at bounding box center [570, 232] width 1140 height 329
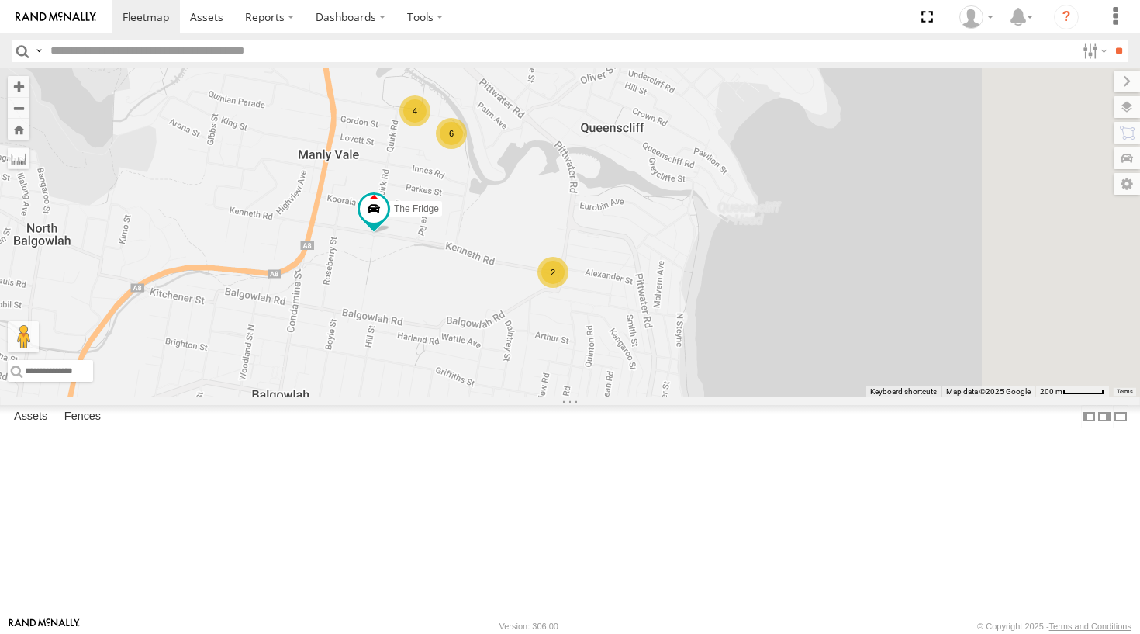
drag, startPoint x: 731, startPoint y: 332, endPoint x: 634, endPoint y: 286, distance: 106.5
click at [634, 286] on div "Troopie The Fridge Moe 4 6 2" at bounding box center [570, 232] width 1140 height 329
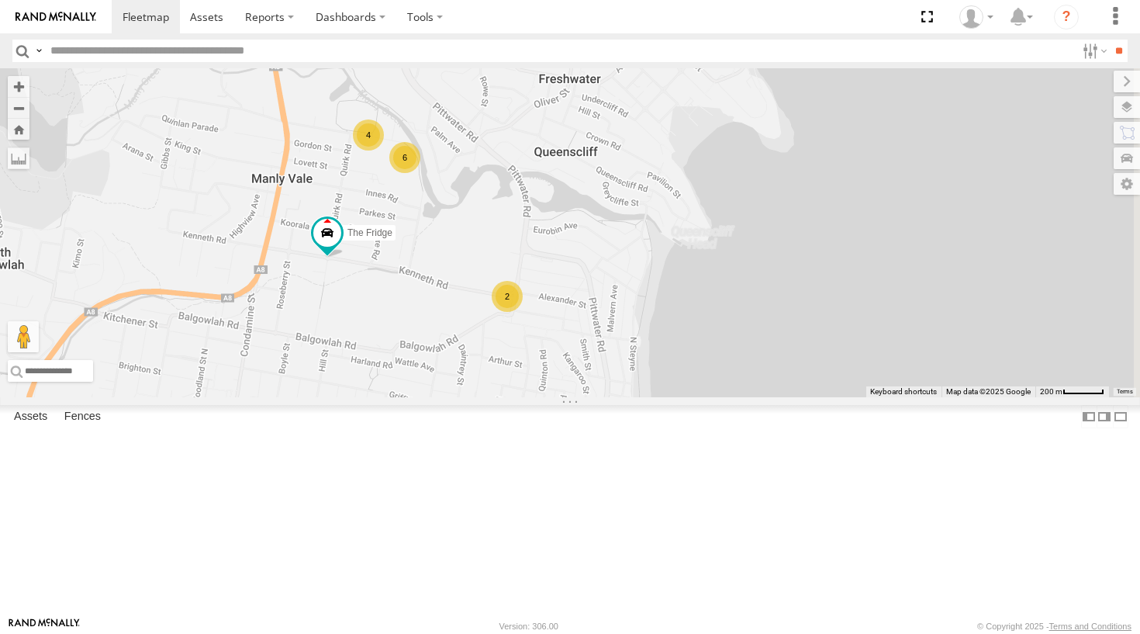
drag, startPoint x: 638, startPoint y: 341, endPoint x: 634, endPoint y: 351, distance: 10.8
click at [634, 351] on div "Troopie The Fridge Moe 4 6 2" at bounding box center [570, 232] width 1140 height 329
